Goal: Information Seeking & Learning: Learn about a topic

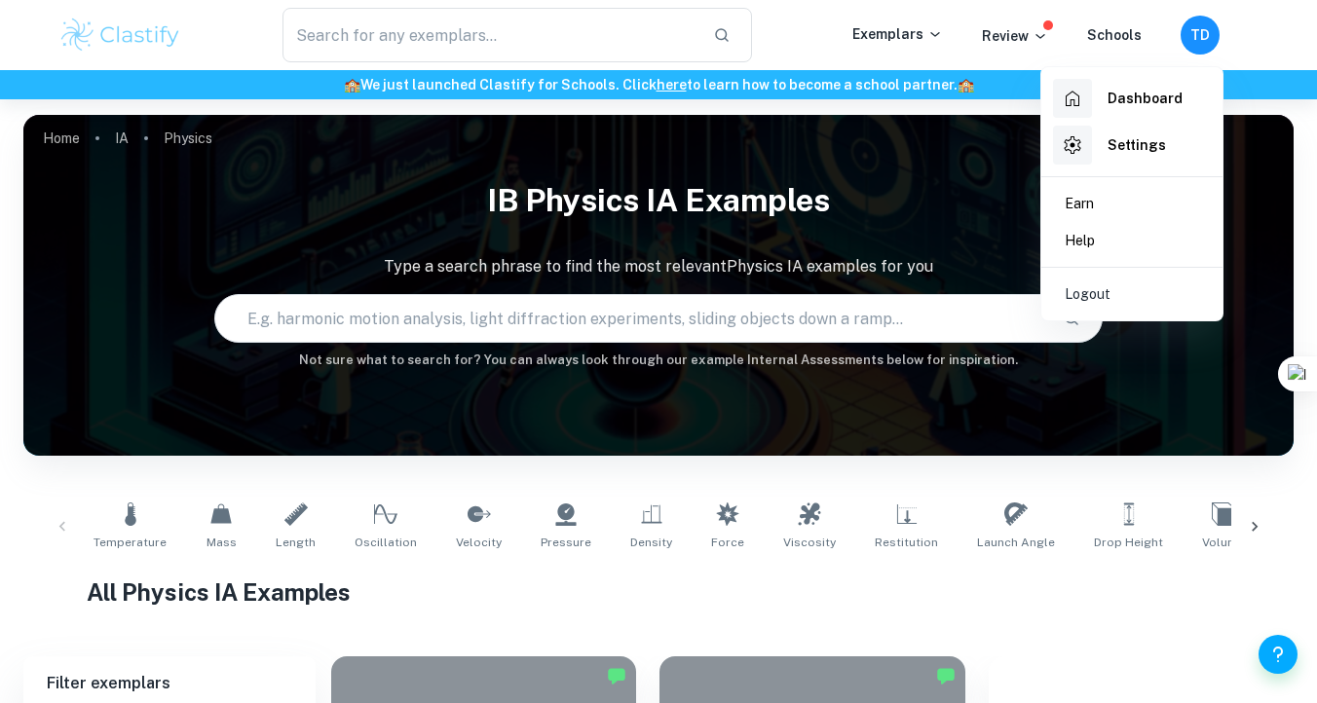
click at [830, 167] on div at bounding box center [658, 351] width 1317 height 703
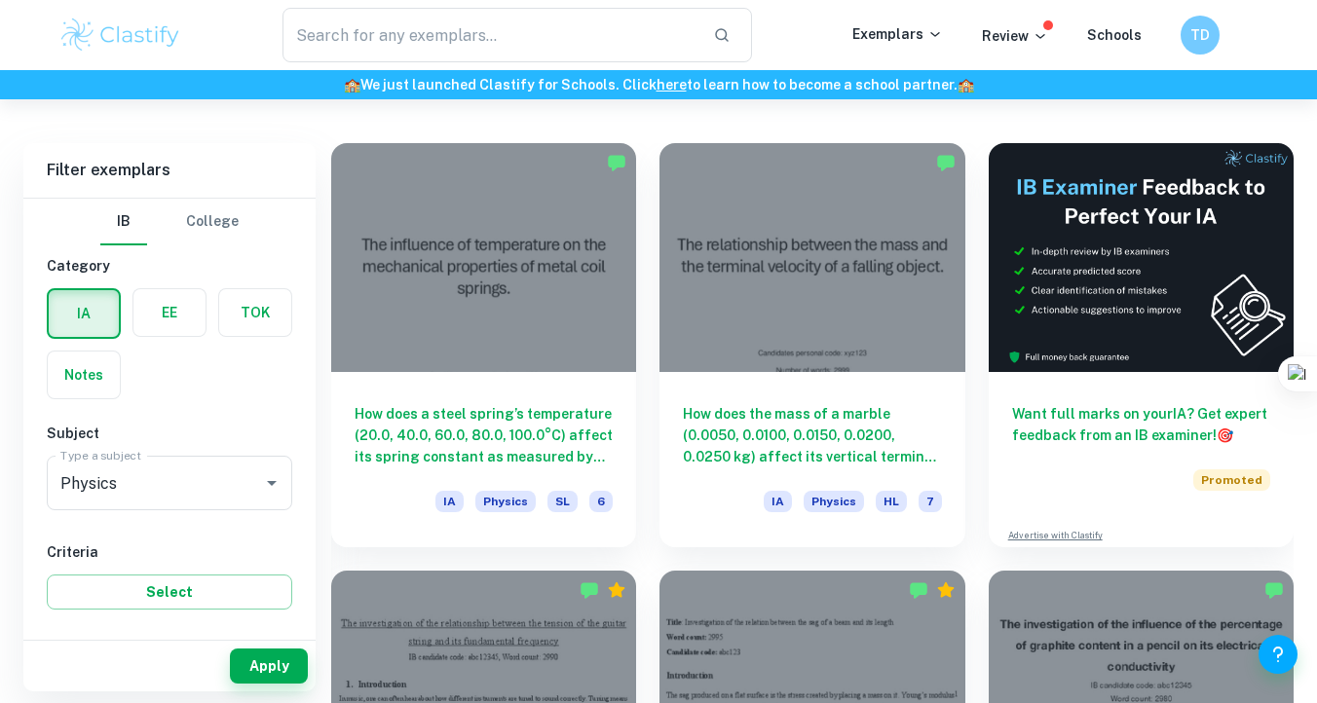
scroll to position [499, 0]
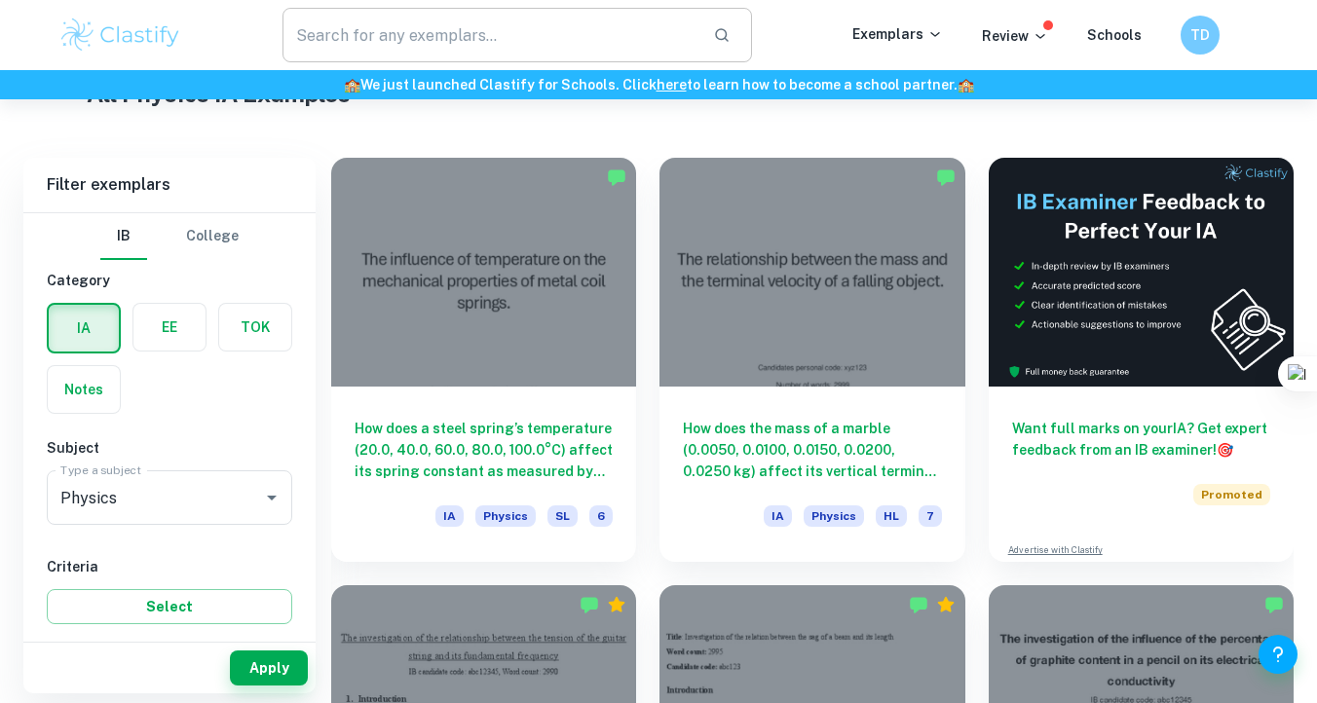
click at [472, 46] on input "text" at bounding box center [490, 35] width 415 height 55
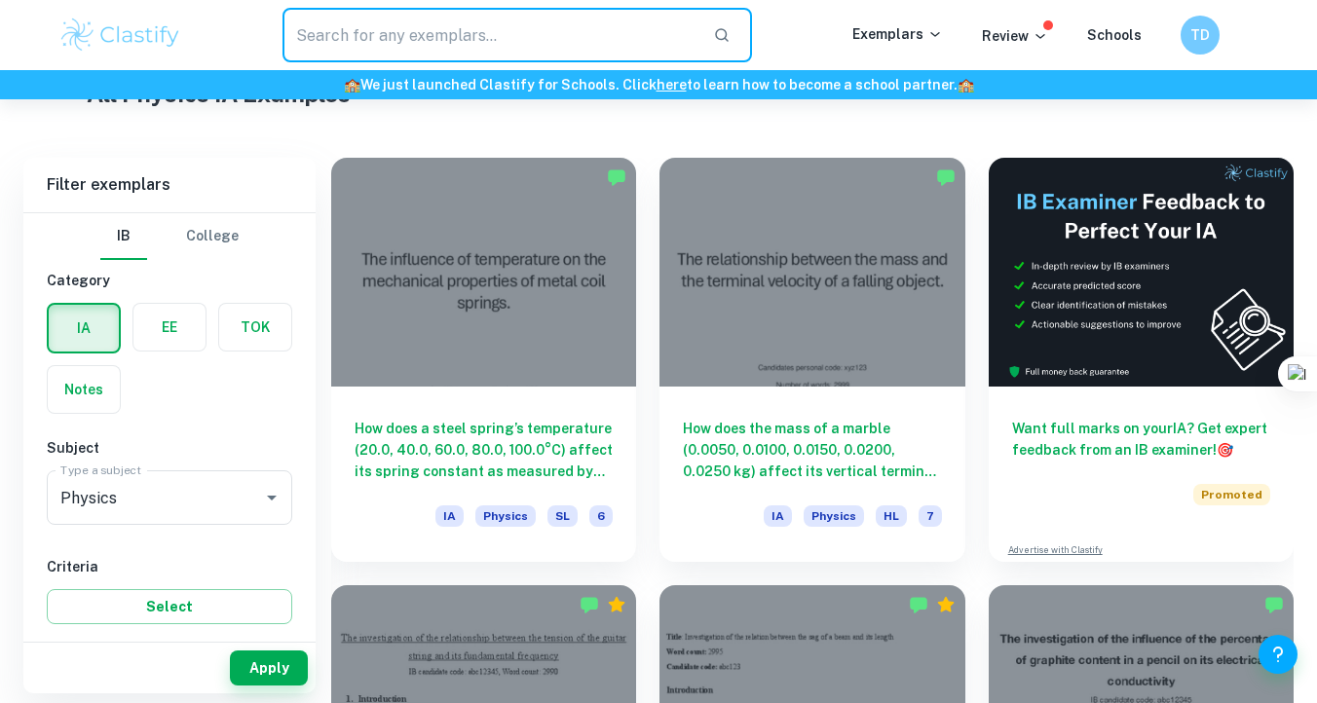
type input "p"
type input "solar panel"
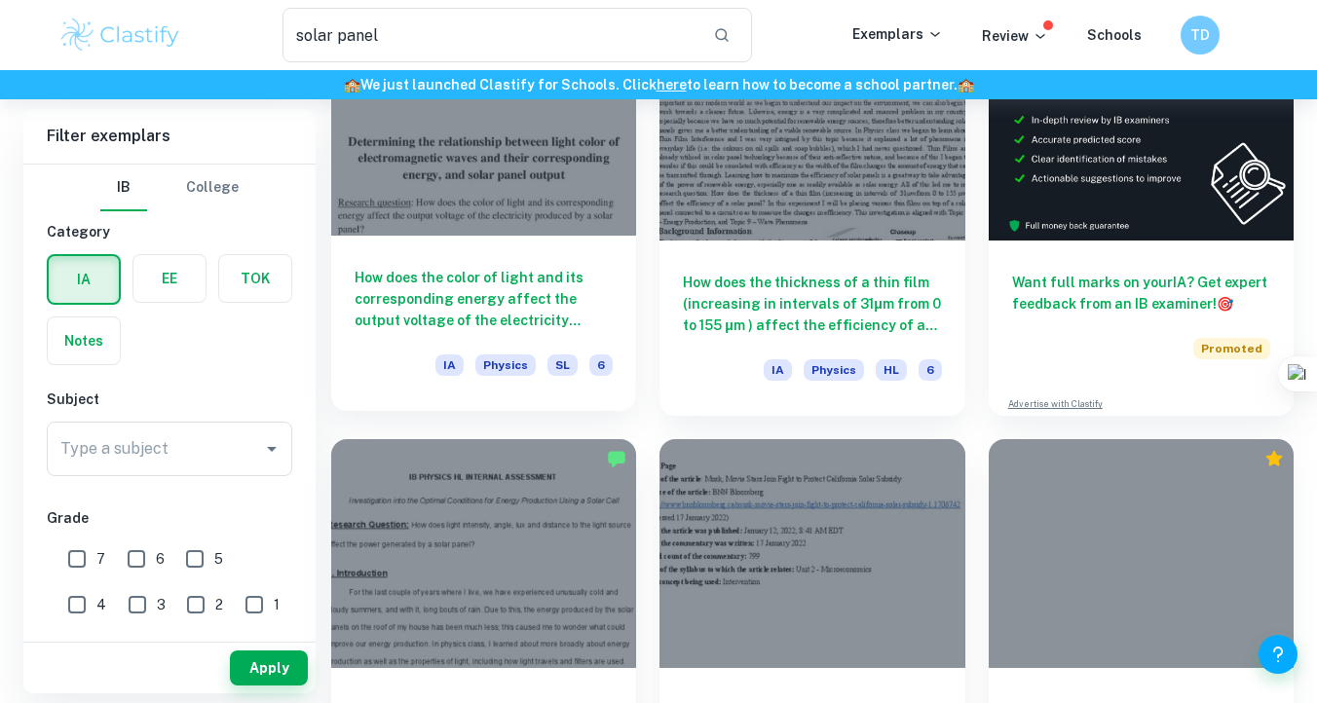
scroll to position [229, 0]
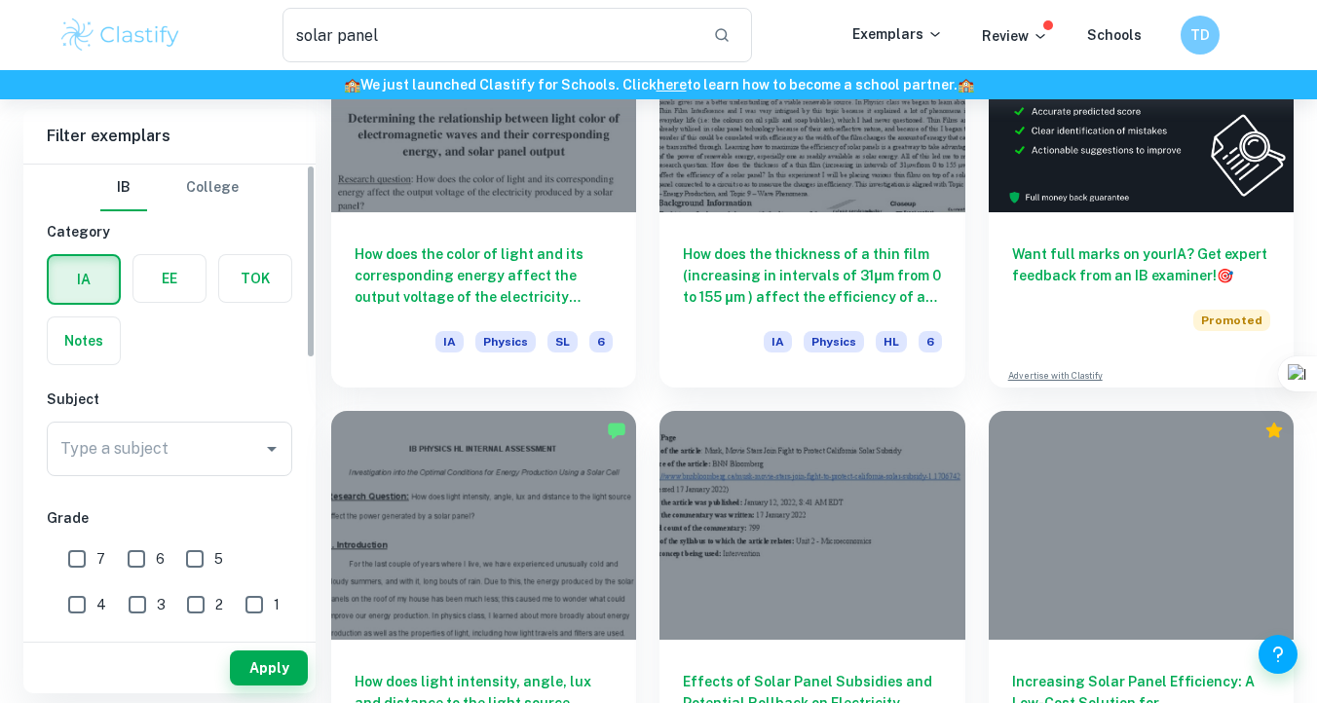
click at [86, 556] on input "7" at bounding box center [76, 559] width 39 height 39
checkbox input "true"
click at [146, 556] on input "6" at bounding box center [136, 559] width 39 height 39
checkbox input "true"
click at [272, 678] on button "Apply" at bounding box center [269, 668] width 78 height 35
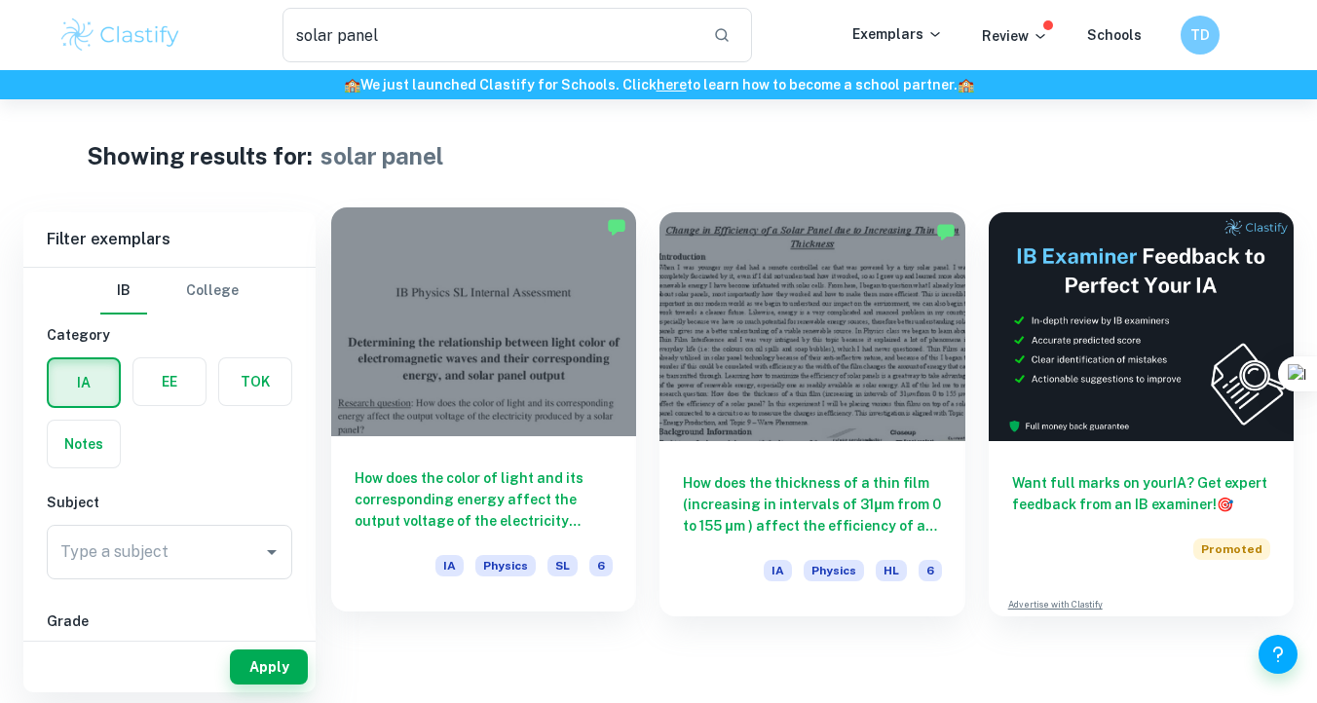
scroll to position [99, 0]
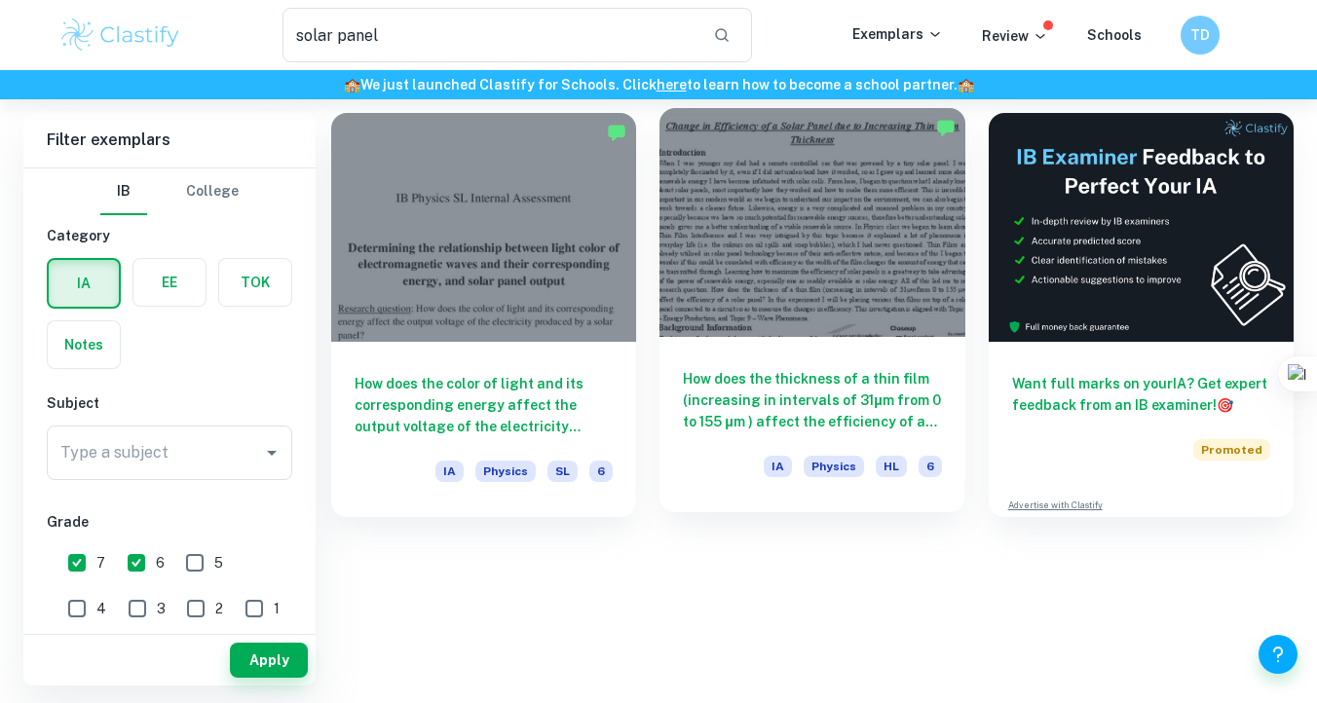
click at [860, 376] on h6 "How does the thickness of a thin film (increasing in intervals of 31μm from 0 t…" at bounding box center [812, 400] width 258 height 64
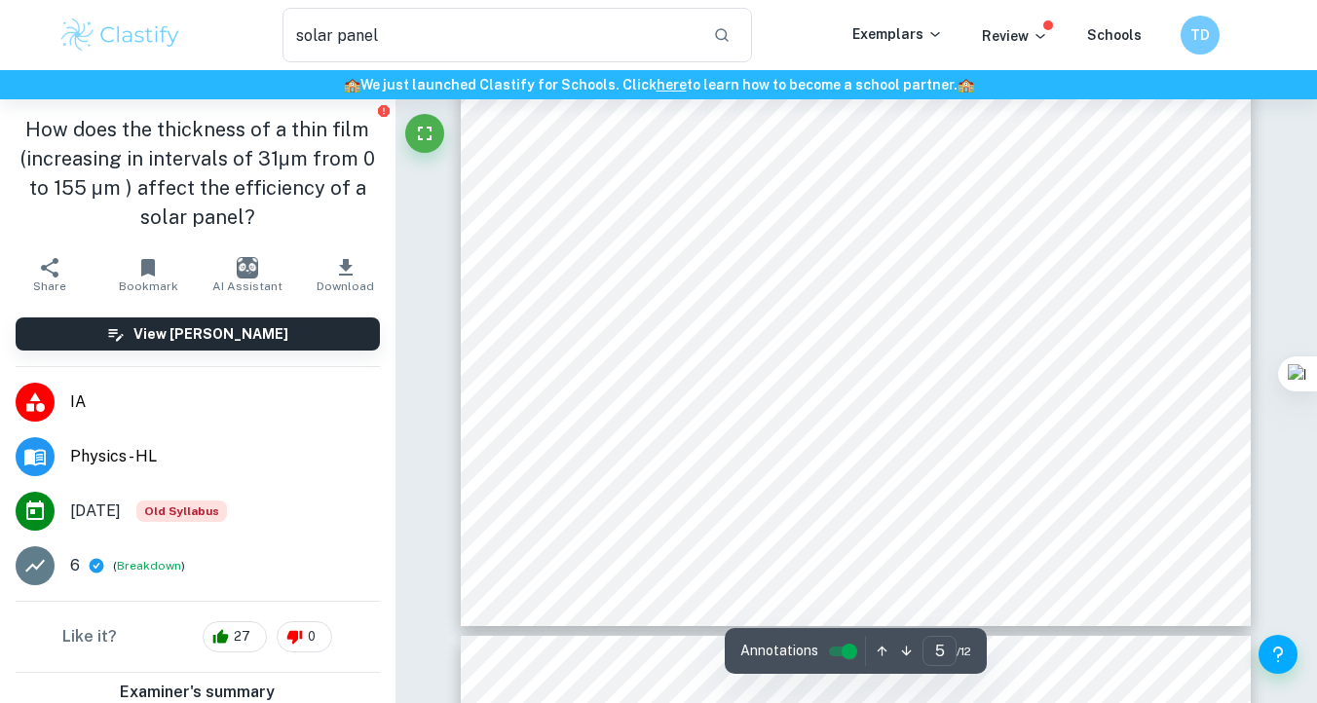
scroll to position [4739, 0]
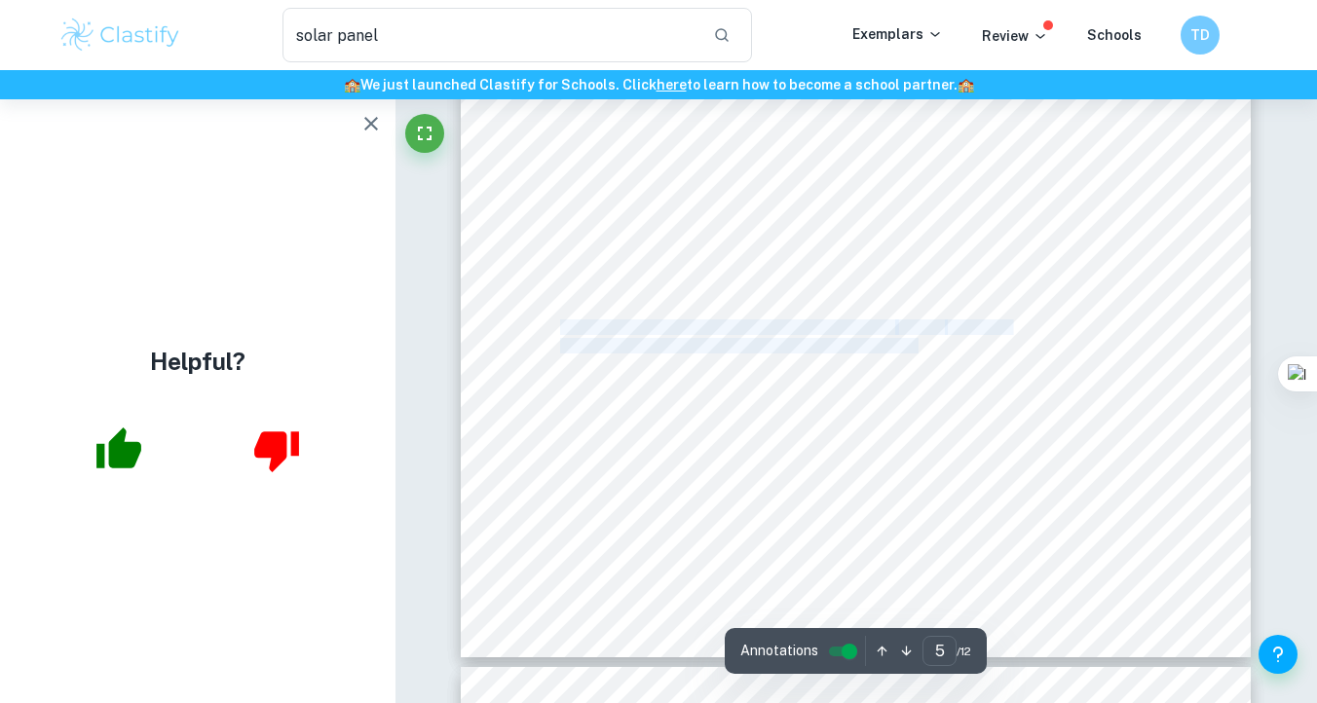
drag, startPoint x: 560, startPoint y: 324, endPoint x: 919, endPoint y: 353, distance: 359.6
click at [920, 353] on div "Materials The materials used in this experiment are the following and can be vi…" at bounding box center [856, 147] width 790 height 1023
click at [919, 353] on span "should be vertically on top of the panel, the diagram shows the lamp at an" at bounding box center [785, 346] width 450 height 15
drag, startPoint x: 842, startPoint y: 344, endPoint x: 936, endPoint y: 344, distance: 94.5
click at [936, 344] on span "should be vertically on top of the panel, the diagram shows the lamp at an" at bounding box center [785, 346] width 450 height 15
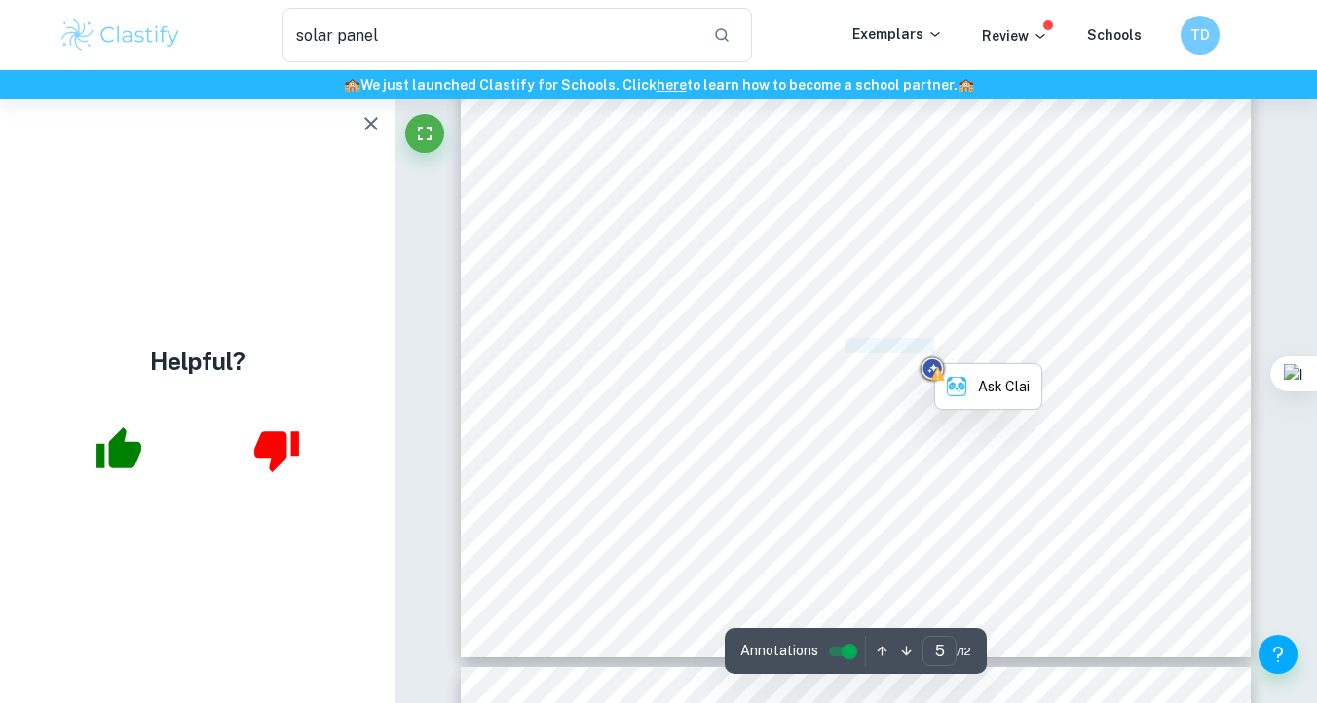
click at [936, 344] on span "should be vertically on top of the panel, the diagram shows the lamp at an" at bounding box center [785, 346] width 450 height 15
click at [720, 358] on span "angle for easier visual representation." at bounding box center [666, 365] width 212 height 15
click at [376, 129] on icon "button" at bounding box center [371, 124] width 14 height 14
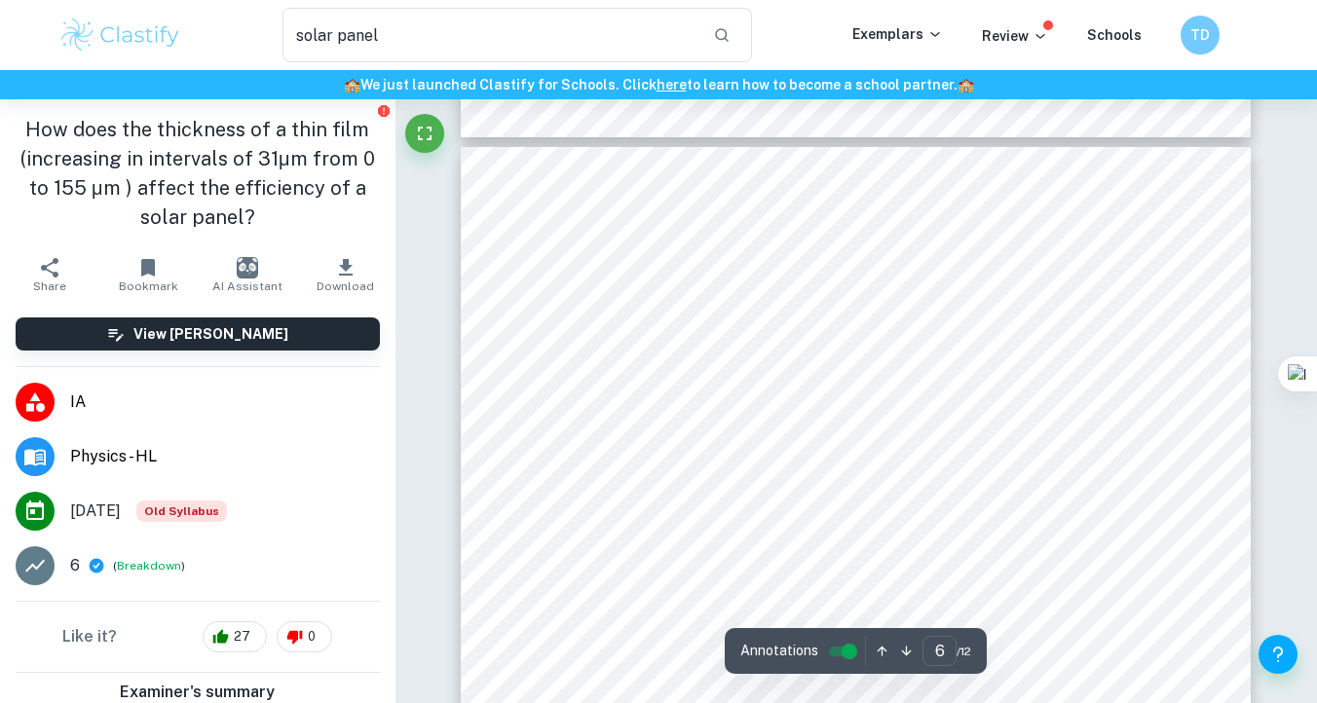
scroll to position [5260, 0]
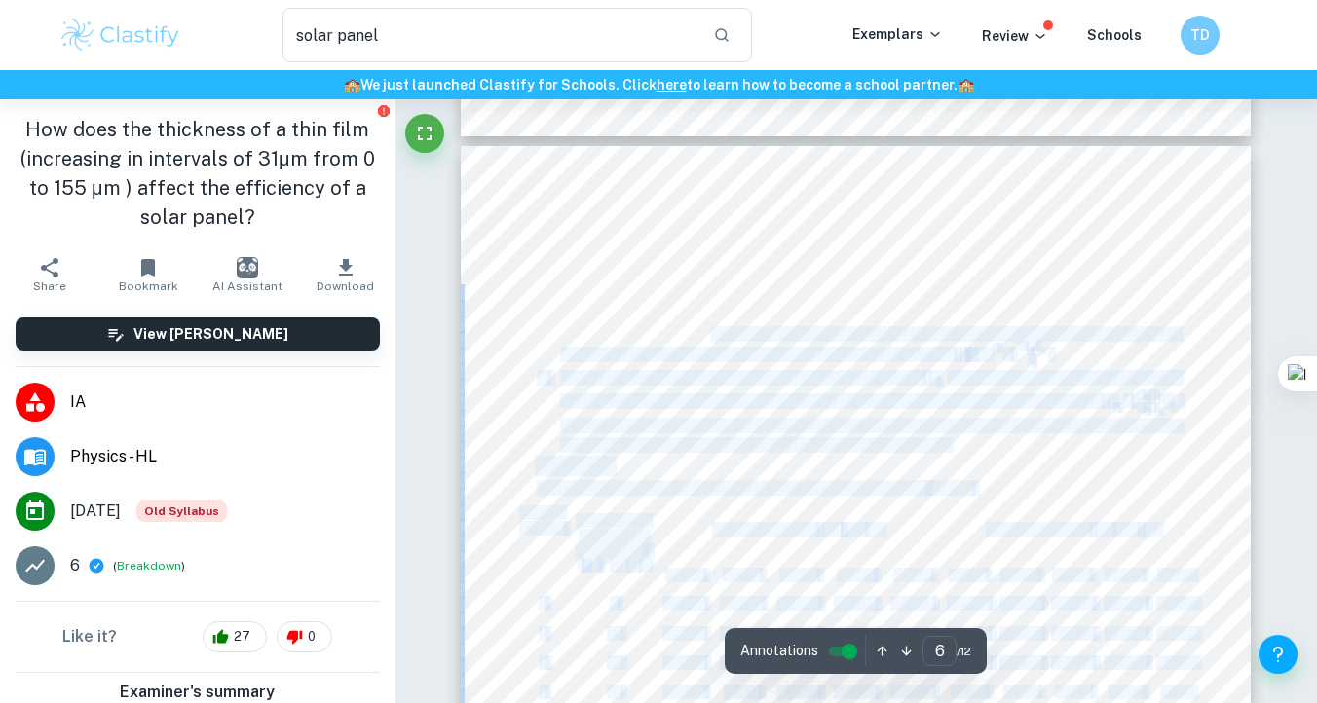
drag, startPoint x: 985, startPoint y: 441, endPoint x: 714, endPoint y: 328, distance: 293.5
click at [714, 328] on div "6. To calculate the initial efficiency (when there were 0 films on the panel), …" at bounding box center [856, 657] width 790 height 1023
click at [714, 328] on span "efficiency that remains after each trial, meaning that as a reference, the orig…" at bounding box center [870, 334] width 620 height 15
drag, startPoint x: 963, startPoint y: 445, endPoint x: 606, endPoint y: 337, distance: 372.6
click at [604, 336] on div "6. To calculate the initial efficiency (when there were 0 films on the panel), …" at bounding box center [856, 657] width 790 height 1023
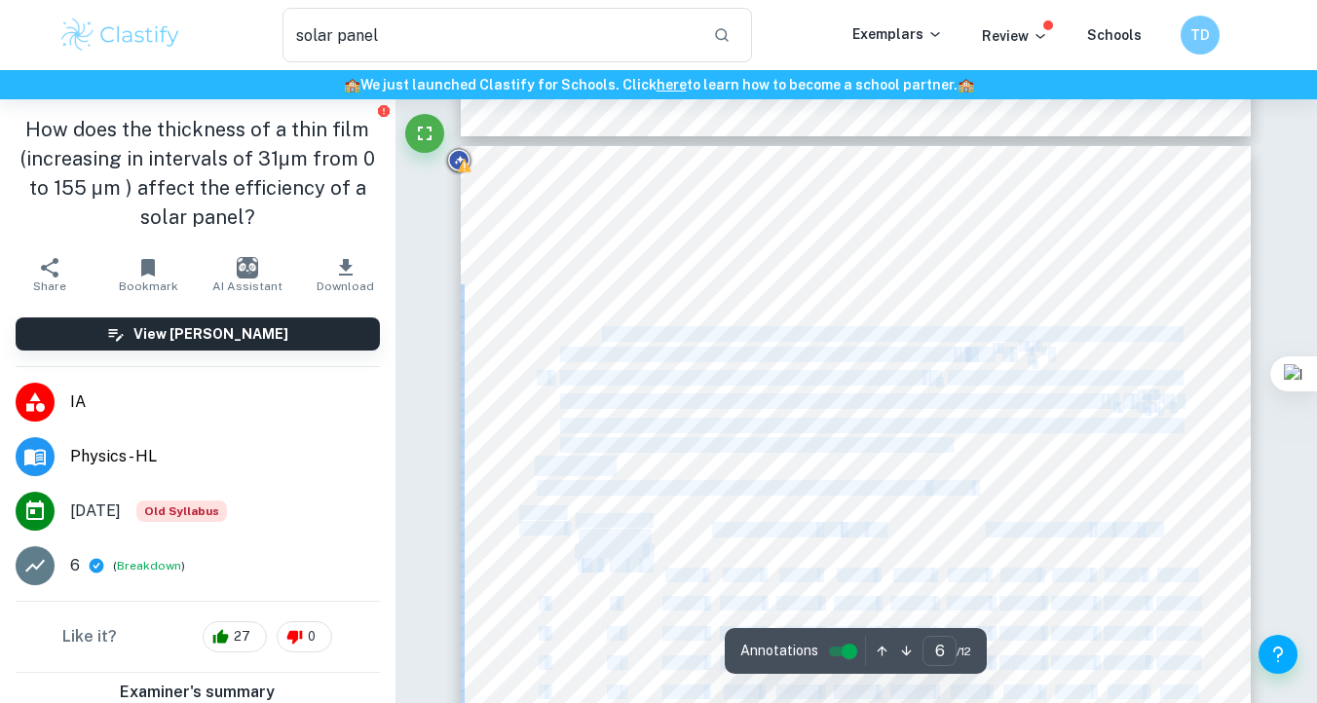
click at [606, 337] on span "efficiency that remains after each trial, meaning that as a reference, the orig…" at bounding box center [870, 334] width 620 height 15
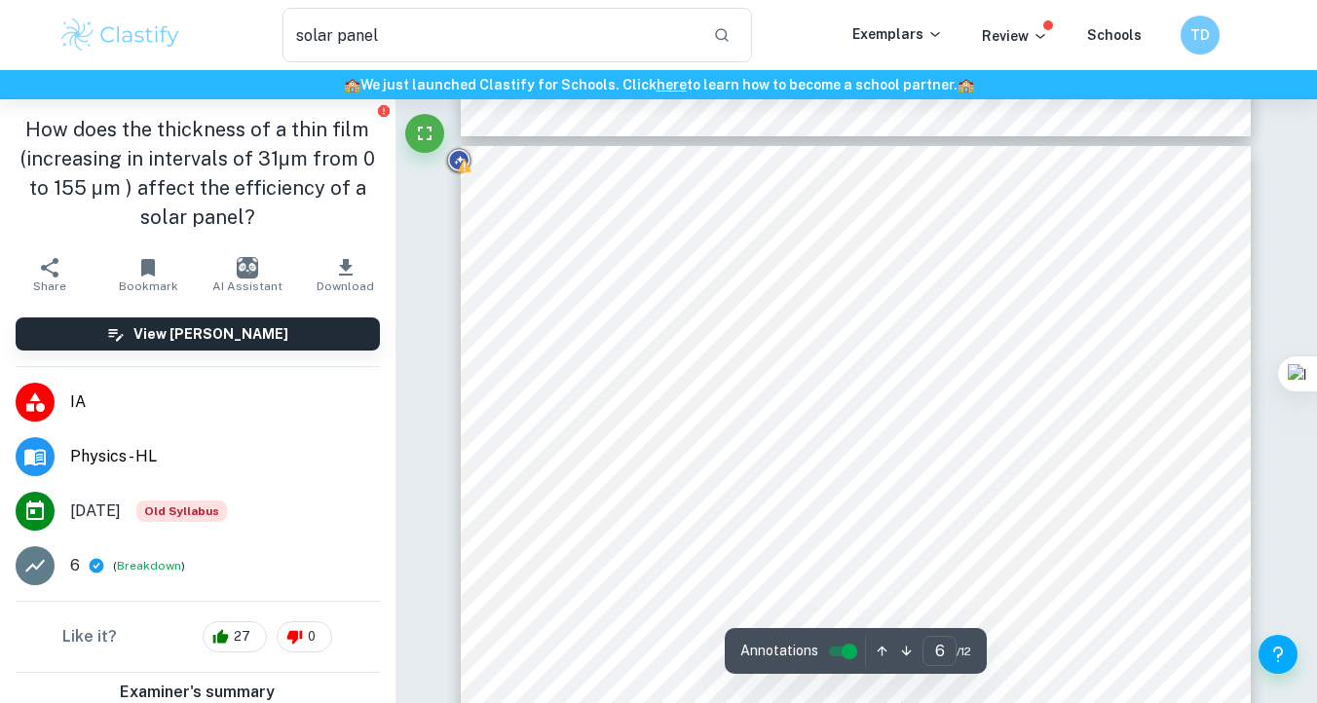
click at [656, 289] on span "this as it will simply be assumed that this initial efficiency is equal to 100%…" at bounding box center [870, 296] width 621 height 15
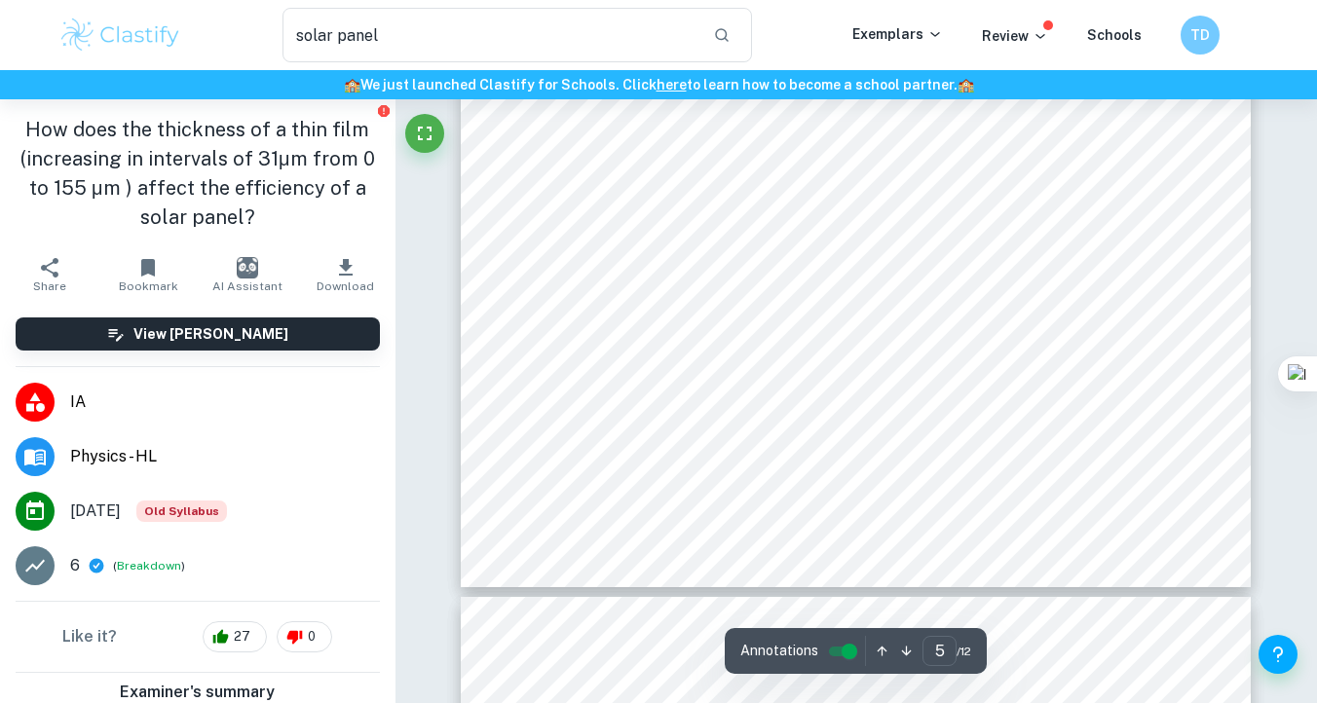
scroll to position [4780, 0]
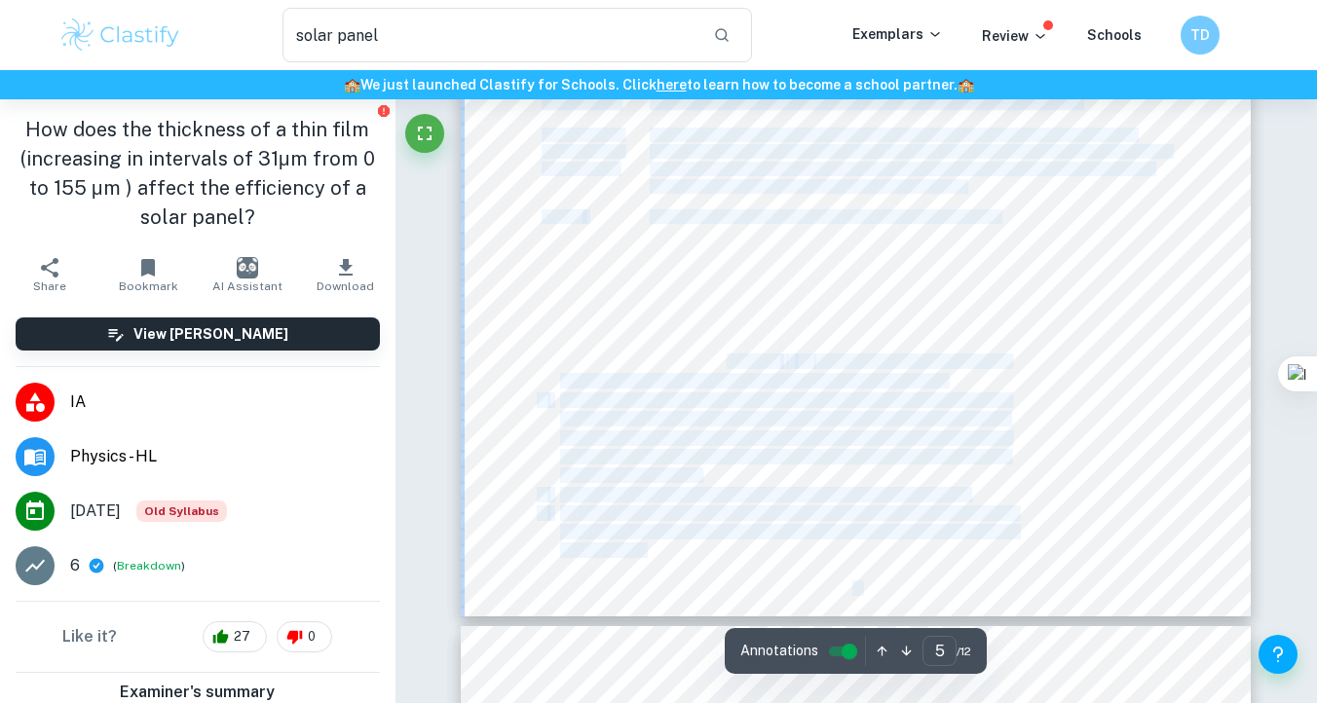
drag, startPoint x: 533, startPoint y: 258, endPoint x: 730, endPoint y: 366, distance: 224.6
click at [730, 366] on div "Materials The materials used in this experiment are the following and can be vi…" at bounding box center [856, 106] width 790 height 1023
click at [730, 366] on span "small motor which had a resistance of" at bounding box center [670, 362] width 220 height 15
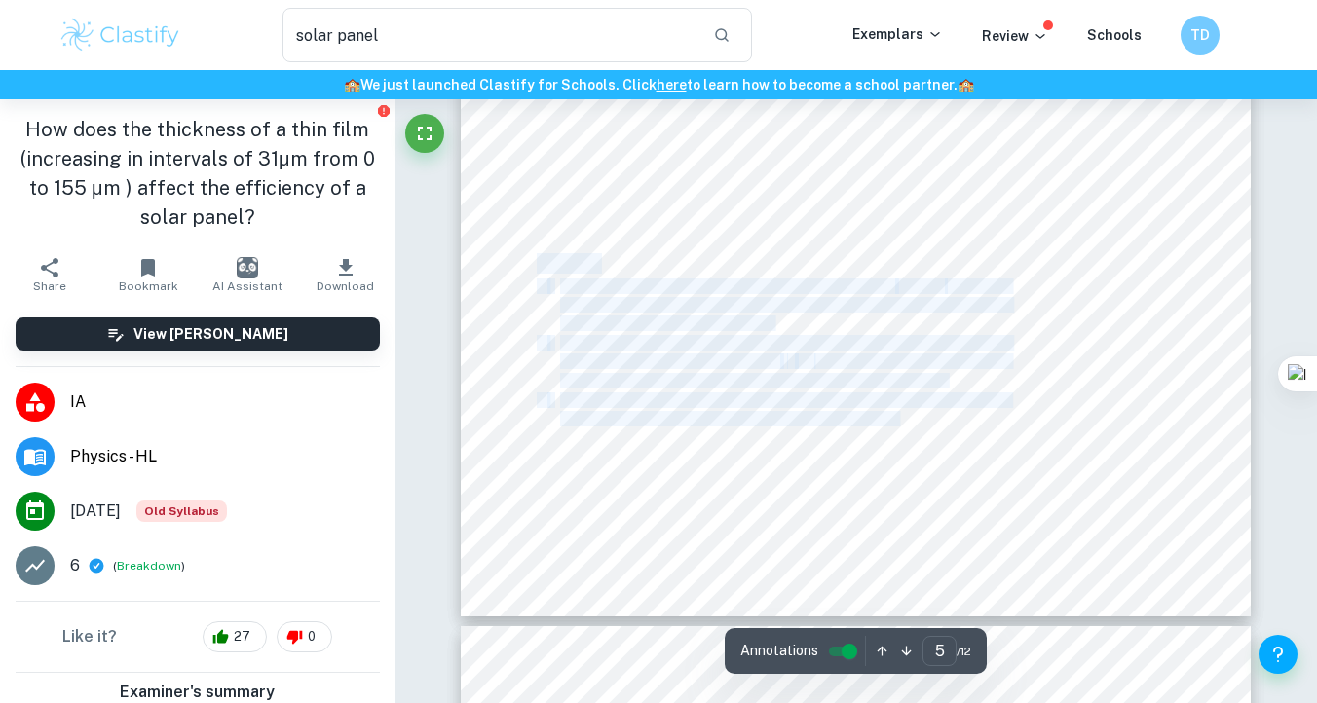
drag, startPoint x: 541, startPoint y: 263, endPoint x: 897, endPoint y: 425, distance: 391.5
click at [897, 425] on div "Materials The materials used in this experiment are the following and can be vi…" at bounding box center [856, 106] width 790 height 1023
copy div "Method 1. Set up your materials according to the following diagram ( Figure 4 )…"
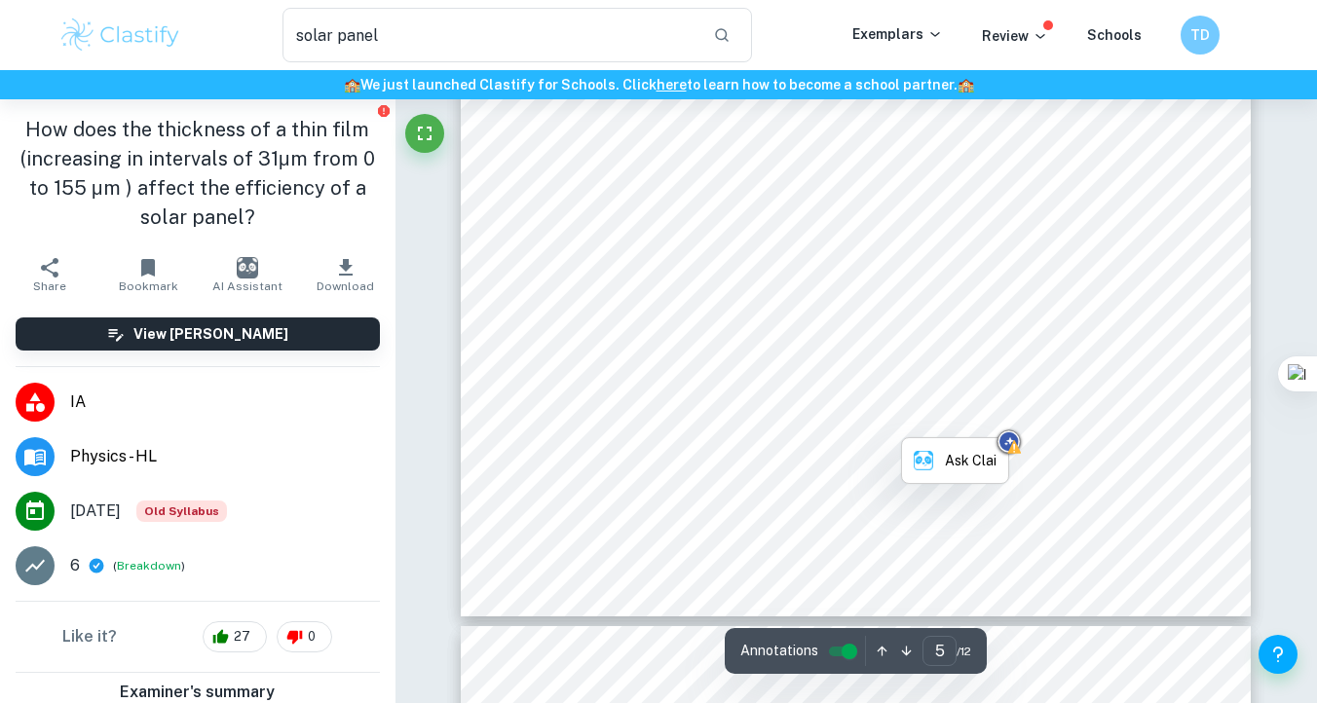
click at [637, 247] on div "Materials The materials used in this experiment are the following and can be vi…" at bounding box center [856, 106] width 790 height 1023
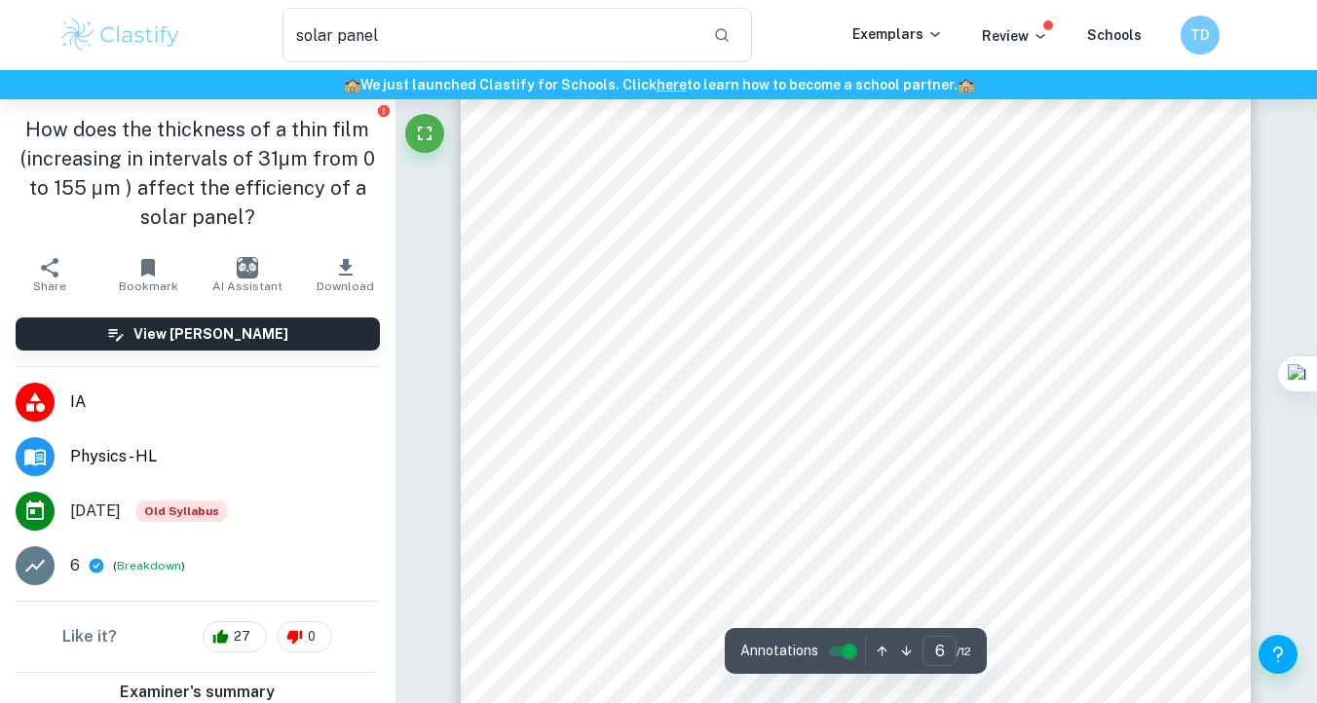
scroll to position [5398, 0]
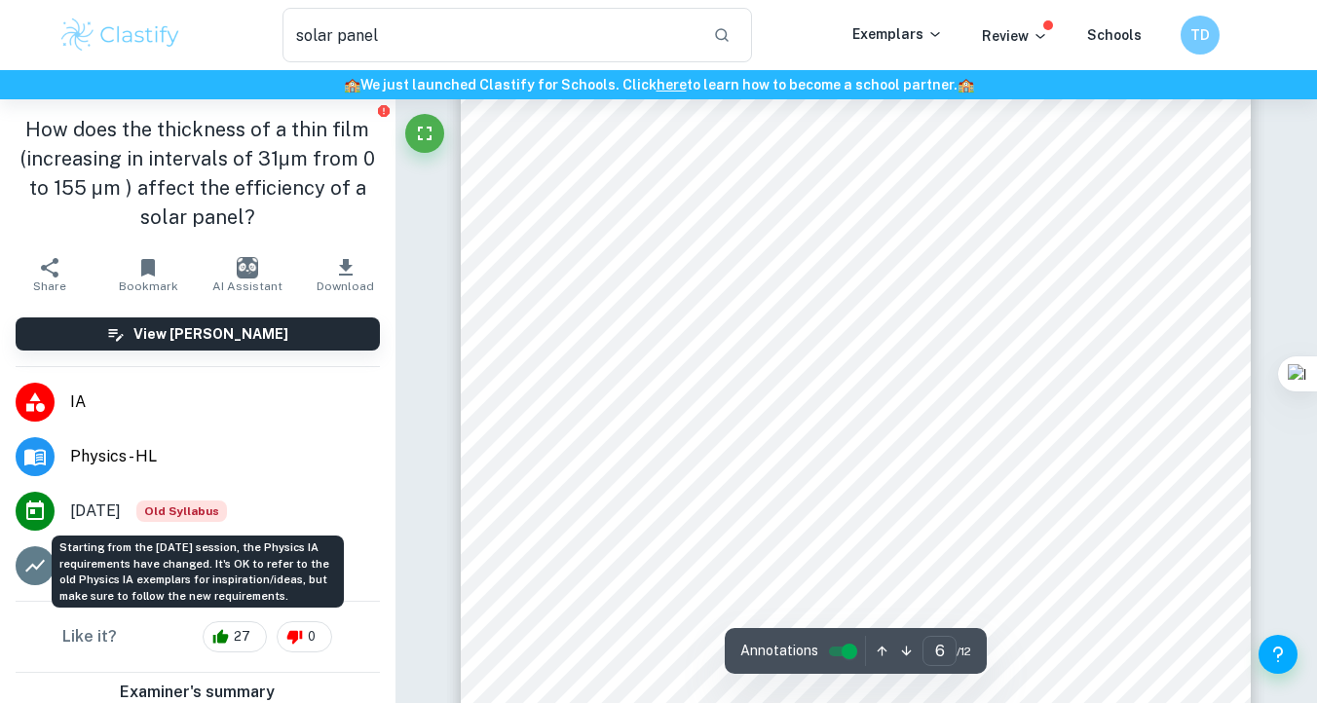
click at [221, 511] on span "Old Syllabus" at bounding box center [181, 511] width 91 height 21
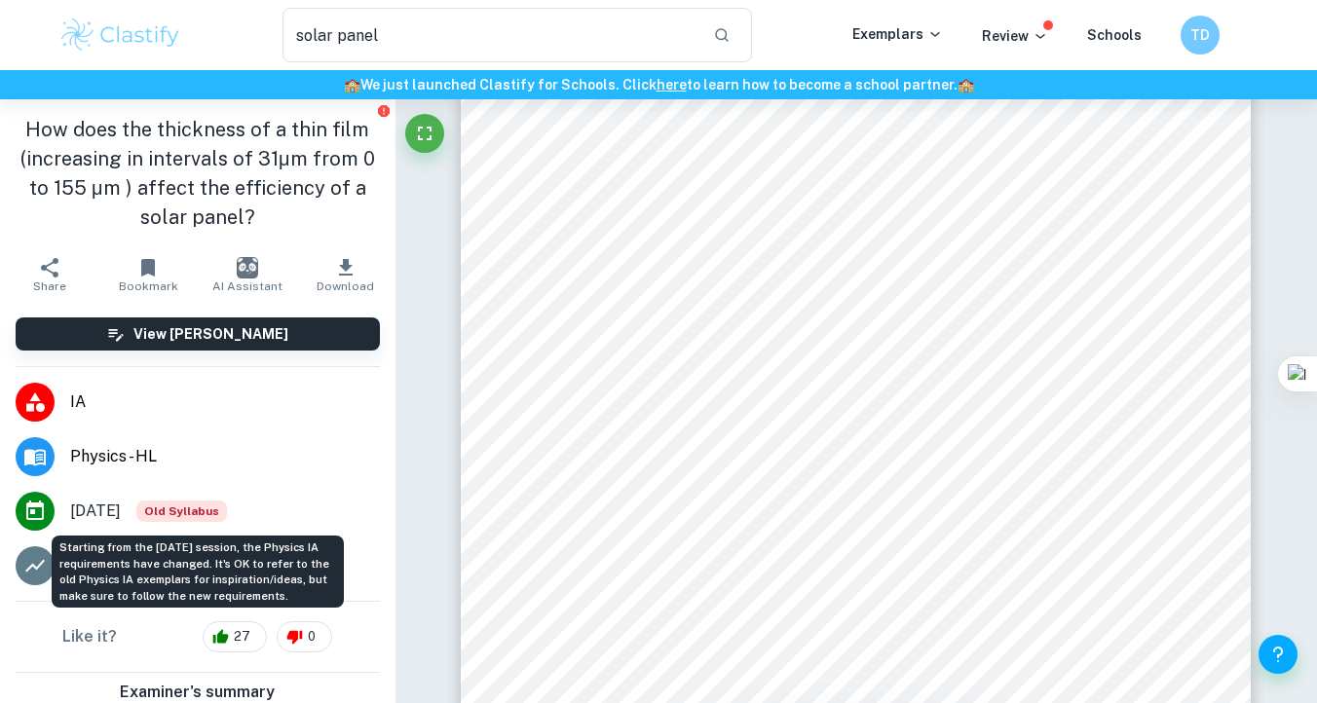
click at [205, 561] on div "Starting from the May 2025 session, the Physics IA requirements have changed. I…" at bounding box center [198, 572] width 292 height 72
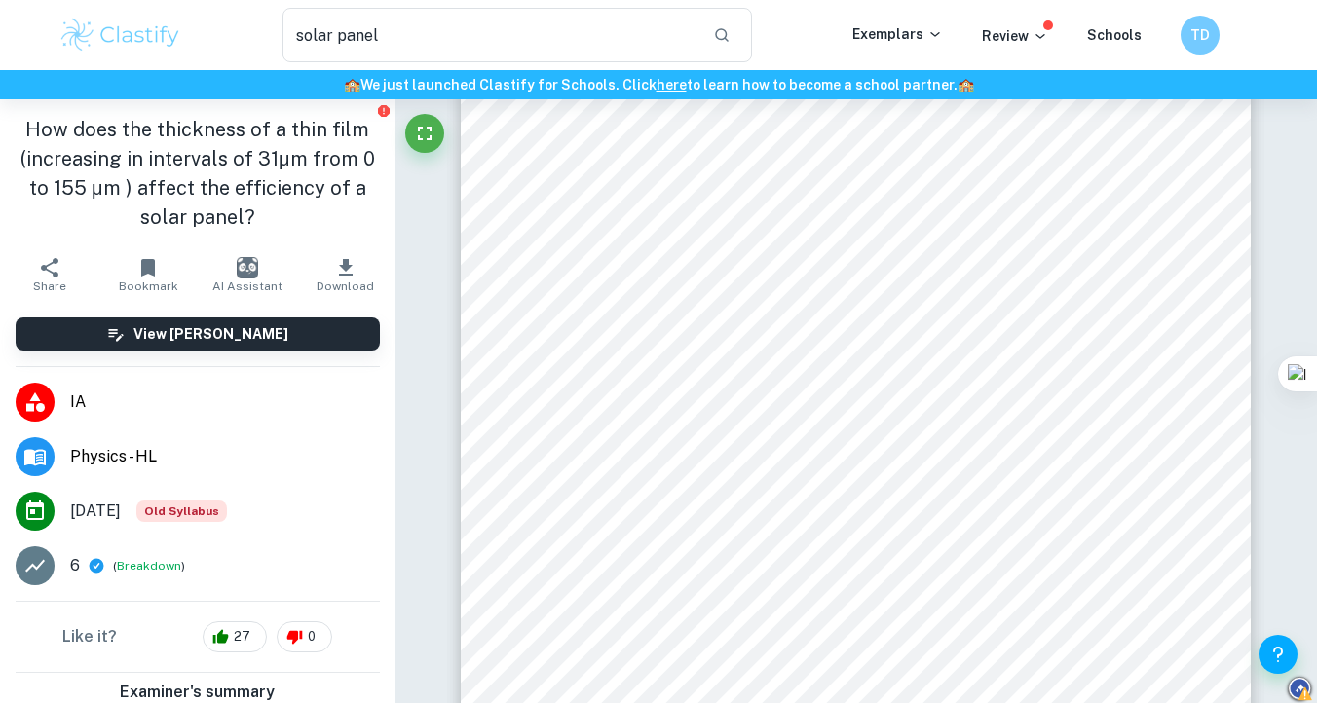
drag, startPoint x: 208, startPoint y: 558, endPoint x: 307, endPoint y: 577, distance: 101.1
click at [321, 496] on li "May 2021 Old Syllabus" at bounding box center [198, 511] width 396 height 55
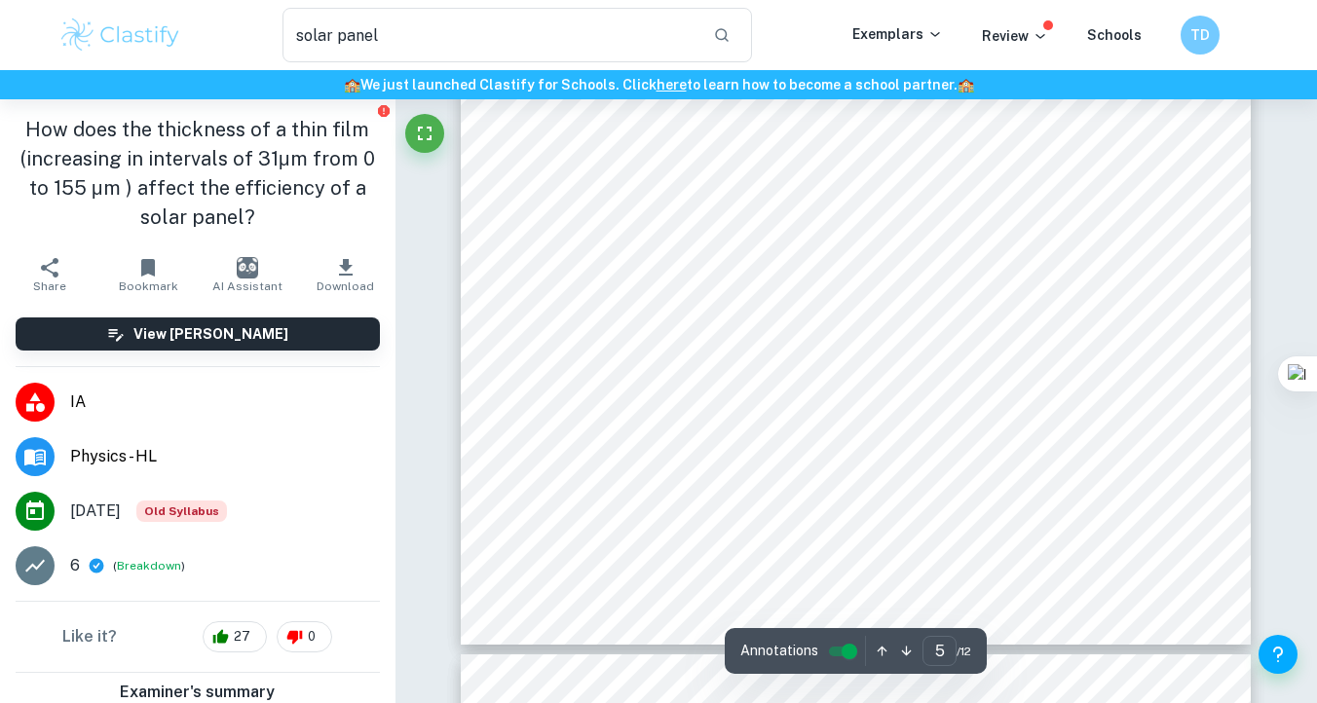
scroll to position [4754, 0]
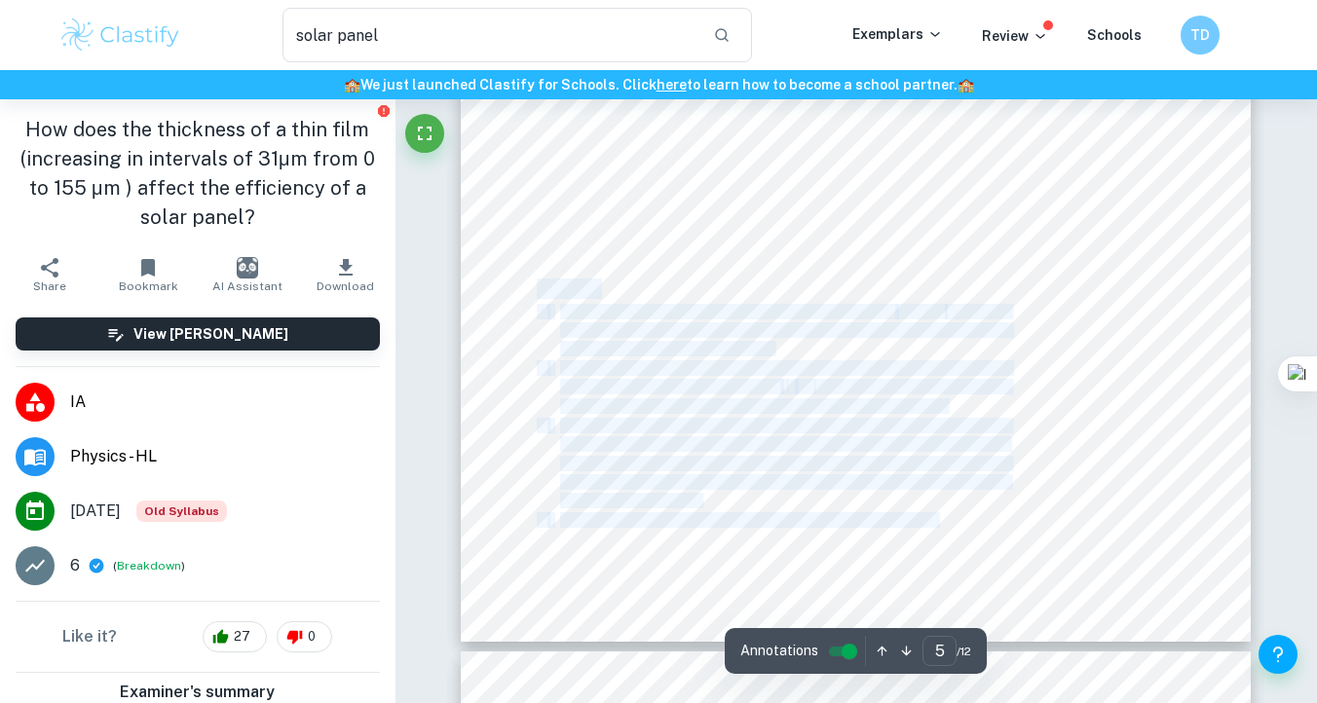
drag, startPoint x: 538, startPoint y: 290, endPoint x: 942, endPoint y: 517, distance: 463.7
click at [942, 517] on div "Materials The materials used in this experiment are the following and can be vi…" at bounding box center [856, 131] width 790 height 1023
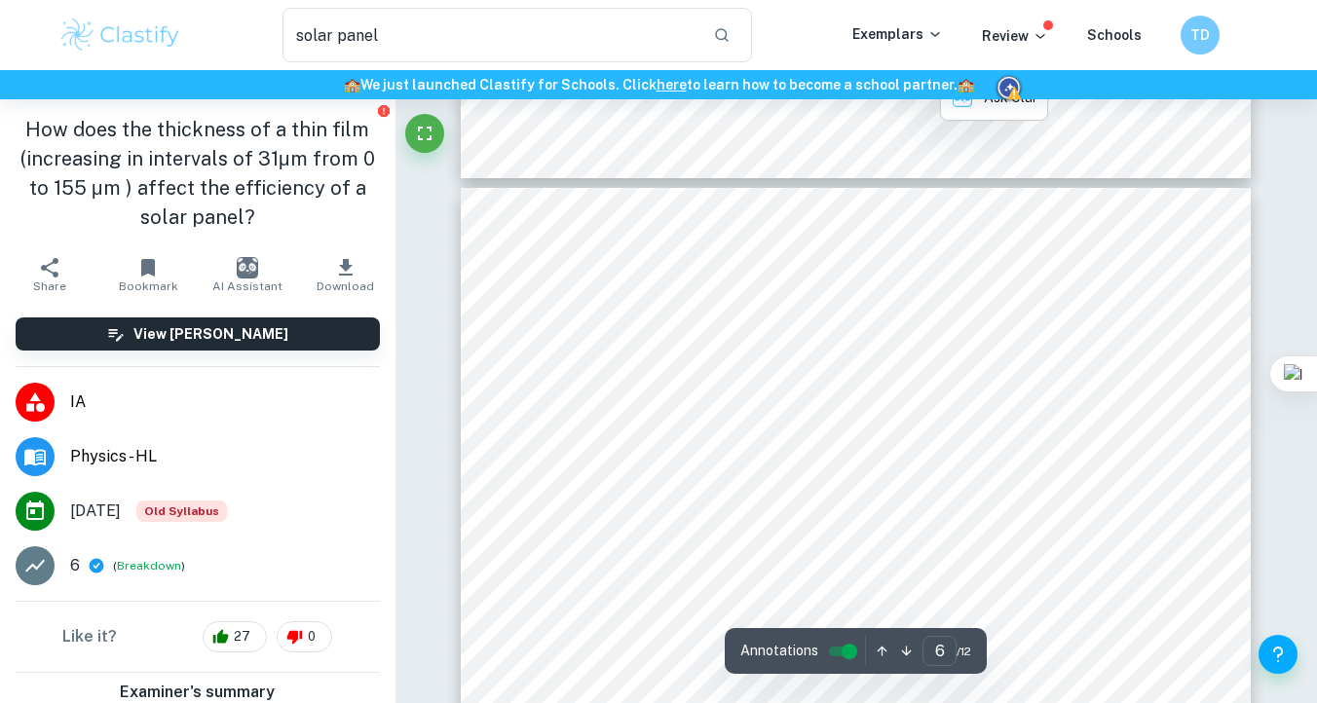
scroll to position [5222, 0]
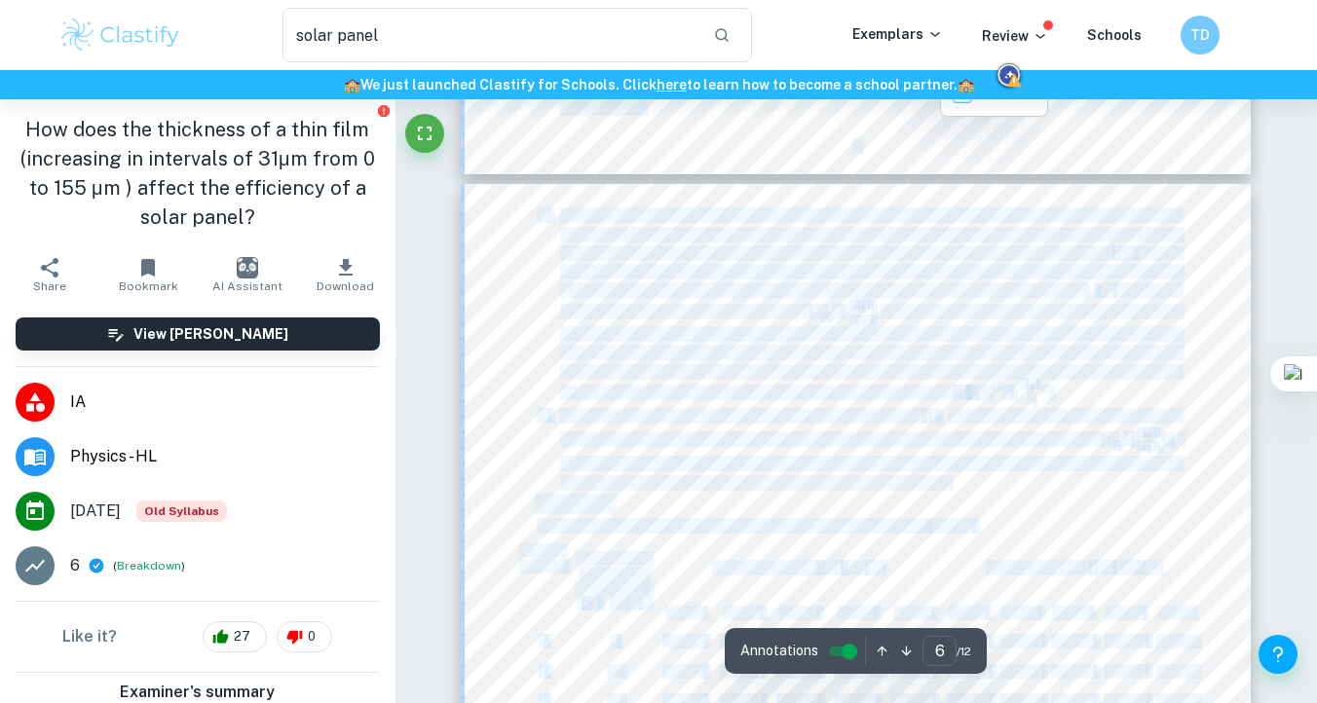
click at [988, 483] on div "6. To calculate the initial efficiency (when there were 0 films on the panel), …" at bounding box center [856, 695] width 790 height 1023
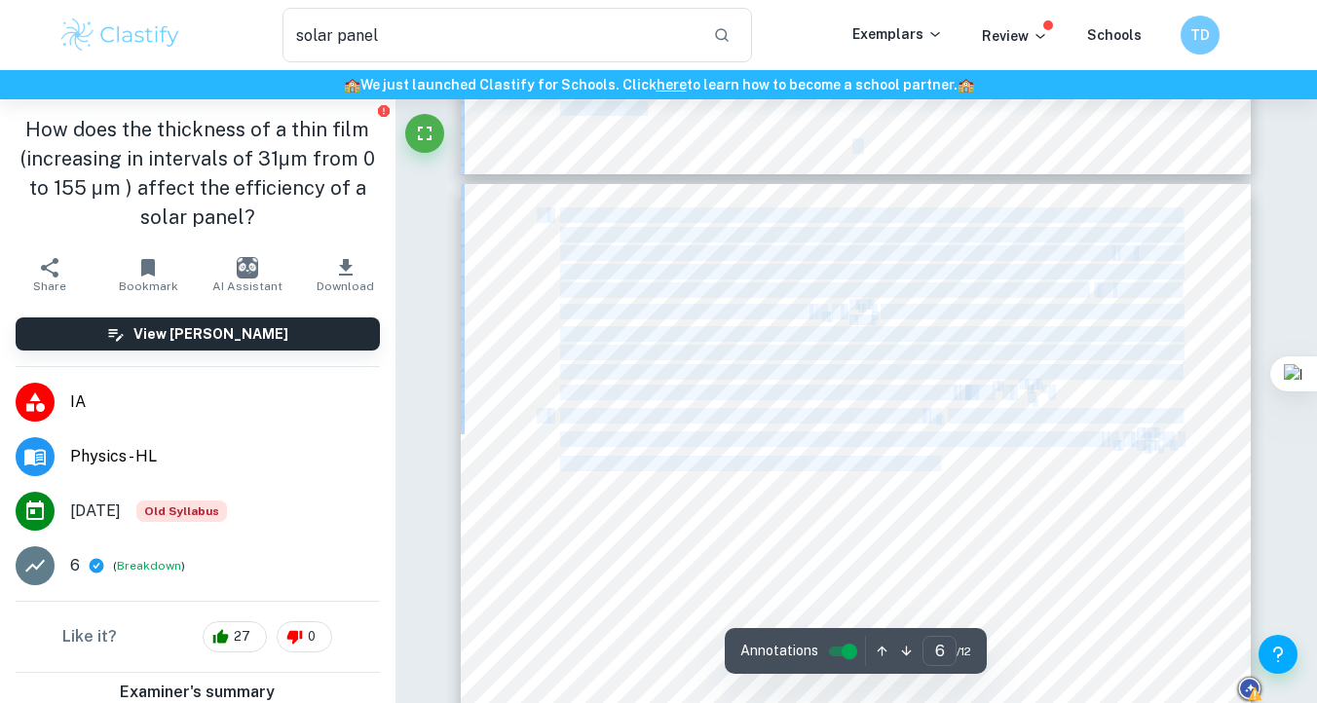
click at [945, 470] on span "This gives us the efficiency for any specific trial in regards to the efficienc…" at bounding box center [870, 464] width 620 height 15
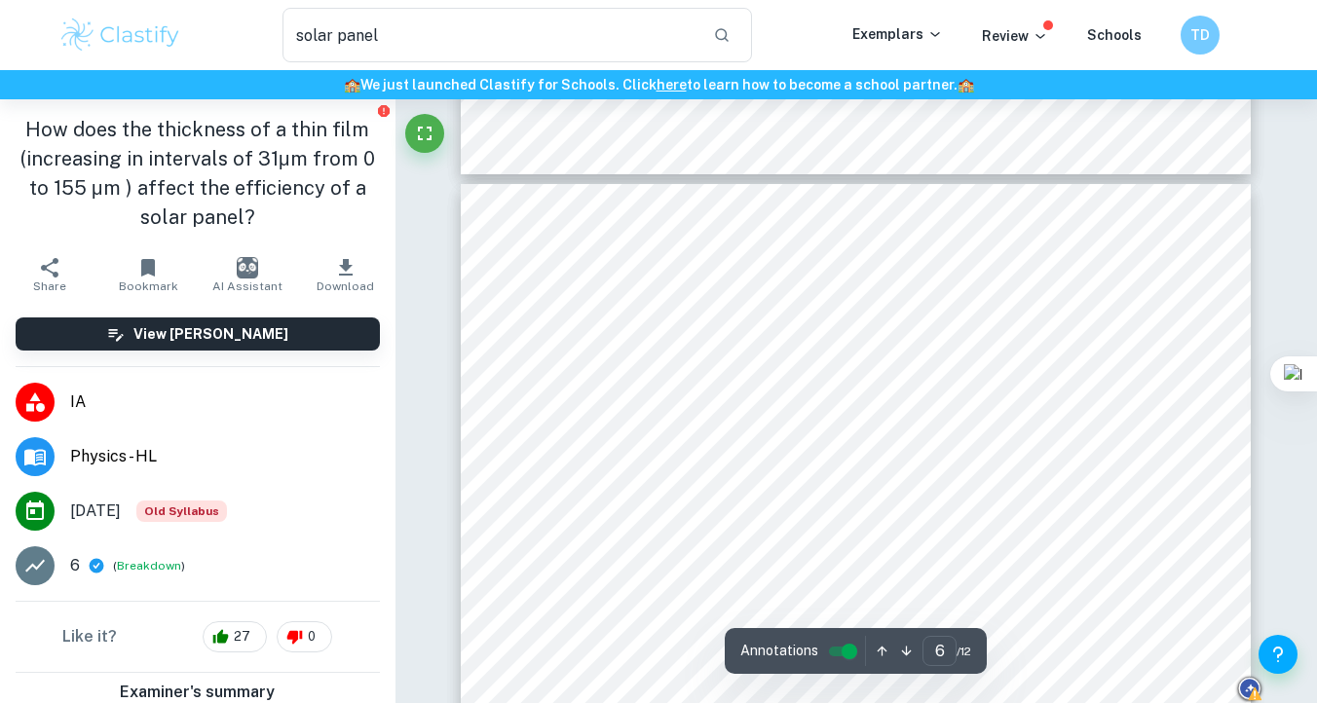
click at [985, 481] on div "6. To calculate the initial efficiency (when there were 0 films on the panel), …" at bounding box center [856, 695] width 790 height 1023
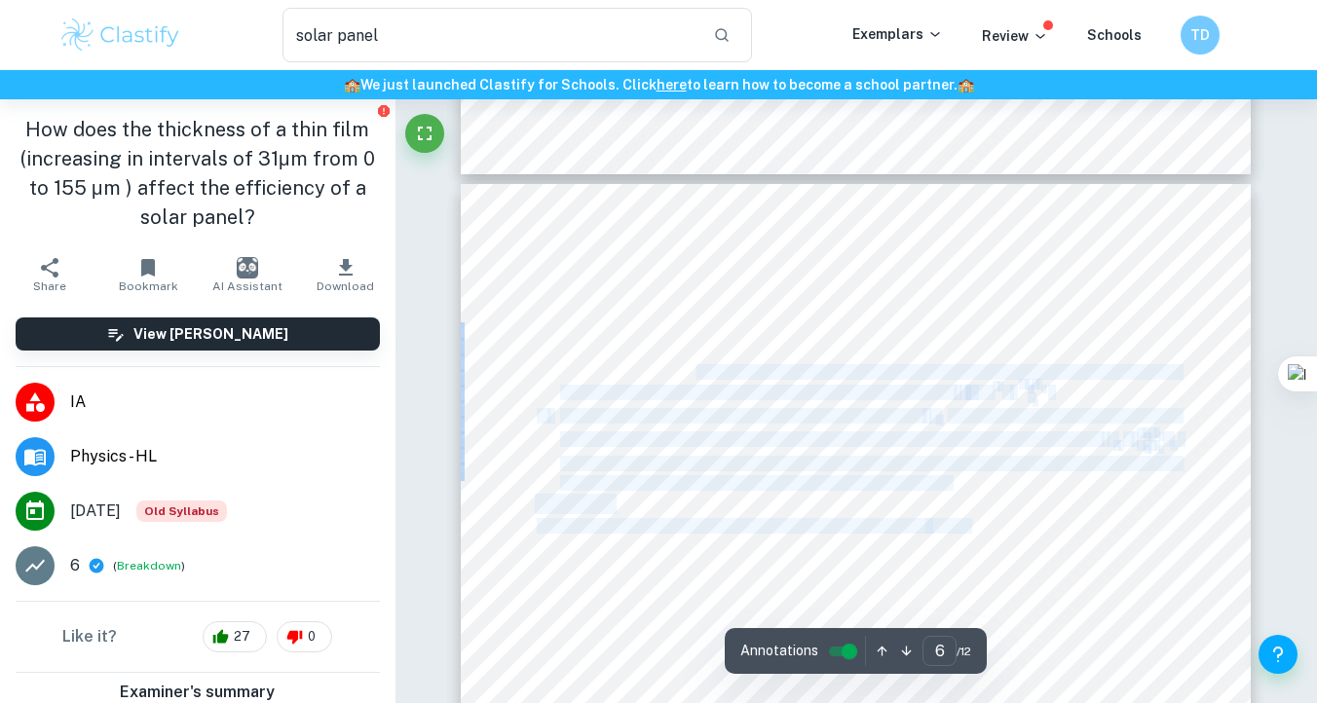
drag, startPoint x: 985, startPoint y: 481, endPoint x: 694, endPoint y: 377, distance: 309.4
click at [694, 377] on div "6. To calculate the initial efficiency (when there were 0 films on the panel), …" at bounding box center [856, 695] width 790 height 1023
click at [695, 378] on span "efficiency that remains after each trial, meaning that as a reference, the orig…" at bounding box center [870, 372] width 620 height 15
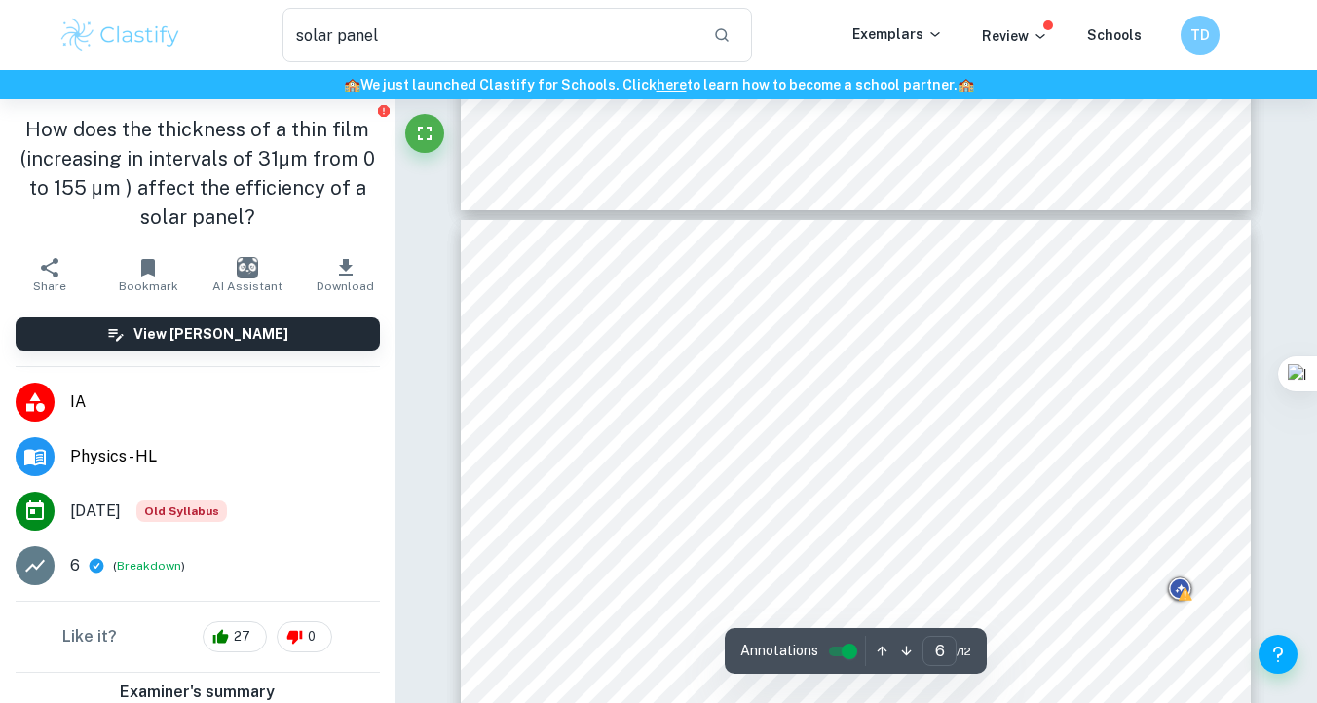
scroll to position [5182, 0]
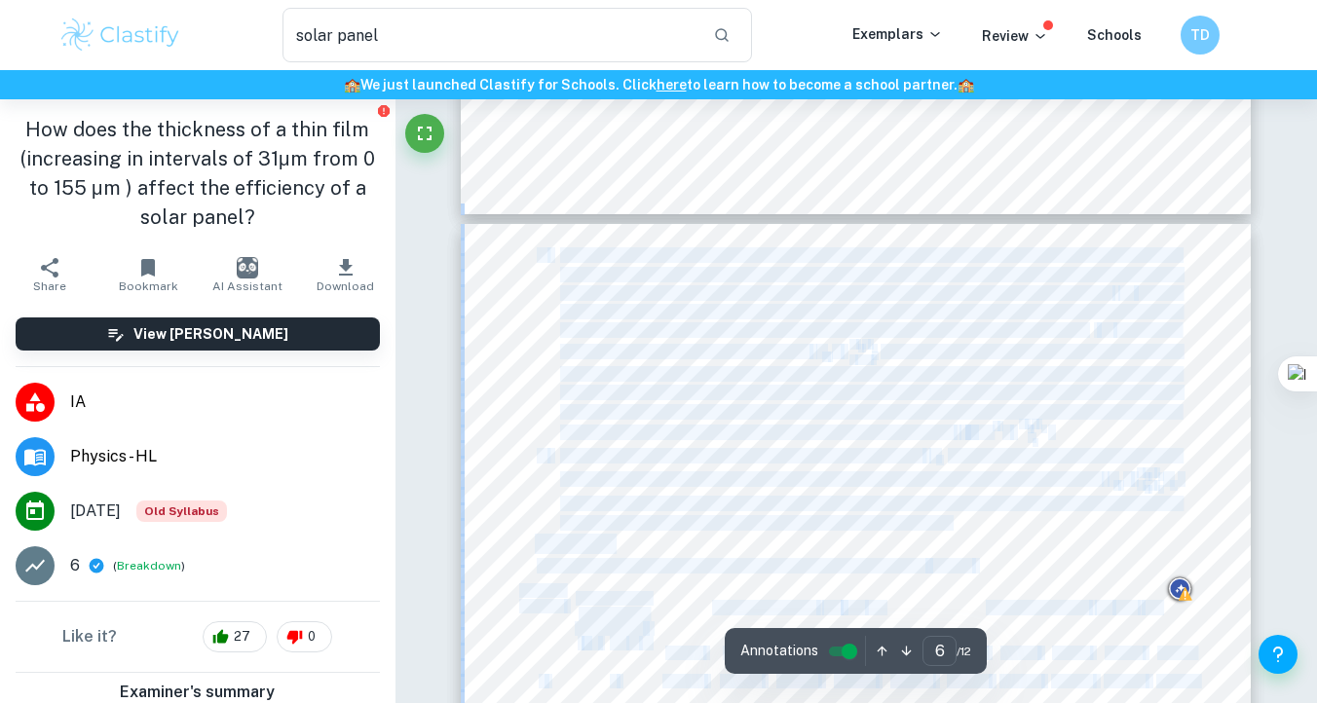
drag, startPoint x: 964, startPoint y: 523, endPoint x: 590, endPoint y: 210, distance: 486.9
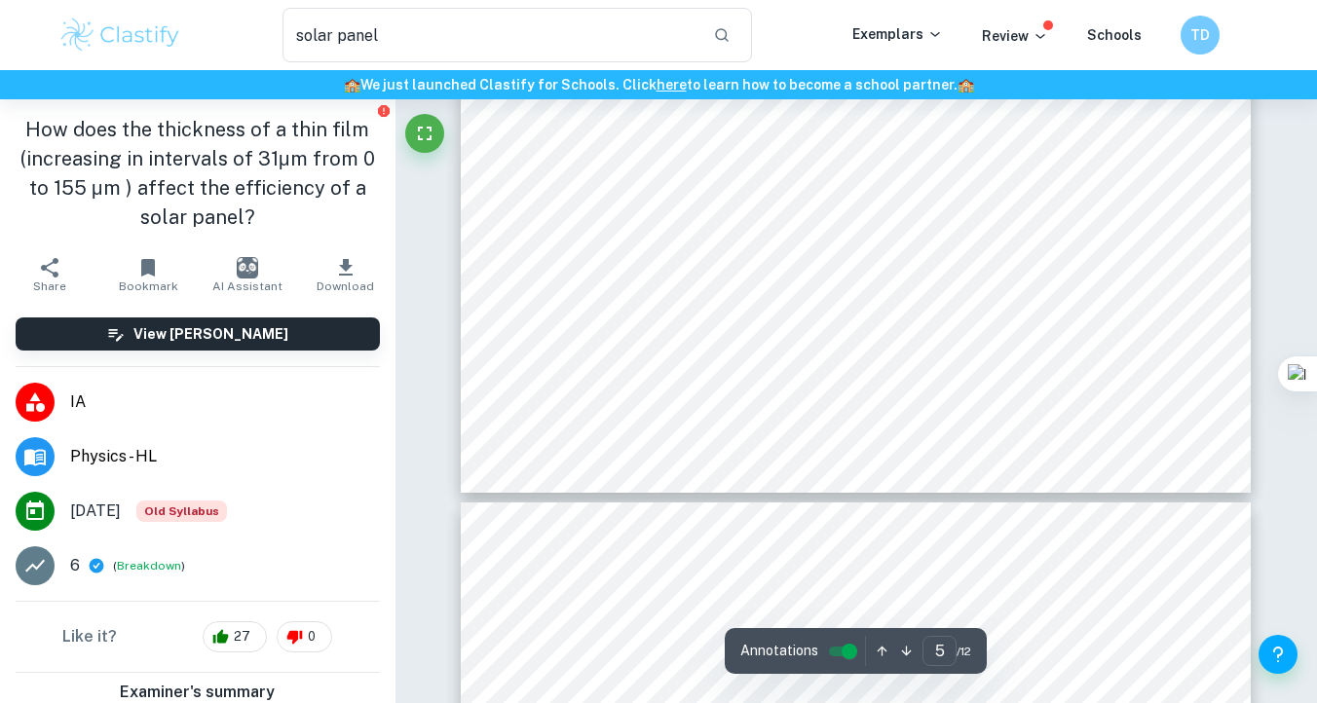
scroll to position [4899, 0]
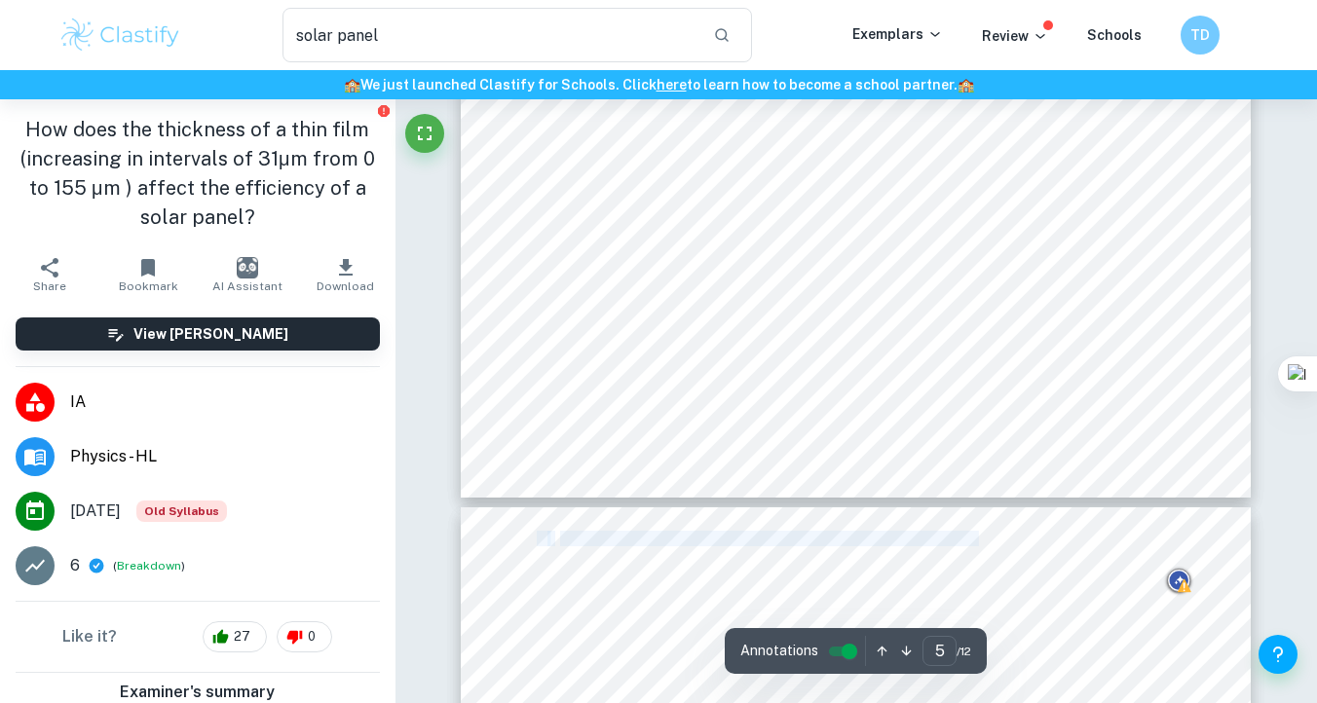
drag, startPoint x: 534, startPoint y: 140, endPoint x: 979, endPoint y: 541, distance: 598.8
click at [979, 541] on span "To calculate the initial efficiency (when there were 0 films on the panel), use…" at bounding box center [870, 539] width 620 height 15
click at [543, 143] on span "Method" at bounding box center [567, 145] width 60 height 19
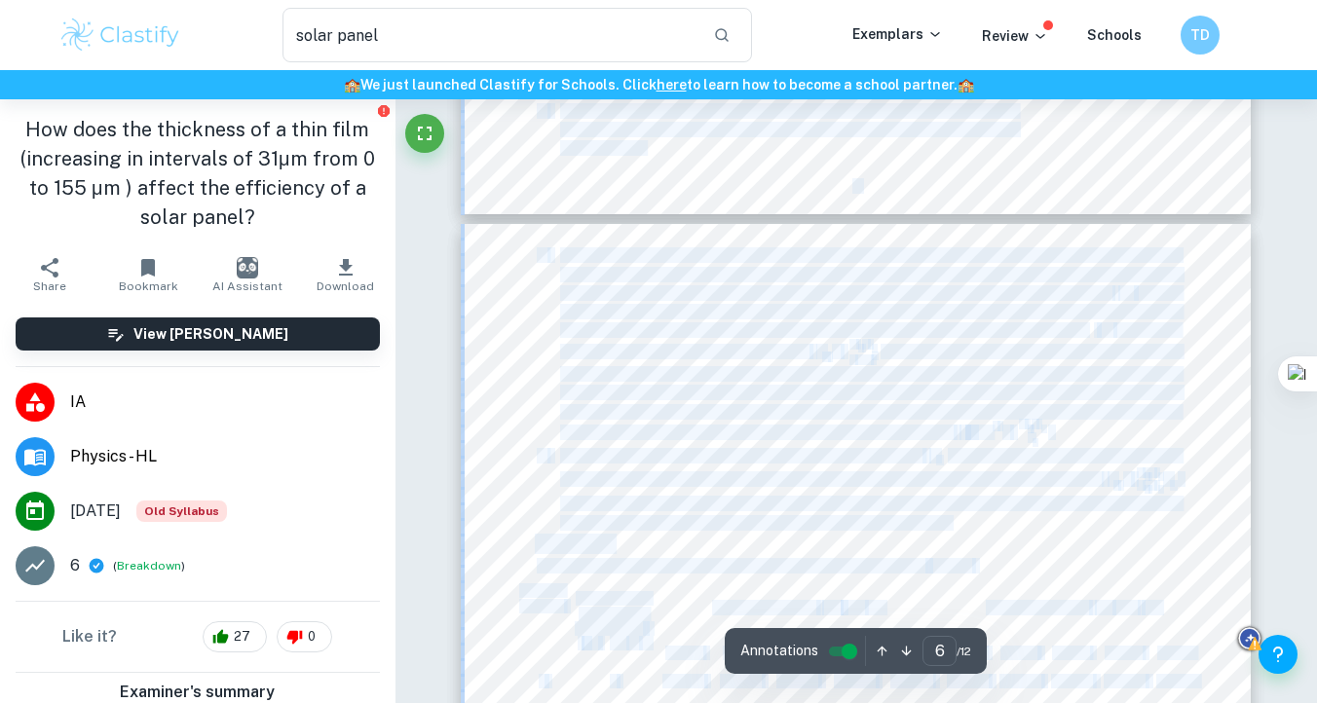
scroll to position [5235, 0]
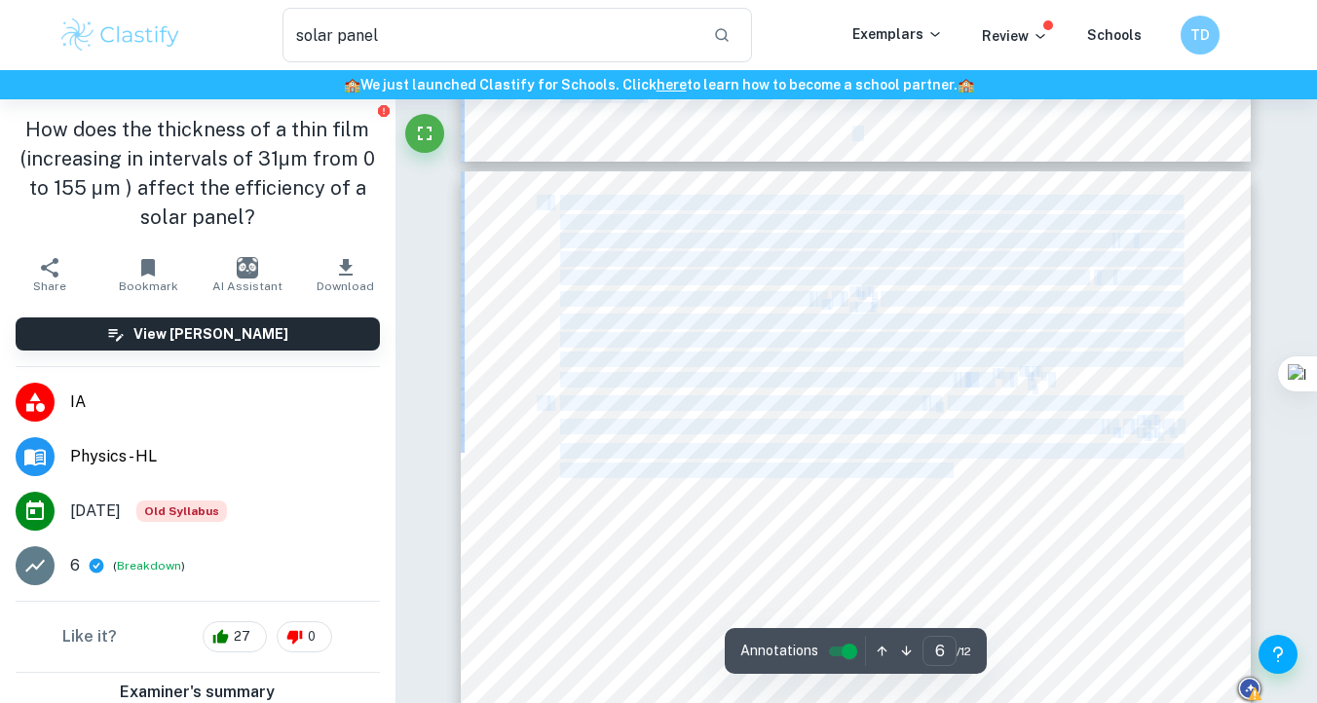
drag, startPoint x: 538, startPoint y: 140, endPoint x: 986, endPoint y: 465, distance: 553.3
copy div "Method 1. Set up your materials according to the following diagram ( Figure 4 )…"
click at [647, 323] on span "this as it will simply be assumed that this initial efficiency is equal to 100%…" at bounding box center [870, 322] width 621 height 15
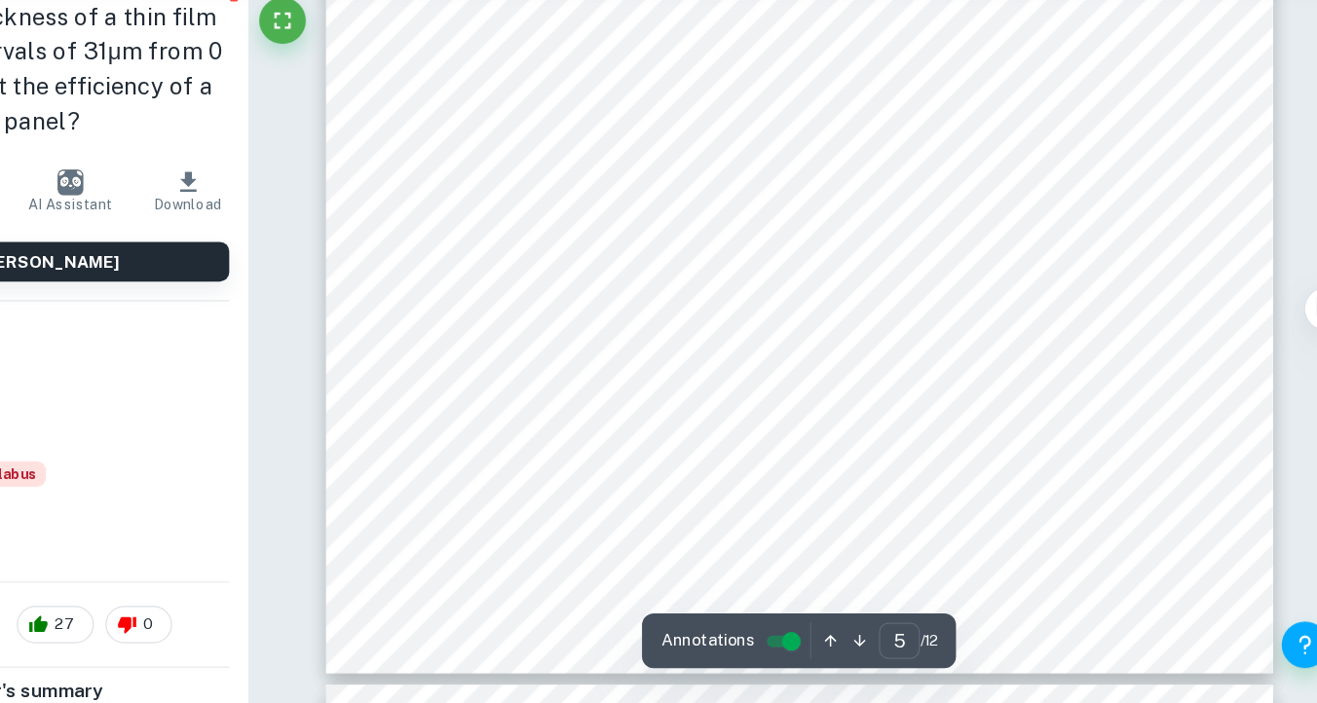
scroll to position [4728, 0]
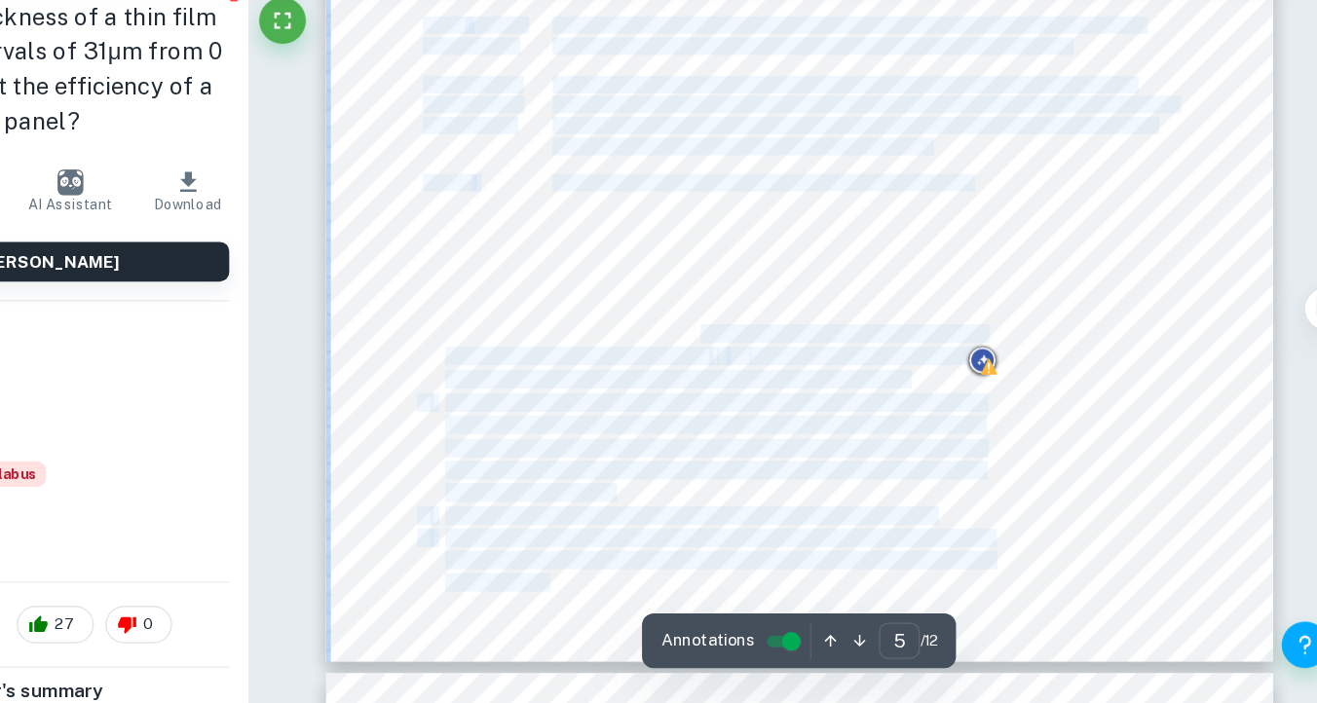
drag, startPoint x: 776, startPoint y: 393, endPoint x: 816, endPoint y: 403, distance: 42.3
click at [816, 403] on div "Materials The materials used in this experiment are the following and can be vi…" at bounding box center [856, 157] width 790 height 1023
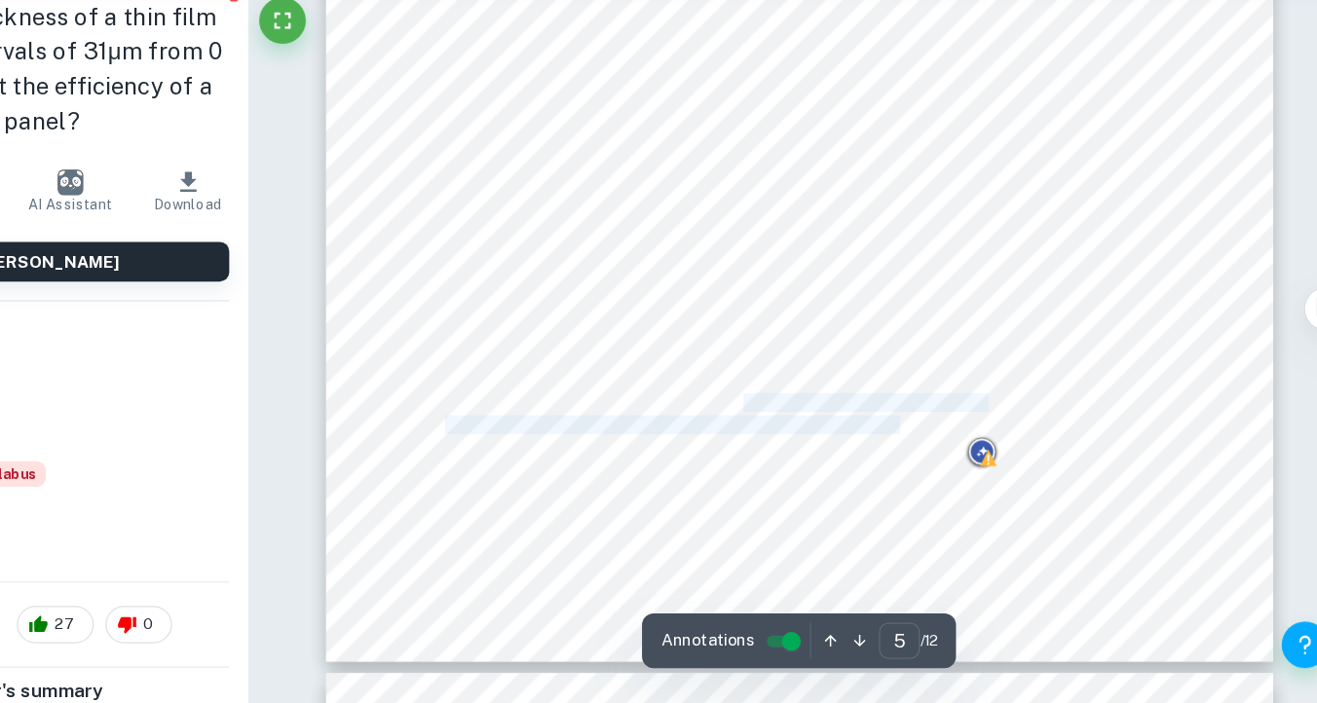
drag, startPoint x: 806, startPoint y: 451, endPoint x: 940, endPoint y: 466, distance: 135.2
click at [941, 466] on div "Materials The materials used in this experiment are the following and can be vi…" at bounding box center [856, 157] width 790 height 1023
click at [940, 466] on span "the Ammeter and Voltmeter respectively. The Ammeter must be connected in" at bounding box center [784, 471] width 448 height 15
drag, startPoint x: 940, startPoint y: 466, endPoint x: 722, endPoint y: 466, distance: 218.2
click at [722, 466] on span "the Ammeter and Voltmeter respectively. The Ammeter must be connected in" at bounding box center [784, 471] width 448 height 15
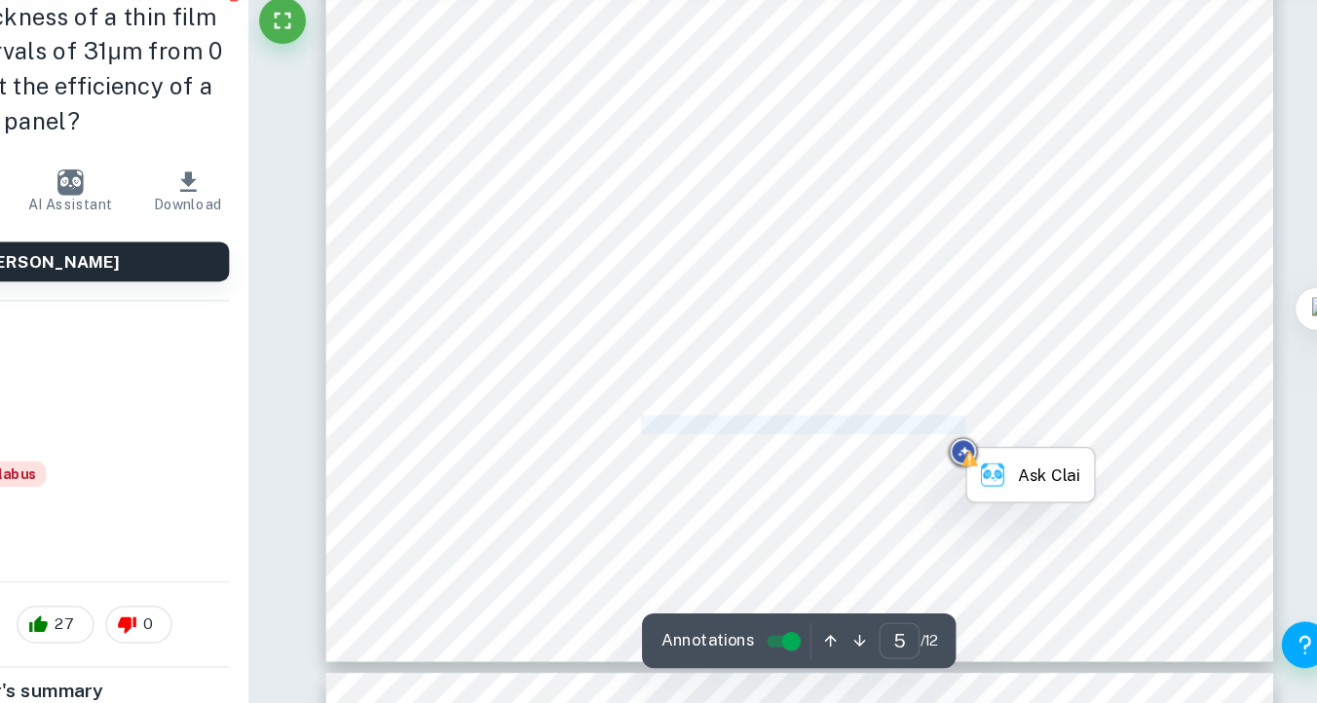
click at [722, 466] on span "the Ammeter and Voltmeter respectively. The Ammeter must be connected in" at bounding box center [784, 471] width 448 height 15
drag, startPoint x: 722, startPoint y: 466, endPoint x: 897, endPoint y: 470, distance: 175.4
click at [897, 470] on span "the Ammeter and Voltmeter respectively. The Ammeter must be connected in" at bounding box center [784, 471] width 448 height 15
drag, startPoint x: 897, startPoint y: 470, endPoint x: 814, endPoint y: 470, distance: 82.8
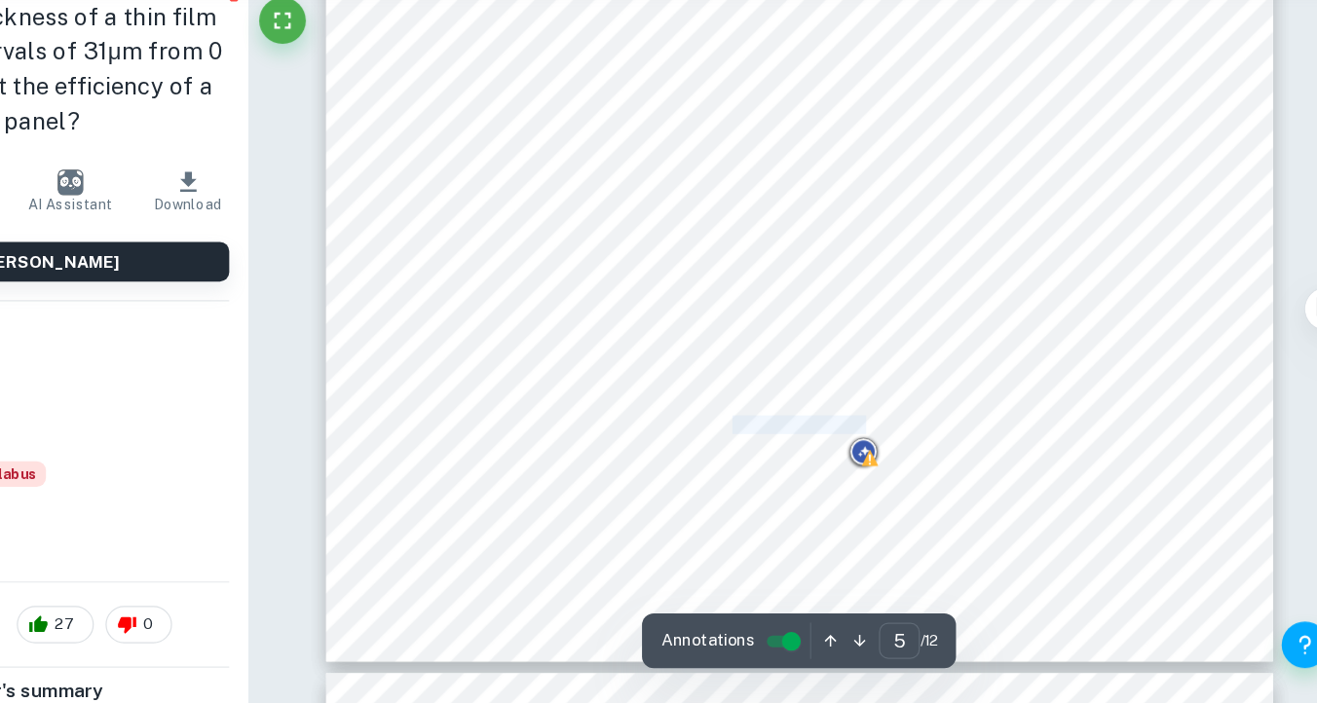
click at [814, 470] on span "the Ammeter and Voltmeter respectively. The Ammeter must be connected in" at bounding box center [784, 471] width 448 height 15
drag, startPoint x: 814, startPoint y: 470, endPoint x: 782, endPoint y: 485, distance: 35.7
click at [782, 485] on div "Materials The materials used in this experiment are the following and can be vi…" at bounding box center [856, 157] width 790 height 1023
click at [782, 485] on span "series to the solar panel and motor while the Voltmeter must be connected in" at bounding box center [785, 490] width 450 height 15
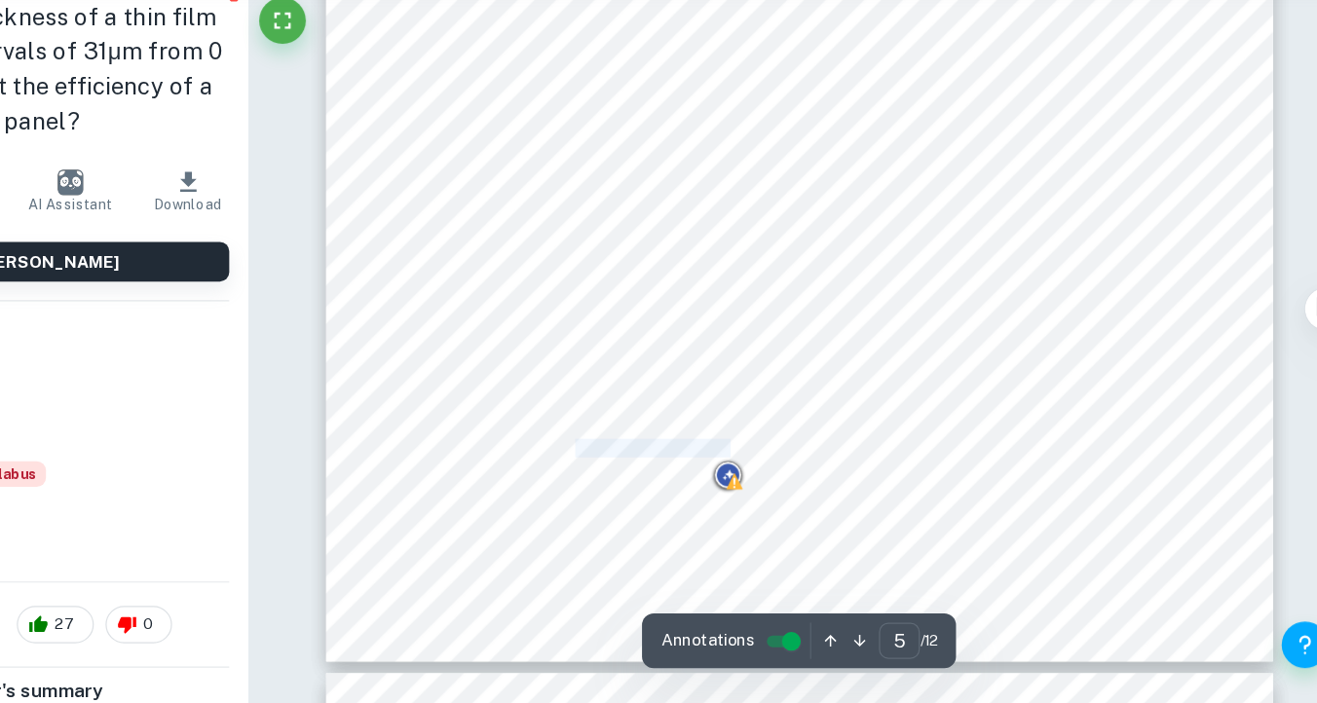
drag, startPoint x: 782, startPoint y: 485, endPoint x: 679, endPoint y: 485, distance: 103.3
click at [679, 485] on span "series to the solar panel and motor while the Voltmeter must be connected in" at bounding box center [785, 490] width 450 height 15
drag, startPoint x: 679, startPoint y: 485, endPoint x: 861, endPoint y: 491, distance: 182.3
click at [861, 491] on span "series to the solar panel and motor while the Voltmeter must be connected in" at bounding box center [785, 490] width 450 height 15
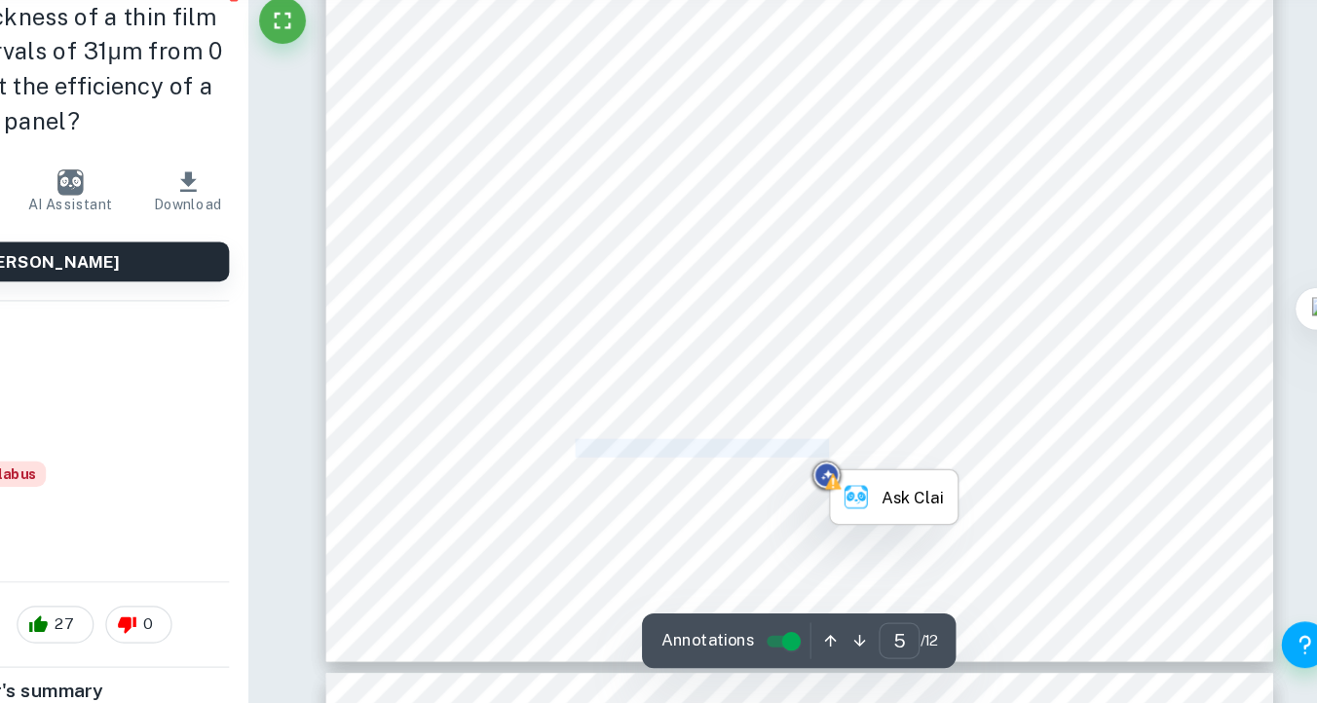
click at [861, 491] on span "series to the solar panel and motor while the Voltmeter must be connected in" at bounding box center [785, 490] width 450 height 15
drag, startPoint x: 861, startPoint y: 491, endPoint x: 980, endPoint y: 498, distance: 119.1
click at [919, 483] on span "series to the solar panel and motor while the Voltmeter must be connected in" at bounding box center [785, 490] width 450 height 15
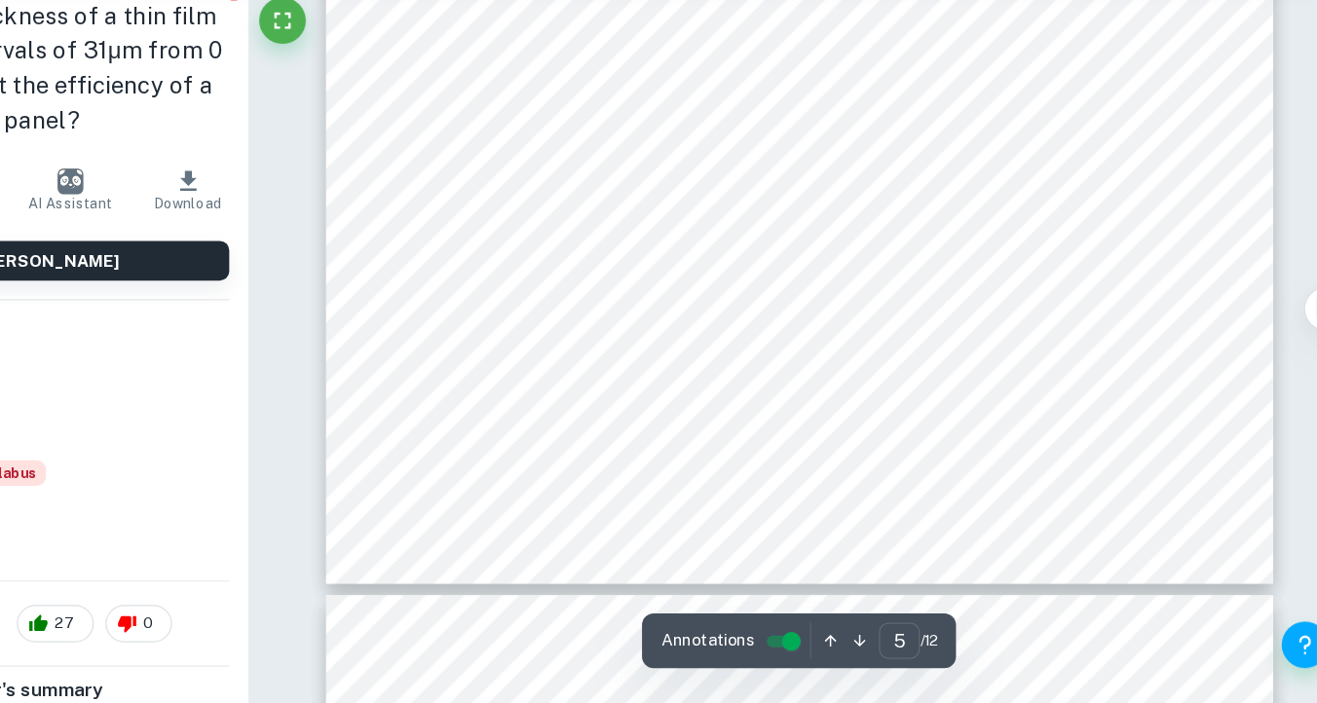
scroll to position [4799, 0]
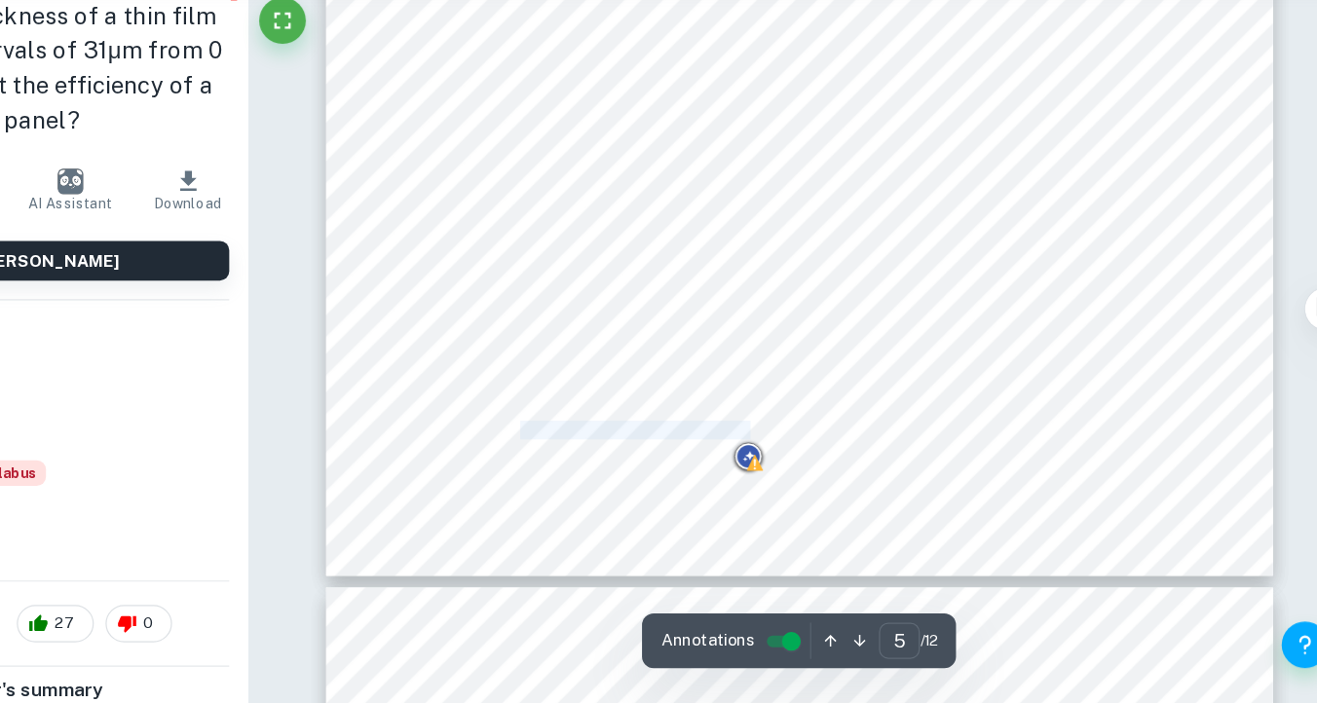
drag, startPoint x: 619, startPoint y: 472, endPoint x: 814, endPoint y: 473, distance: 195.8
click at [814, 473] on span "Repeat step 3 four times to record five trials. This will be your raw data." at bounding box center [764, 476] width 409 height 15
drag, startPoint x: 814, startPoint y: 473, endPoint x: 619, endPoint y: 474, distance: 195.8
click at [619, 474] on span "Repeat step 3 four times to record five trials. This will be your raw data." at bounding box center [764, 476] width 409 height 15
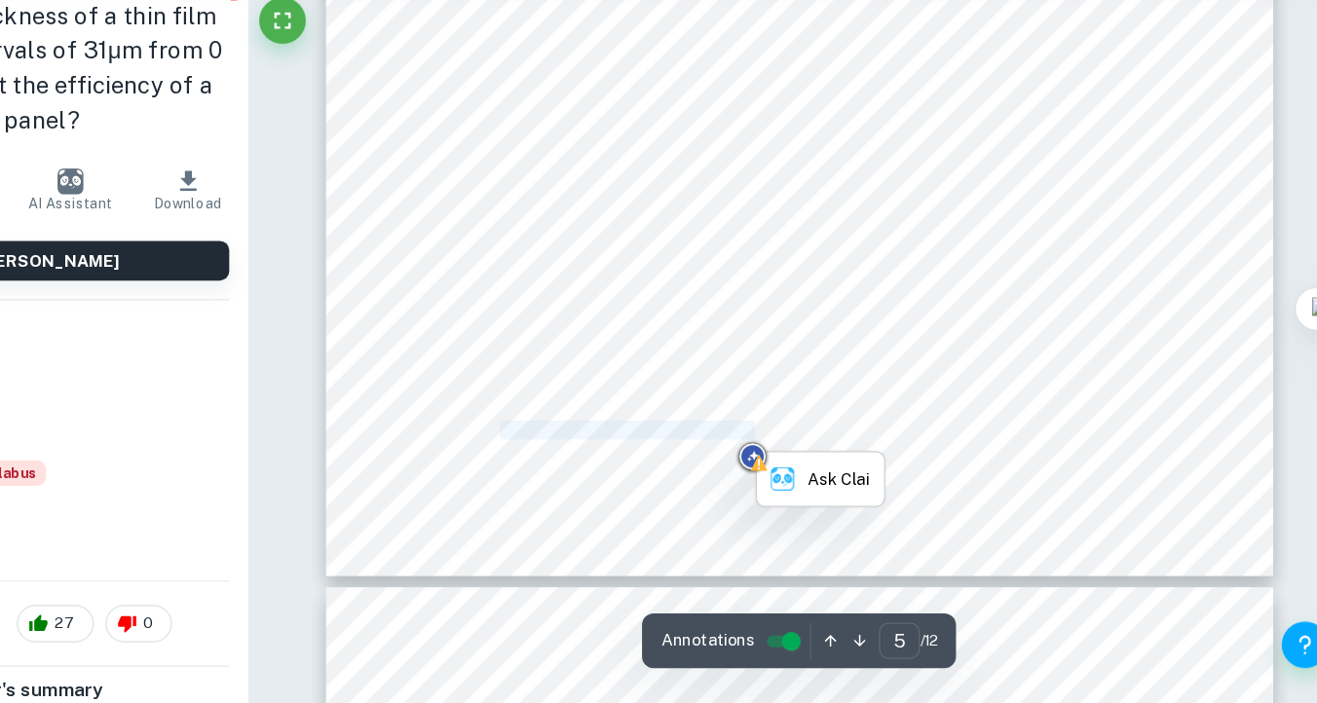
click at [619, 474] on span "Repeat step 3 four times to record five trials. This will be your raw data." at bounding box center [764, 476] width 409 height 15
drag, startPoint x: 619, startPoint y: 474, endPoint x: 873, endPoint y: 476, distance: 254.3
click at [873, 475] on span "Repeat step 3 four times to record five trials. This will be your raw data." at bounding box center [764, 476] width 409 height 15
click at [873, 476] on span "Repeat step 3 four times to record five trials. This will be your raw data." at bounding box center [764, 476] width 409 height 15
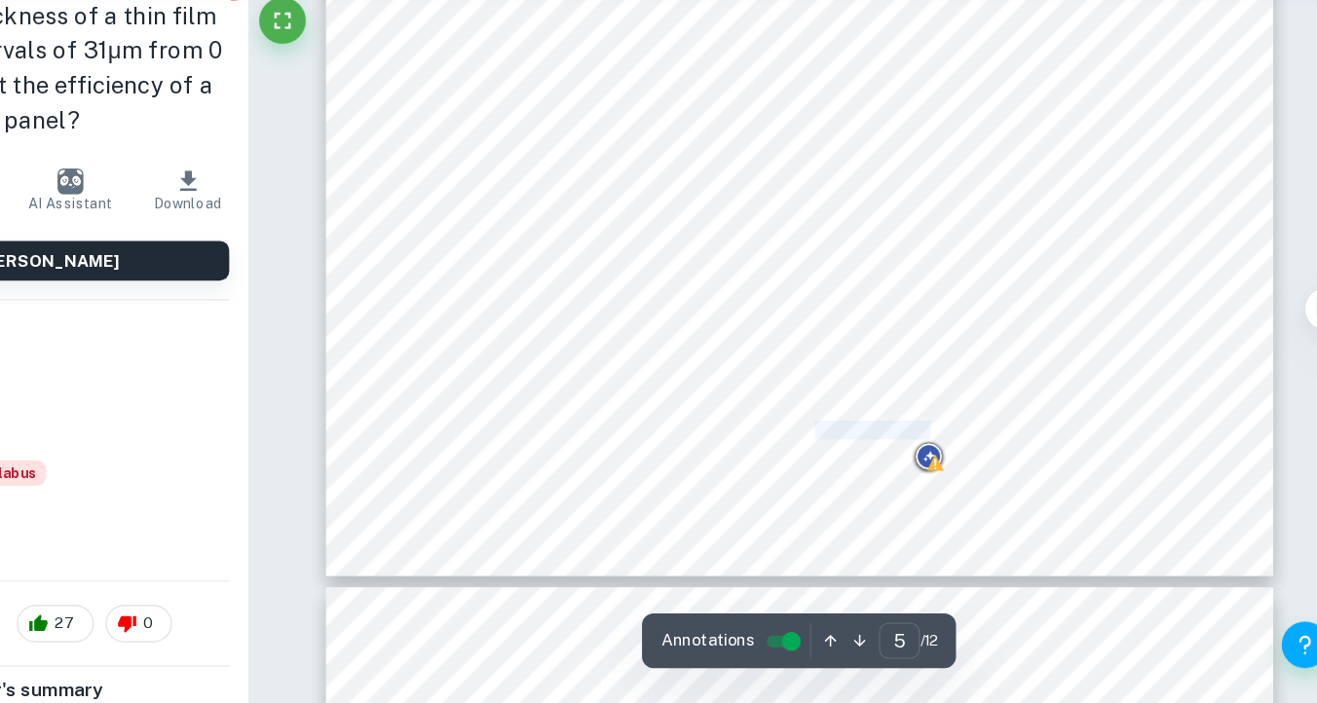
drag, startPoint x: 873, startPoint y: 476, endPoint x: 954, endPoint y: 476, distance: 80.9
click at [954, 476] on span "Repeat step 3 four times to record five trials. This will be your raw data." at bounding box center [764, 476] width 409 height 15
drag, startPoint x: 969, startPoint y: 474, endPoint x: 739, endPoint y: 473, distance: 229.9
click at [739, 473] on div "Materials The materials used in this experiment are the following and can be vi…" at bounding box center [856, 86] width 790 height 1023
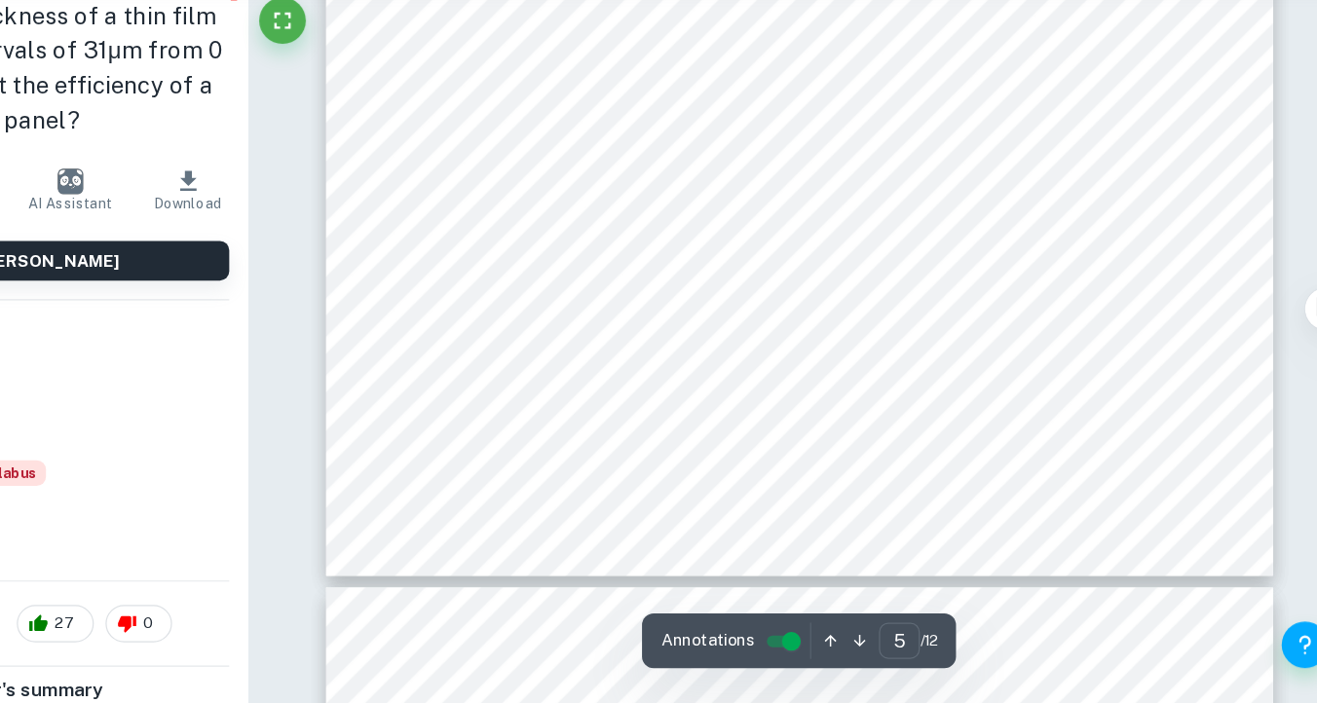
drag, startPoint x: 970, startPoint y: 473, endPoint x: 832, endPoint y: 477, distance: 138.4
click at [832, 477] on div "Materials The materials used in this experiment are the following and can be vi…" at bounding box center [856, 86] width 790 height 1023
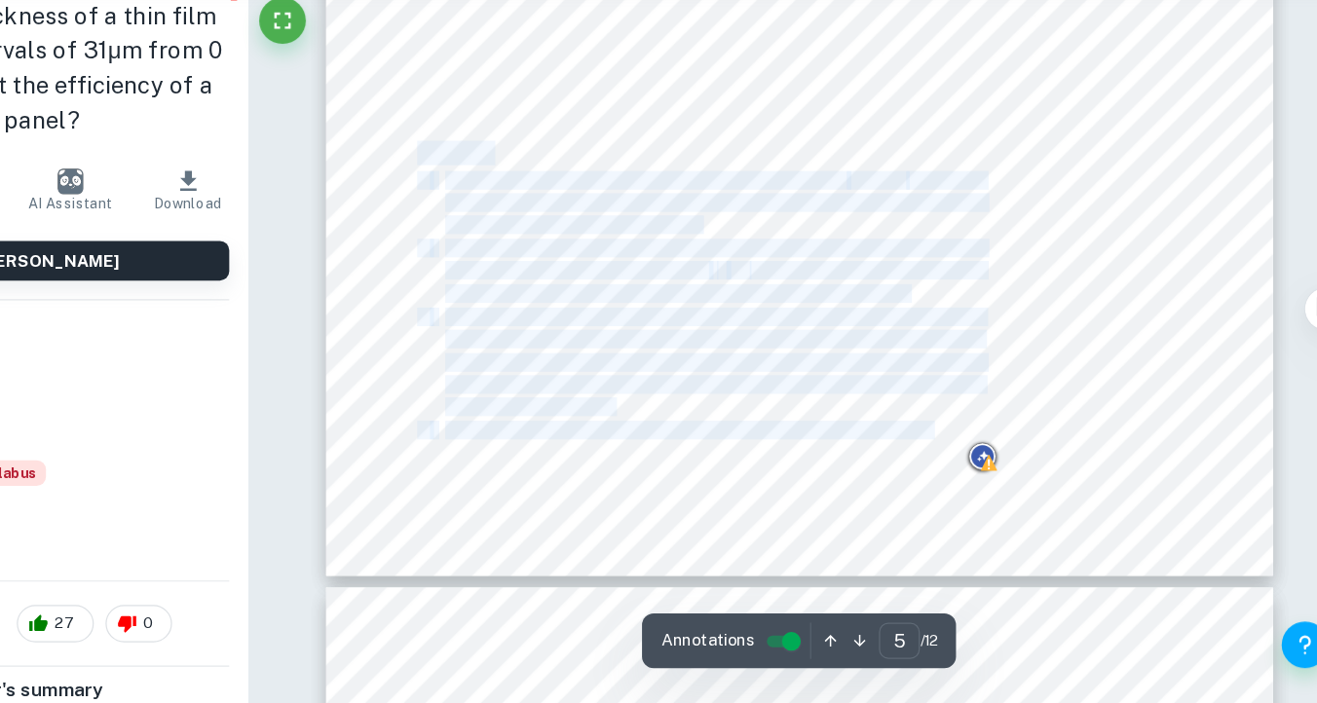
drag, startPoint x: 968, startPoint y: 473, endPoint x: 539, endPoint y: 245, distance: 486.4
click at [539, 245] on div "Materials The materials used in this experiment are the following and can be vi…" at bounding box center [856, 86] width 790 height 1023
copy div "Method 1. Set up your materials according to the following diagram ( Figure 4 )…"
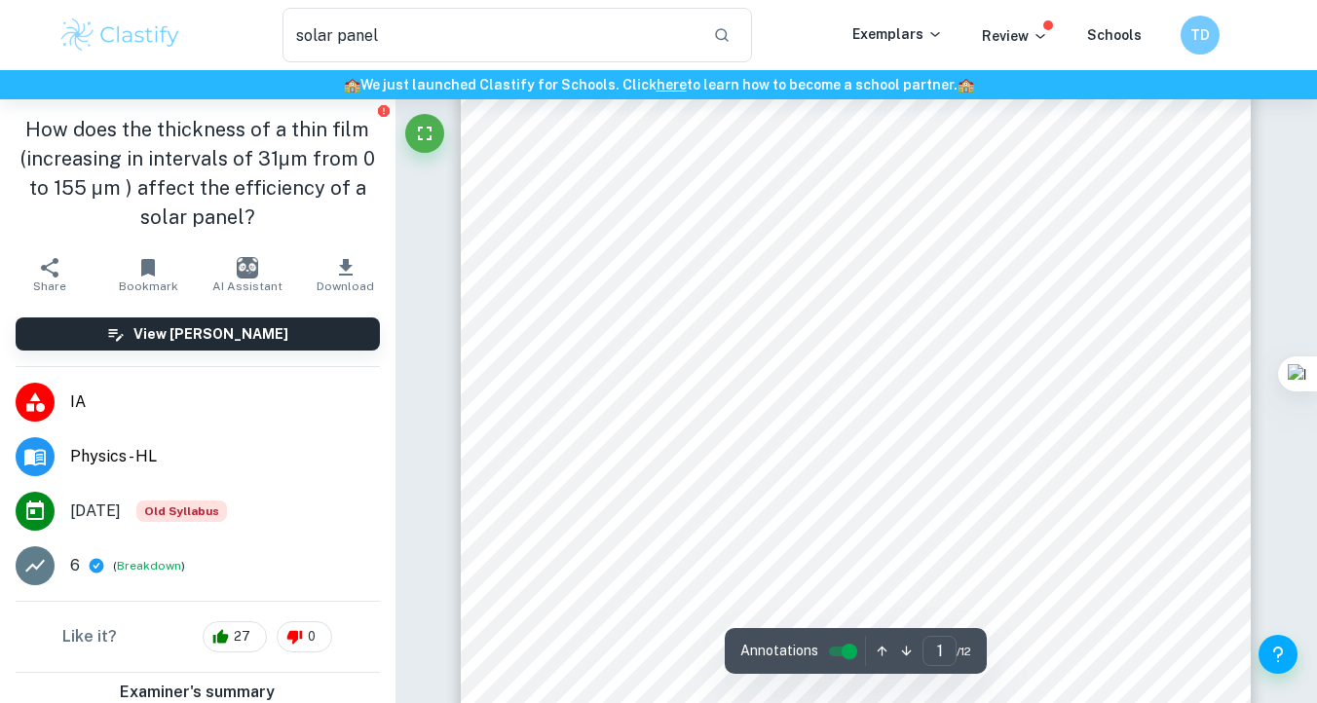
scroll to position [442, 0]
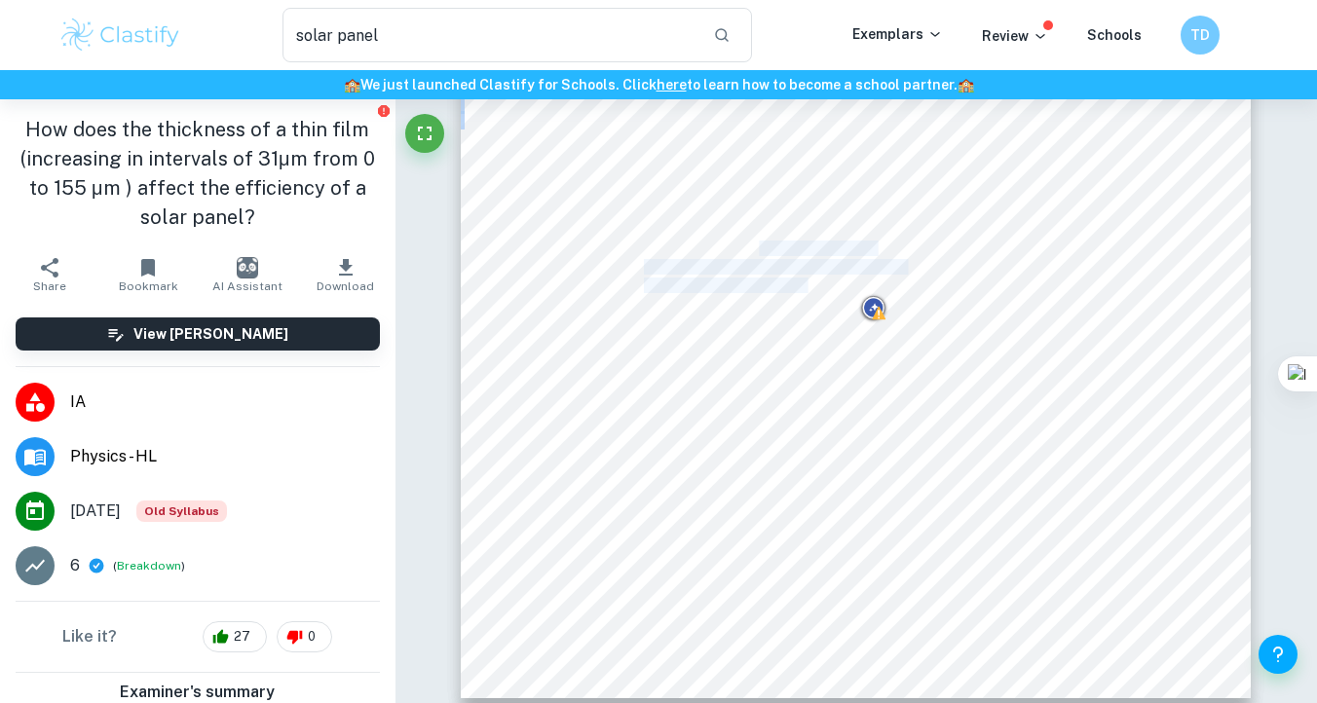
drag, startPoint x: 759, startPoint y: 247, endPoint x: 807, endPoint y: 279, distance: 57.0
click at [807, 279] on div "Change in Efficiency of a Solar Panel due to Increasing Thin Film Thickness Int…" at bounding box center [856, 188] width 790 height 1023
click at [807, 279] on span "first solar cells, and it is still the basic" at bounding box center [759, 286] width 231 height 15
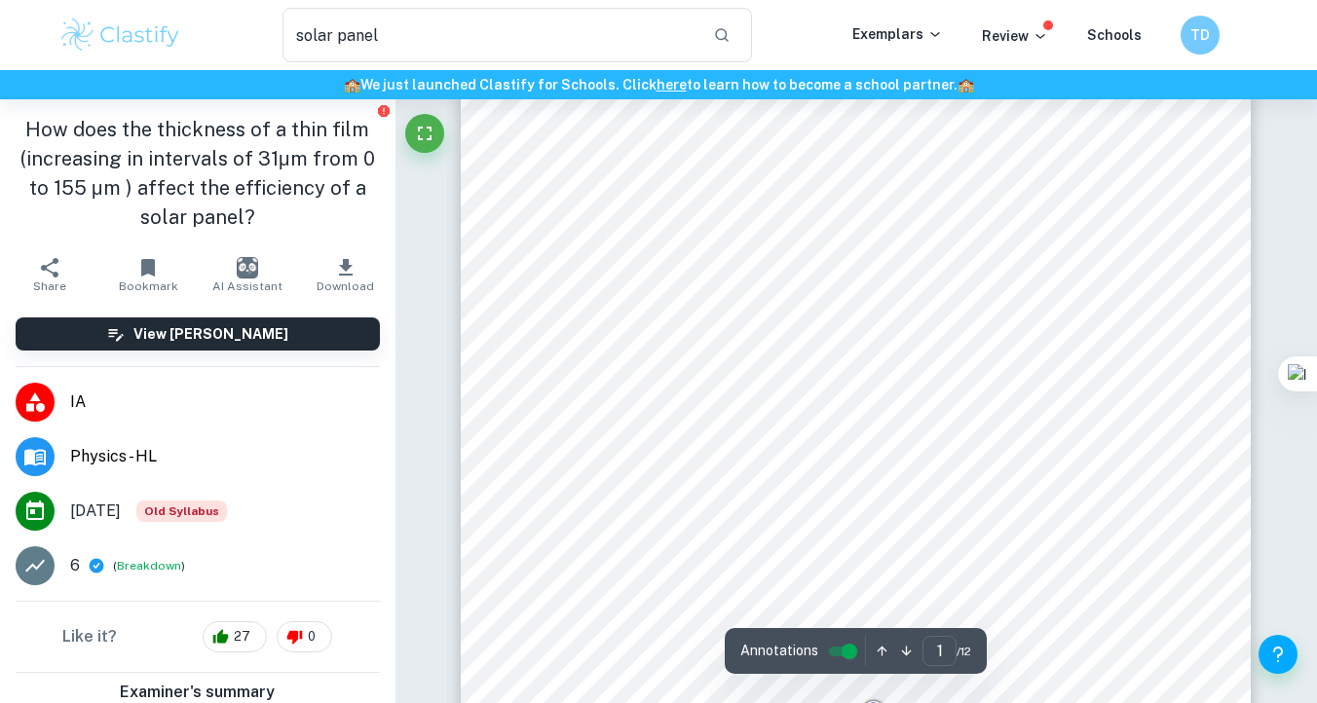
scroll to position [0, 0]
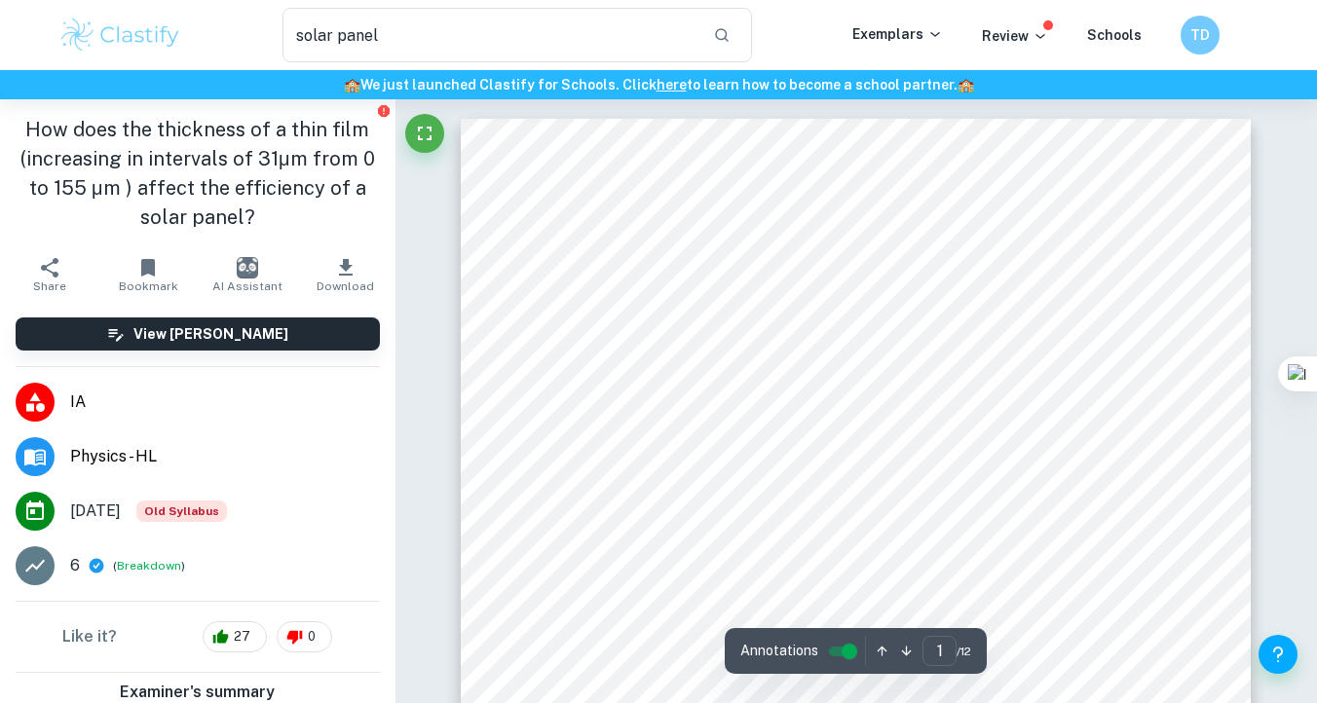
click at [852, 309] on span "important in our modern world as we begin to understand our impact on the envir…" at bounding box center [859, 308] width 644 height 15
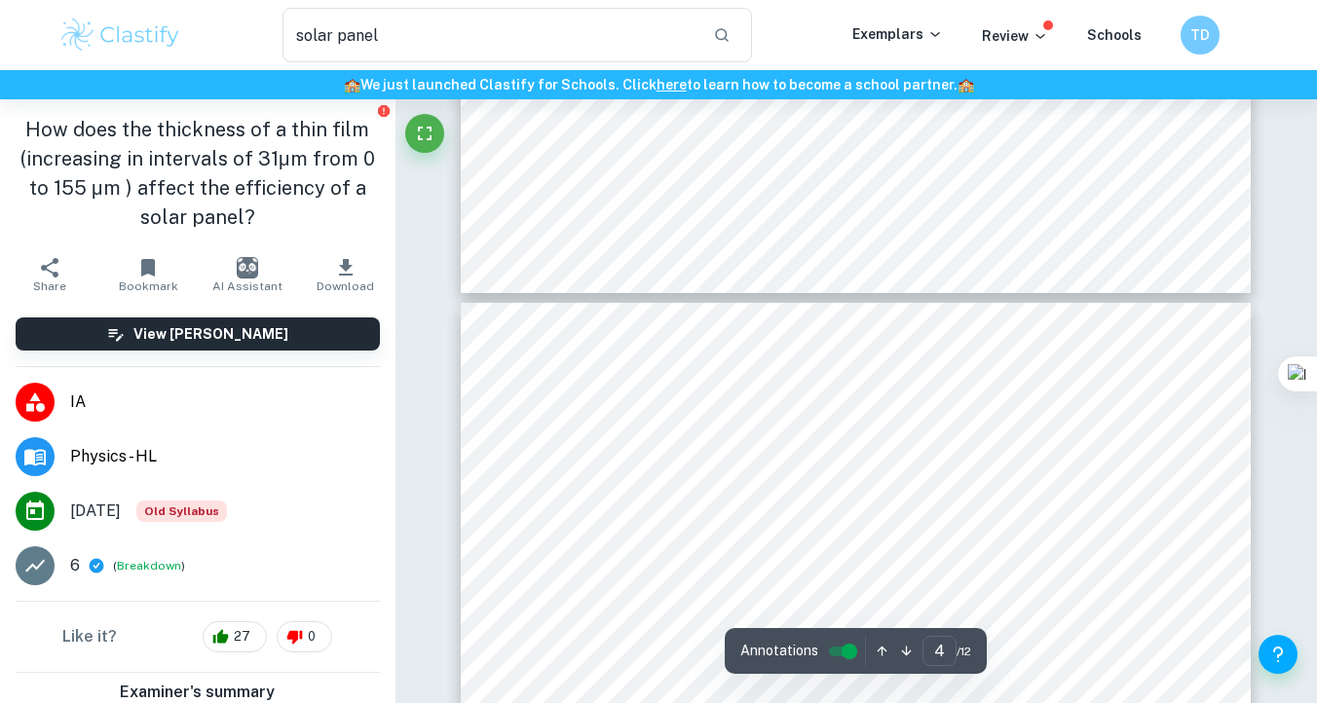
type input "5"
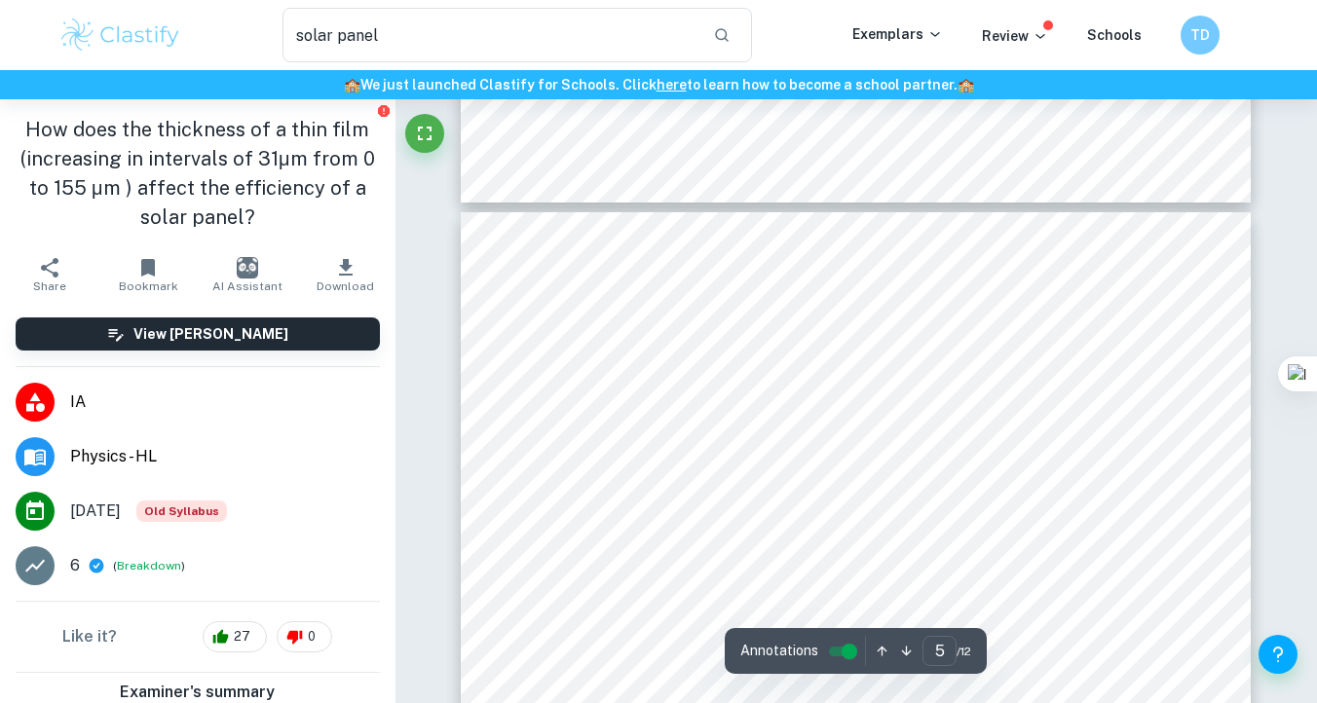
scroll to position [4165, 0]
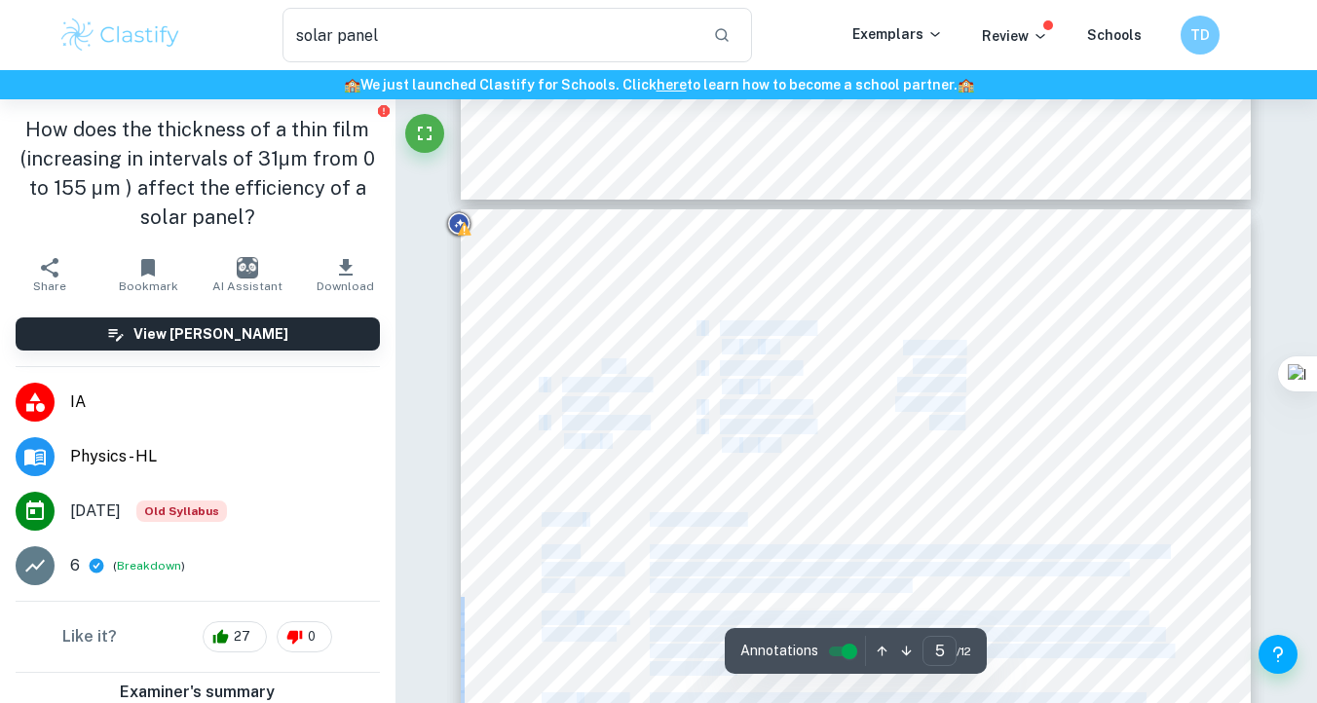
drag, startPoint x: 631, startPoint y: 364, endPoint x: 595, endPoint y: 364, distance: 36.0
click at [595, 364] on span "(x5) Wires" at bounding box center [592, 367] width 61 height 15
drag, startPoint x: 637, startPoint y: 438, endPoint x: 591, endPoint y: 421, distance: 49.0
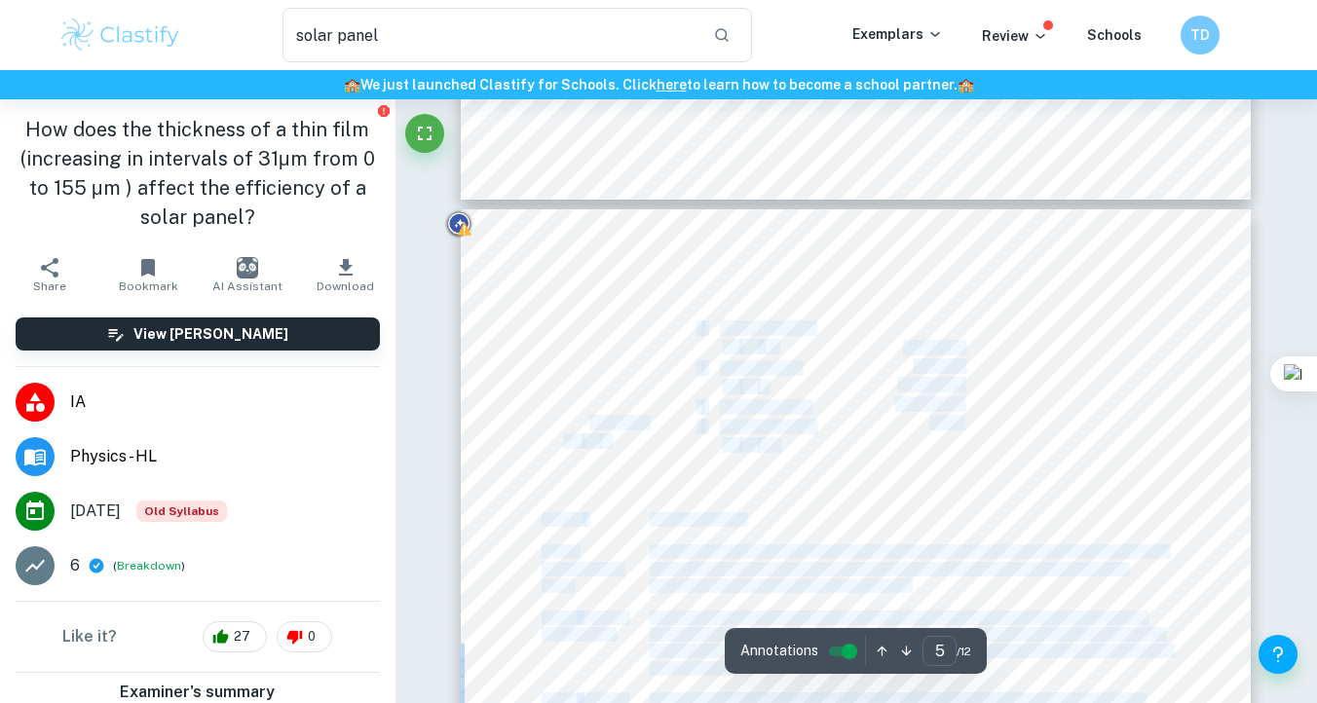
copy div "Voltmeter .01 V ± 0 - (x1) 30cm Ruler .05 cm ± 0 - (x1) Ammeter .01 A ± 0 - (x5…"
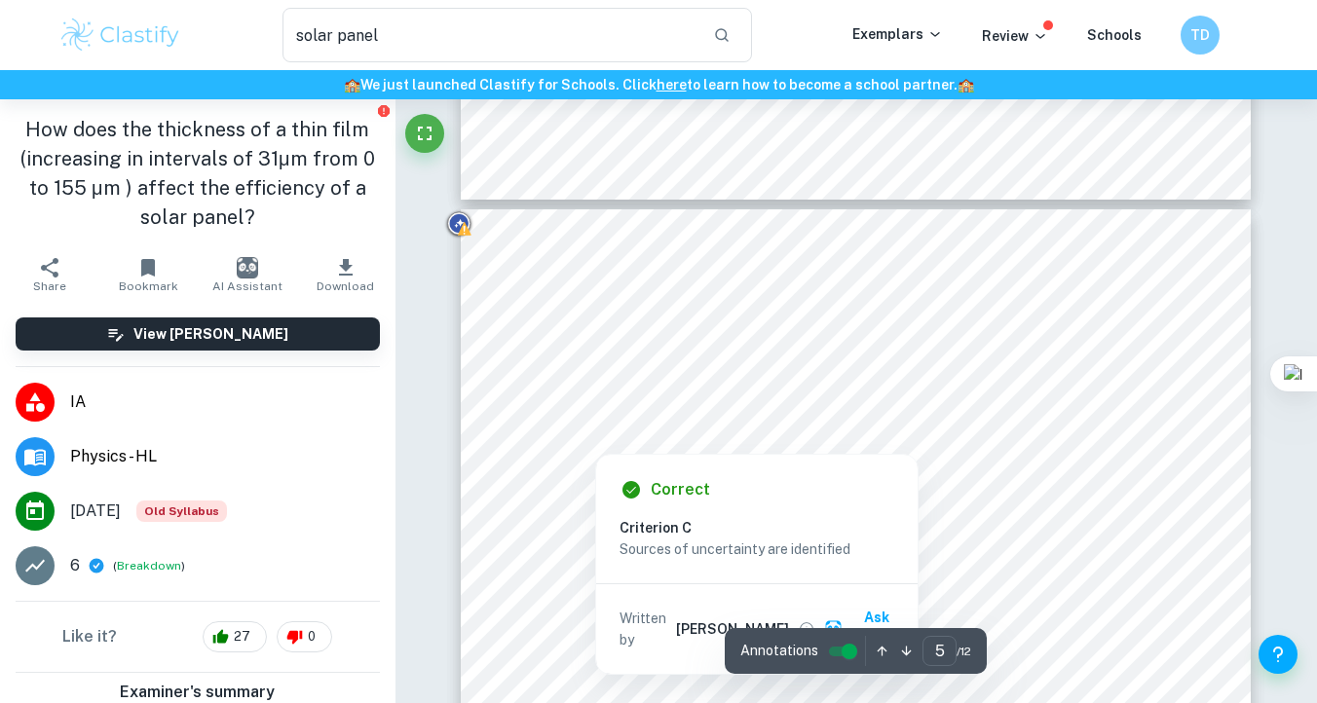
click at [585, 445] on div at bounding box center [595, 441] width 27 height 17
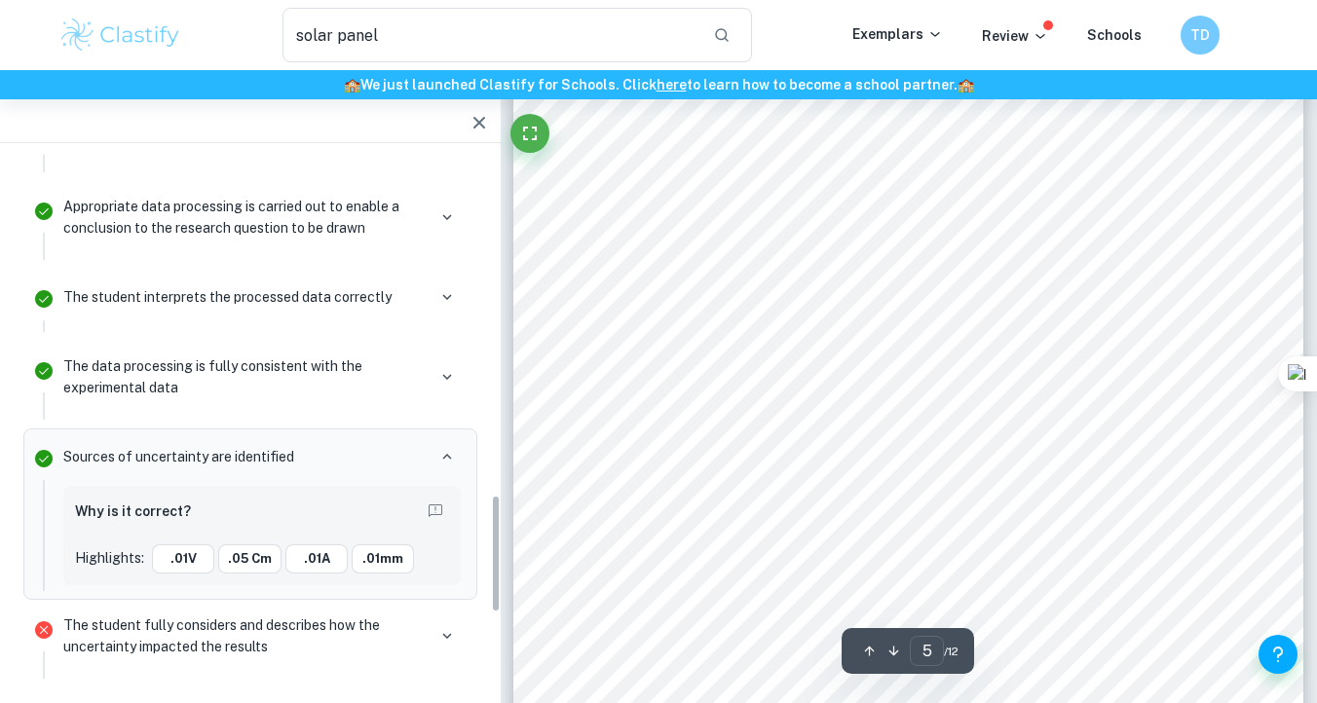
scroll to position [1548, 0]
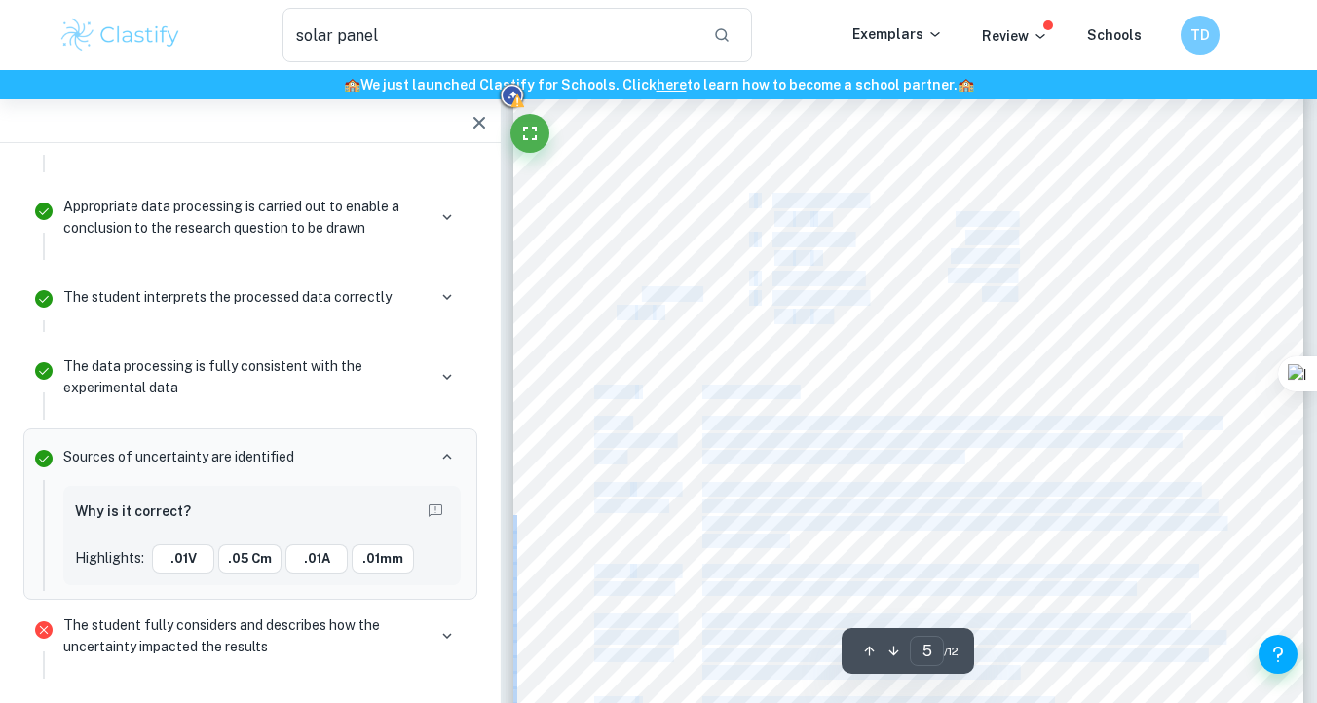
drag, startPoint x: 642, startPoint y: 289, endPoint x: 663, endPoint y: 302, distance: 24.1
click at [710, 289] on div at bounding box center [908, 592] width 790 height 1023
click at [669, 316] on div "Materials The materials used in this experiment are the following and can be vi…" at bounding box center [908, 592] width 790 height 1023
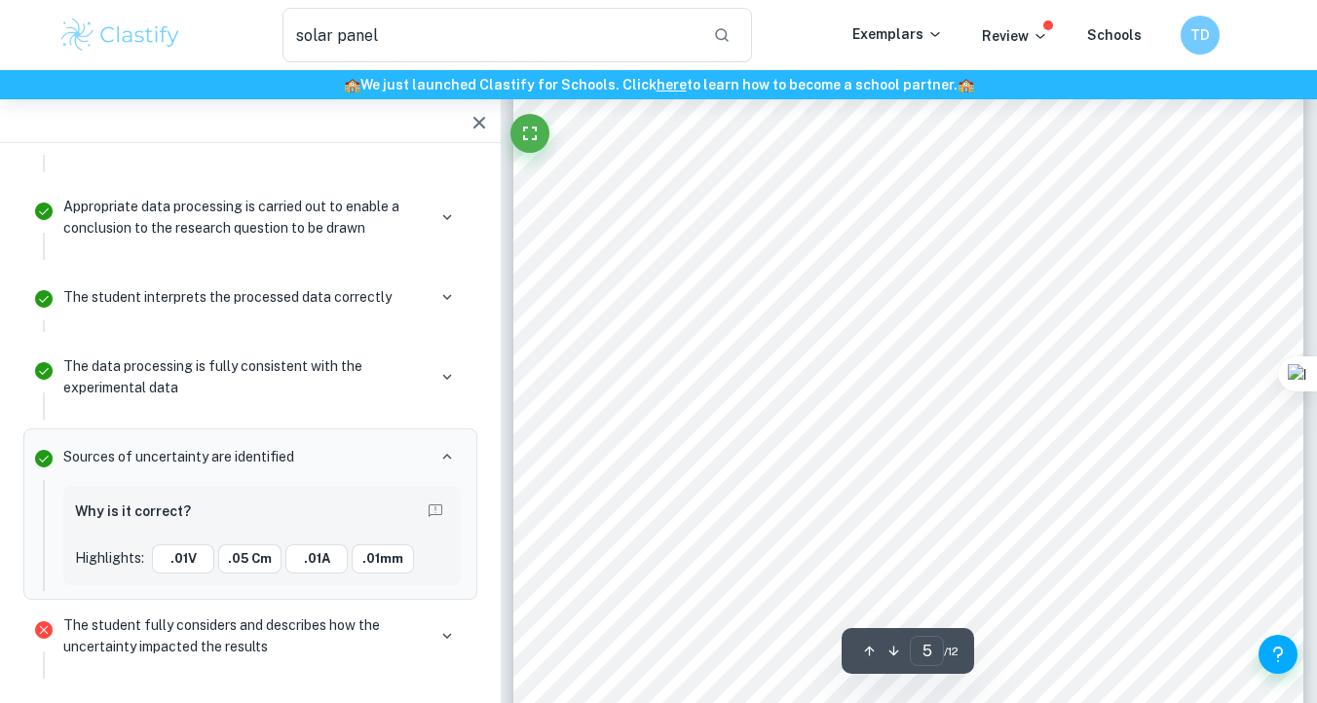
drag, startPoint x: 618, startPoint y: 312, endPoint x: 659, endPoint y: 312, distance: 40.9
click at [659, 312] on div "Materials The materials used in this experiment are the following and can be vi…" at bounding box center [908, 592] width 790 height 1023
click at [659, 312] on span "V" at bounding box center [658, 313] width 10 height 15
click at [784, 216] on span "± 0" at bounding box center [784, 219] width 18 height 15
copy span "±"
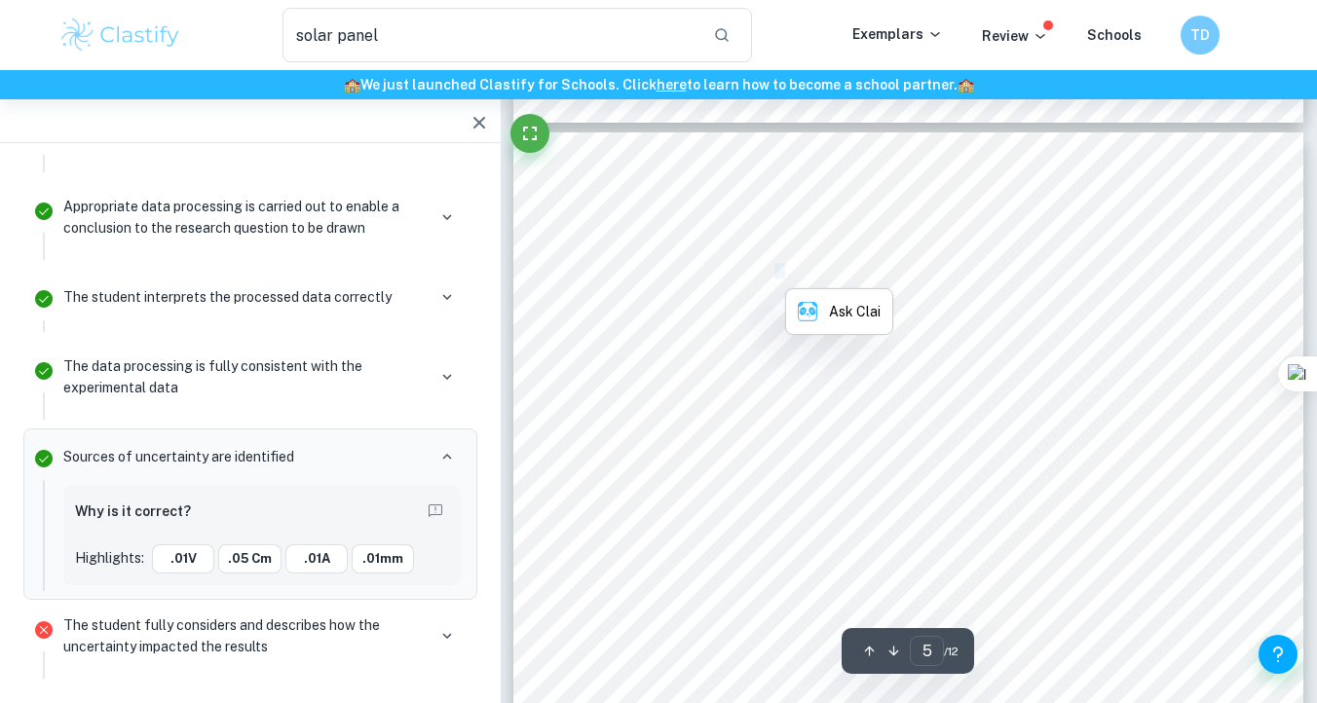
scroll to position [4112, 0]
click at [727, 349] on div "Materials The materials used in this experiment are the following and can be vi…" at bounding box center [908, 644] width 790 height 1023
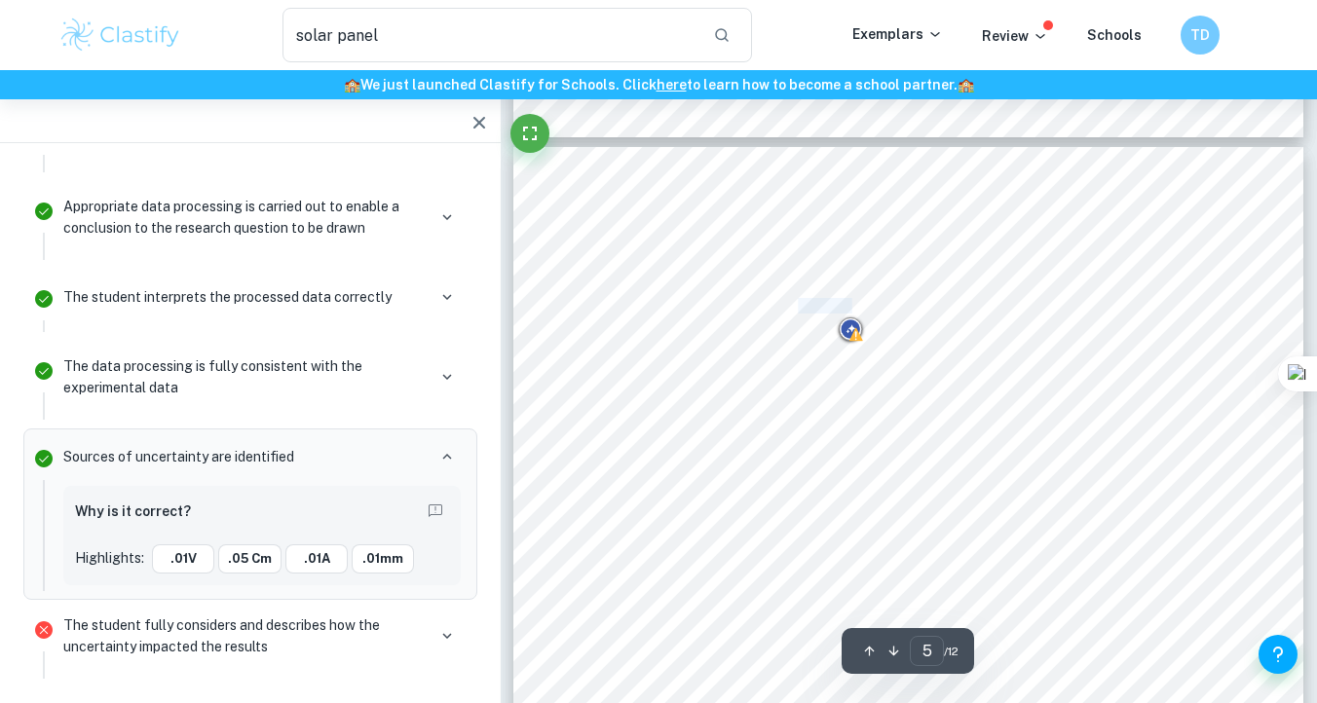
drag, startPoint x: 802, startPoint y: 307, endPoint x: 852, endPoint y: 303, distance: 49.8
click at [852, 303] on span "(x1) Ammeter" at bounding box center [813, 306] width 80 height 15
copy span "Ammeter"
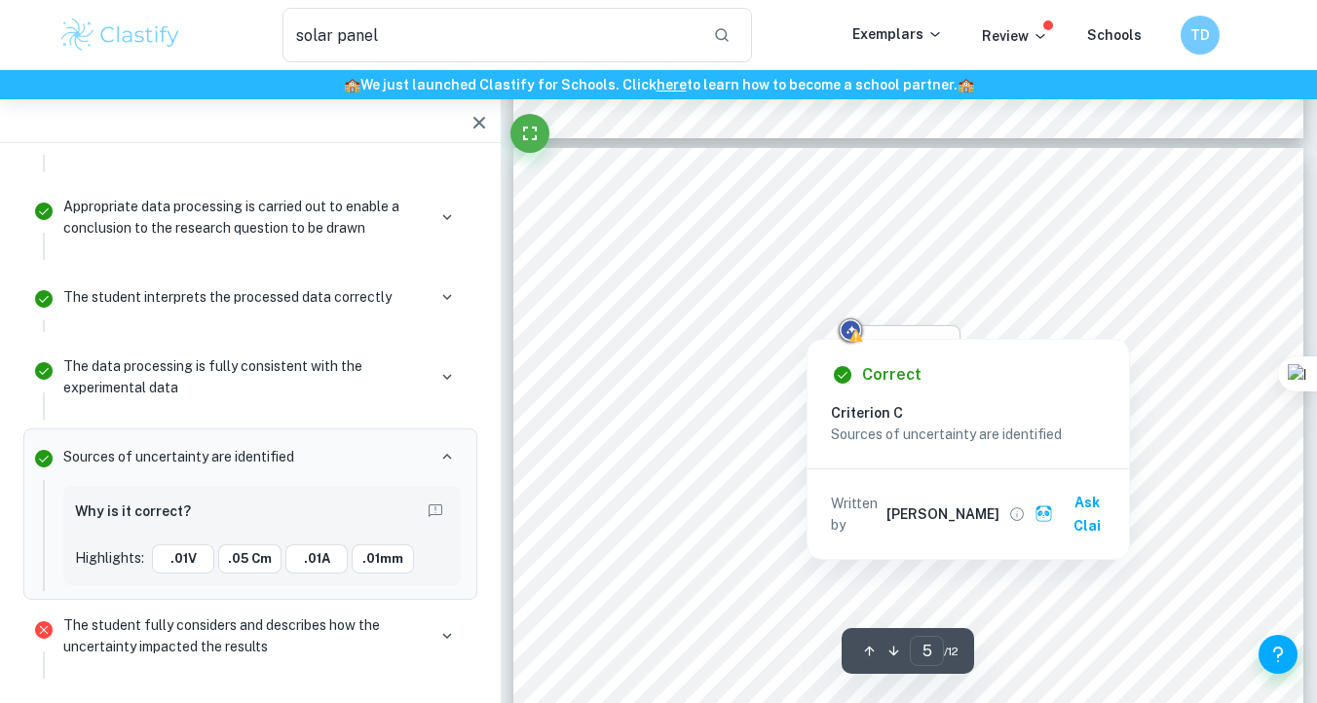
click at [879, 297] on div "Materials The materials used in this experiment are the following and can be vi…" at bounding box center [908, 659] width 790 height 1023
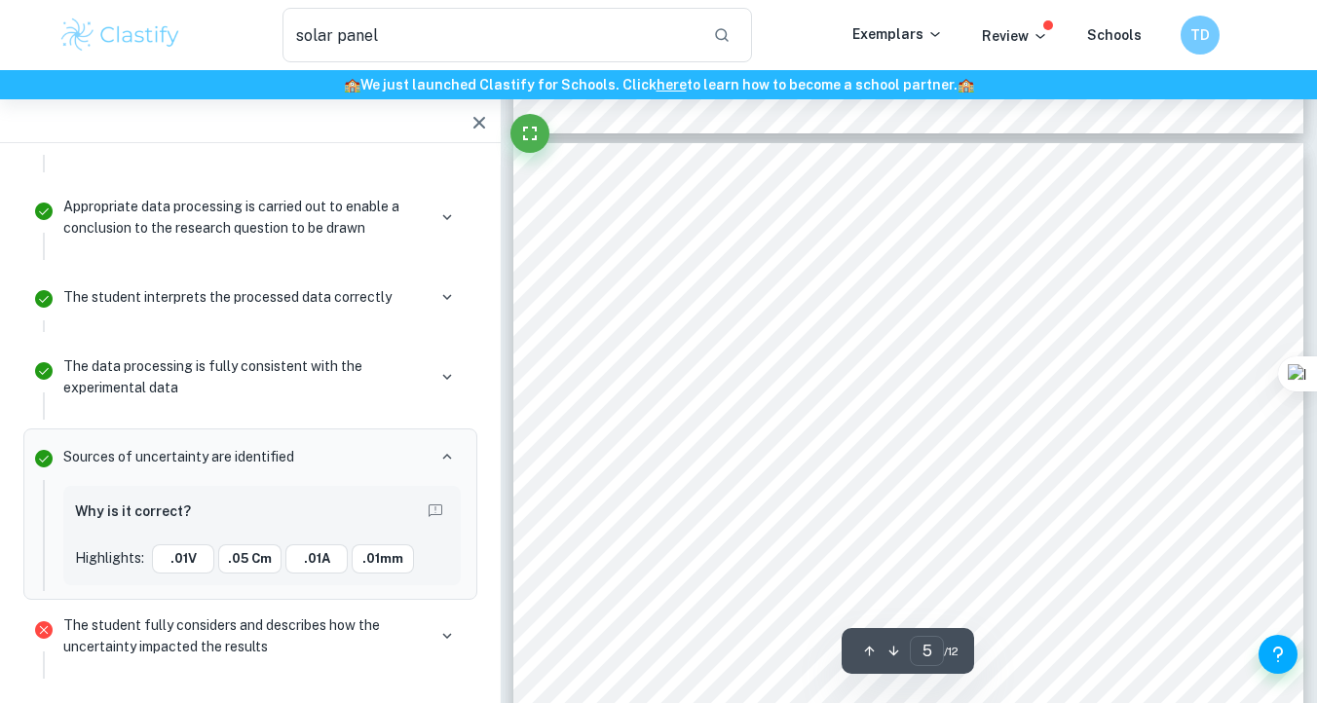
scroll to position [4097, 0]
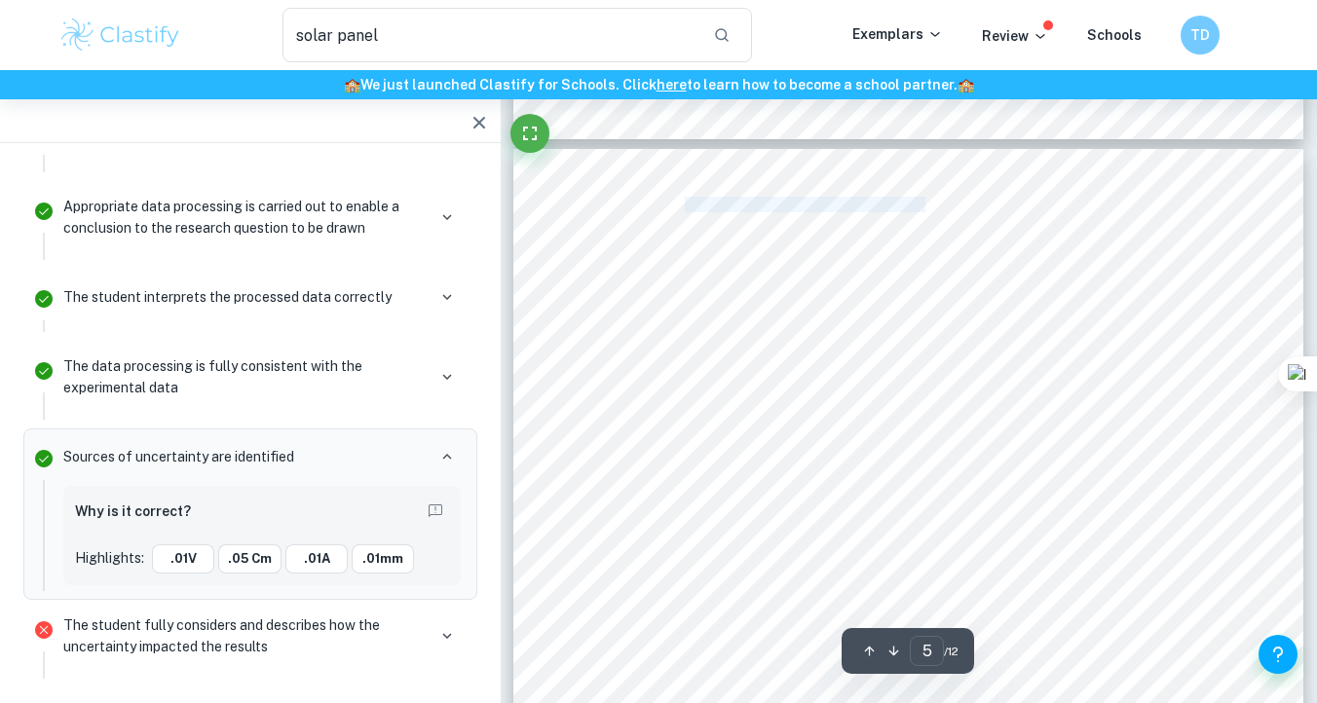
drag, startPoint x: 683, startPoint y: 209, endPoint x: 924, endPoint y: 210, distance: 240.6
click at [924, 210] on span "The materials used in this experiment are the following and can be visualised in" at bounding box center [815, 205] width 452 height 15
click at [744, 221] on span "(not pictured: ruler, thin films, micrometer) and in the diagram in" at bounding box center [827, 223] width 370 height 15
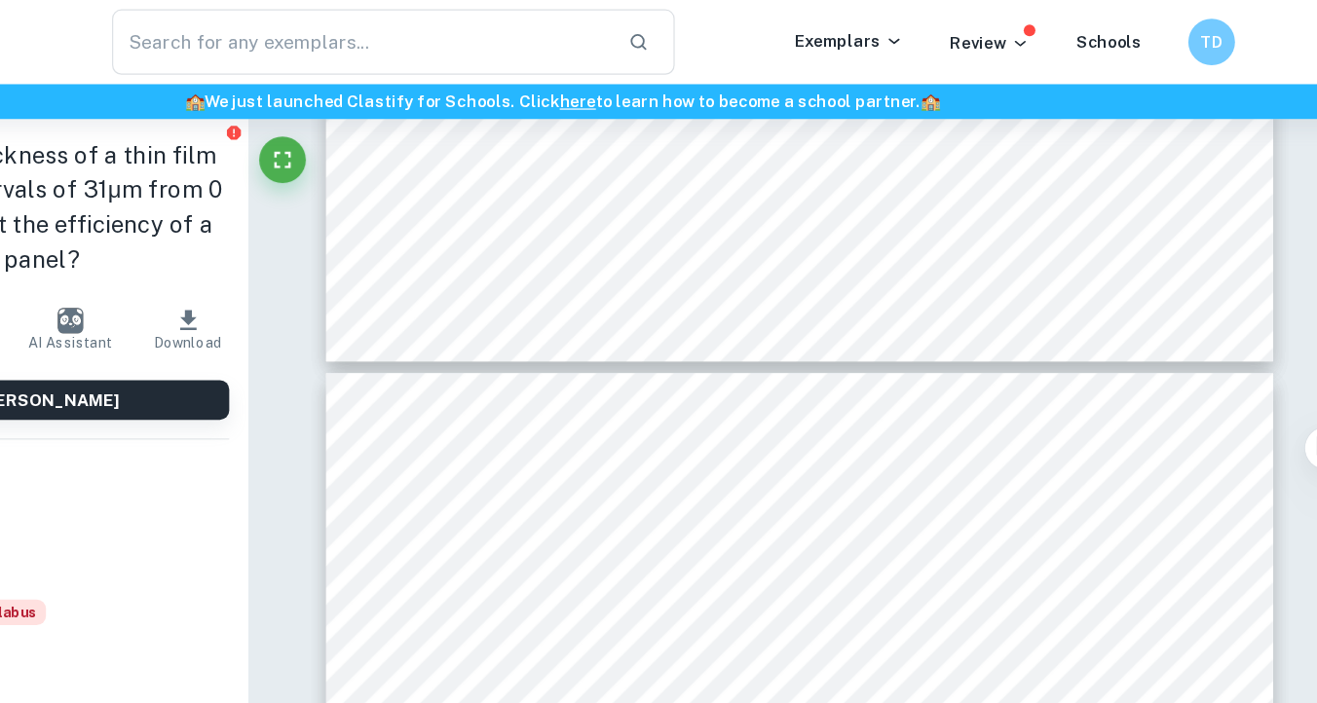
scroll to position [4966, 0]
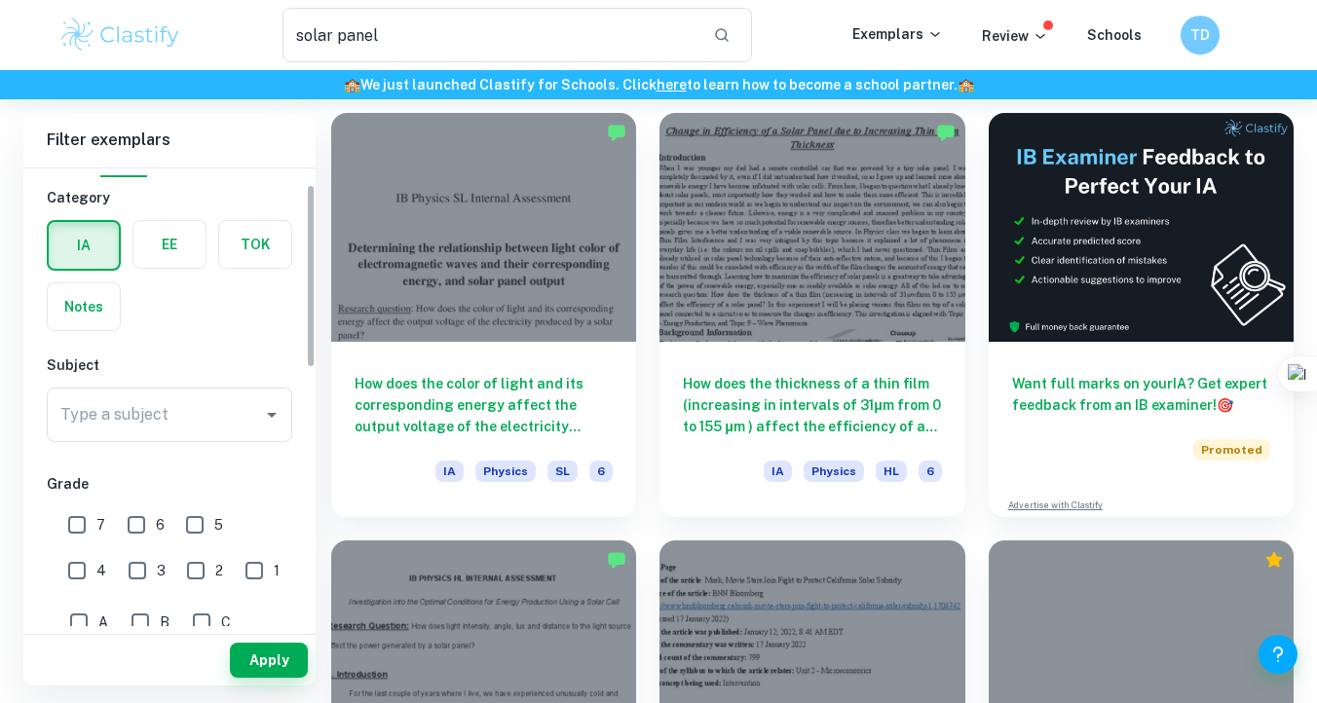
scroll to position [40, 0]
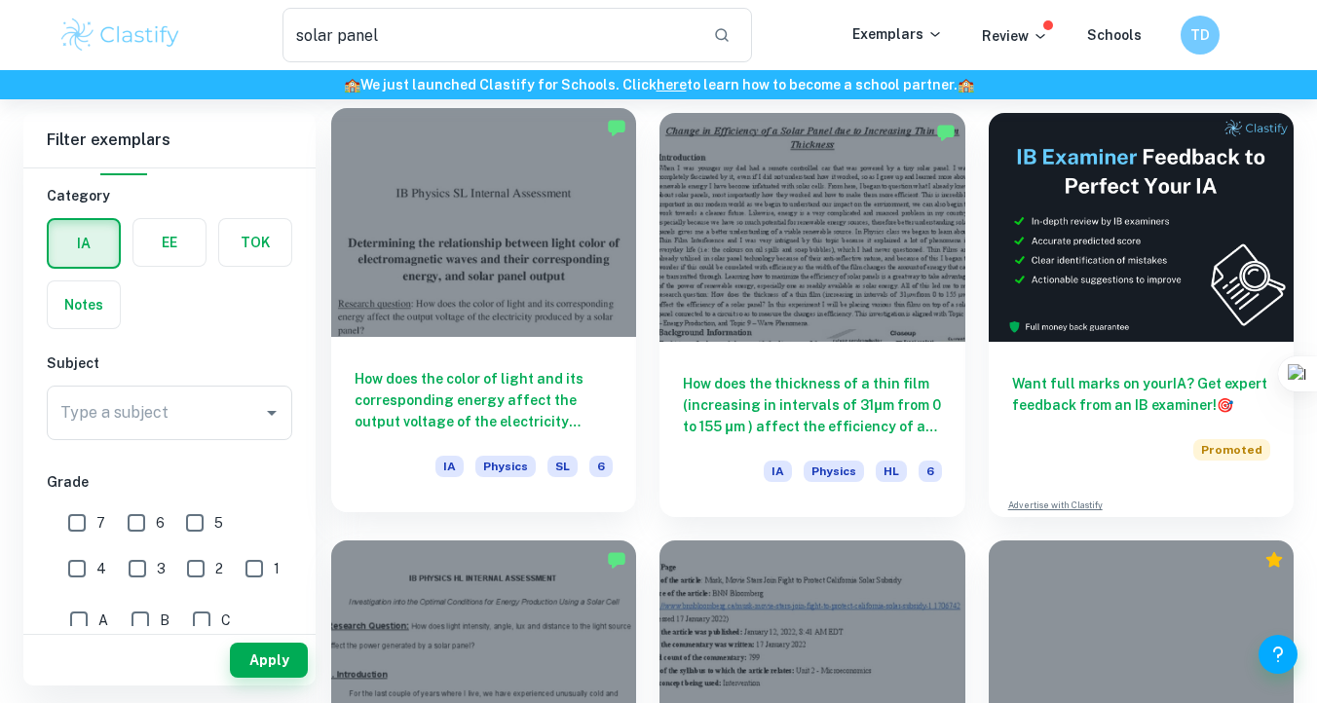
click at [524, 405] on h6 "How does the color of light and its corresponding energy affect the output volt…" at bounding box center [484, 400] width 258 height 64
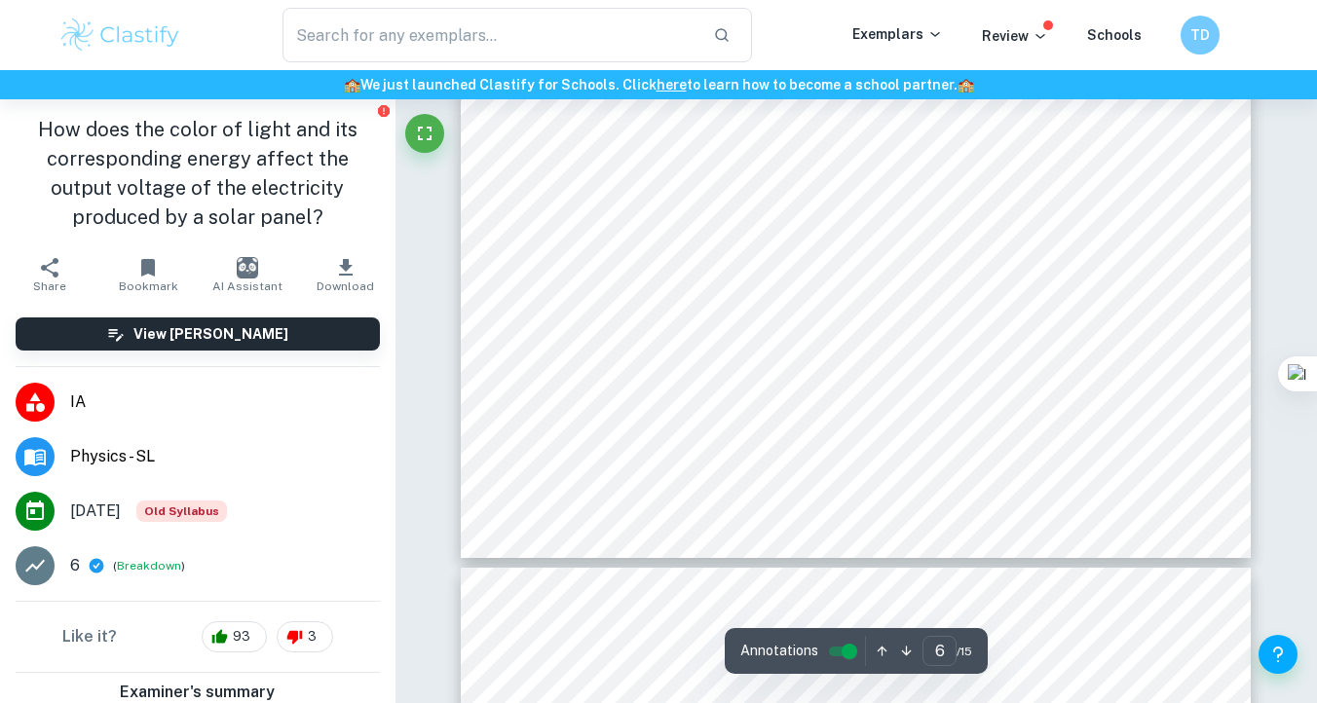
scroll to position [5888, 0]
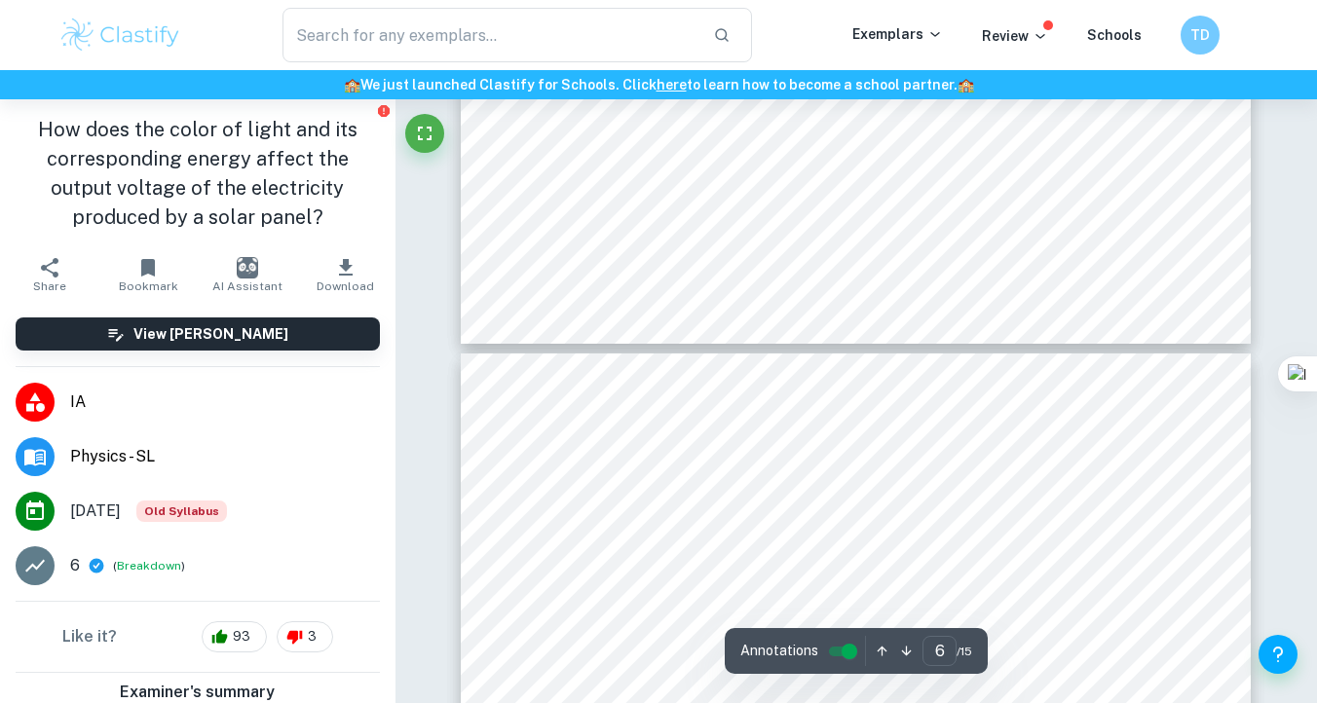
type input "5"
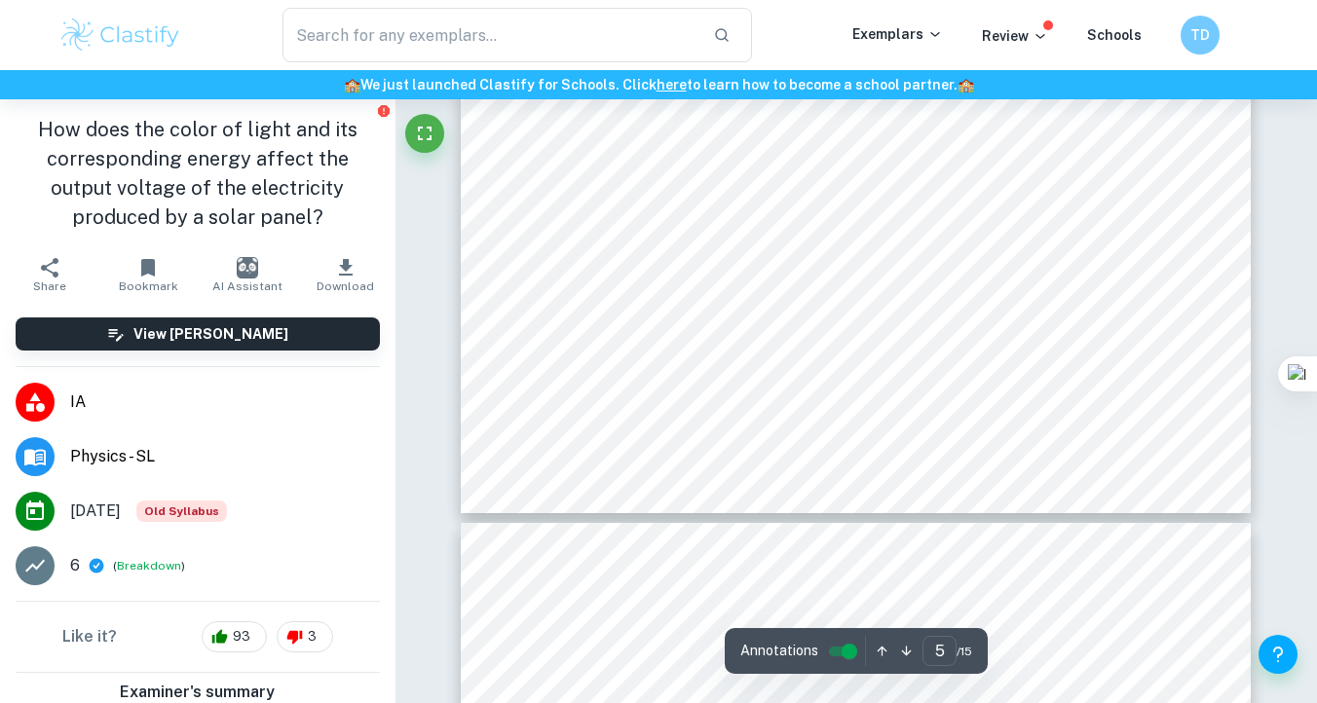
scroll to position [4634, 0]
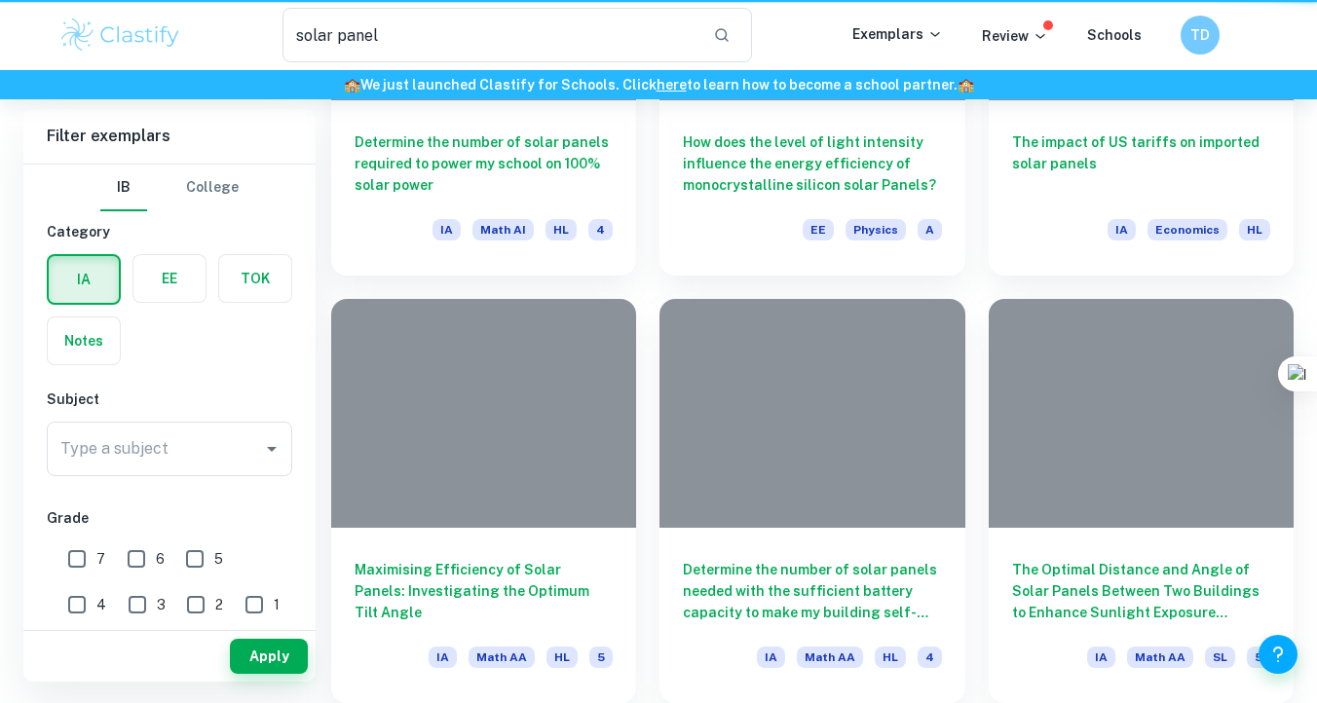
scroll to position [99, 0]
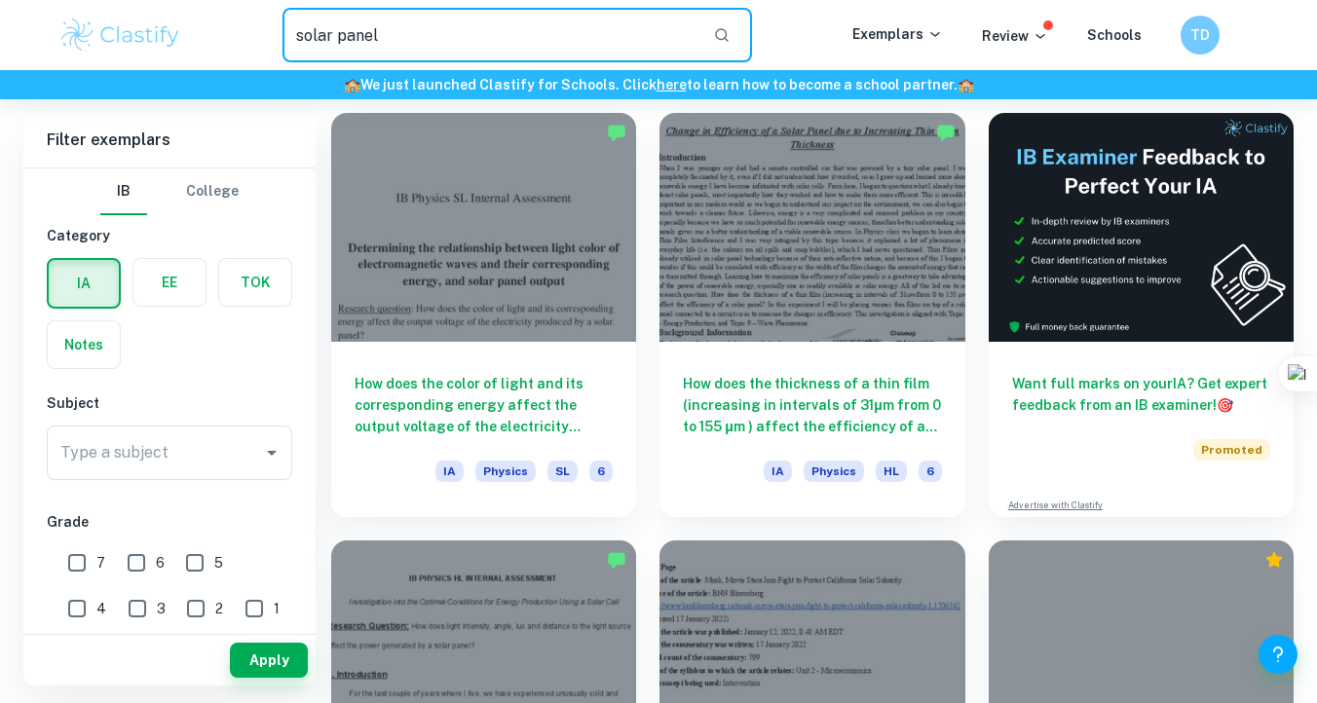
drag, startPoint x: 639, startPoint y: 38, endPoint x: 202, endPoint y: 36, distance: 437.5
click at [202, 36] on div "solar panel ​" at bounding box center [517, 35] width 670 height 55
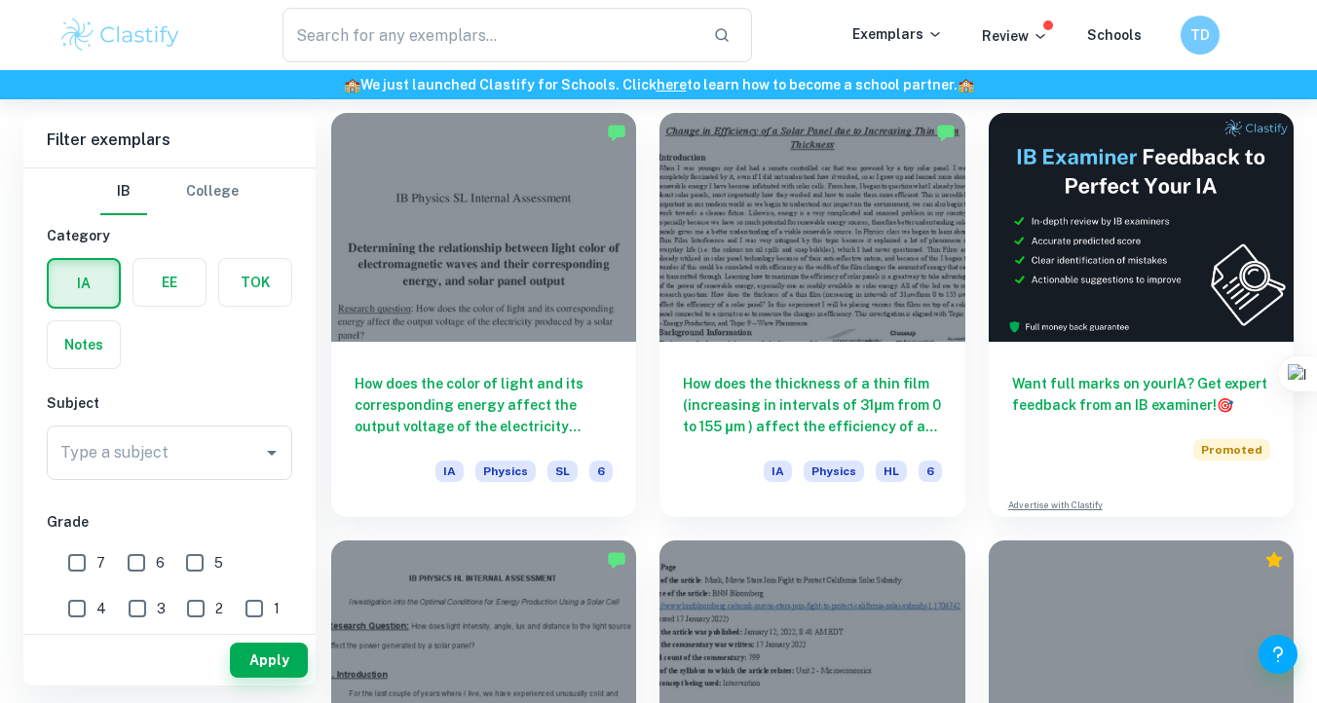
click at [80, 569] on input "7" at bounding box center [76, 563] width 39 height 39
checkbox input "true"
click at [200, 452] on input "Type a subject" at bounding box center [155, 453] width 199 height 37
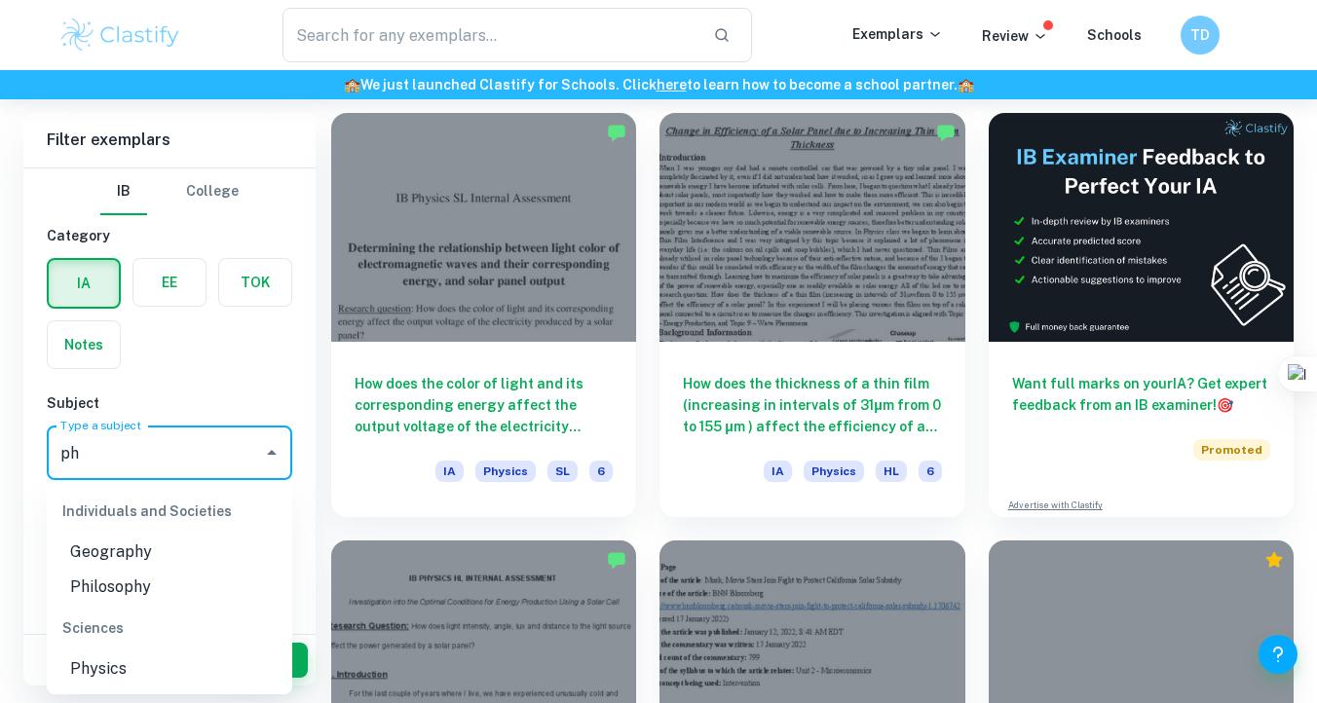
click at [132, 666] on li "Physics" at bounding box center [170, 669] width 246 height 35
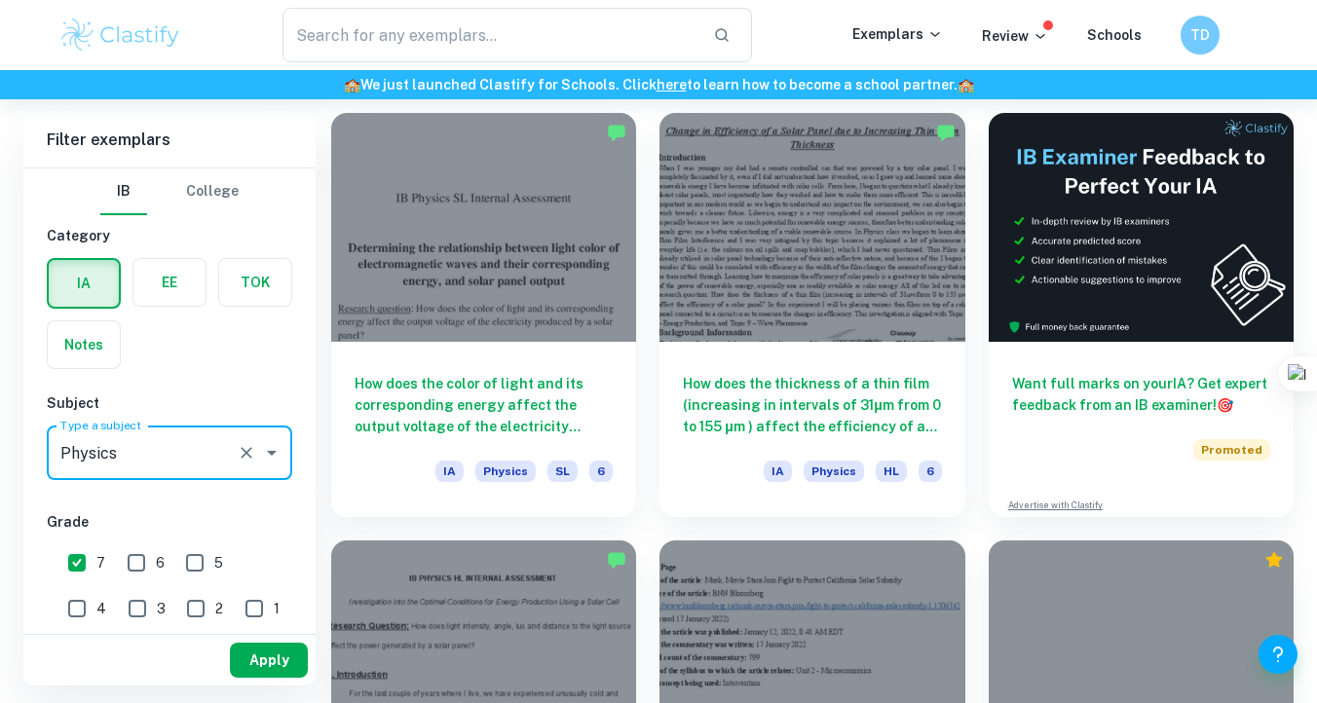
type input "Physics"
click at [295, 656] on button "Apply" at bounding box center [269, 660] width 78 height 35
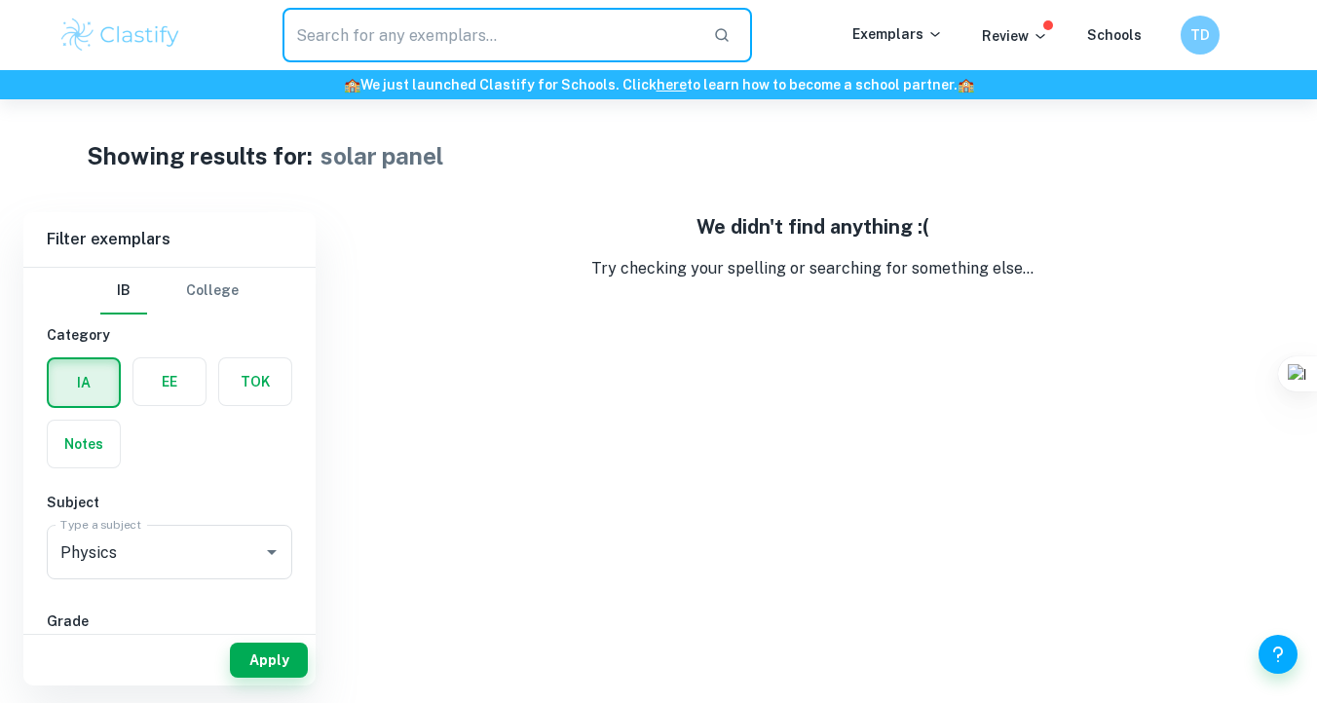
drag, startPoint x: 515, startPoint y: 35, endPoint x: 166, endPoint y: 35, distance: 349.8
click at [166, 35] on div "​ Exemplars Review Schools TD" at bounding box center [658, 35] width 1247 height 55
type input "solar panel"
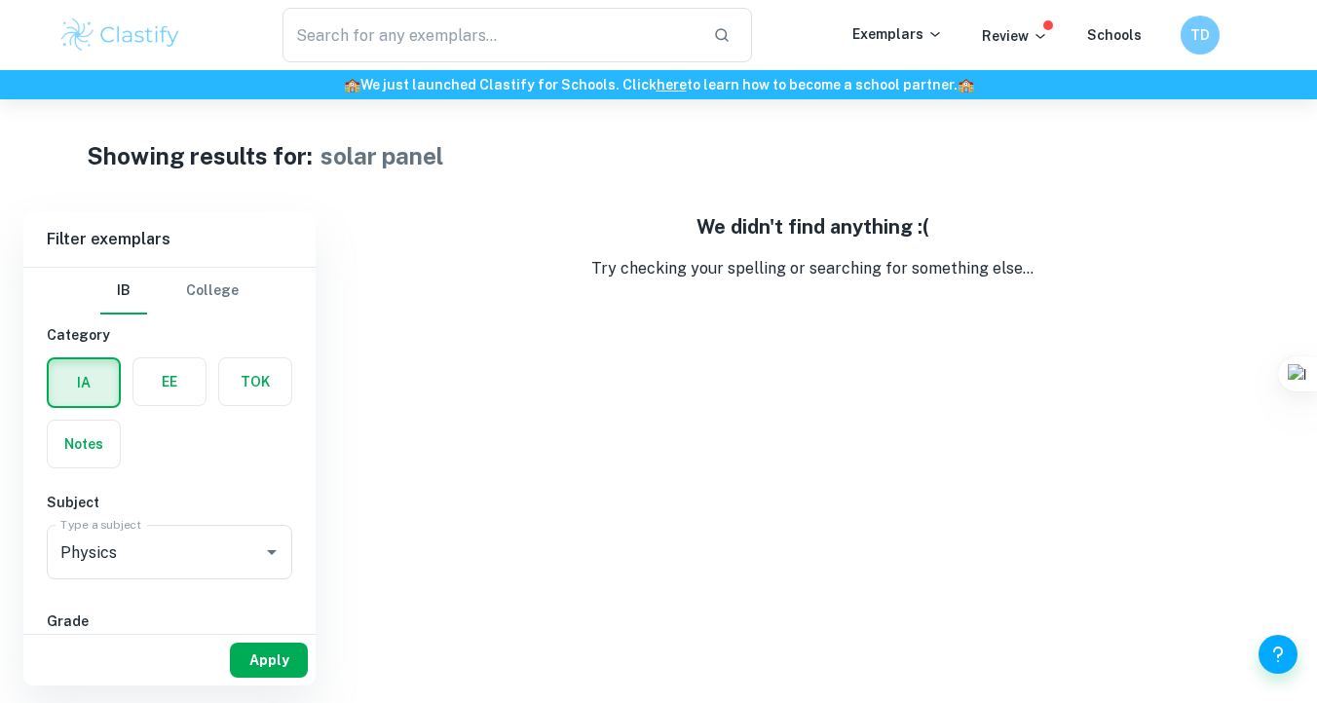
click at [262, 665] on button "Apply" at bounding box center [269, 660] width 78 height 35
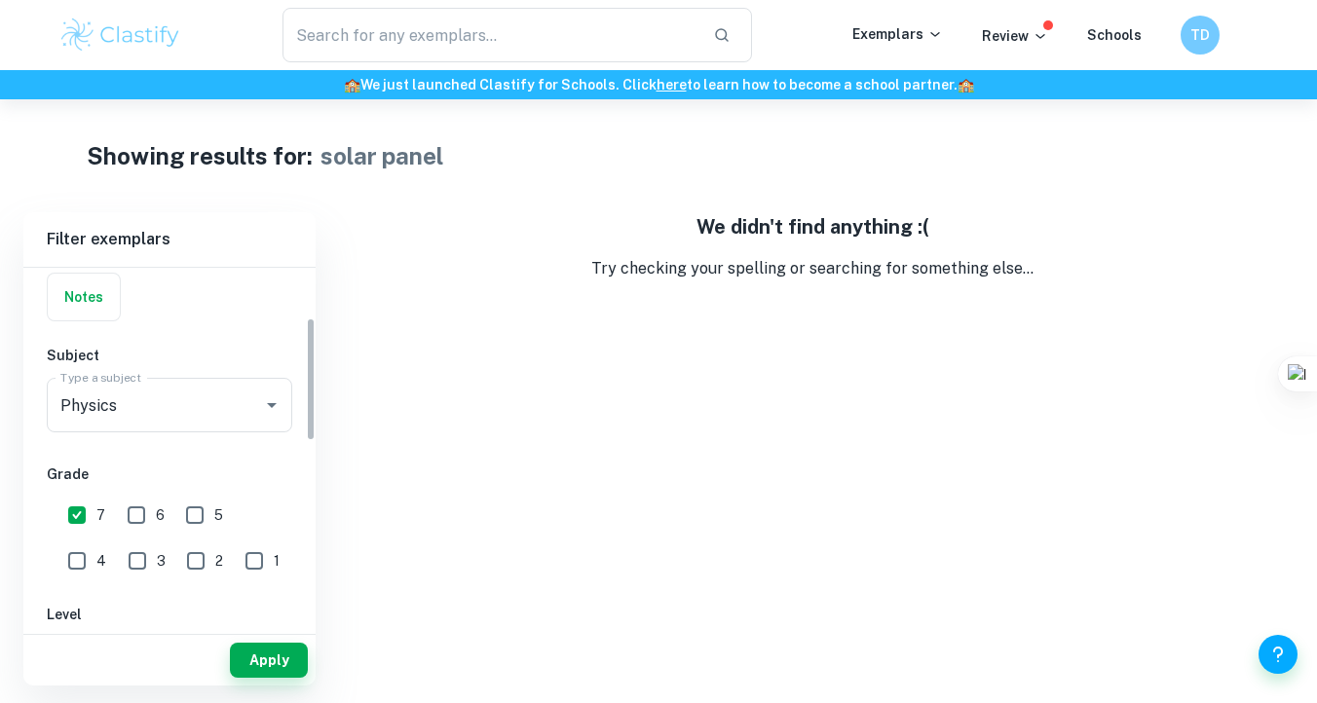
scroll to position [159, 0]
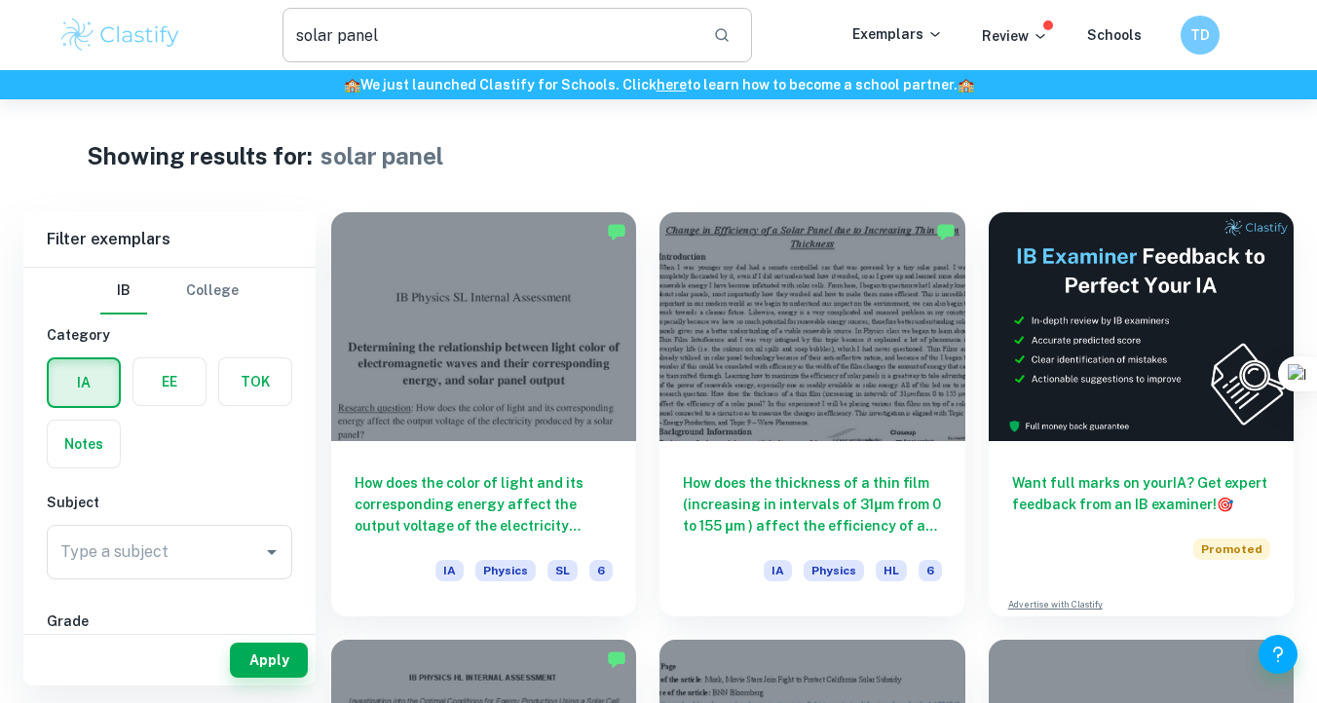
click at [431, 58] on input "solar panel" at bounding box center [490, 35] width 415 height 55
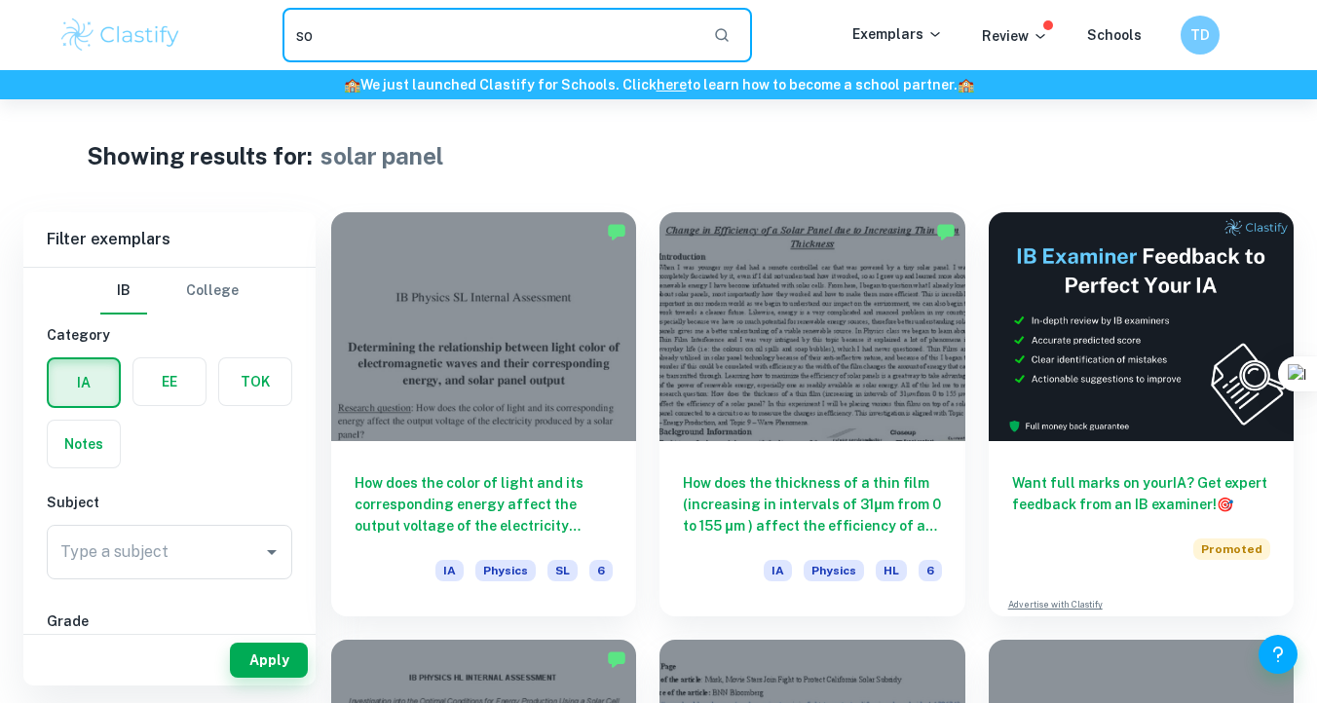
type input "s"
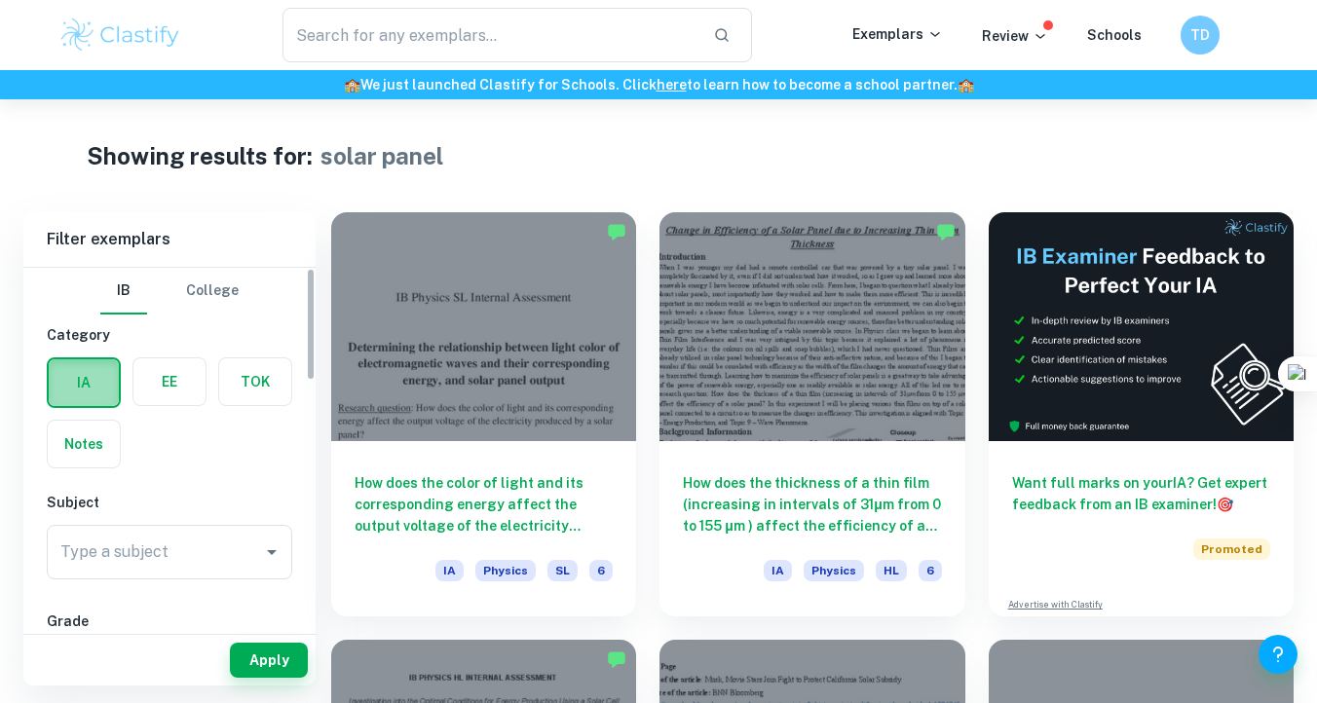
click at [61, 404] on label "button" at bounding box center [84, 383] width 70 height 47
click at [0, 0] on input "radio" at bounding box center [0, 0] width 0 height 0
click at [87, 396] on label "button" at bounding box center [84, 383] width 70 height 47
click at [0, 0] on input "radio" at bounding box center [0, 0] width 0 height 0
click at [198, 395] on label "button" at bounding box center [169, 382] width 72 height 47
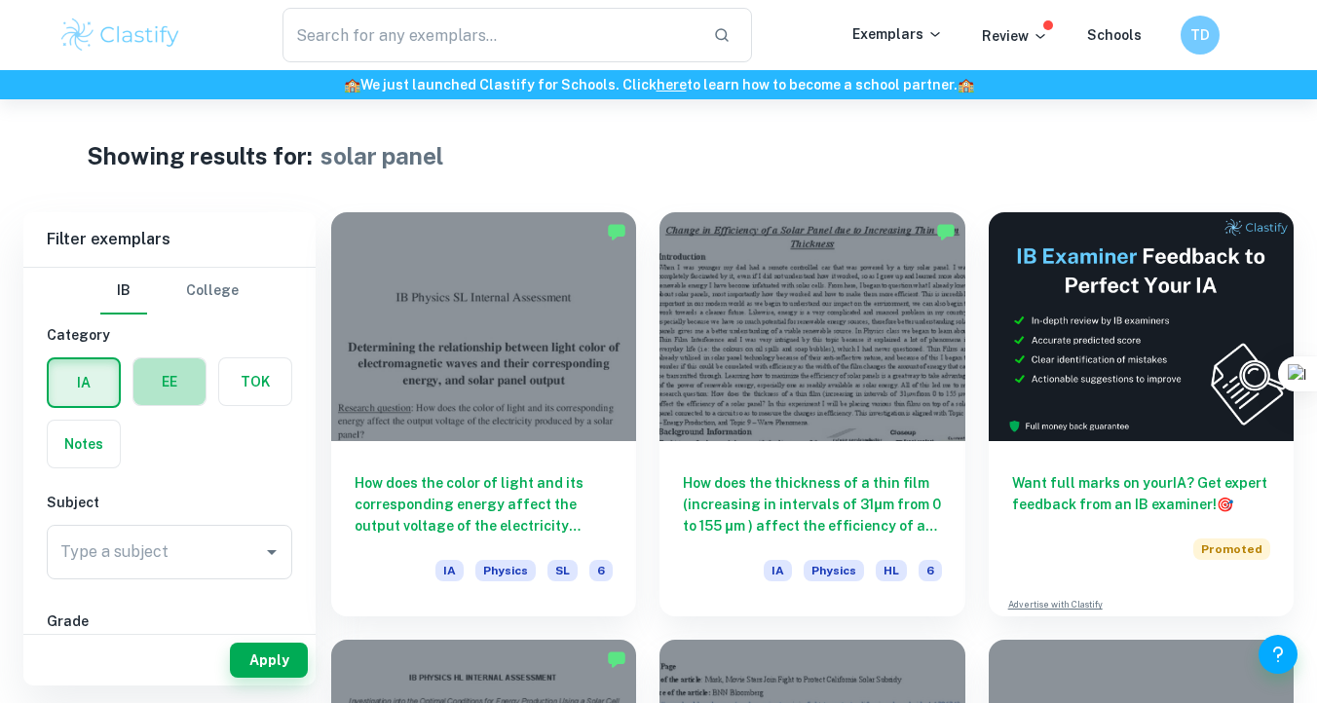
click at [0, 0] on input "radio" at bounding box center [0, 0] width 0 height 0
click at [249, 660] on button "Apply" at bounding box center [269, 660] width 78 height 35
type input "solar panel"
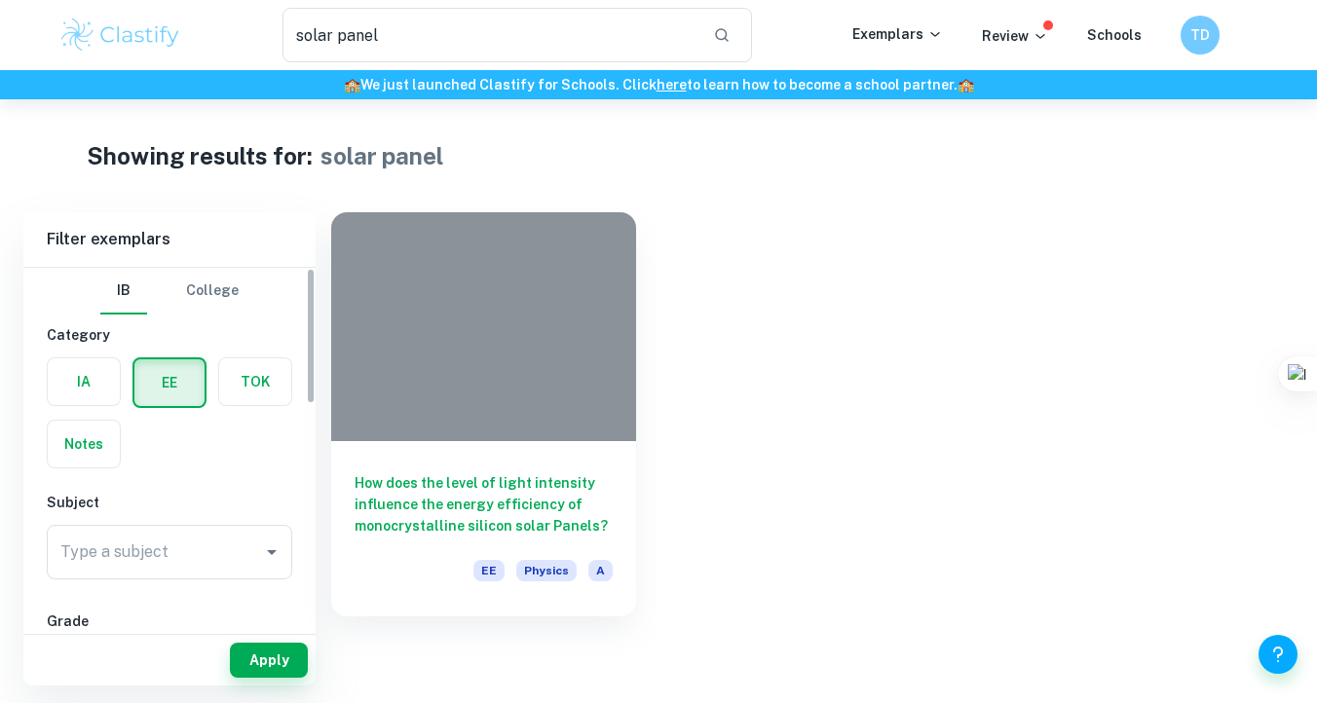
click at [129, 378] on div "EE" at bounding box center [164, 377] width 86 height 62
click at [85, 376] on label "button" at bounding box center [84, 382] width 72 height 47
click at [0, 0] on input "radio" at bounding box center [0, 0] width 0 height 0
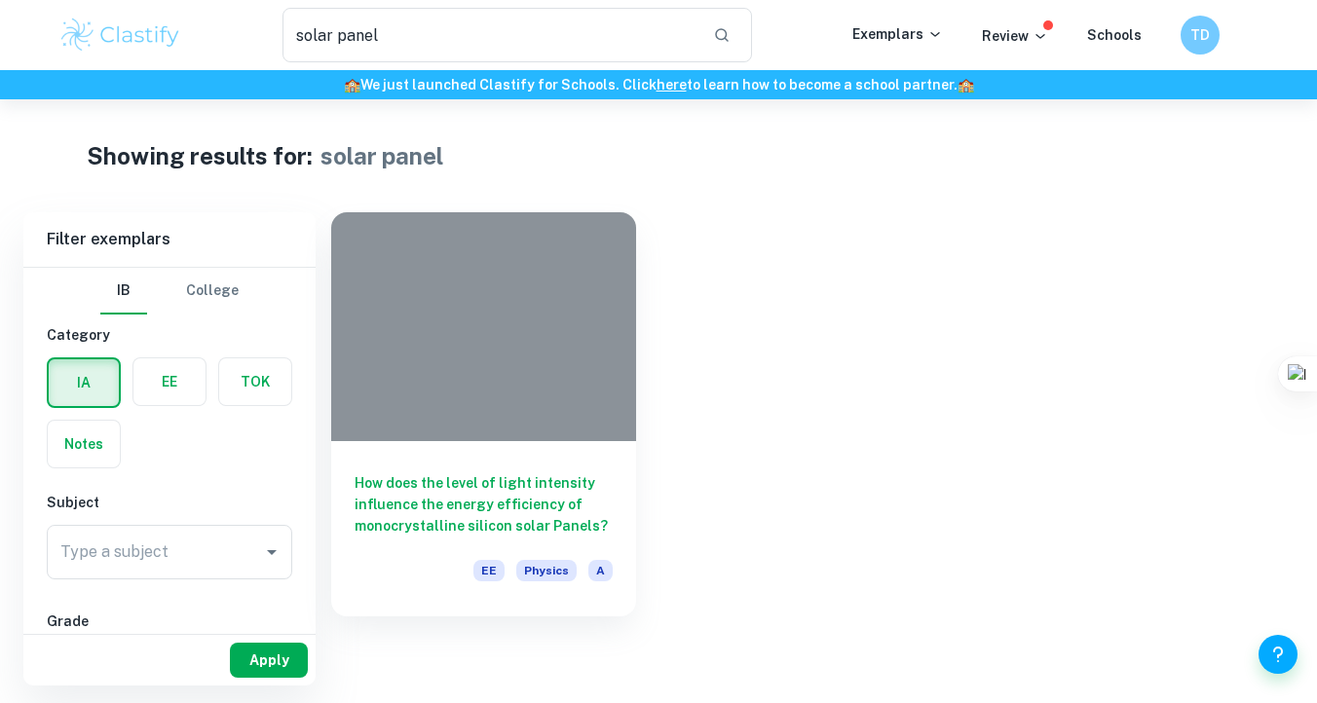
click at [239, 654] on button "Apply" at bounding box center [269, 660] width 78 height 35
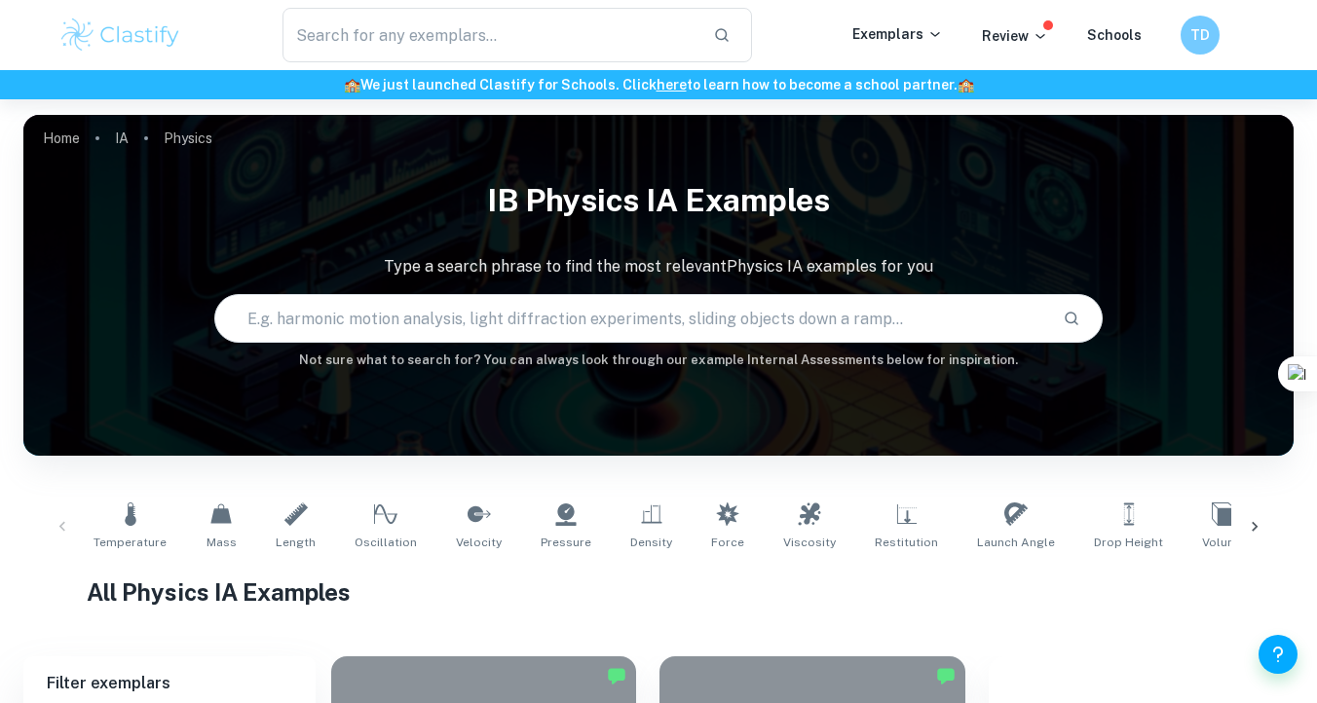
click at [511, 321] on input "text" at bounding box center [631, 318] width 833 height 55
click at [510, 321] on input "text" at bounding box center [631, 318] width 833 height 55
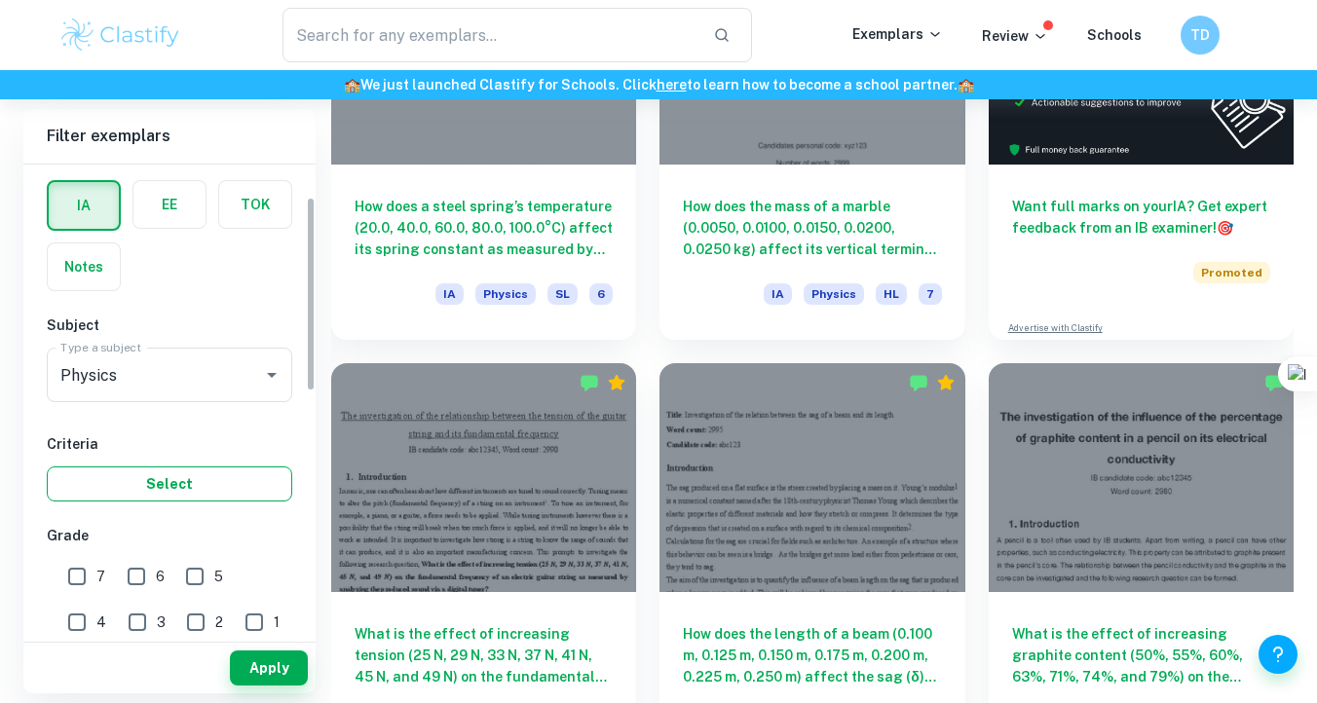
scroll to position [77, 0]
click at [79, 573] on input "7" at bounding box center [76, 573] width 39 height 39
checkbox input "true"
click at [260, 662] on button "Apply" at bounding box center [269, 668] width 78 height 35
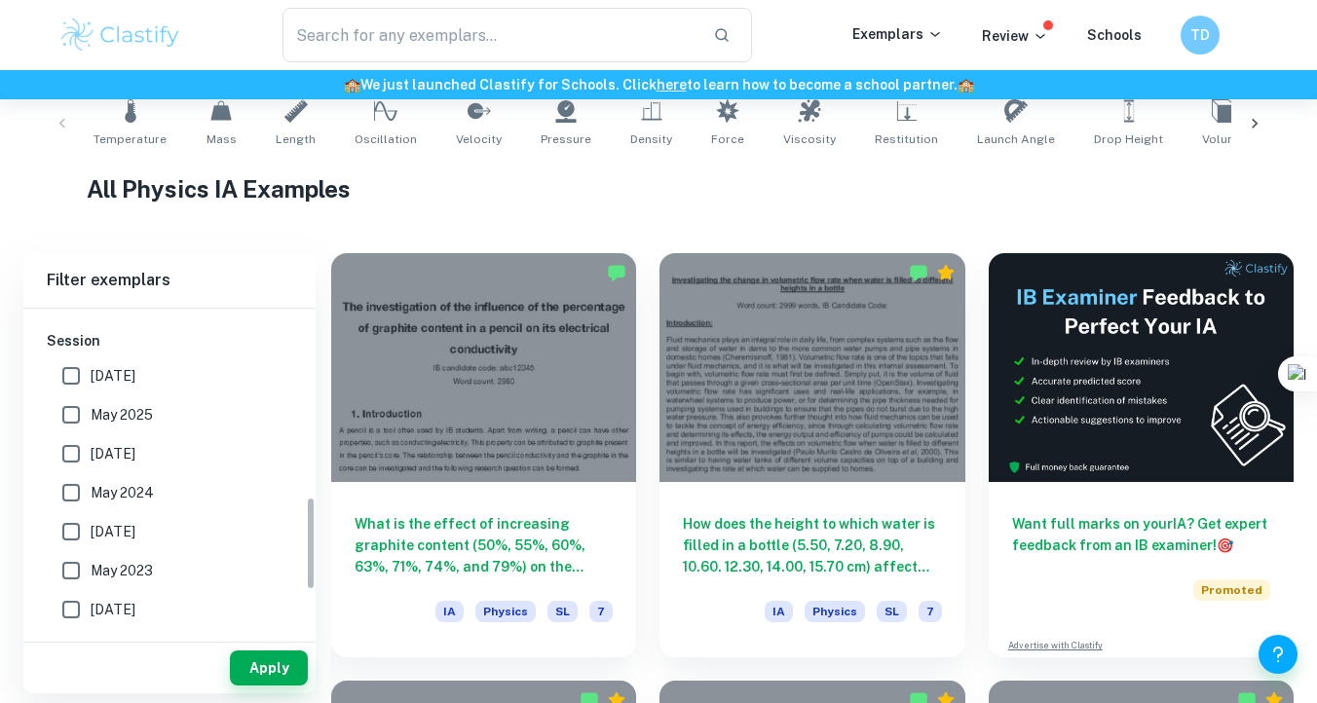
scroll to position [651, 0]
click at [69, 461] on input "[DATE]" at bounding box center [71, 453] width 39 height 39
checkbox input "true"
click at [69, 500] on input "May 2024" at bounding box center [71, 492] width 39 height 39
checkbox input "true"
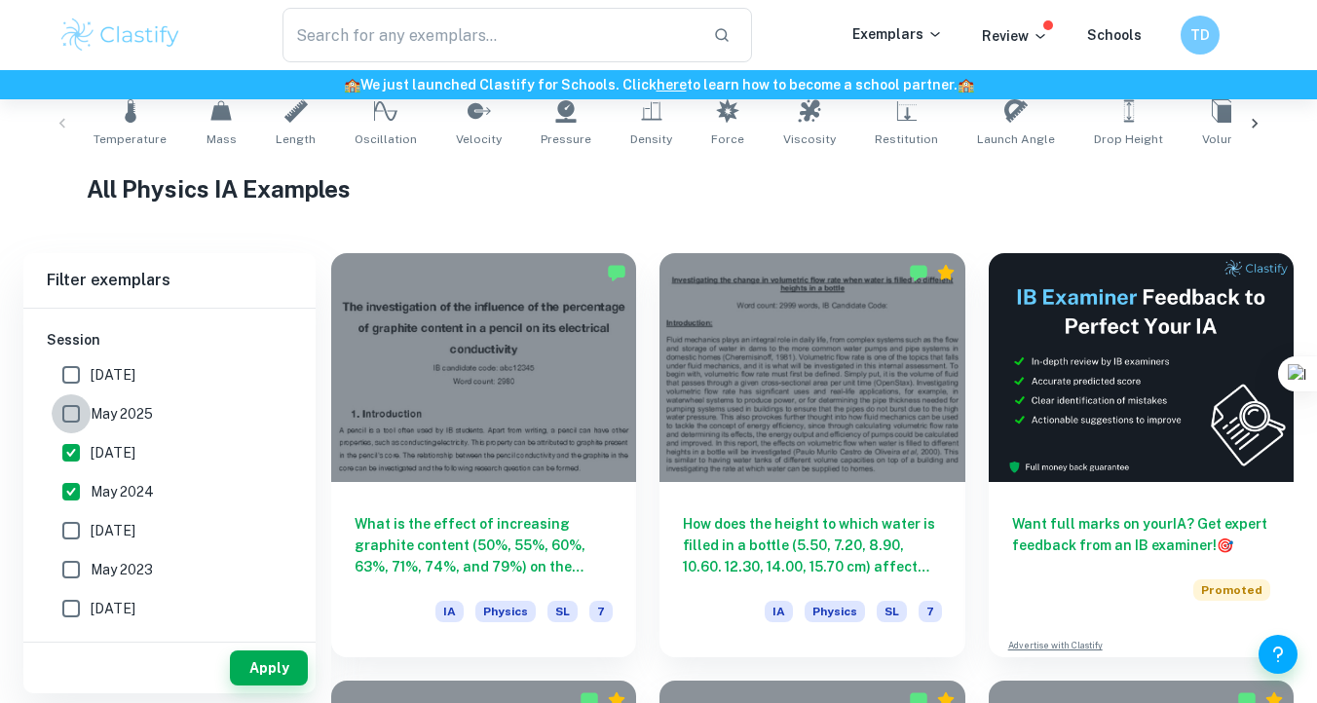
click at [71, 419] on input "May 2025" at bounding box center [71, 414] width 39 height 39
checkbox input "false"
click at [74, 473] on input "May 2024" at bounding box center [71, 492] width 39 height 39
checkbox input "false"
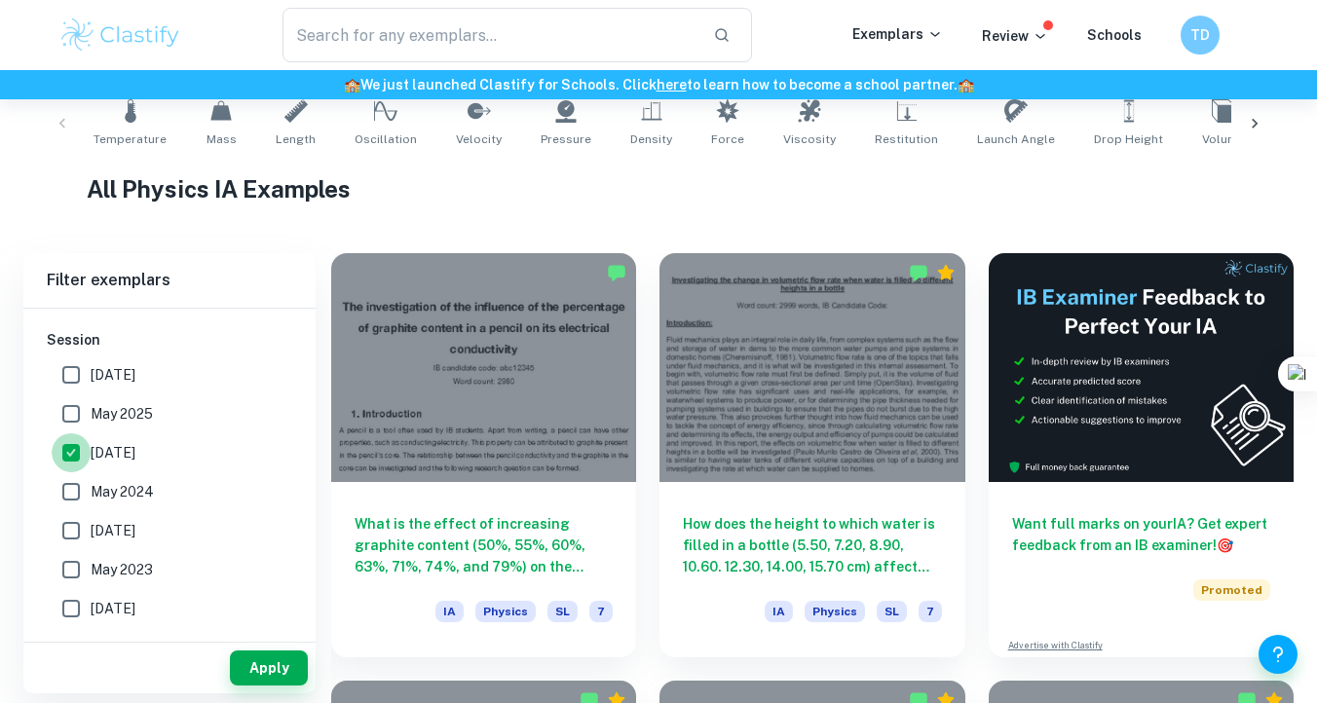
click at [73, 460] on input "[DATE]" at bounding box center [71, 453] width 39 height 39
checkbox input "false"
click at [73, 525] on input "[DATE]" at bounding box center [71, 530] width 39 height 39
checkbox input "true"
click at [73, 484] on input "May 2024" at bounding box center [71, 492] width 39 height 39
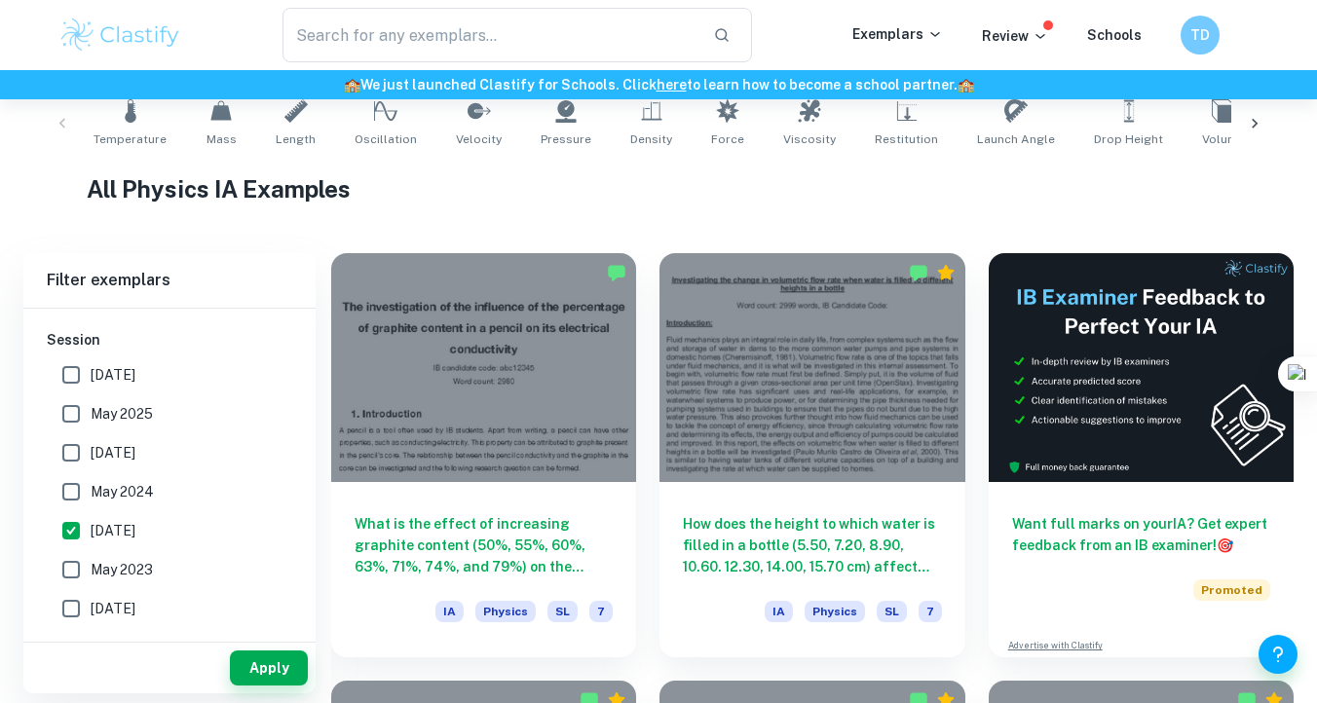
checkbox input "true"
click at [73, 534] on input "[DATE]" at bounding box center [71, 530] width 39 height 39
checkbox input "false"
click at [69, 484] on input "May 2024" at bounding box center [71, 492] width 39 height 39
checkbox input "false"
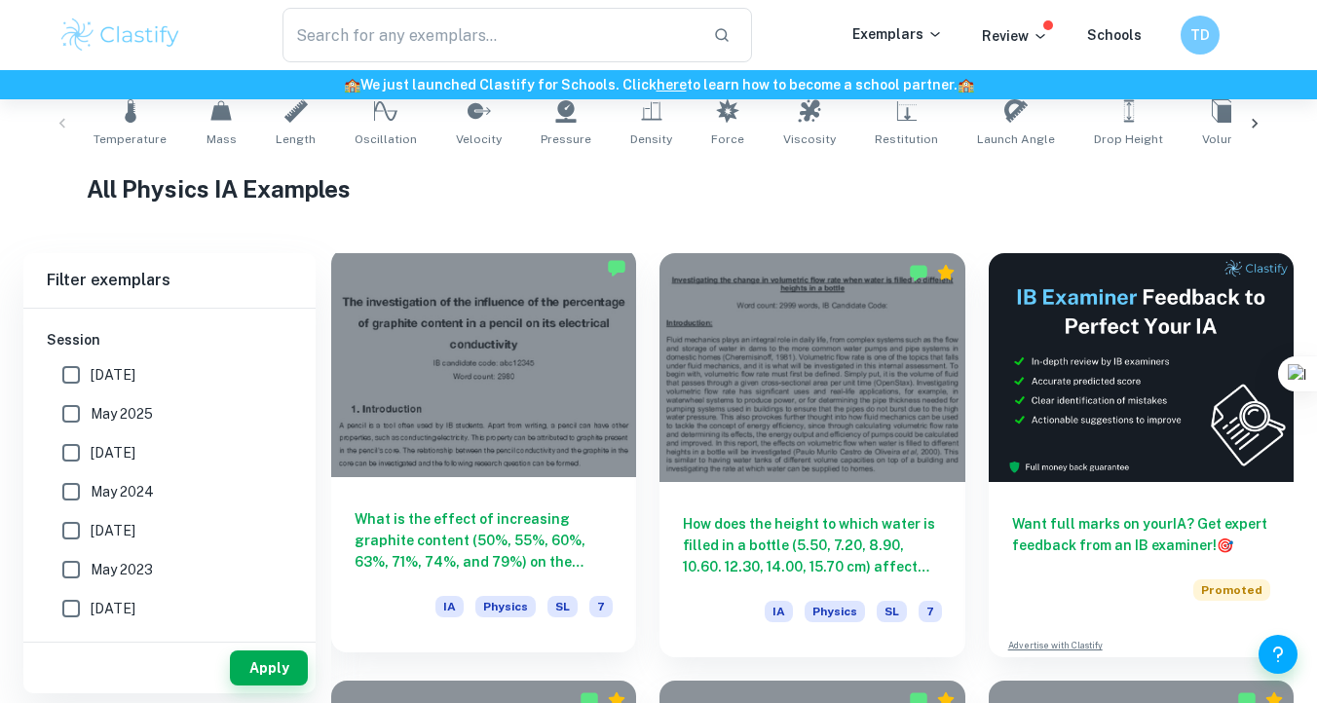
click at [455, 502] on div "What is the effect of increasing graphite content (50%, 55%, 60%, 63%, 71%, 74%…" at bounding box center [483, 564] width 305 height 175
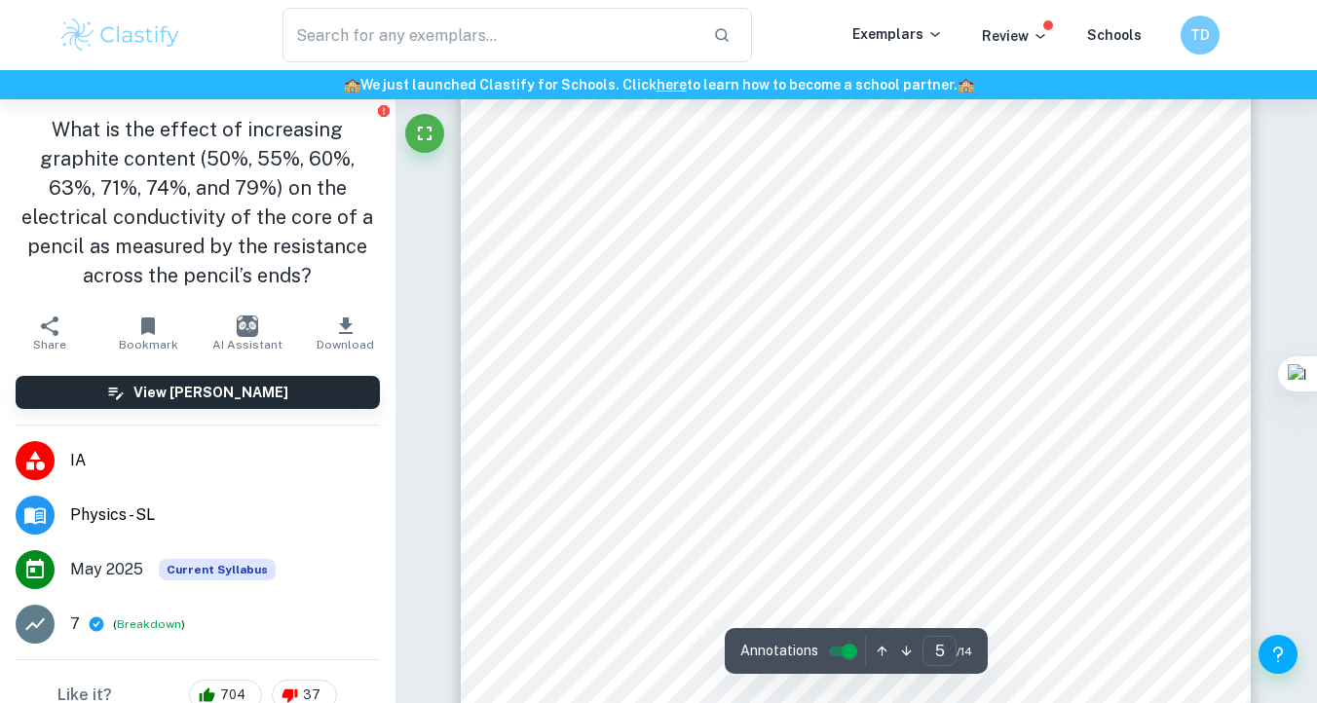
scroll to position [4982, 0]
drag, startPoint x: 615, startPoint y: 418, endPoint x: 946, endPoint y: 416, distance: 331.3
click at [946, 416] on span "Use Vernier calipers to see if the diameter of the pencil is the same on both s…" at bounding box center [879, 419] width 551 height 15
drag, startPoint x: 946, startPoint y: 416, endPoint x: 1042, endPoint y: 416, distance: 95.5
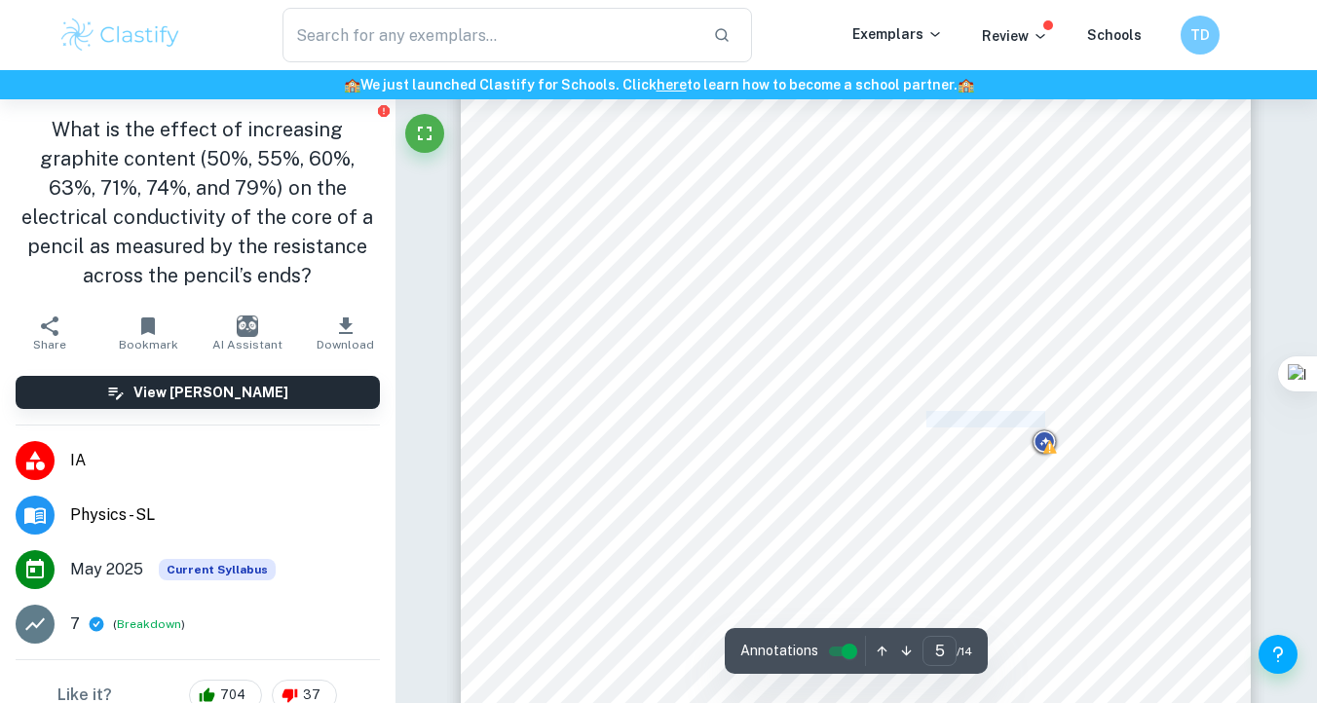
click at [1042, 416] on span "Use Vernier calipers to see if the diameter of the pencil is the same on both s…" at bounding box center [879, 419] width 551 height 15
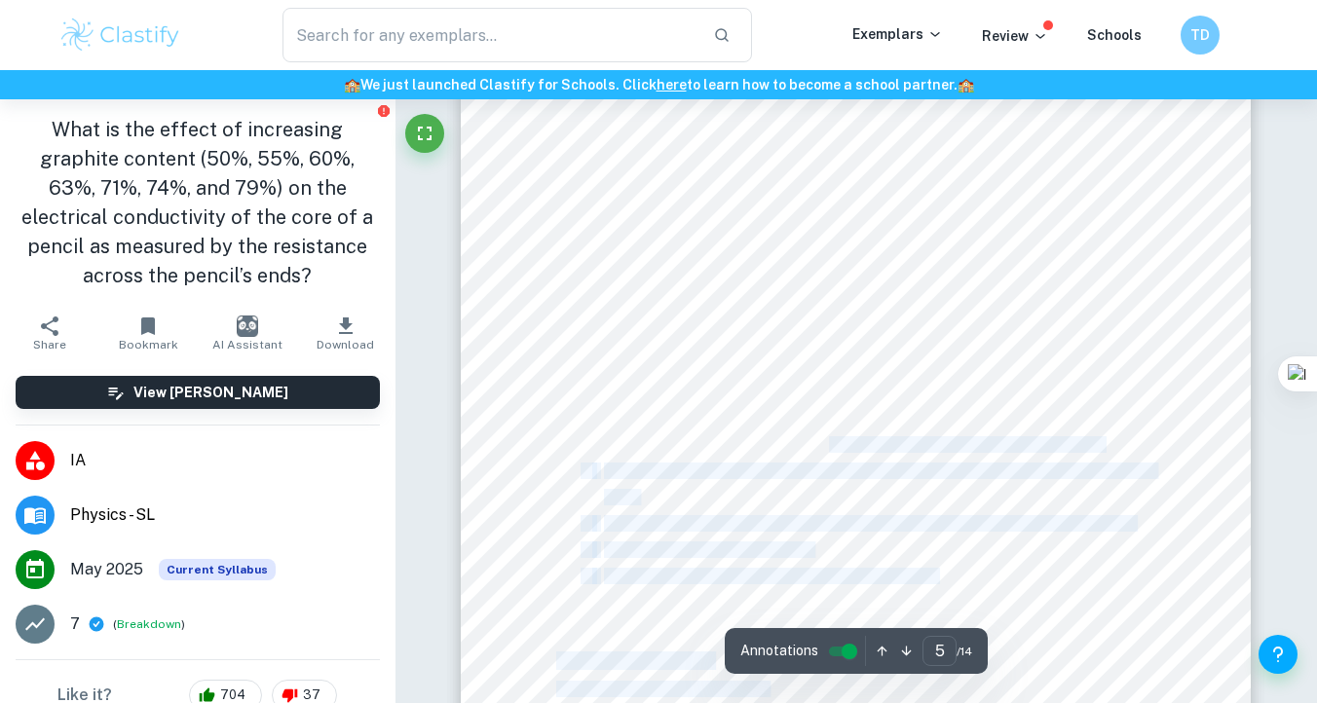
drag, startPoint x: 646, startPoint y: 433, endPoint x: 831, endPoint y: 443, distance: 185.4
click at [831, 444] on div "5 2.2 Experimental setup Figure 1. Experimental setup of the experiment 2.3 Pro…" at bounding box center [856, 332] width 790 height 1117
click at [831, 443] on span "their core. The diameter should be 2.0 ± 0.1 mm from both sides of the core." at bounding box center [853, 444] width 499 height 15
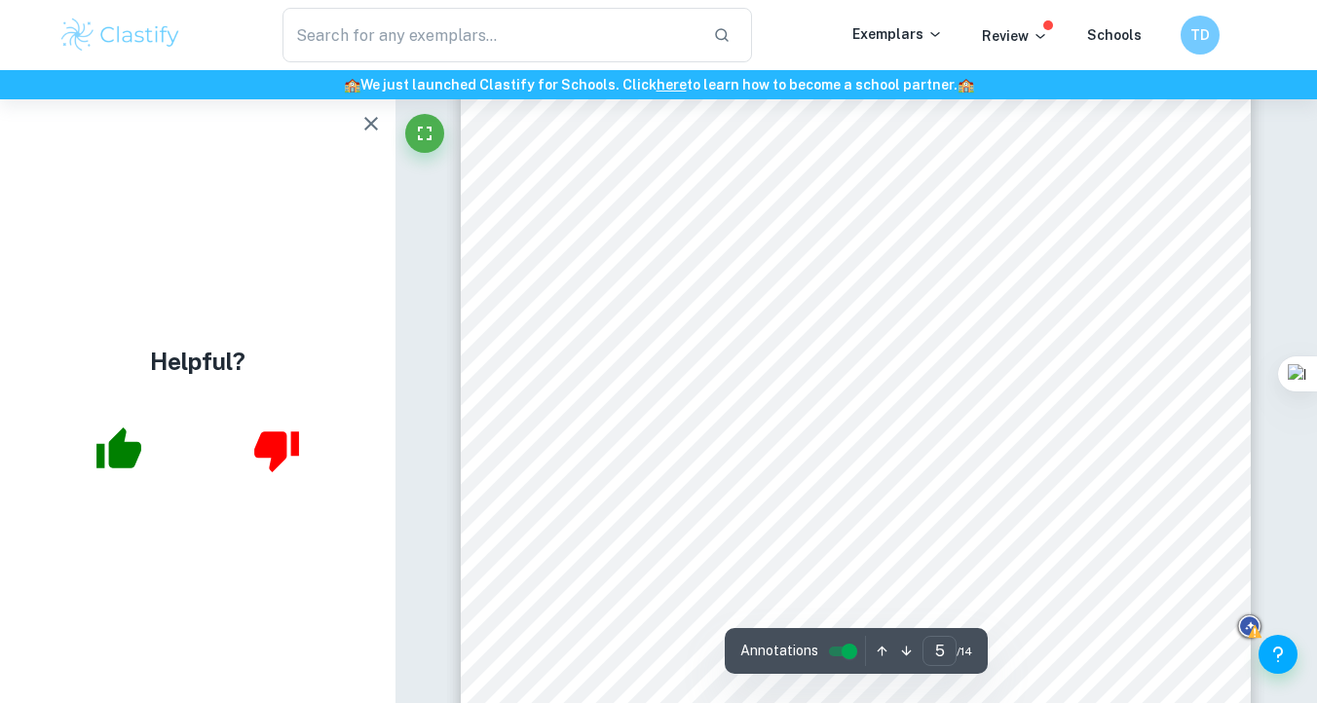
scroll to position [5040, 0]
click at [376, 130] on icon "button" at bounding box center [371, 124] width 14 height 14
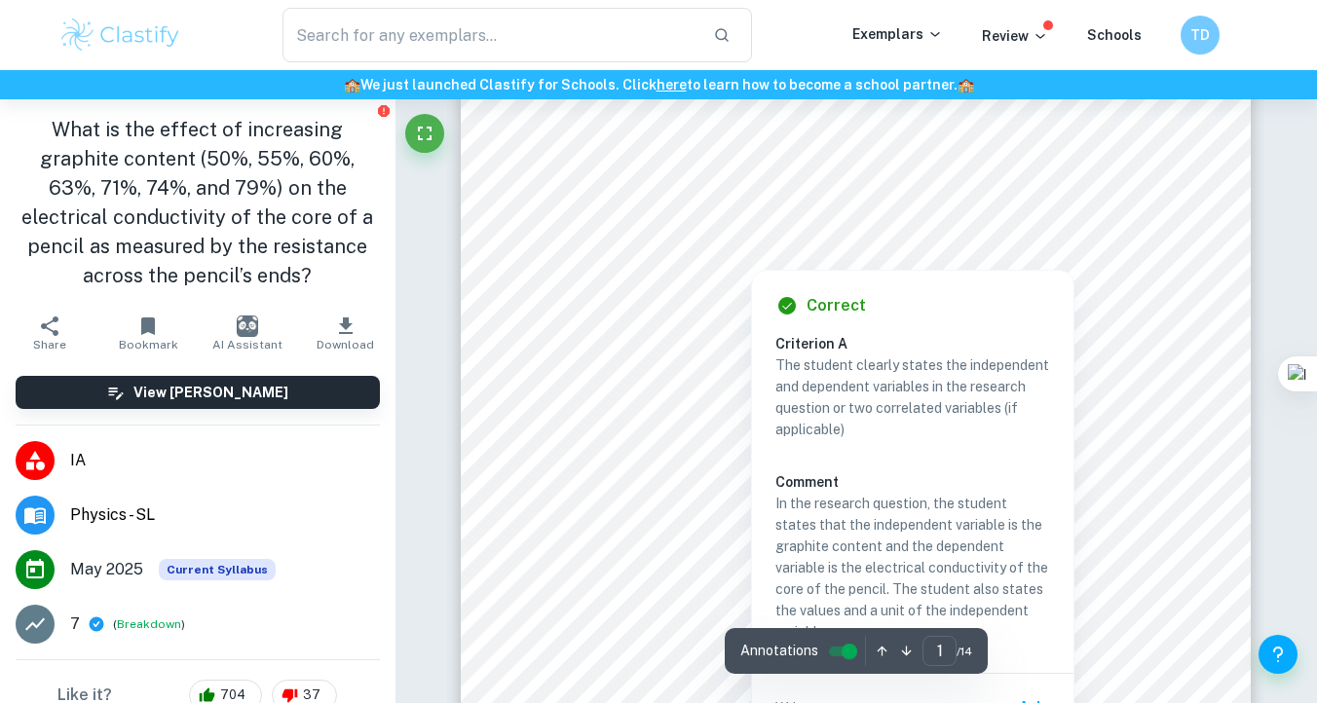
scroll to position [424, 0]
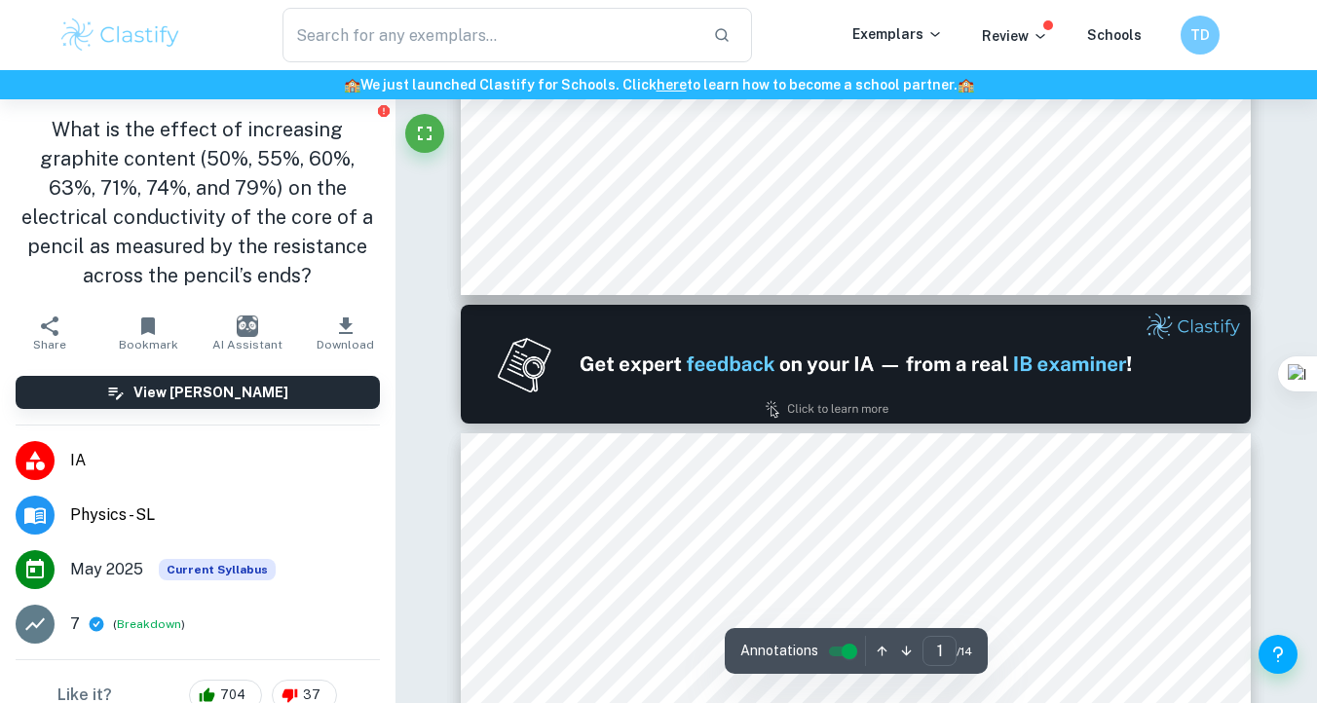
type input "2"
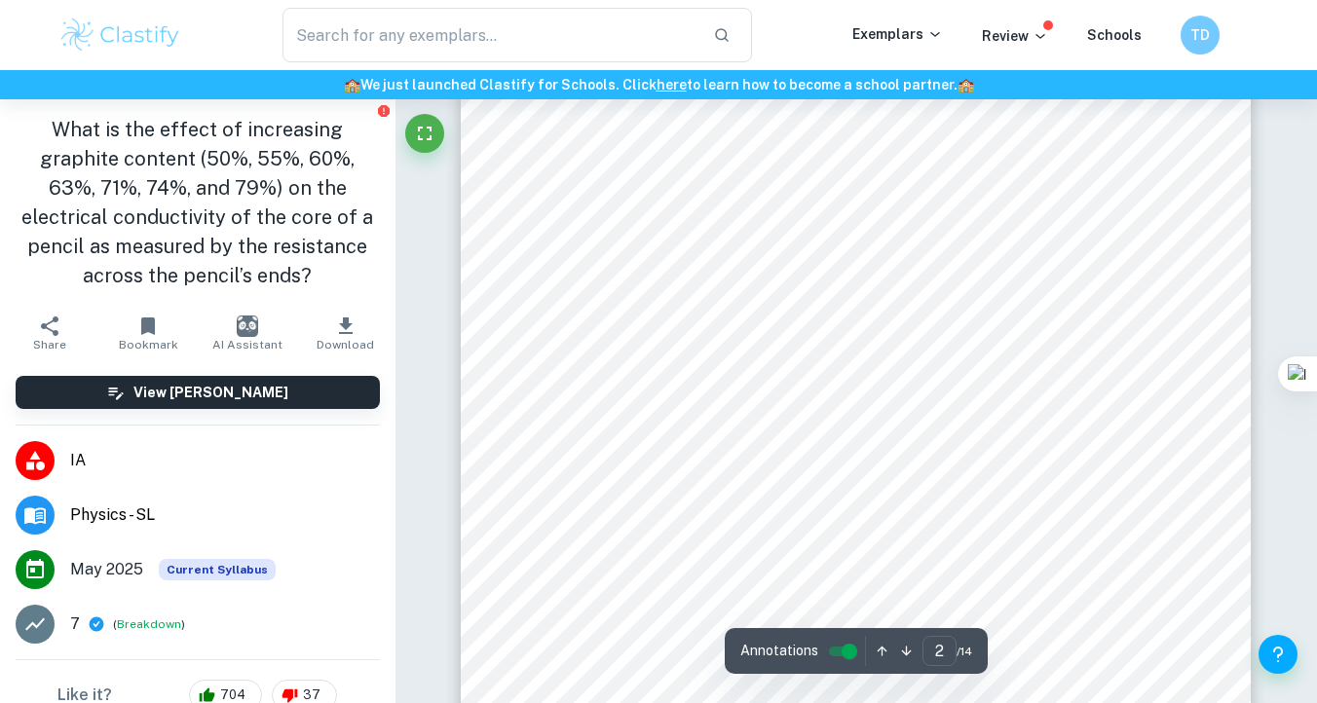
scroll to position [1746, 0]
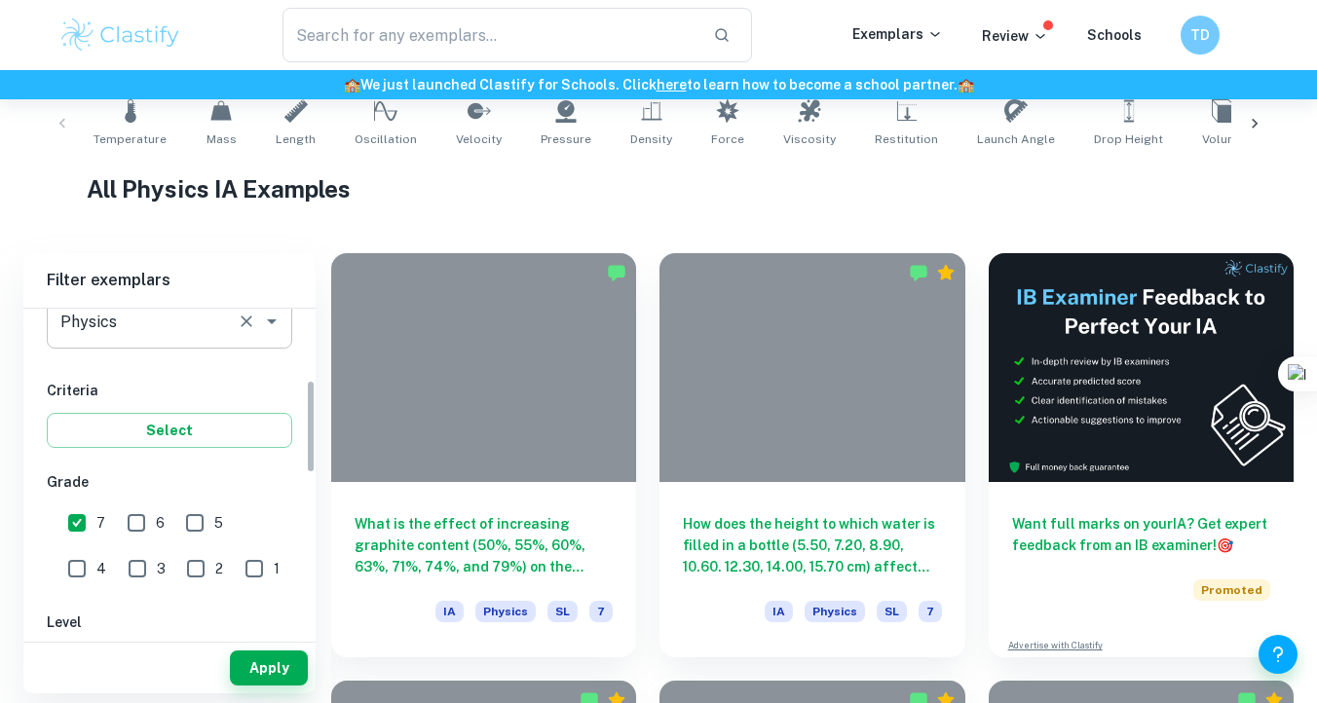
scroll to position [237, 0]
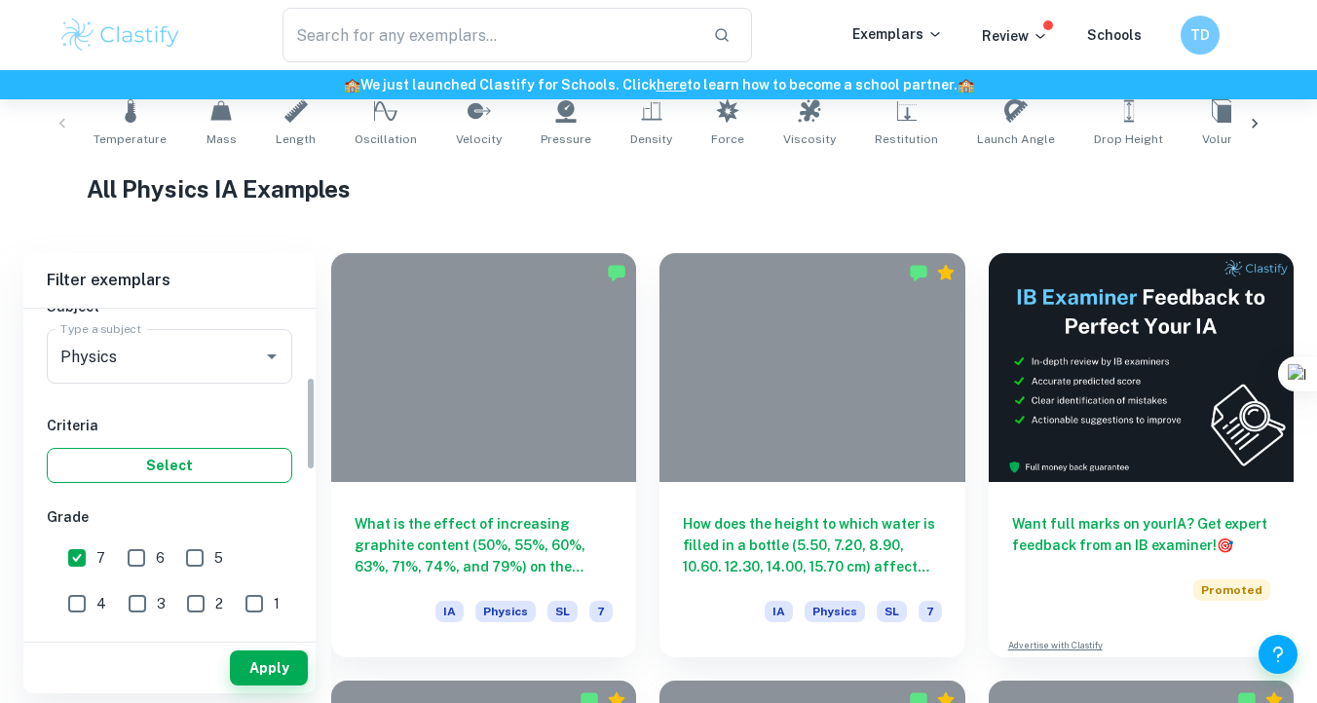
click at [195, 467] on button "Select" at bounding box center [170, 465] width 246 height 35
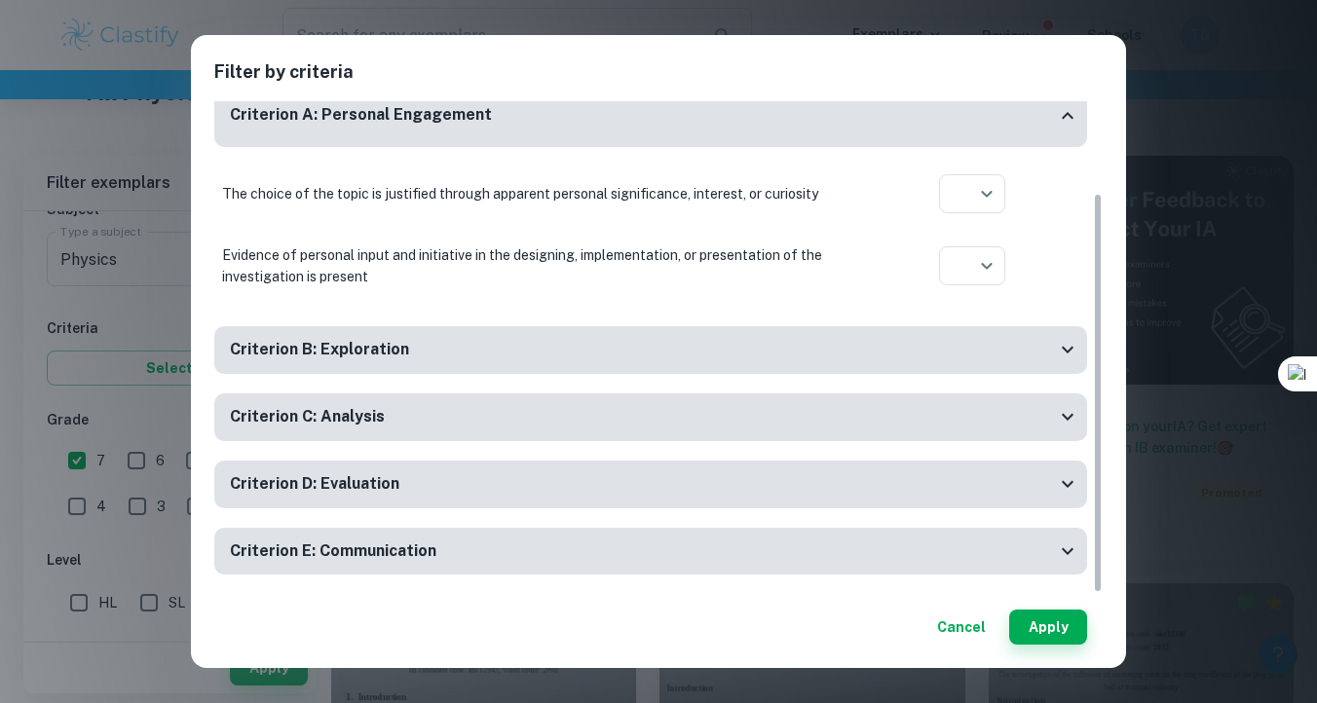
scroll to position [535, 0]
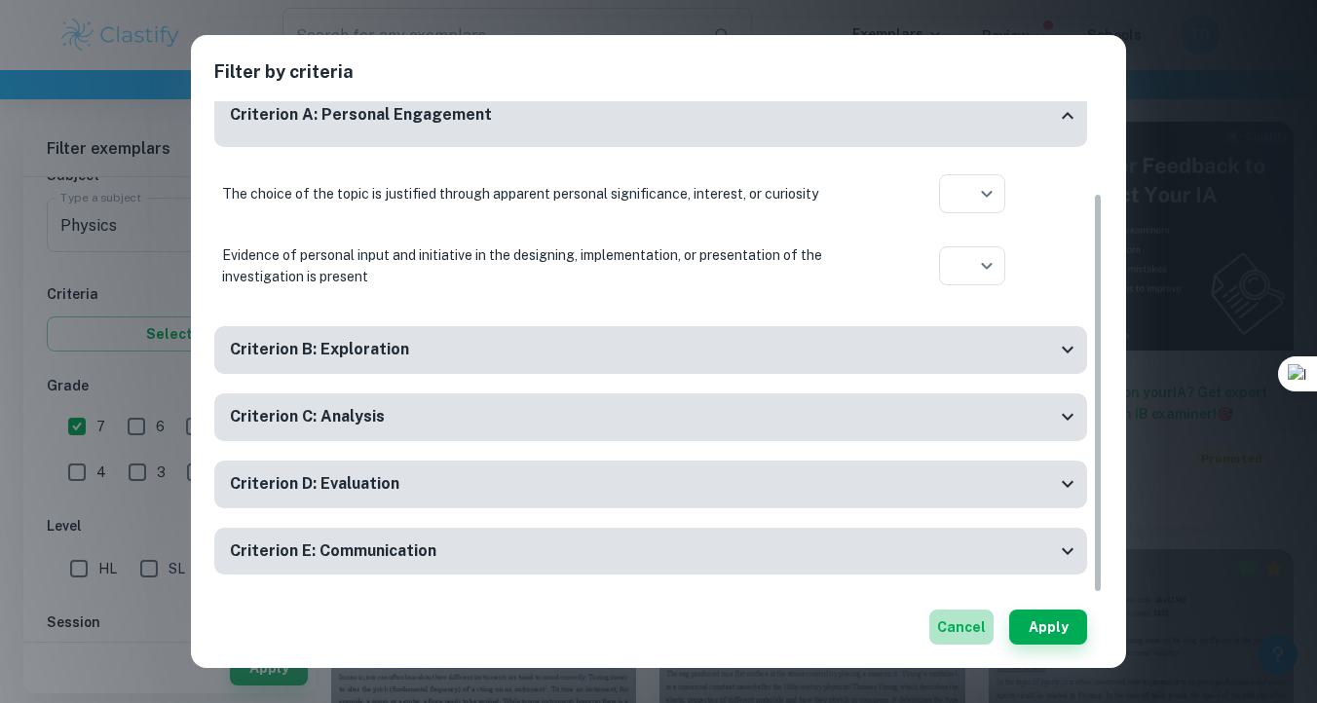
click at [959, 617] on button "Cancel" at bounding box center [961, 627] width 64 height 35
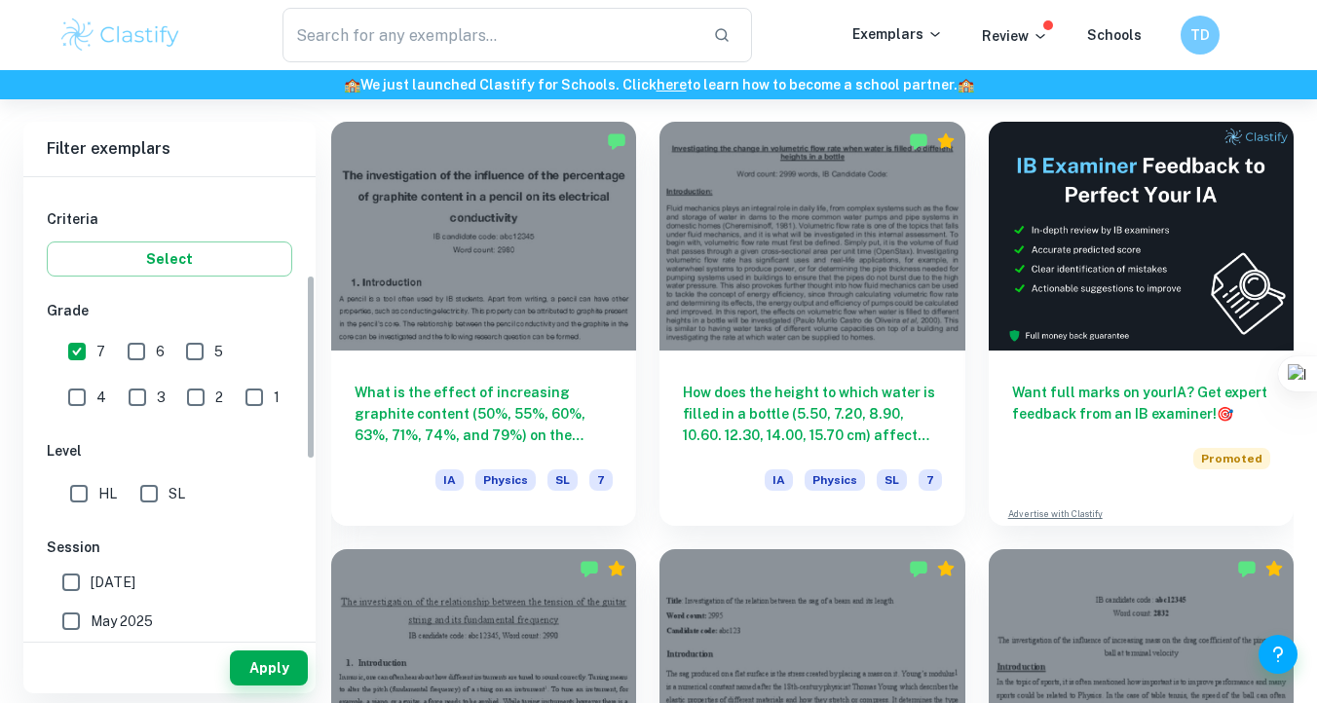
scroll to position [318, 0]
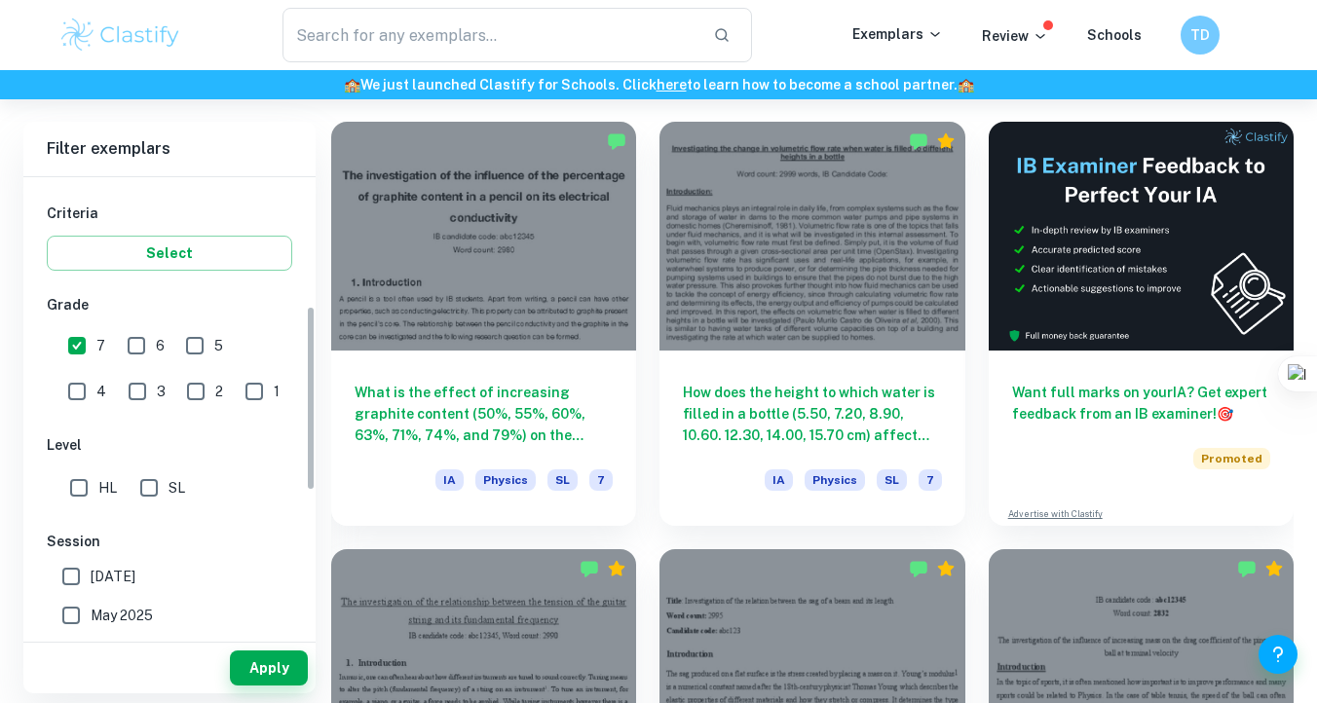
click at [91, 487] on input "HL" at bounding box center [78, 488] width 39 height 39
checkbox input "true"
click at [278, 673] on button "Apply" at bounding box center [269, 668] width 78 height 35
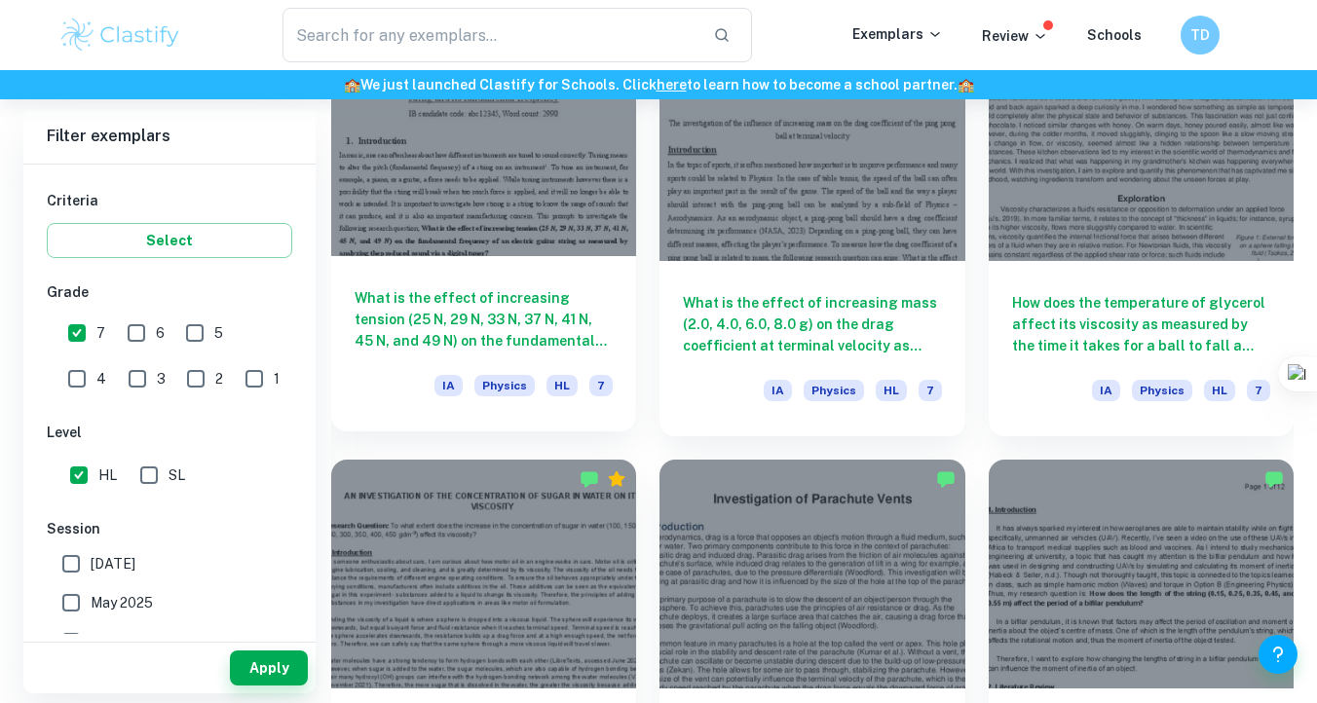
scroll to position [1045, 0]
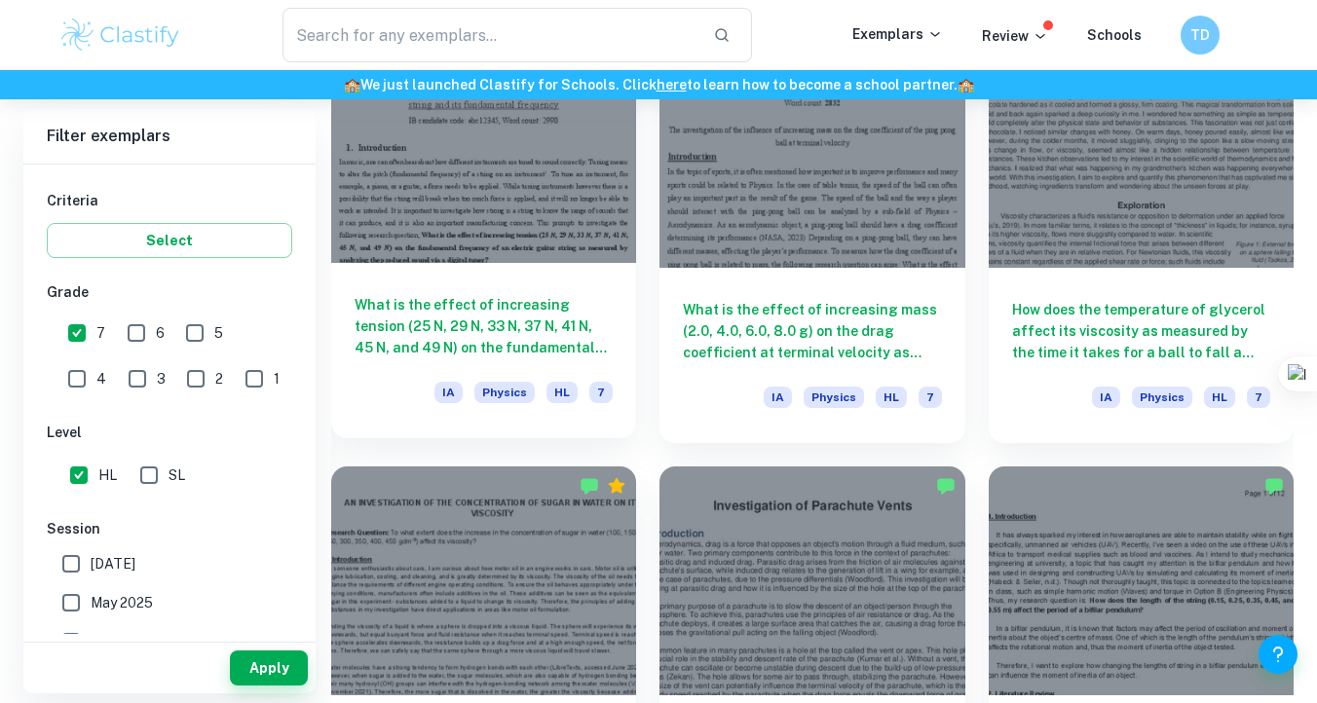
click at [556, 318] on h6 "What is the effect of increasing tension (25 N, 29 N, 33 N, 37 N, 41 N, 45 N, a…" at bounding box center [484, 326] width 258 height 64
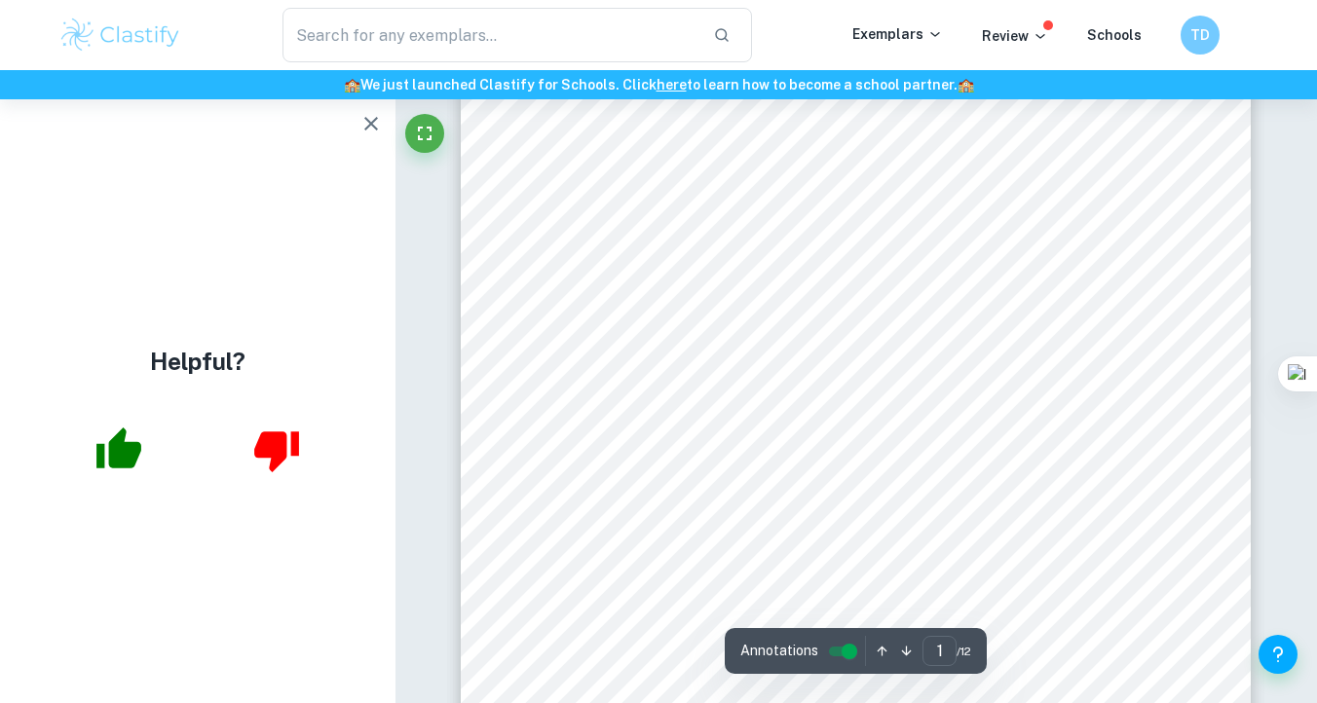
scroll to position [147, 0]
click at [376, 127] on icon "button" at bounding box center [371, 123] width 23 height 23
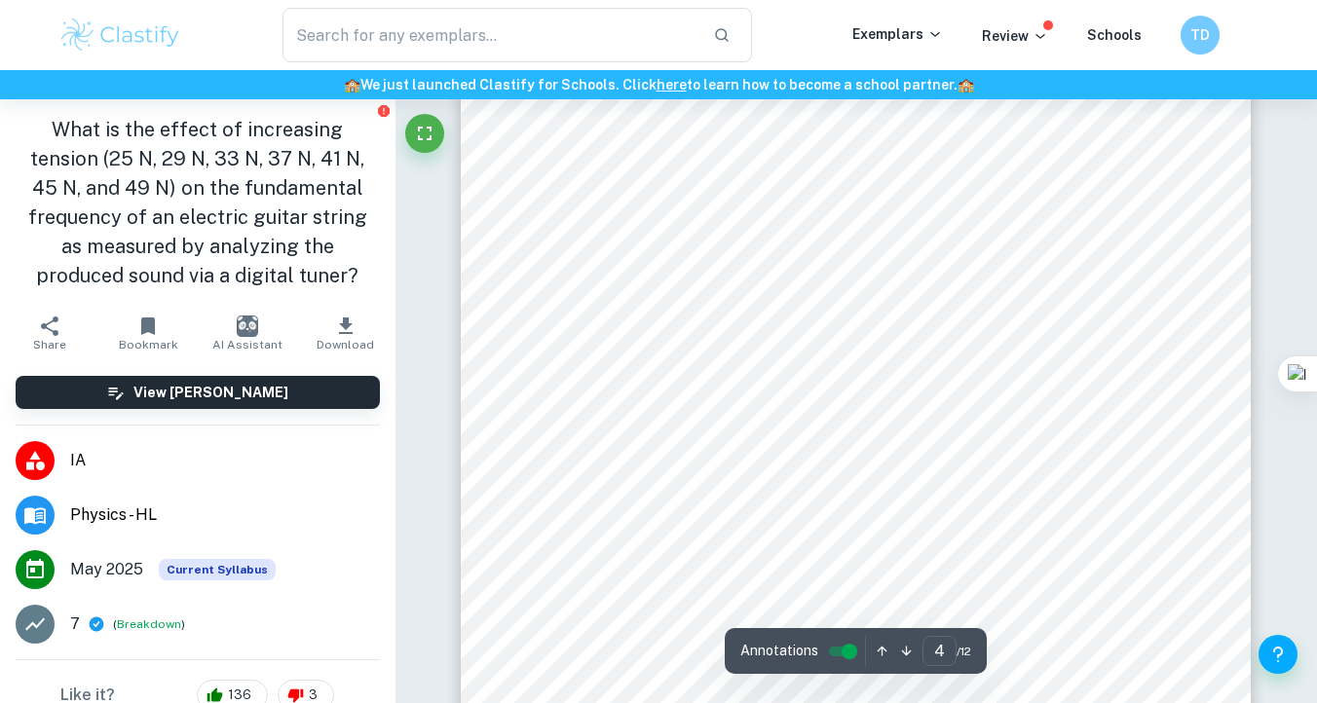
scroll to position [3606, 0]
type input "5"
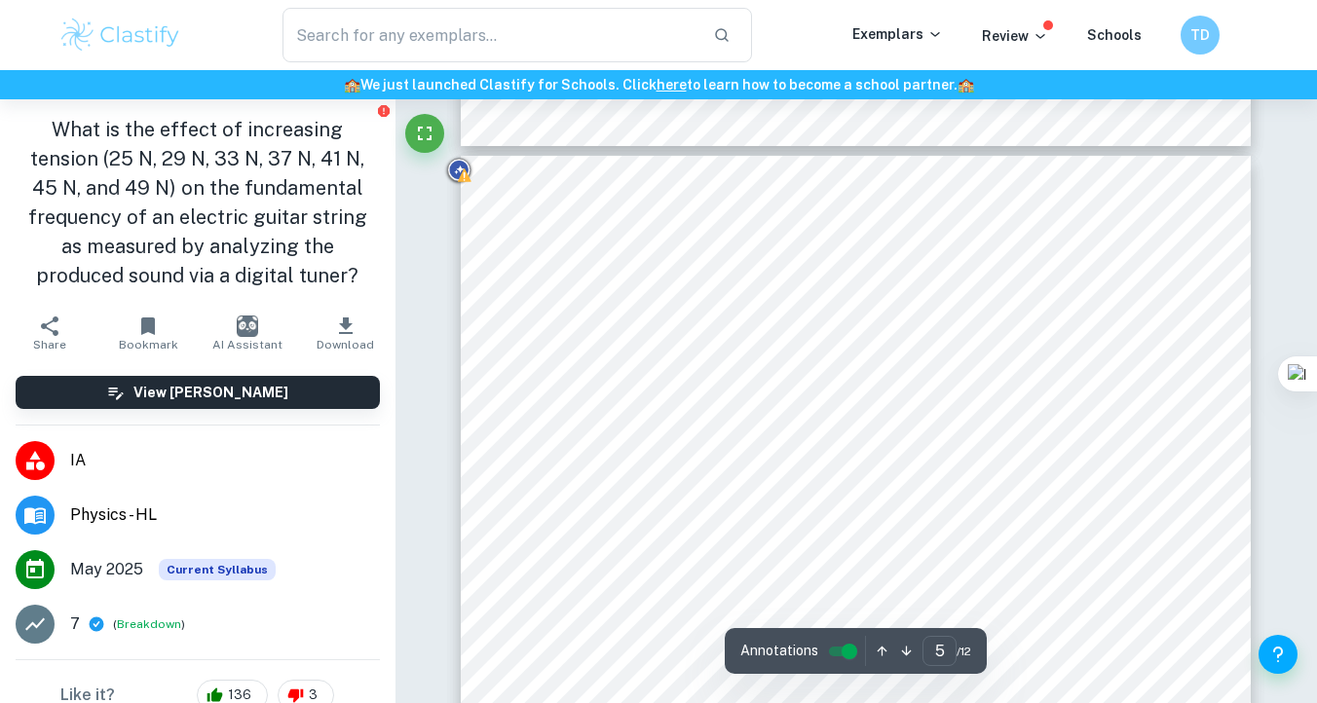
drag, startPoint x: 698, startPoint y: 255, endPoint x: 595, endPoint y: 255, distance: 102.3
click at [595, 255] on div "5 4. Materials I. Standard electric guitar string II. SPF 2x4 piece of wood 3 l…" at bounding box center [856, 714] width 790 height 1117
click at [777, 235] on div "5 4. Materials I. Standard electric guitar string II. SPF 2x4 piece of wood 3 l…" at bounding box center [856, 714] width 790 height 1117
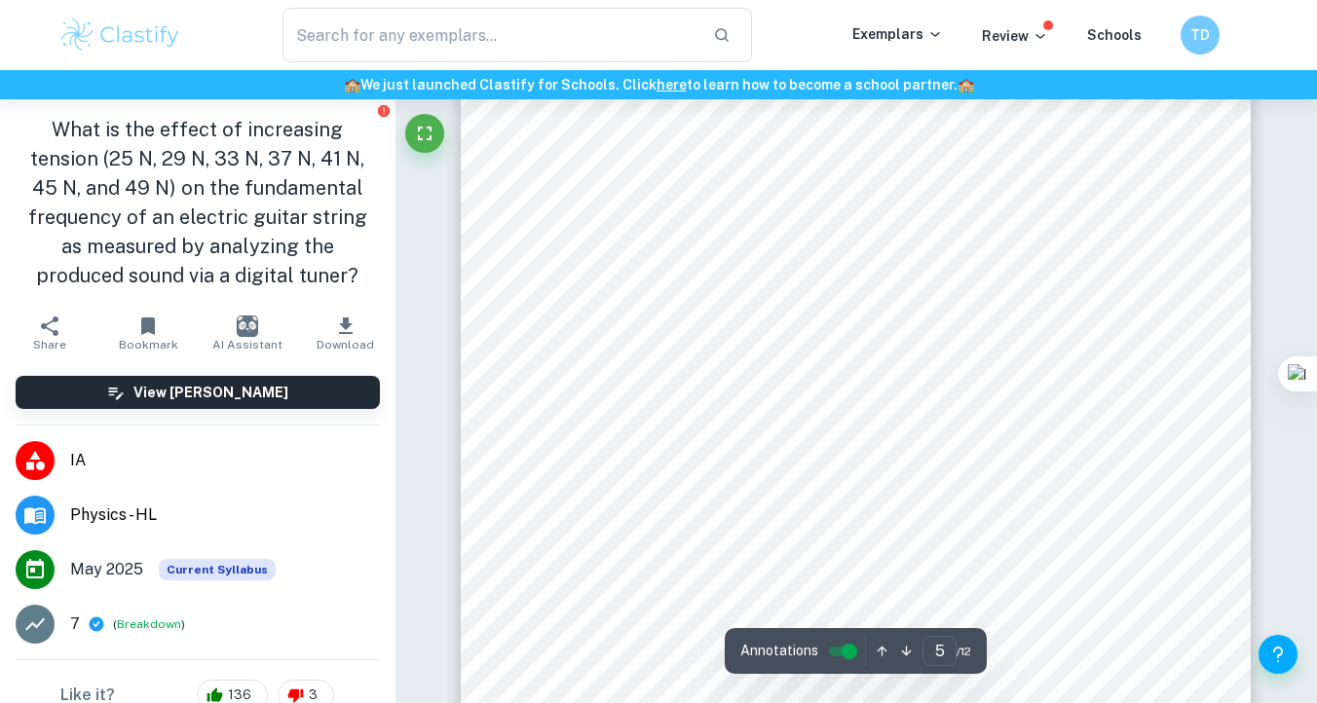
scroll to position [4682, 0]
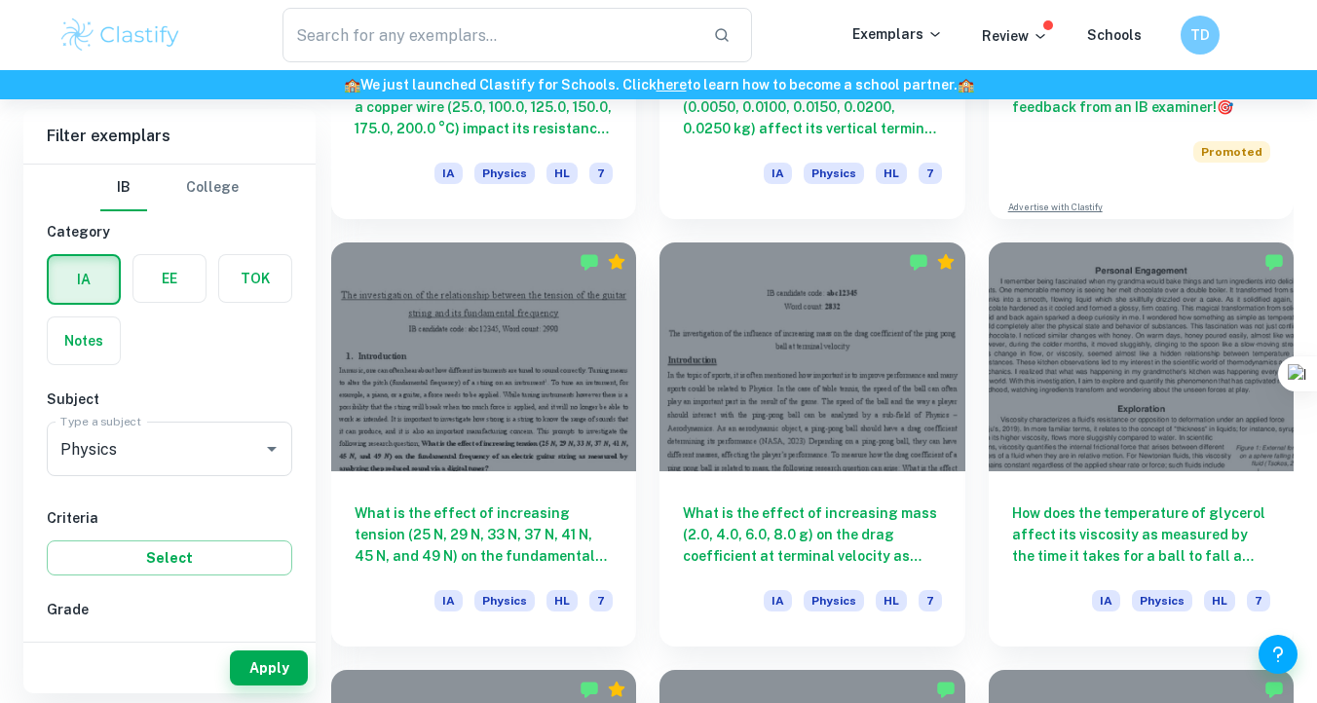
scroll to position [1002, 0]
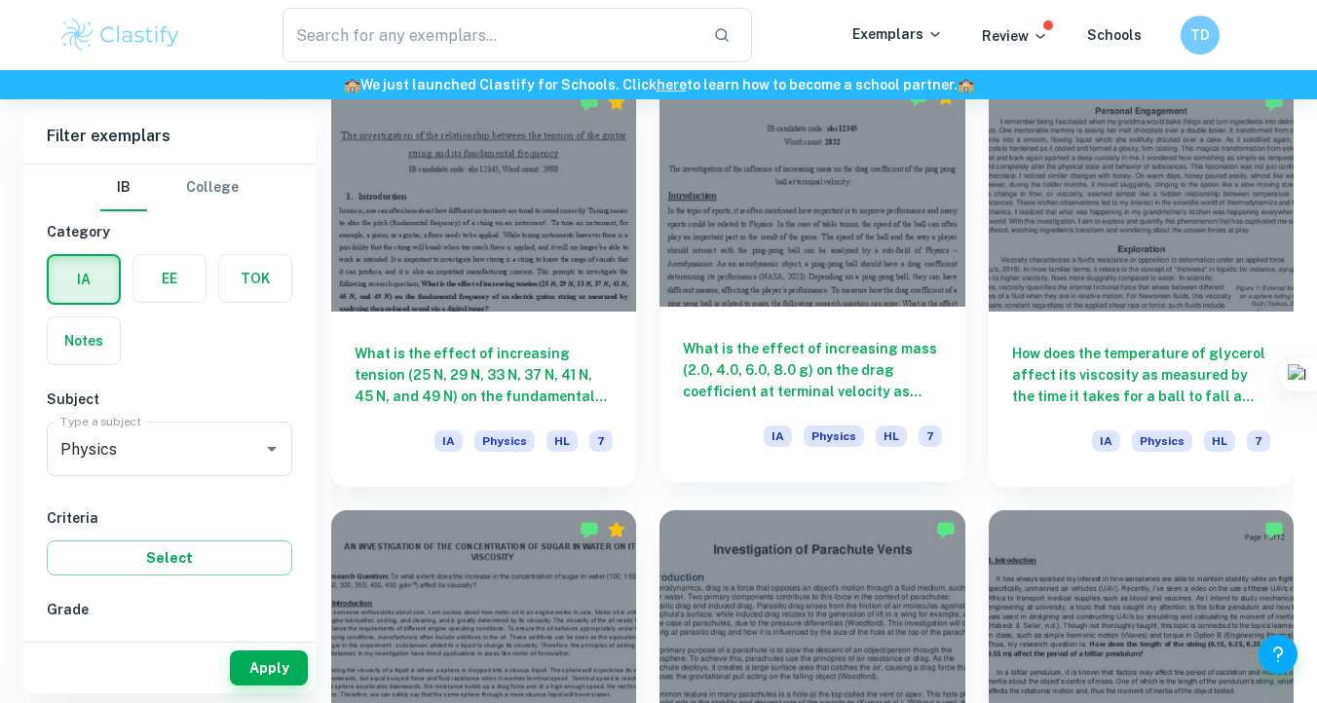
click at [857, 368] on h6 "What is the effect of increasing mass (2.0, 4.0, 6.0, 8.0 g) on the drag coeffi…" at bounding box center [812, 370] width 258 height 64
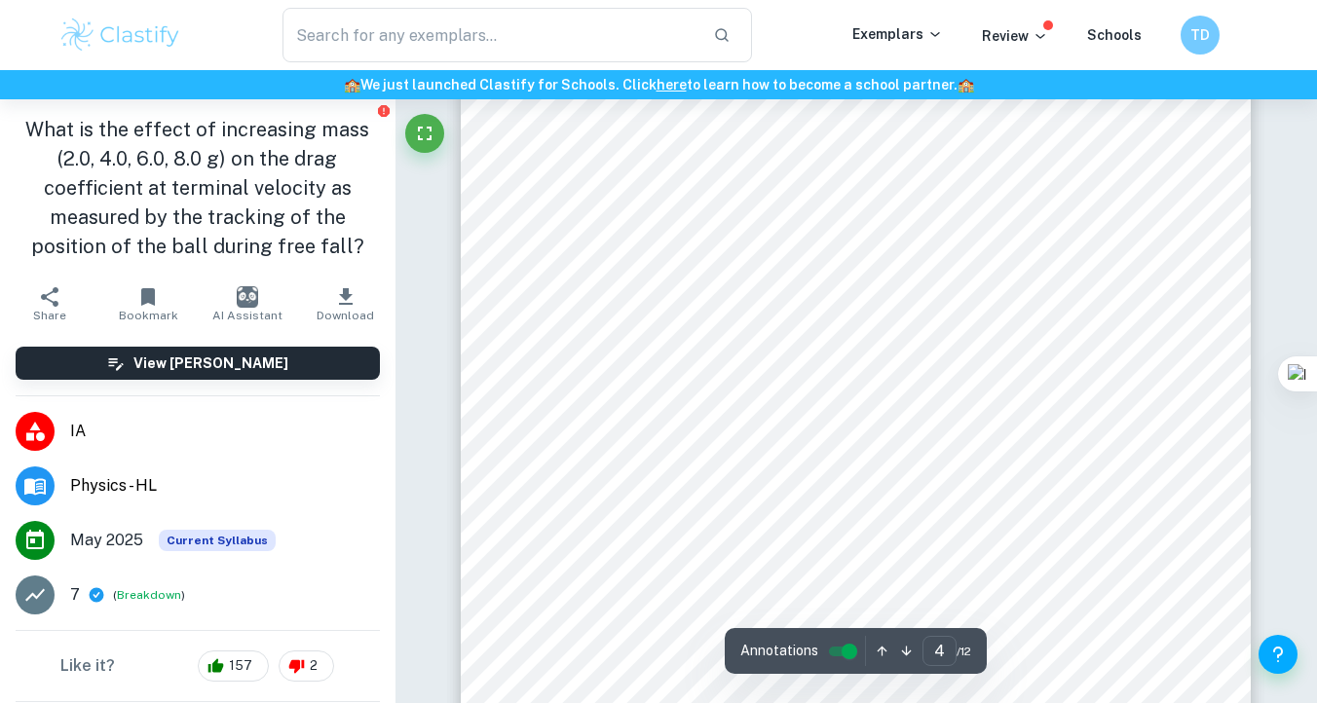
scroll to position [3952, 0]
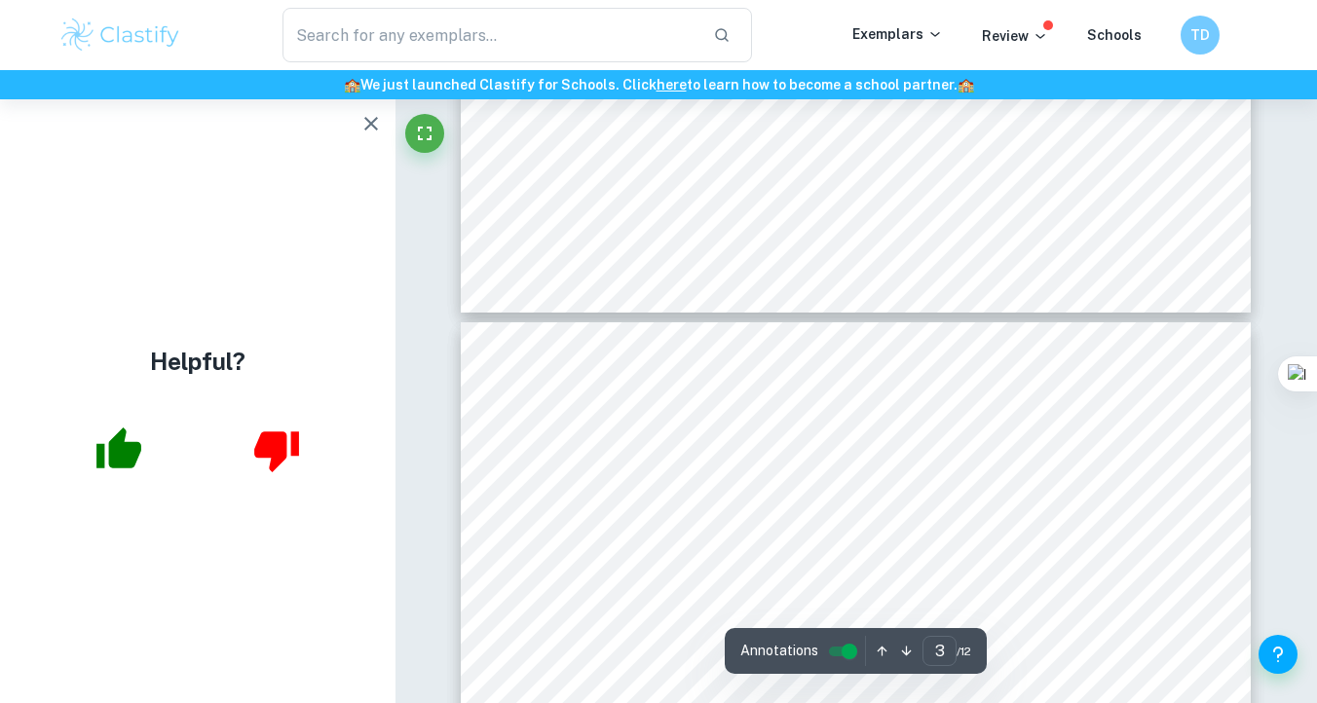
type input "4"
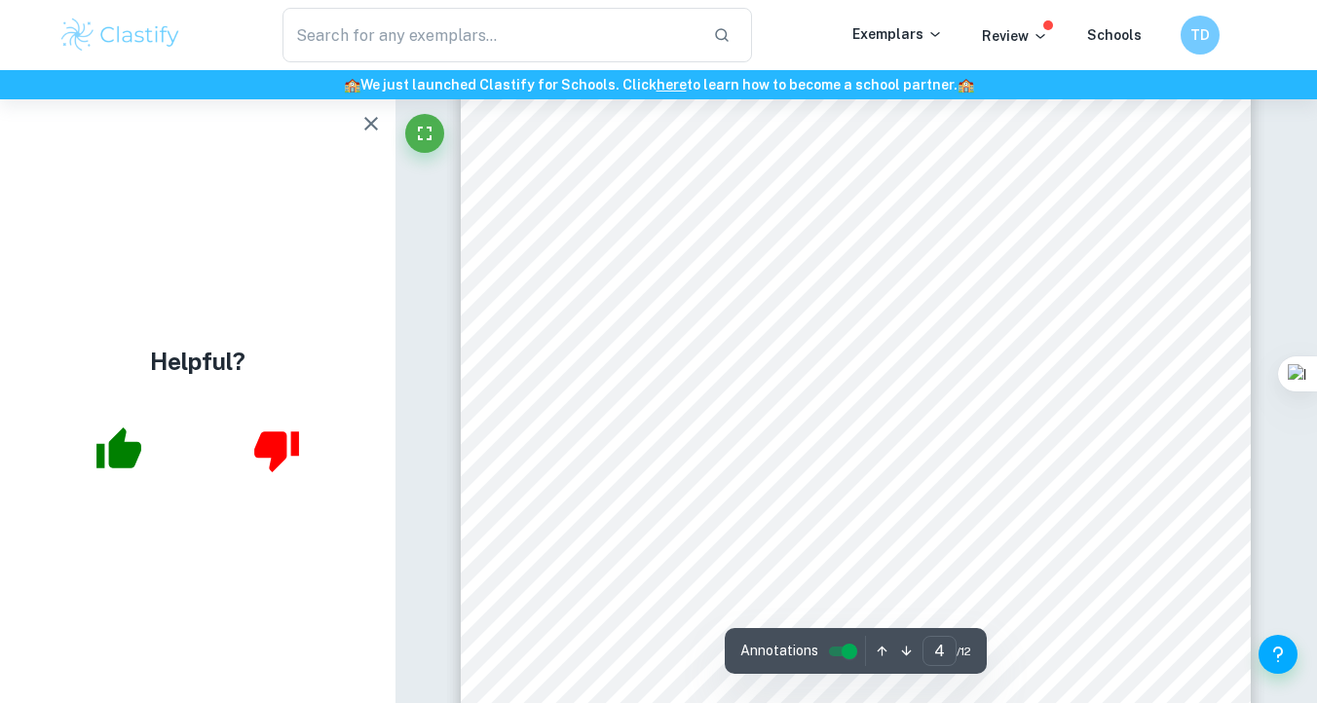
scroll to position [3759, 0]
click at [371, 135] on button "button" at bounding box center [371, 123] width 39 height 39
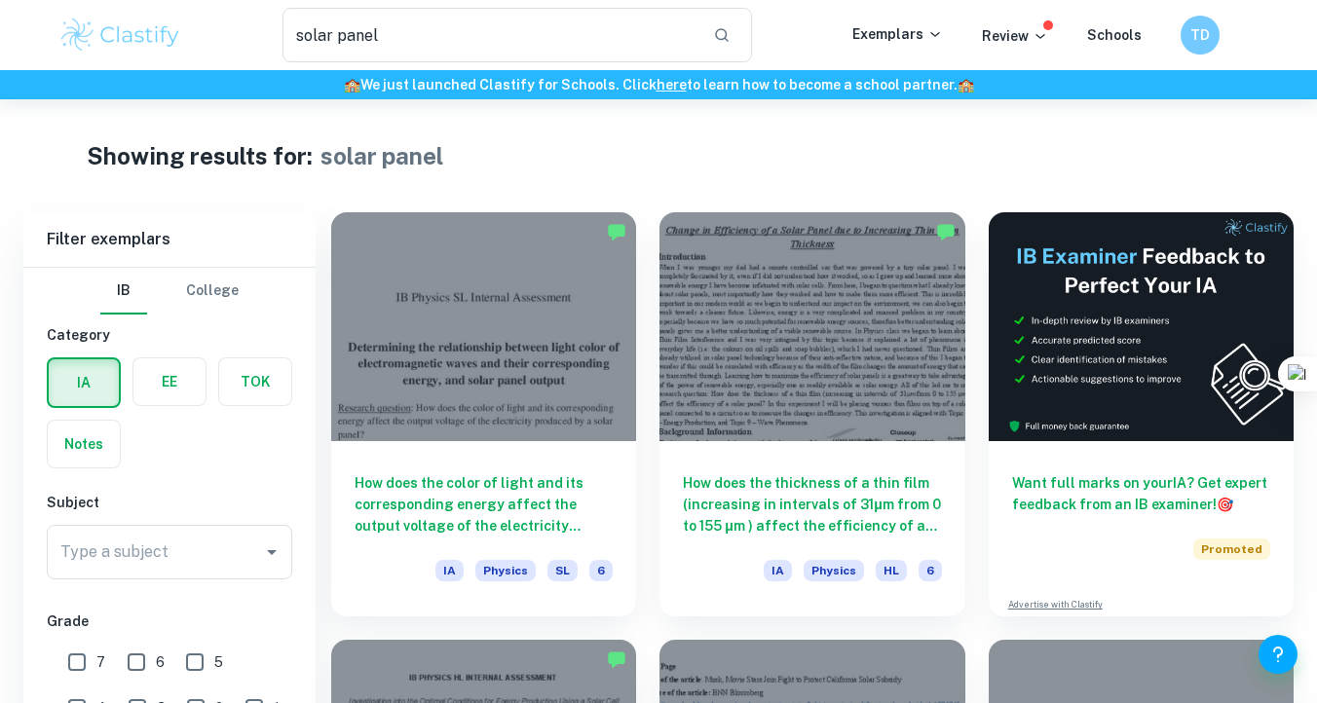
scroll to position [99, 0]
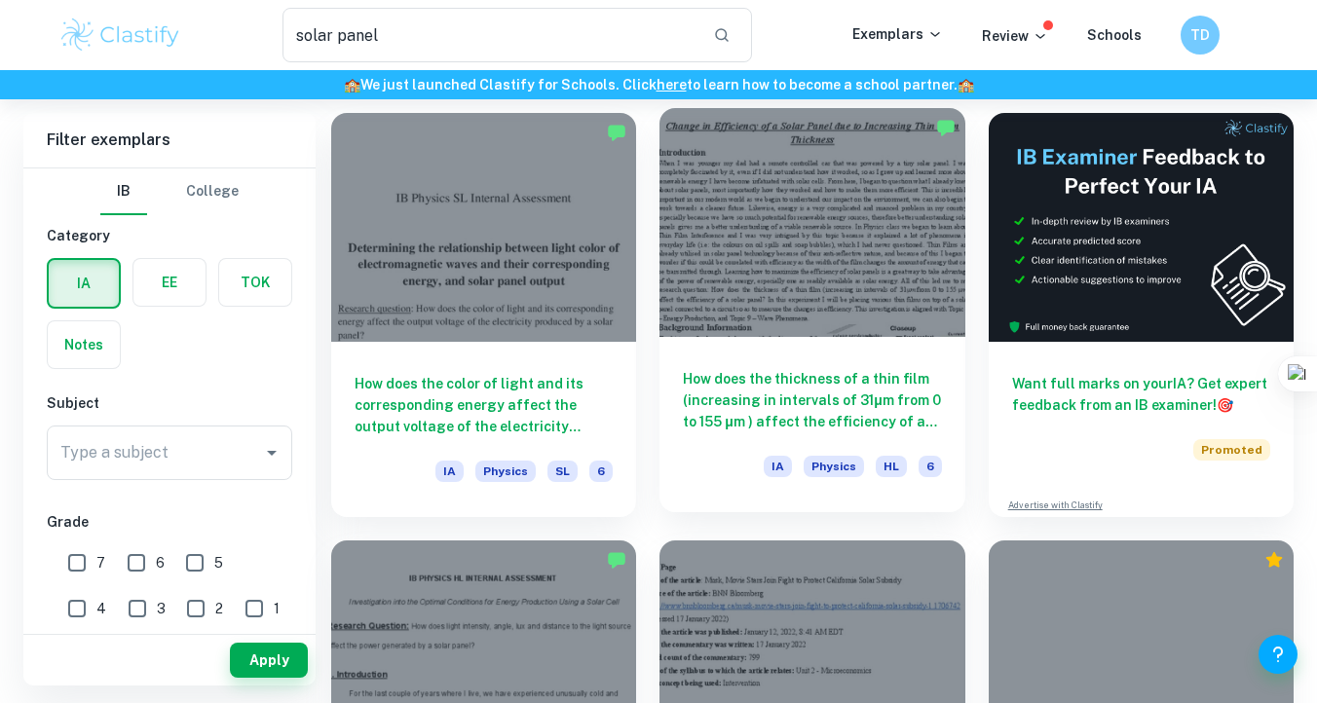
click at [803, 342] on div "How does the thickness of a thin film (increasing in intervals of 31μm from 0 t…" at bounding box center [812, 424] width 305 height 175
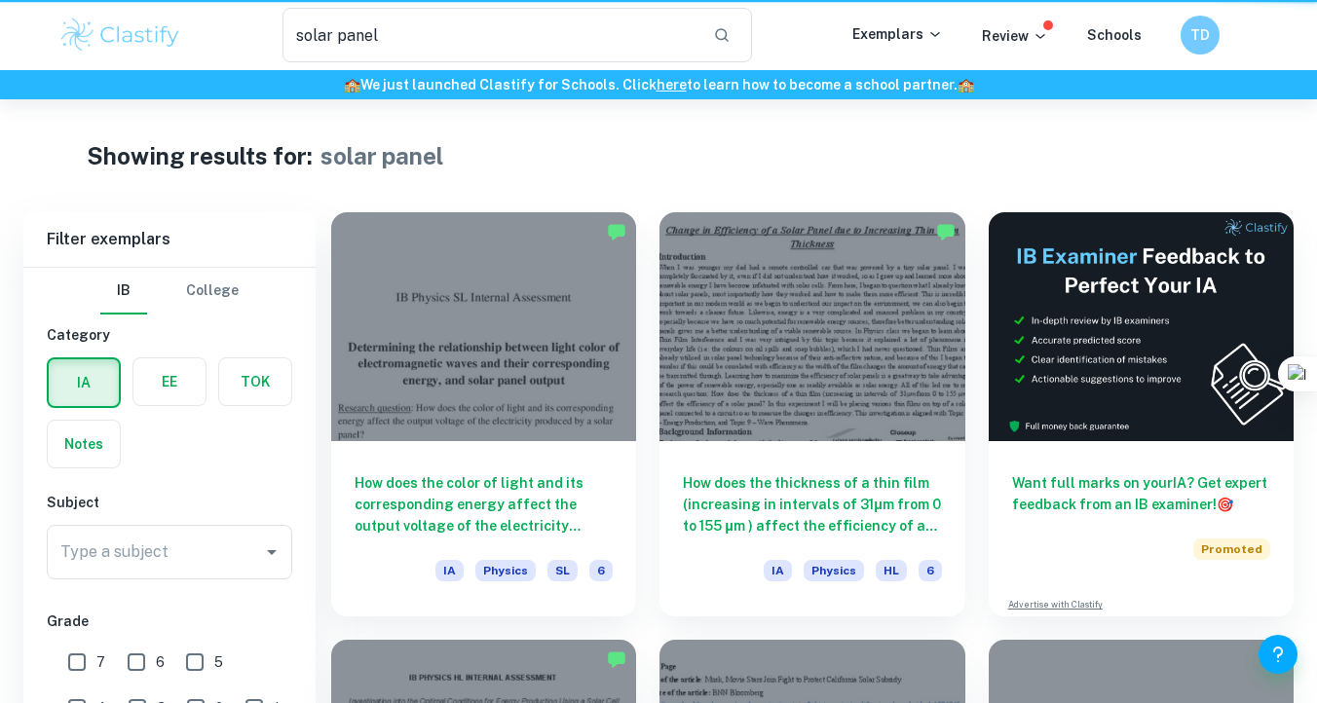
scroll to position [99, 0]
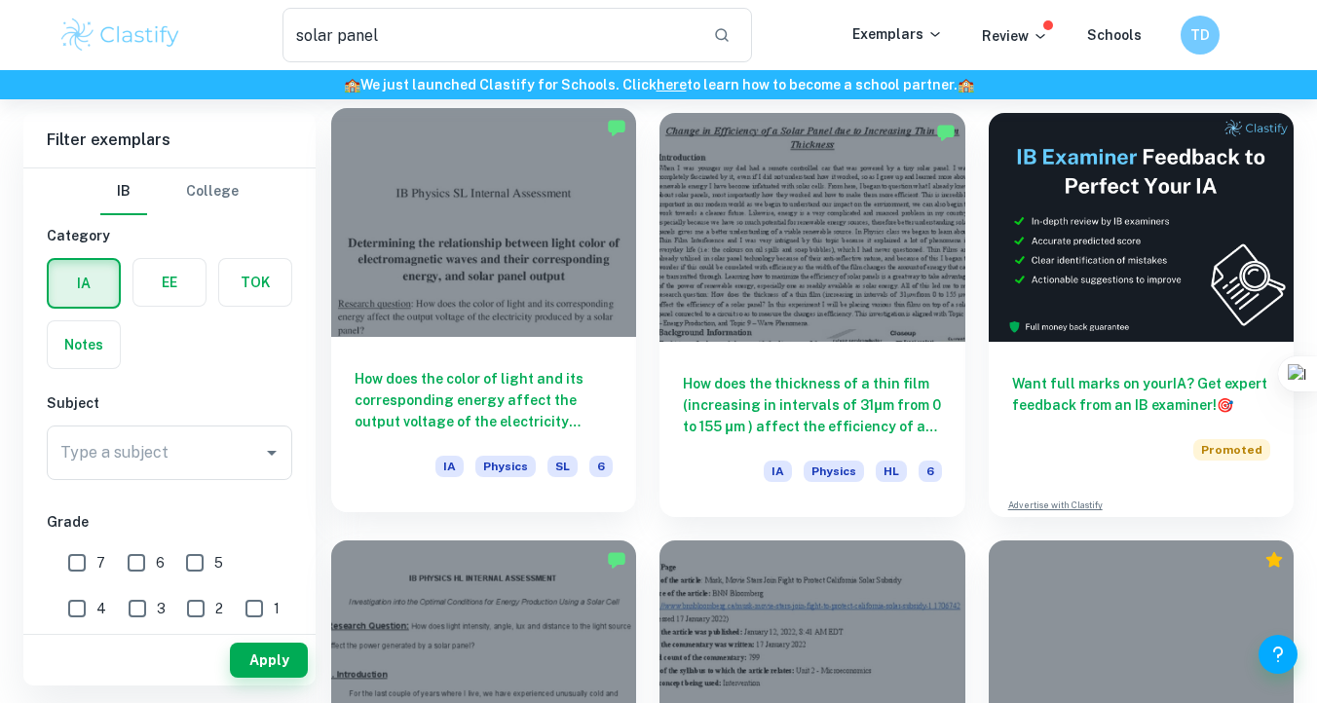
click at [513, 340] on div "How does the color of light and its corresponding energy affect the output volt…" at bounding box center [483, 424] width 305 height 175
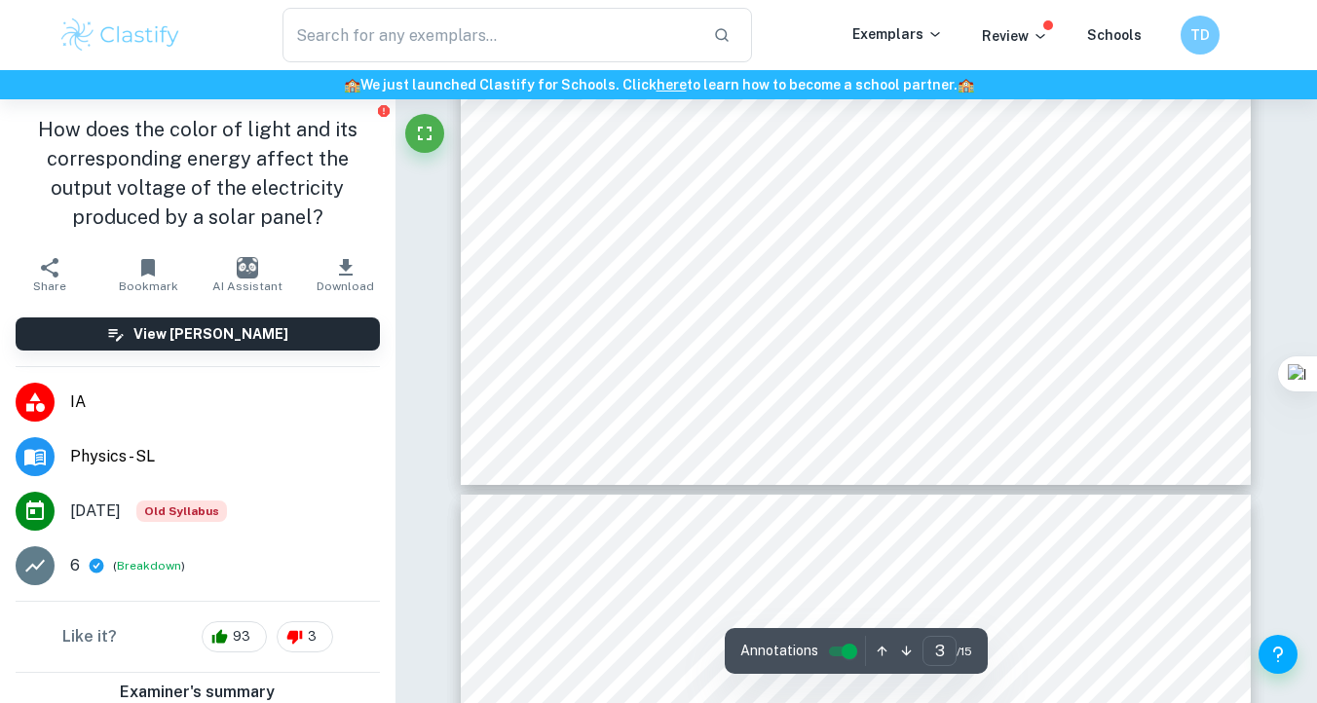
scroll to position [2850, 0]
type input "5"
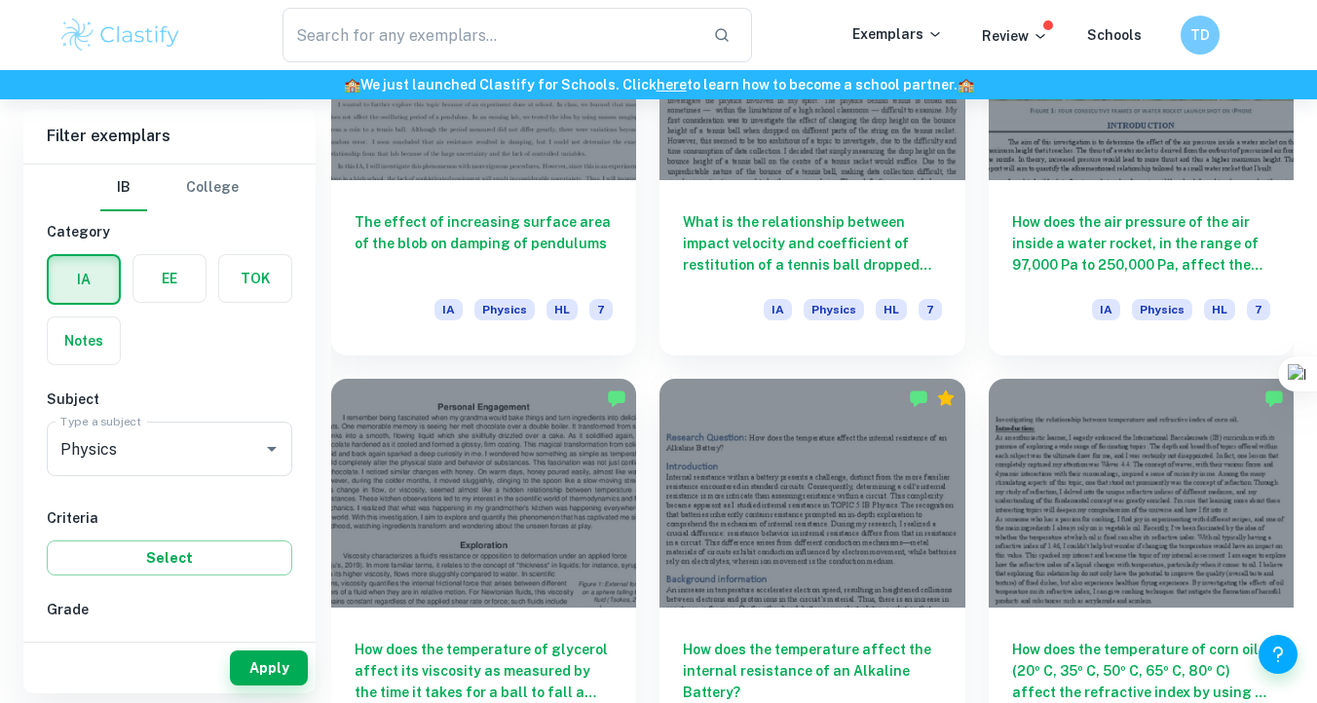
scroll to position [1992, 0]
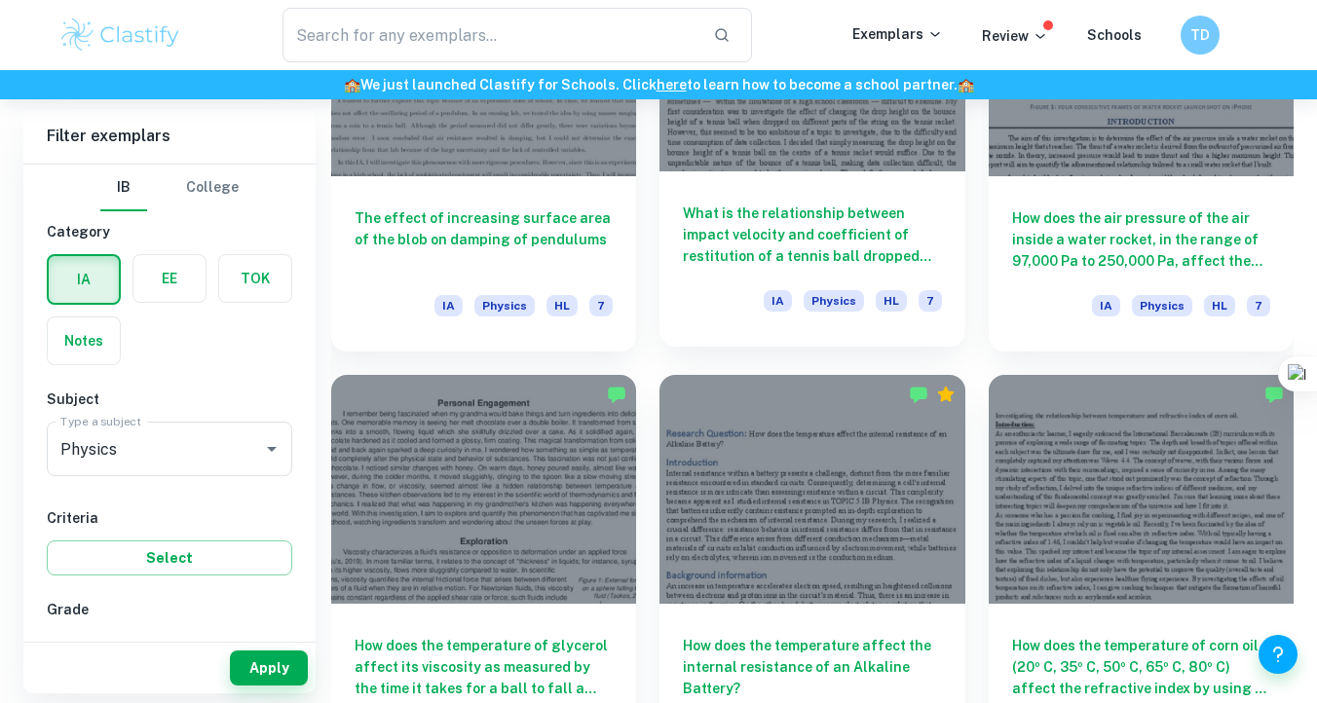
click at [828, 172] on div "What is the relationship between impact velocity and coefficient of restitution…" at bounding box center [812, 258] width 305 height 175
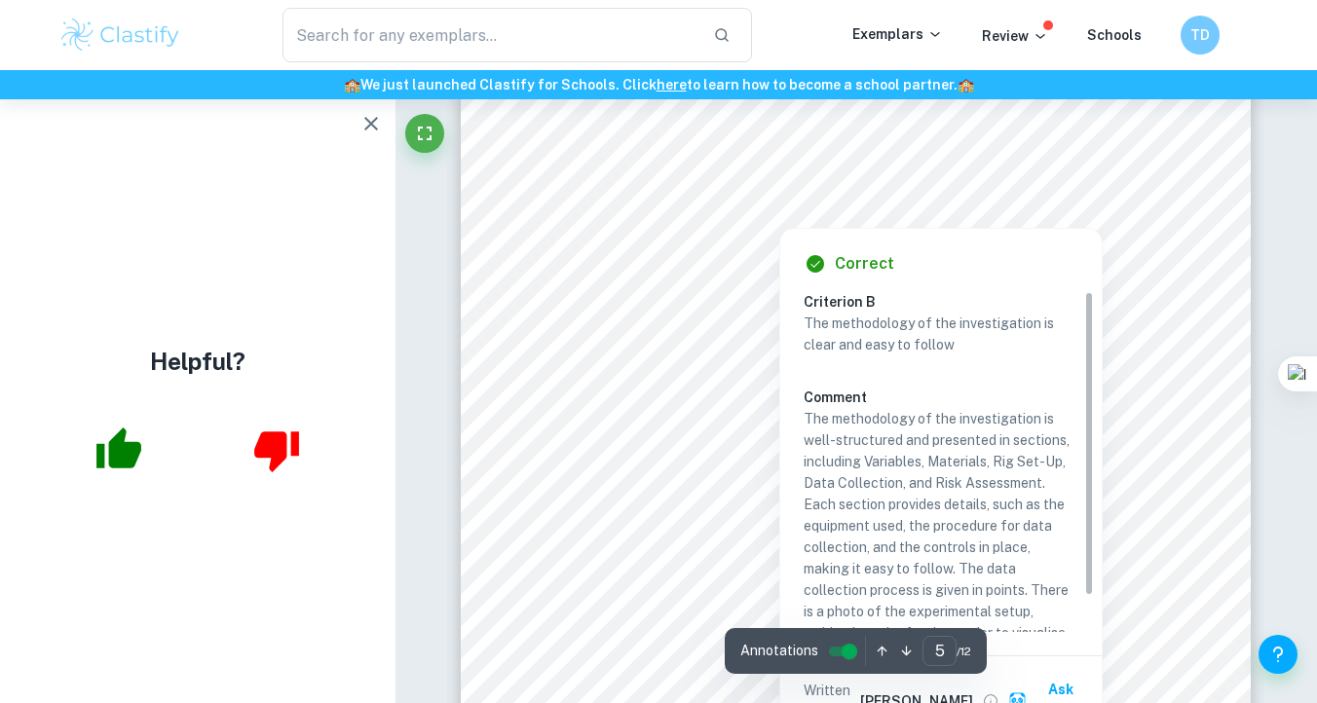
scroll to position [4840, 0]
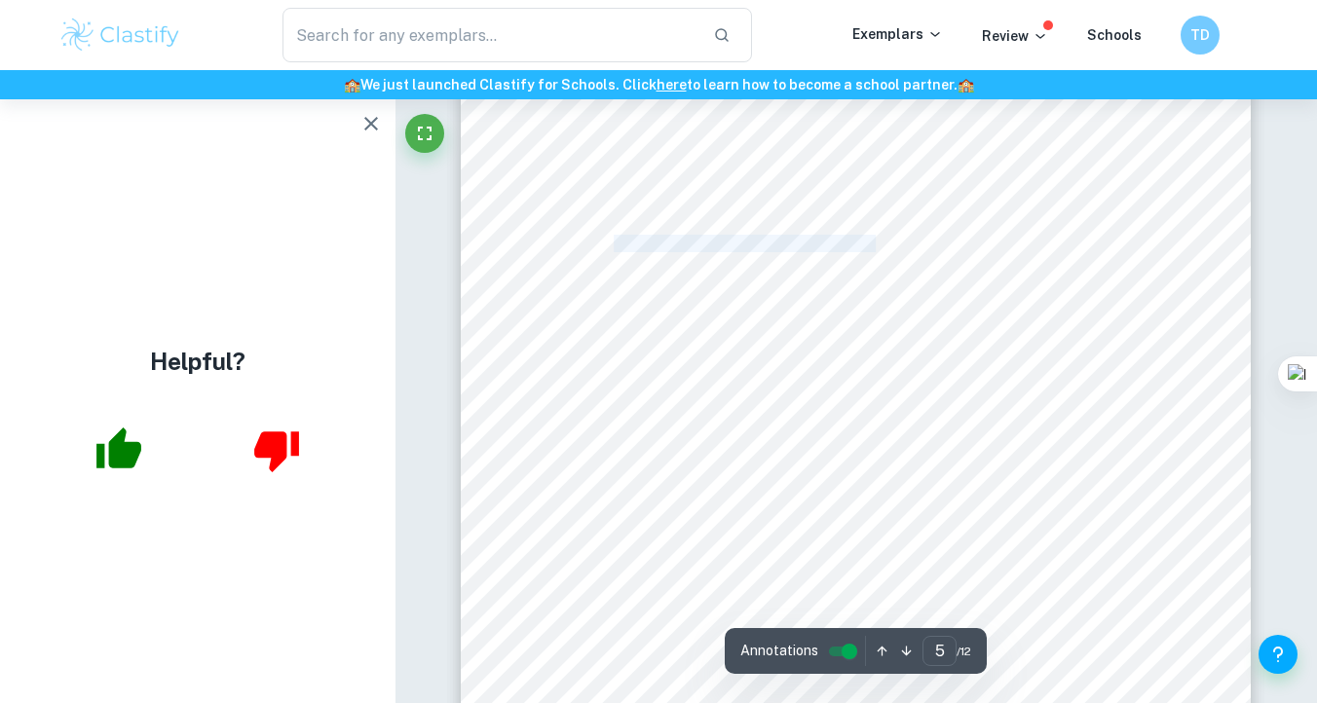
drag, startPoint x: 616, startPoint y: 248, endPoint x: 879, endPoint y: 250, distance: 263.1
click at [879, 250] on span "used to set up the experimental rig. To start, a stand was placed on the" at bounding box center [779, 244] width 447 height 16
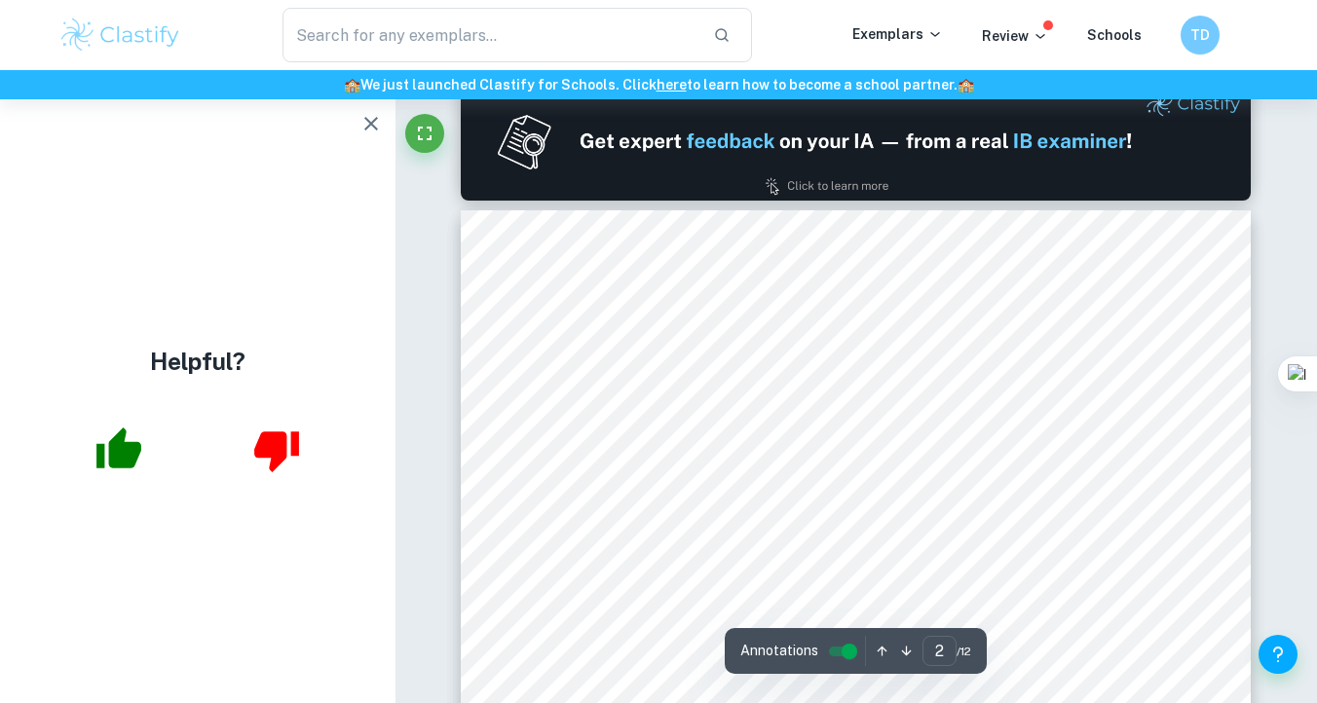
type input "1"
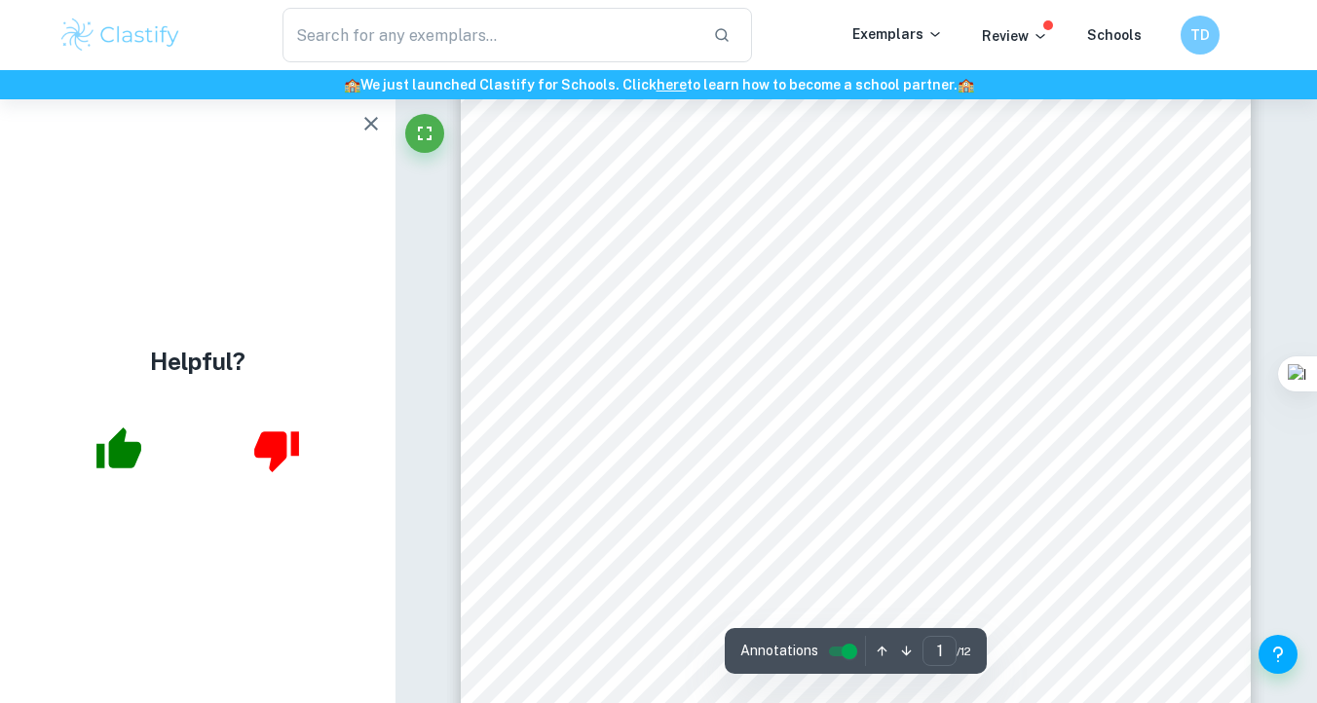
scroll to position [0, 0]
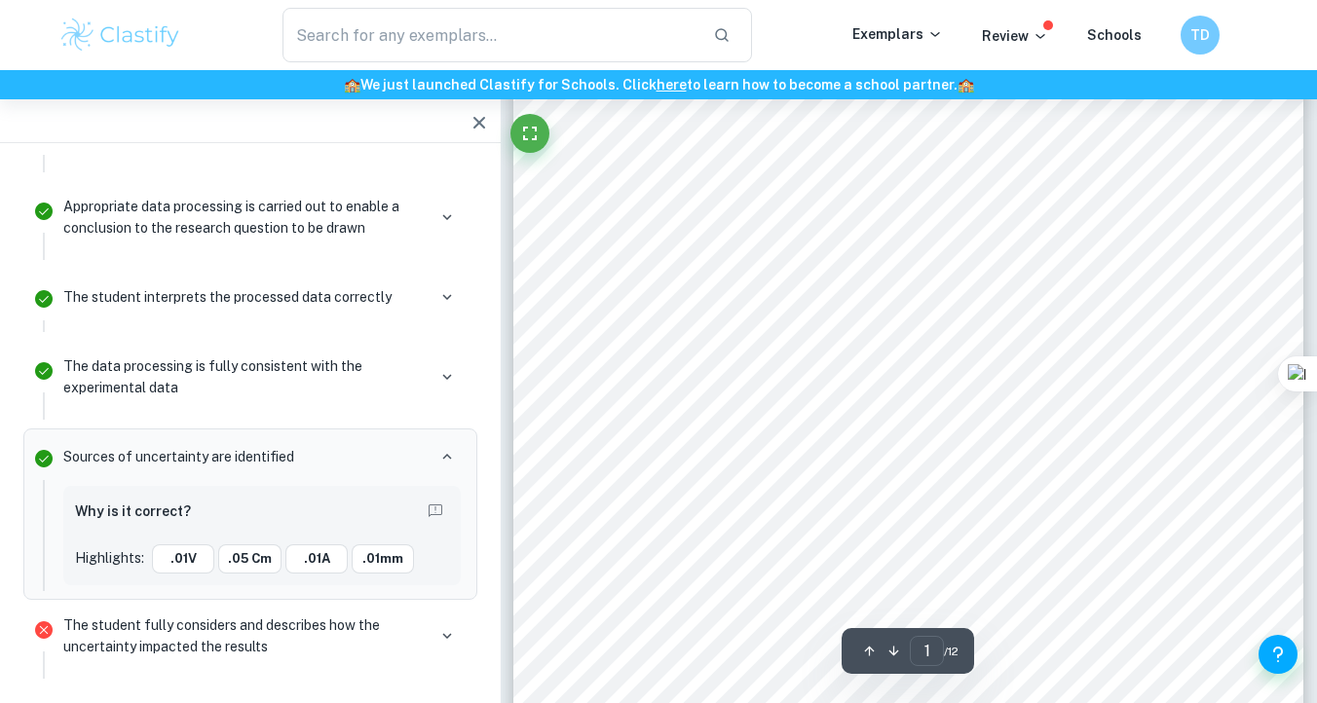
scroll to position [278, 0]
click at [658, 332] on span "photovoltaic effect by [PERSON_NAME] in [DATE]," at bounding box center [744, 337] width 311 height 15
drag, startPoint x: 736, startPoint y: 348, endPoint x: 914, endPoint y: 373, distance: 180.1
click at [914, 373] on div "Change in Efficiency of a Solar Panel due to Increasing Thin Film Thickness Int…" at bounding box center [908, 352] width 790 height 1023
click at [914, 373] on span "is generated once light is incident on" at bounding box center [813, 375] width 232 height 15
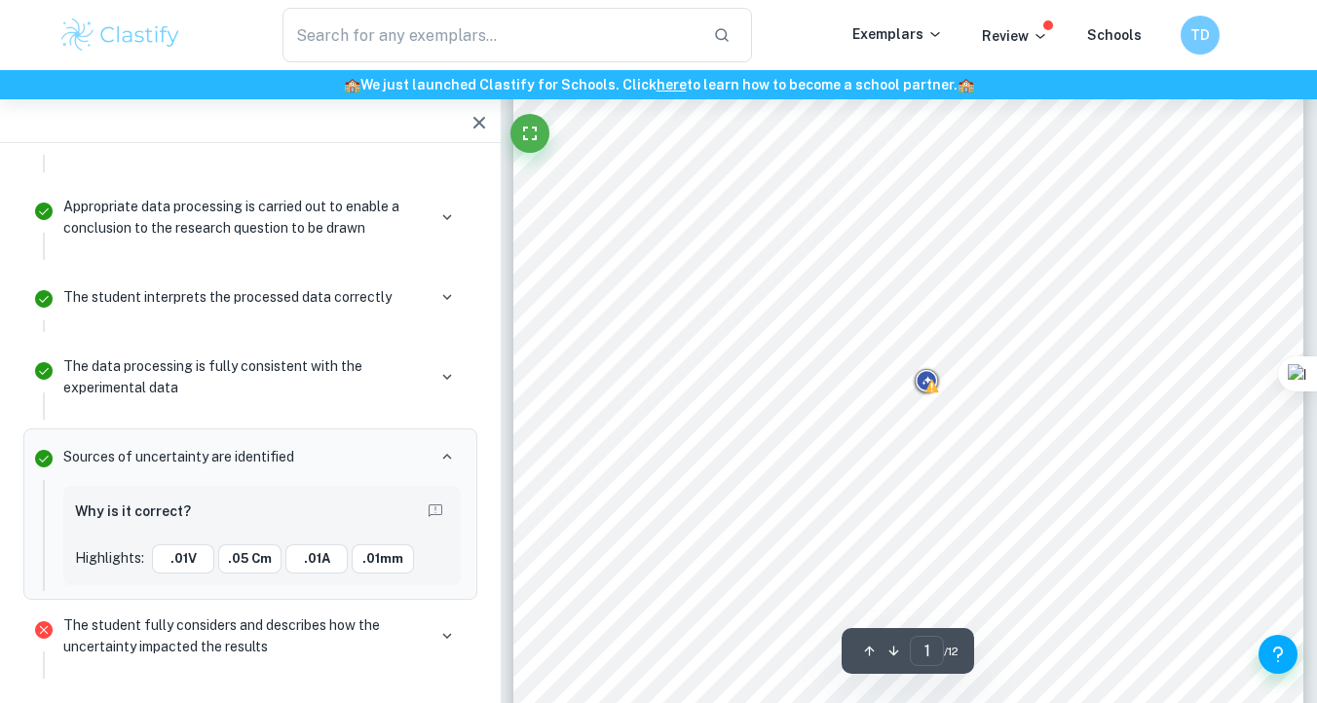
scroll to position [294, 0]
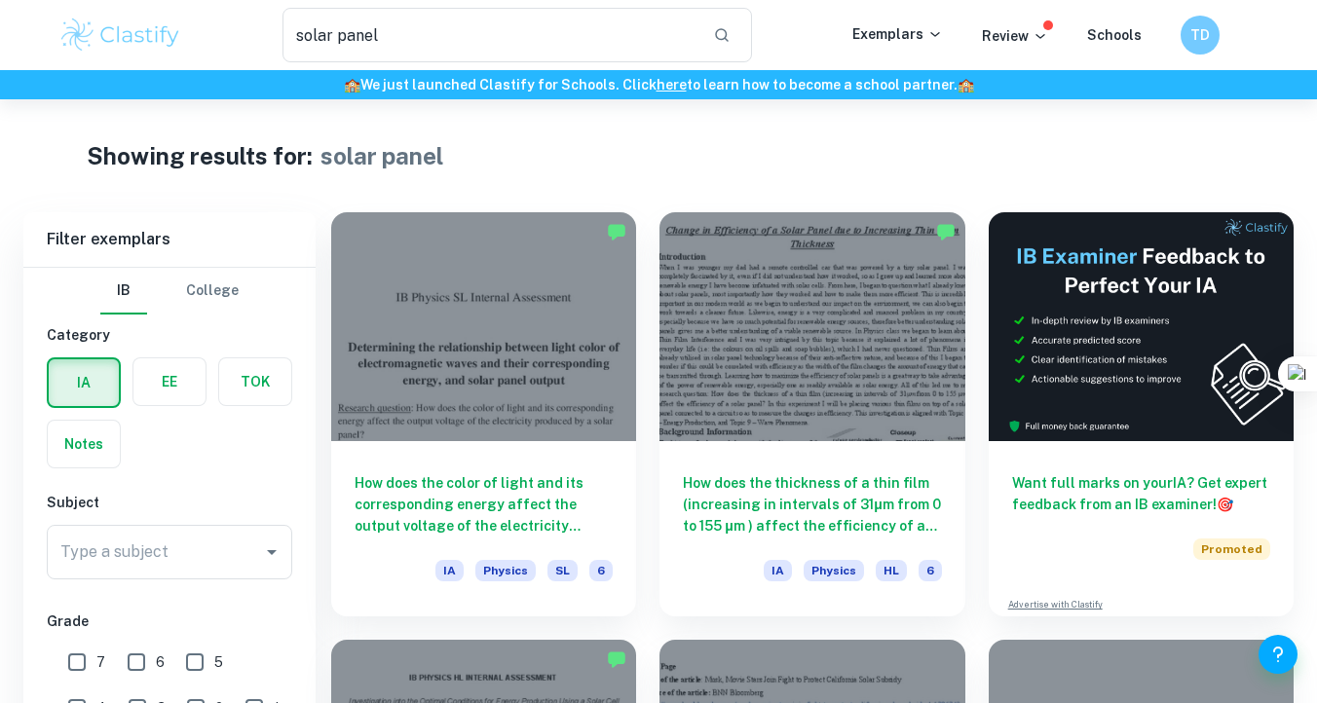
scroll to position [99, 0]
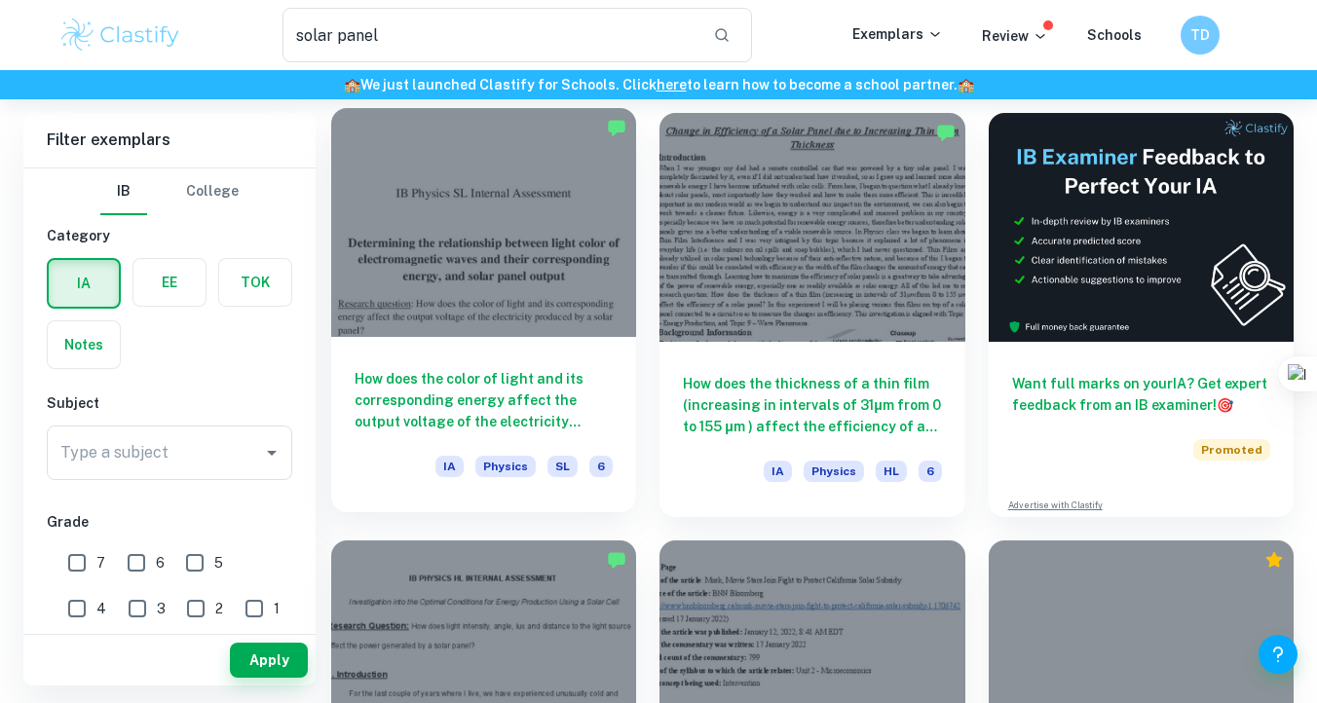
click at [571, 395] on h6 "How does the color of light and its corresponding energy affect the output volt…" at bounding box center [484, 400] width 258 height 64
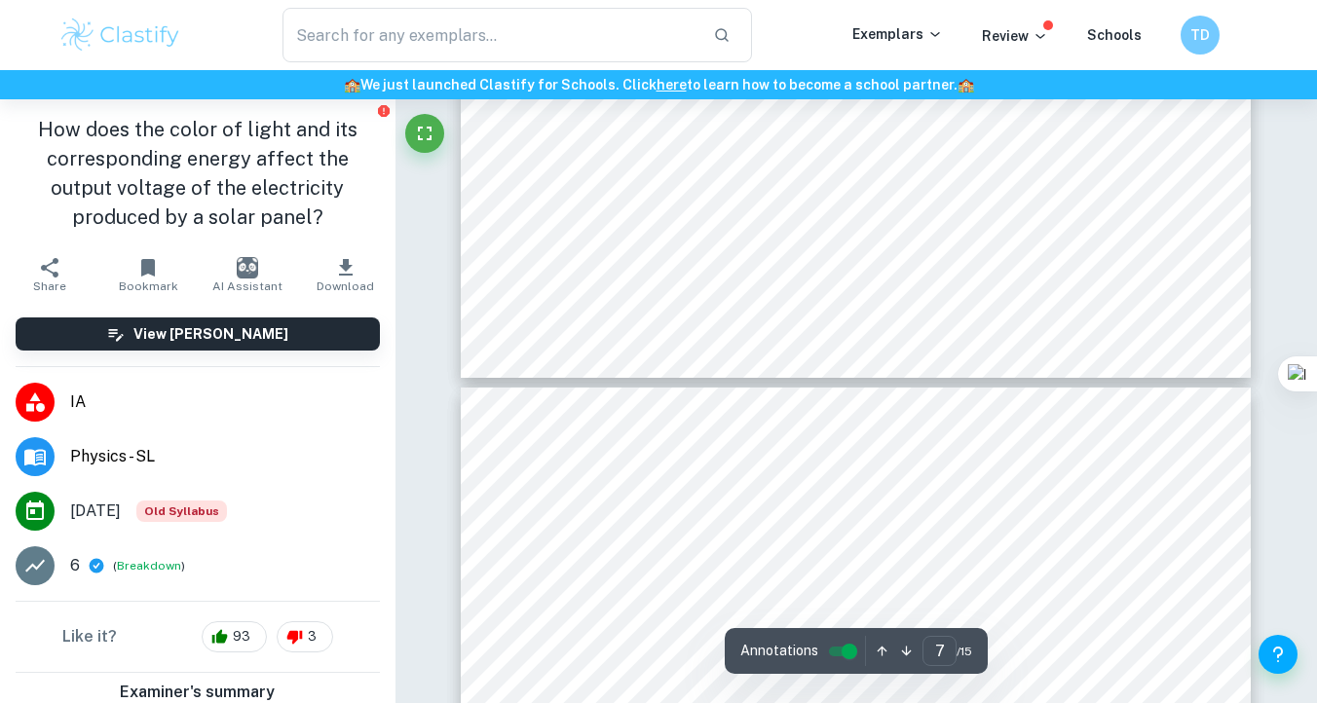
type input "6"
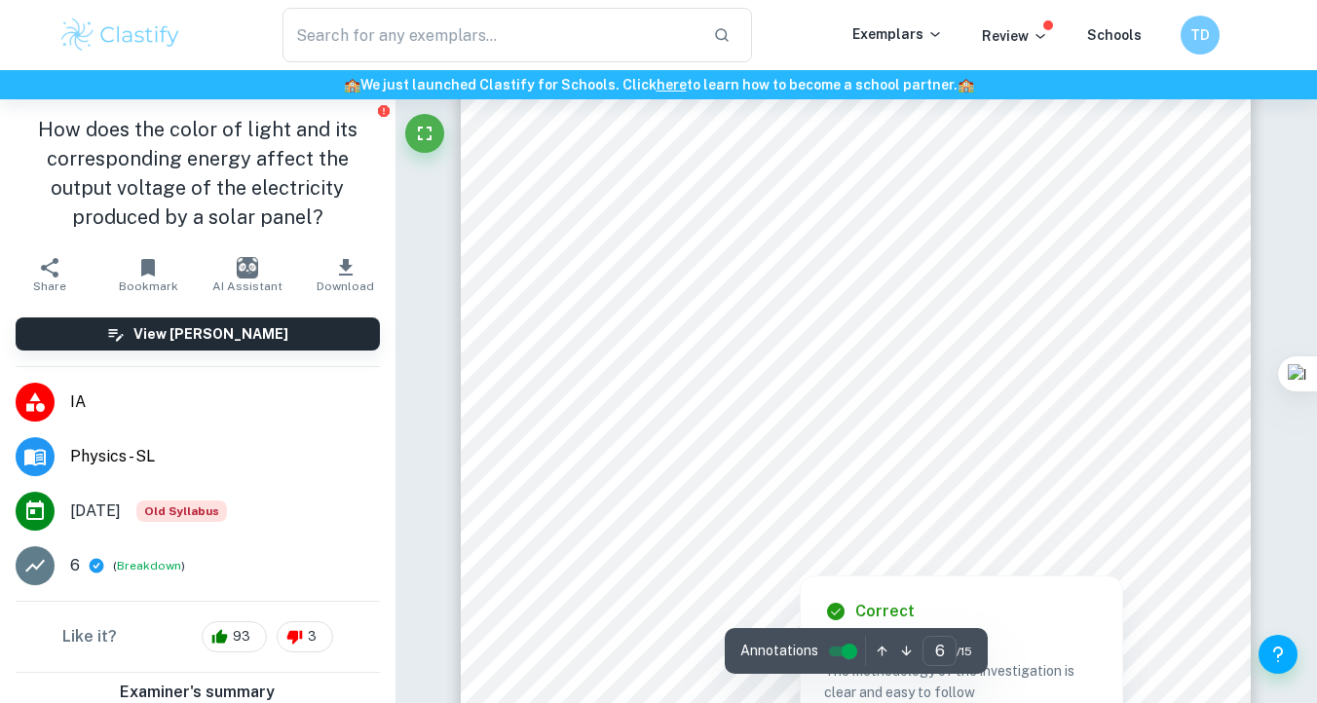
scroll to position [5643, 0]
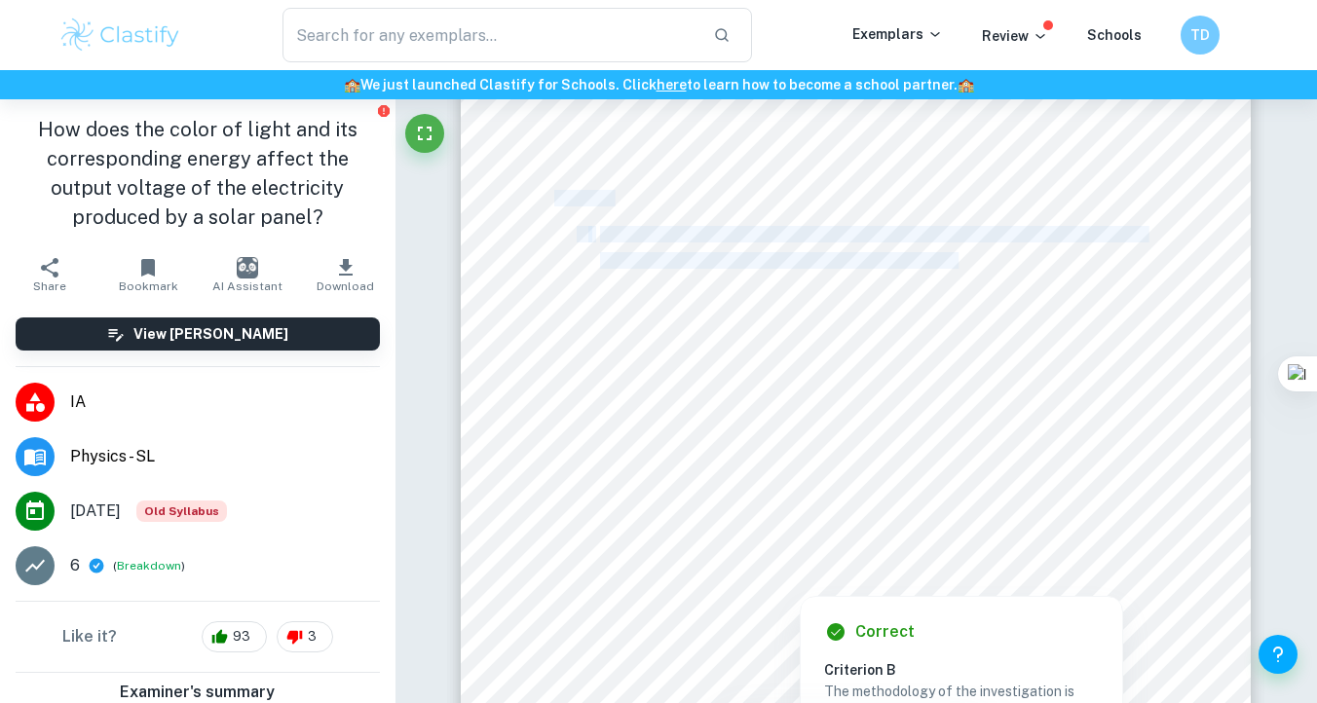
drag, startPoint x: 602, startPoint y: 226, endPoint x: 955, endPoint y: 256, distance: 354.0
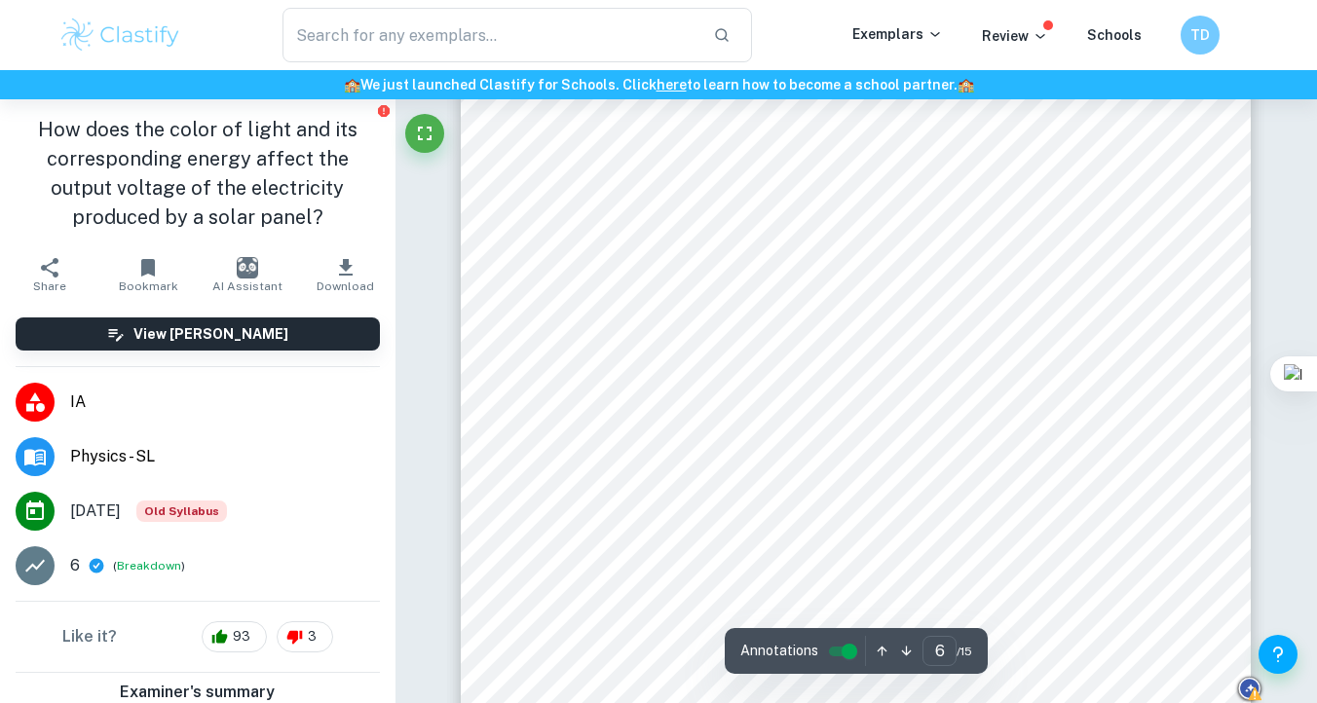
click at [1135, 260] on div "Method: 1. Gather equipment and set up the apparatus, which includes a solar pa…" at bounding box center [856, 274] width 790 height 1023
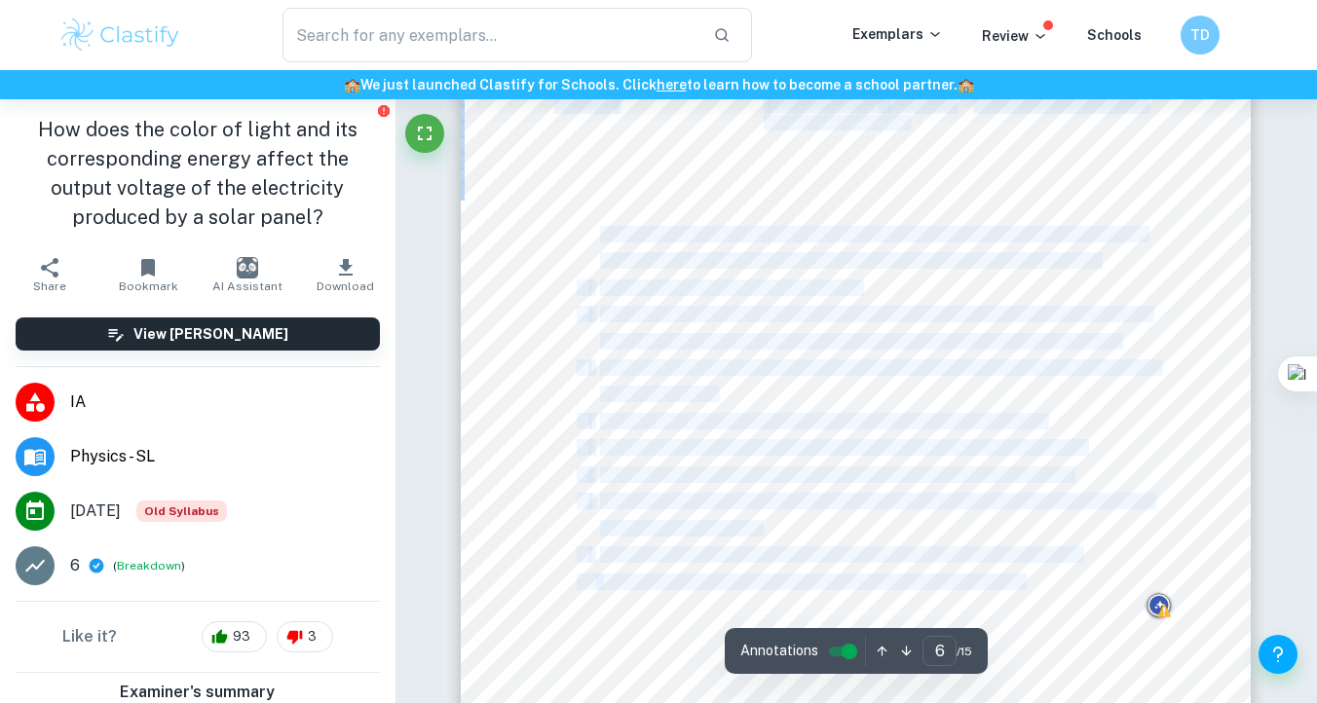
drag, startPoint x: 1135, startPoint y: 260, endPoint x: 616, endPoint y: 234, distance: 520.0
click at [616, 234] on div "Method: 1. Gather equipment and set up the apparatus, which includes a solar pa…" at bounding box center [856, 274] width 790 height 1023
copy div "Gather equipment and set up the apparatus, which includes a solar panel, multim…"
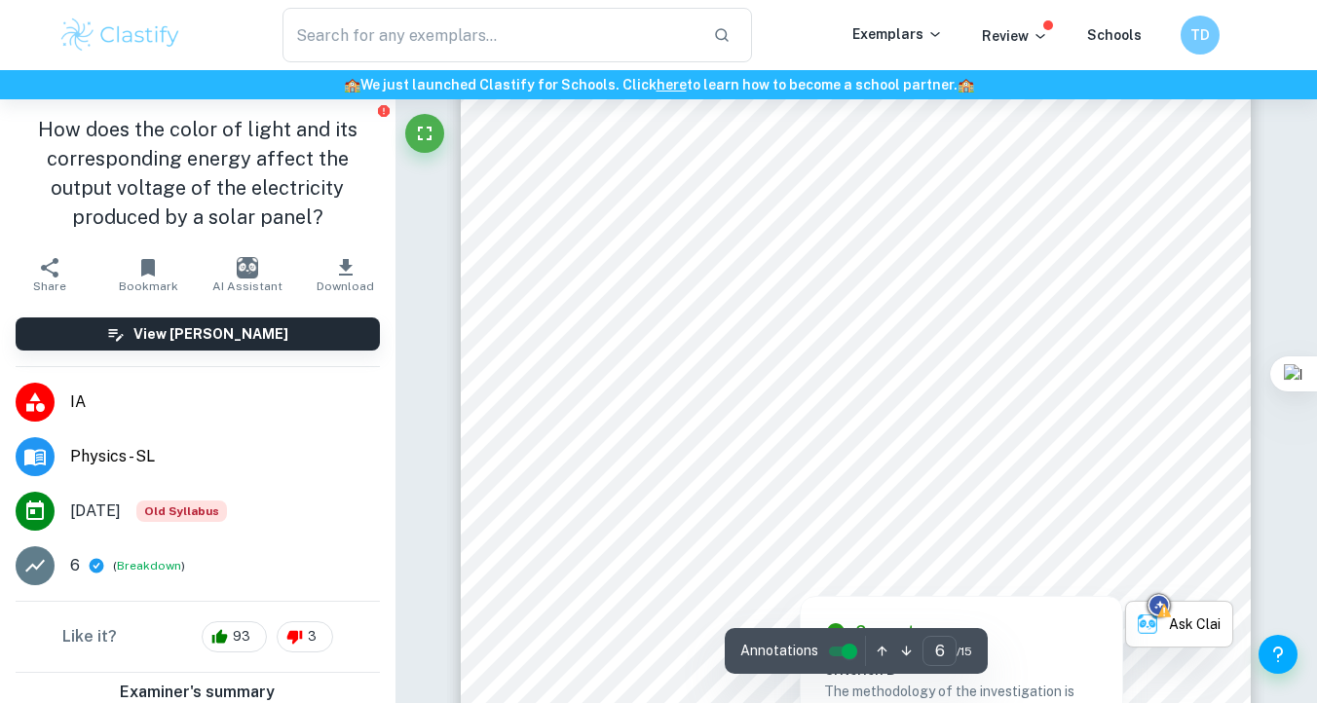
click at [636, 234] on div at bounding box center [861, 229] width 569 height 47
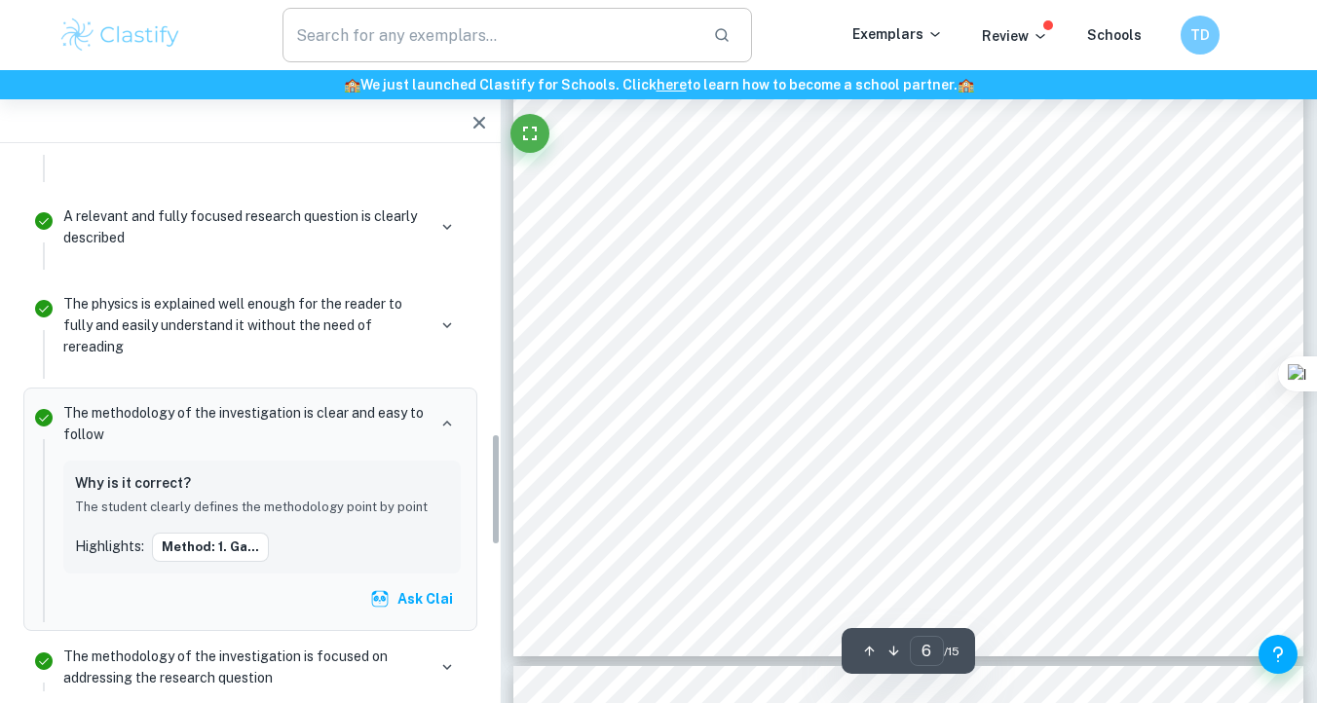
scroll to position [1331, 0]
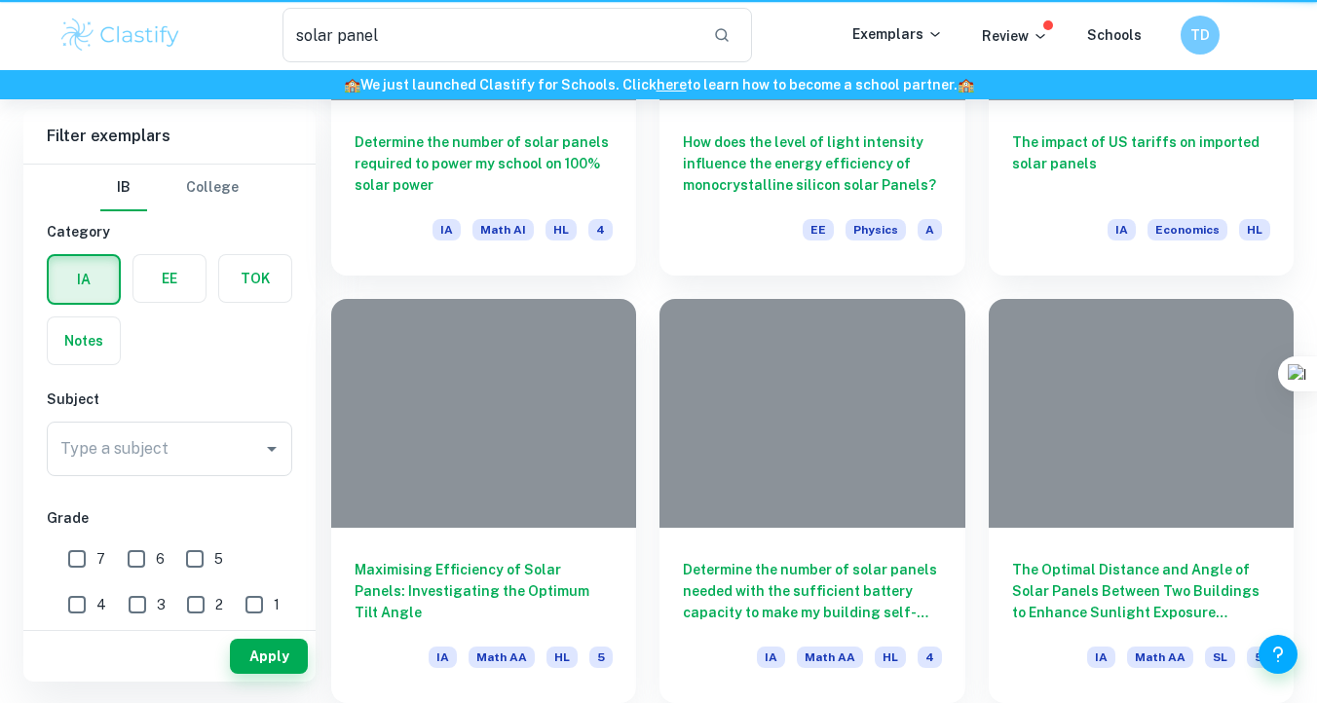
scroll to position [99, 0]
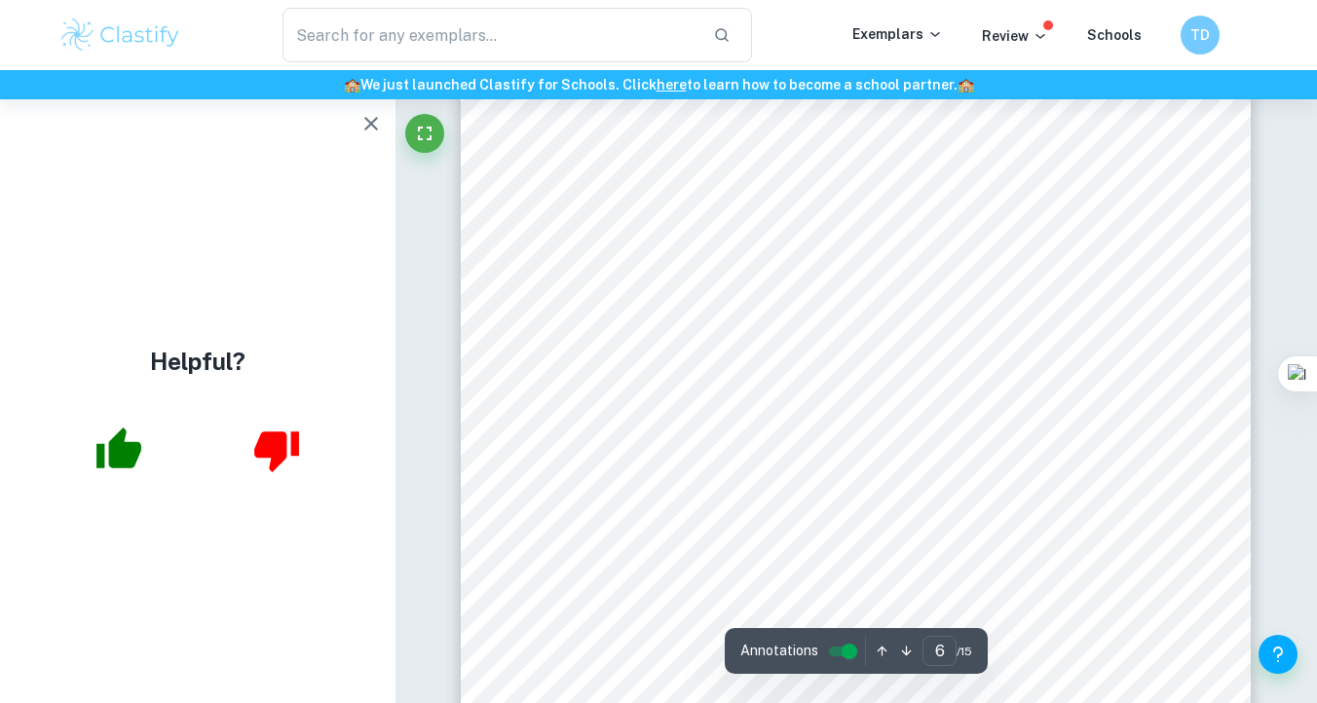
scroll to position [5530, 0]
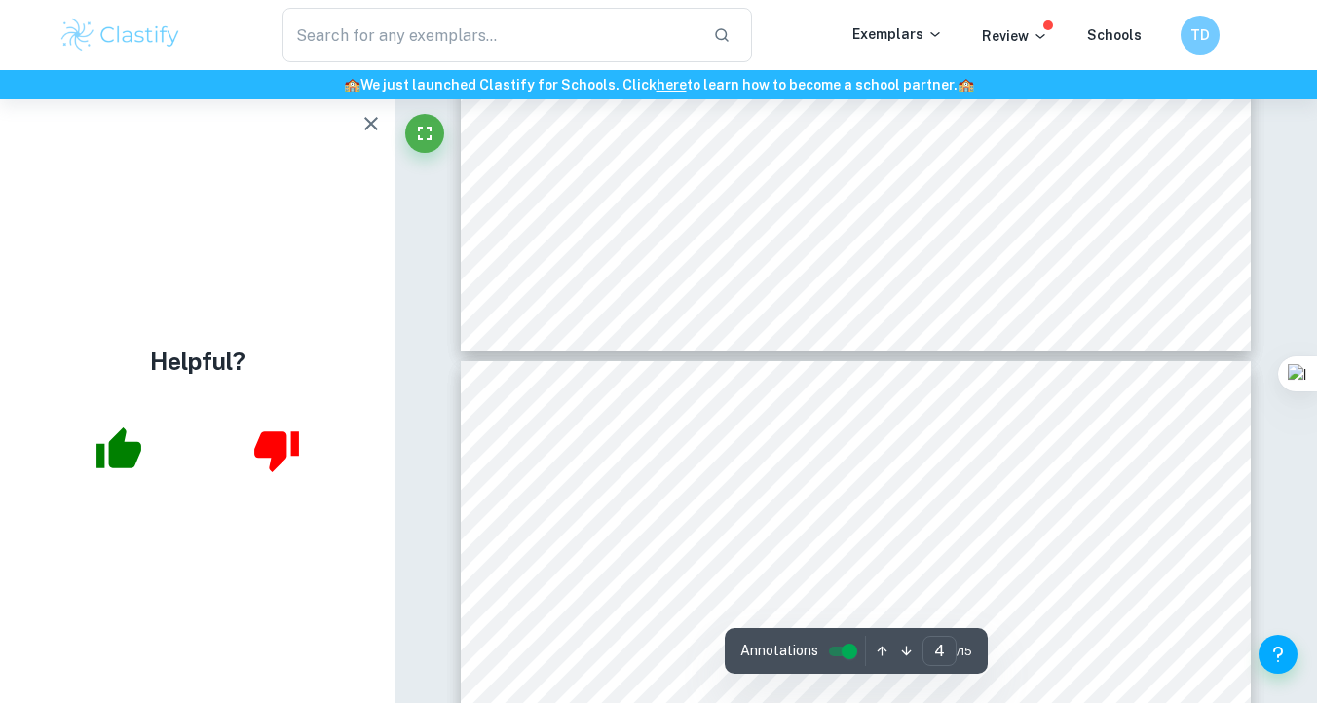
type input "5"
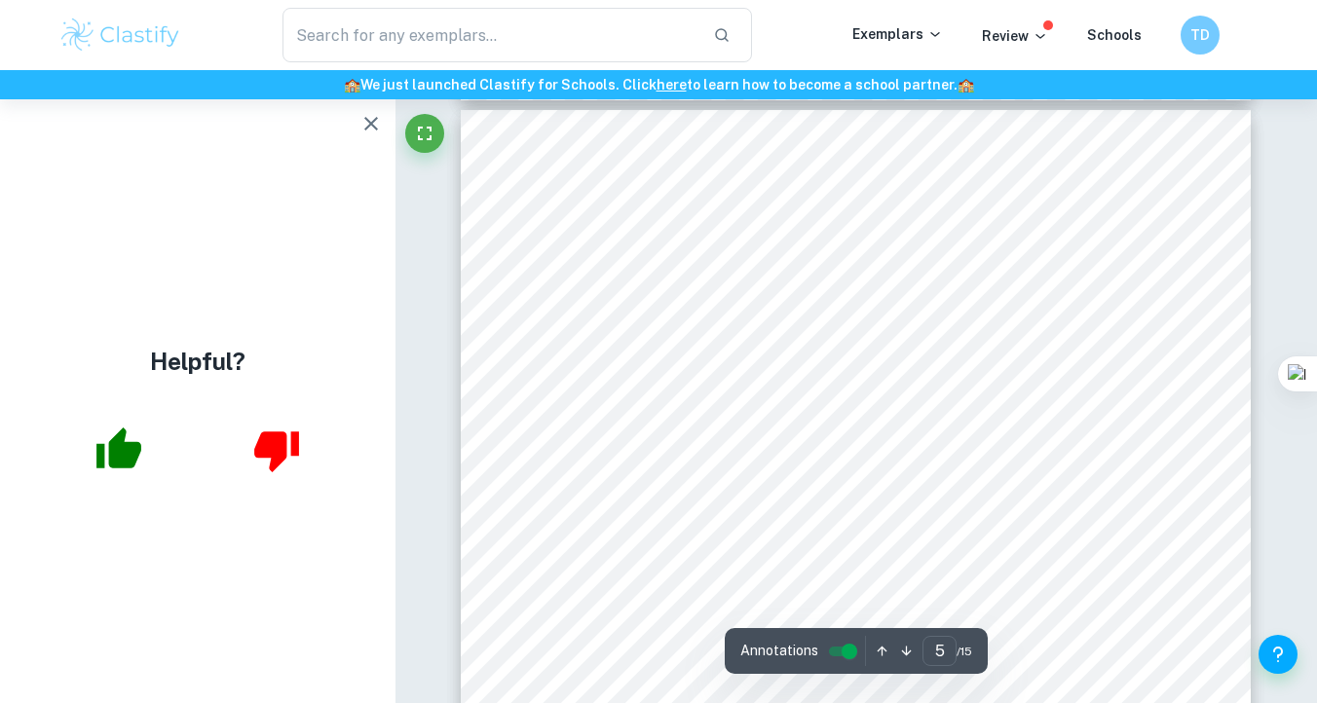
scroll to position [4456, 0]
